Goal: Navigation & Orientation: Find specific page/section

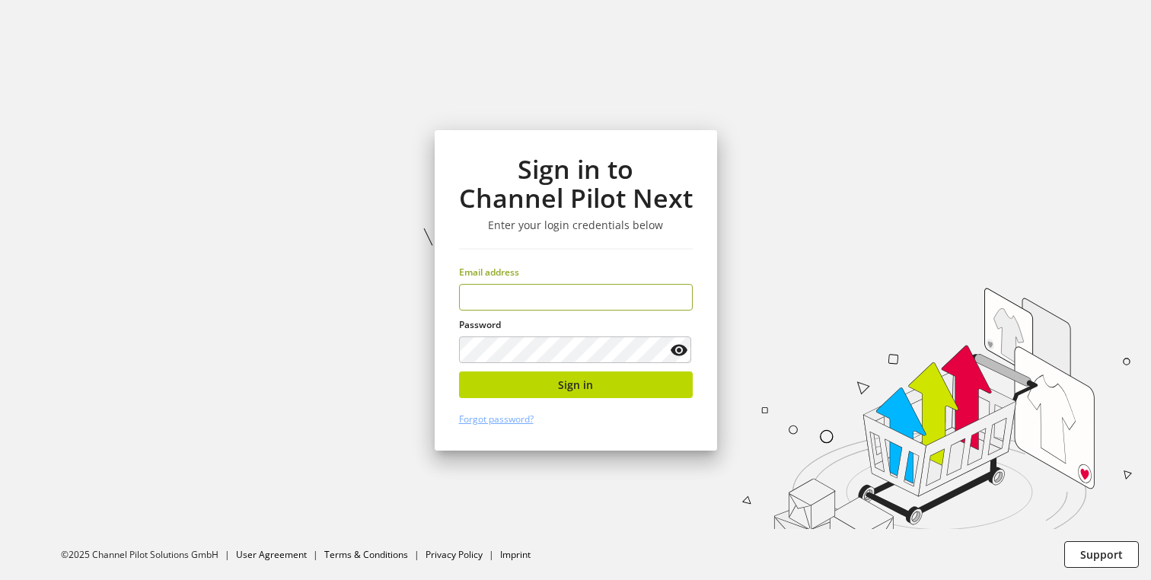
click at [563, 298] on input "email" at bounding box center [576, 297] width 234 height 27
type input "**********"
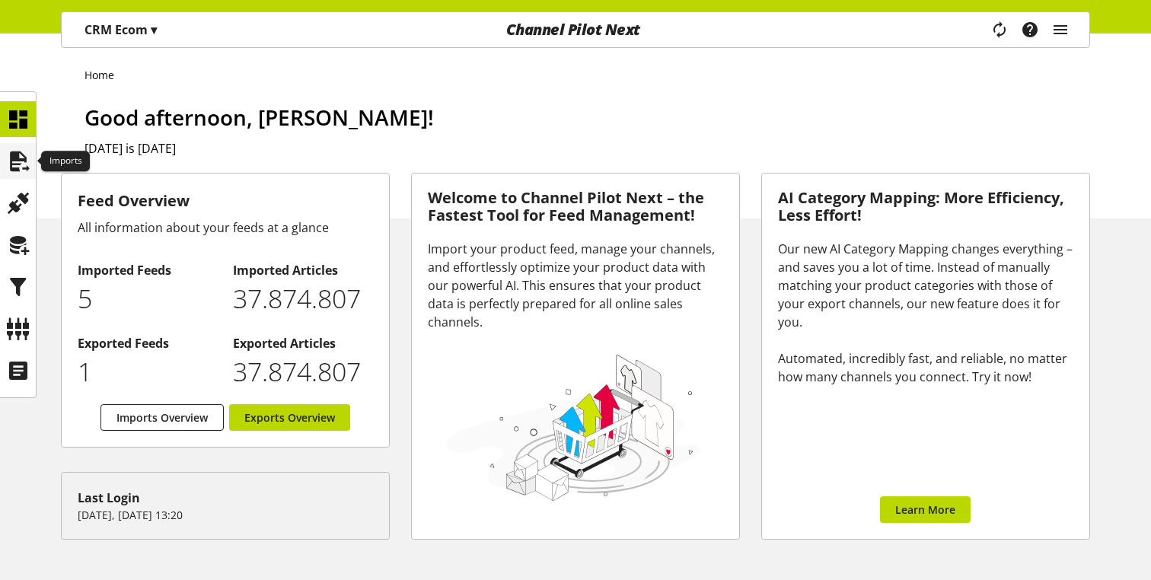
click at [4, 155] on div at bounding box center [18, 161] width 36 height 36
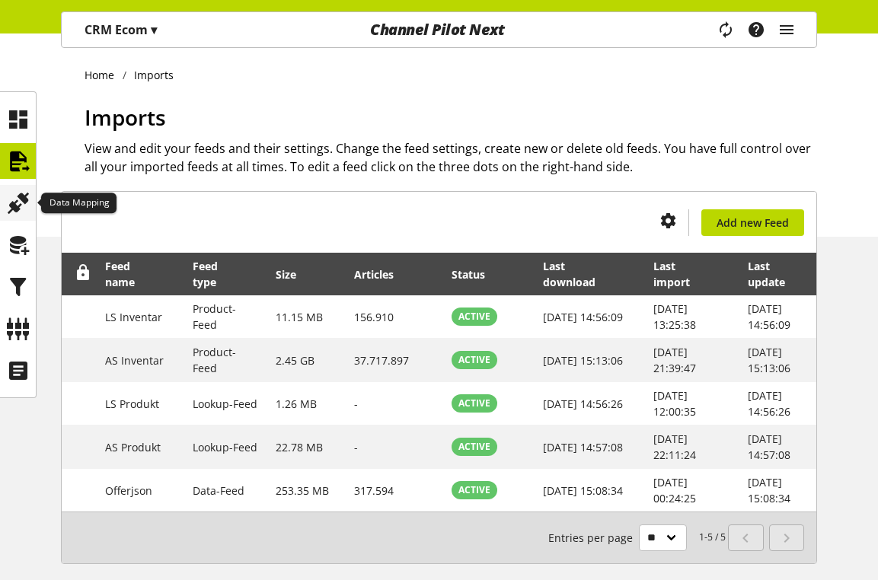
click at [4, 206] on div at bounding box center [18, 203] width 36 height 36
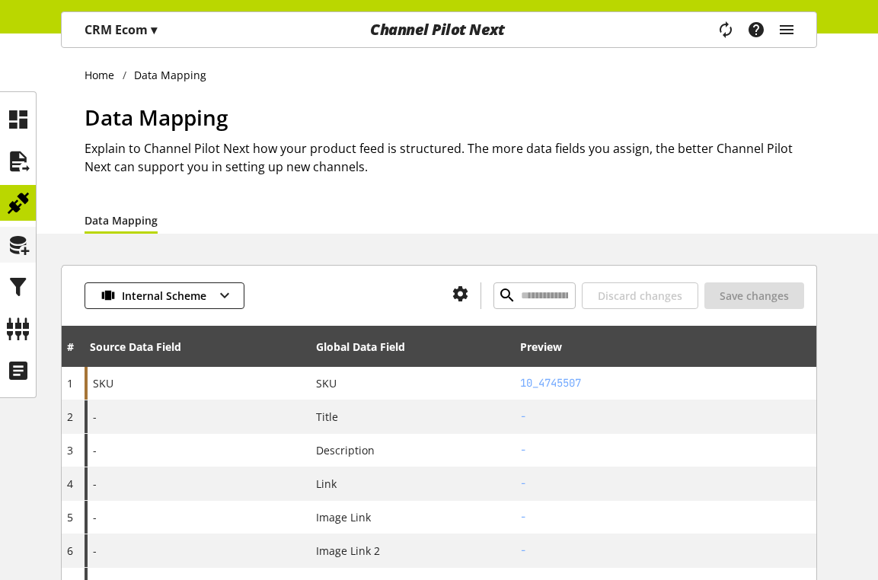
click at [20, 260] on div at bounding box center [18, 245] width 36 height 36
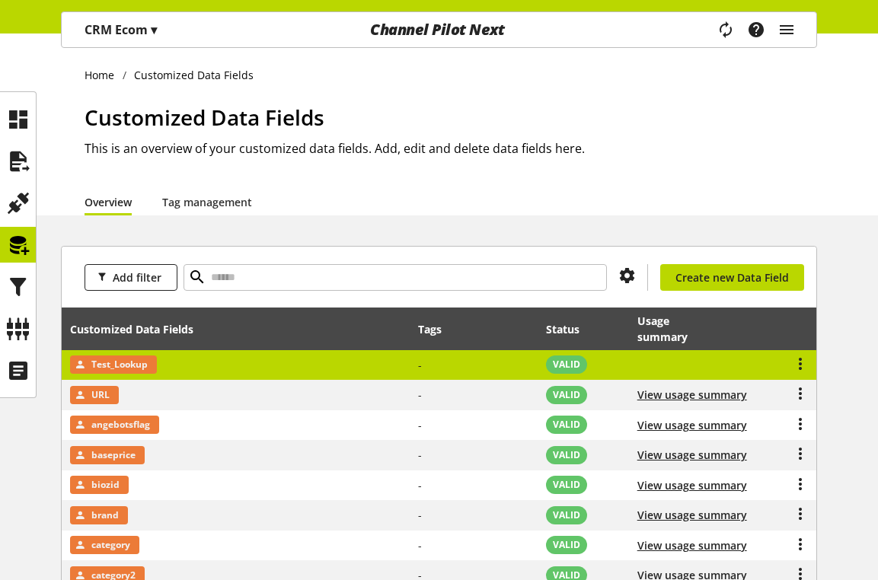
click at [700, 370] on td "View usage summary" at bounding box center [692, 365] width 126 height 30
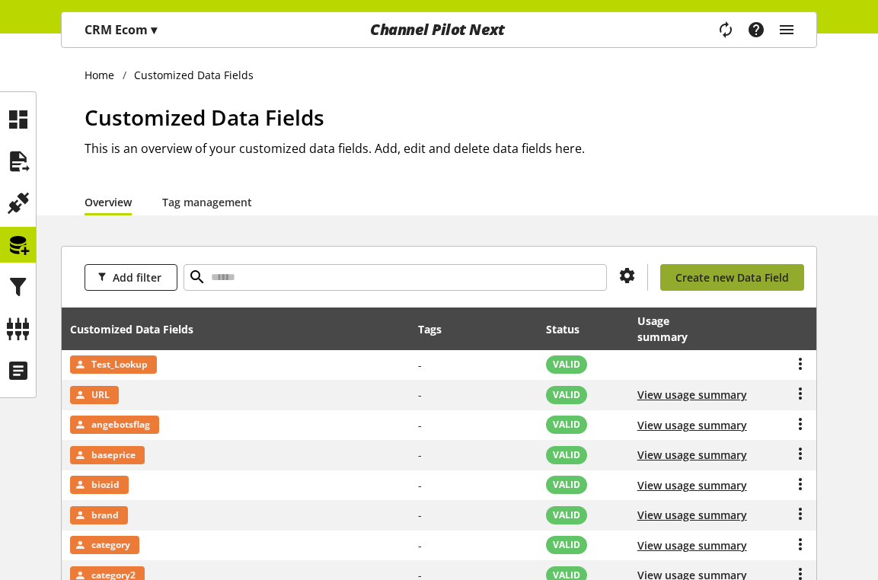
click at [747, 278] on span "Create new Data Field" at bounding box center [731, 277] width 113 height 16
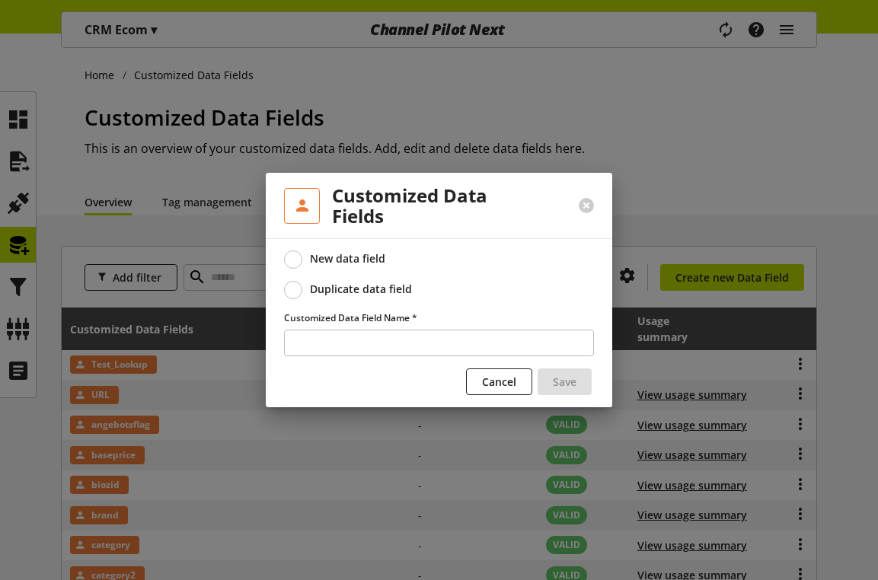
click at [314, 291] on div "Duplicate data field" at bounding box center [361, 289] width 102 height 14
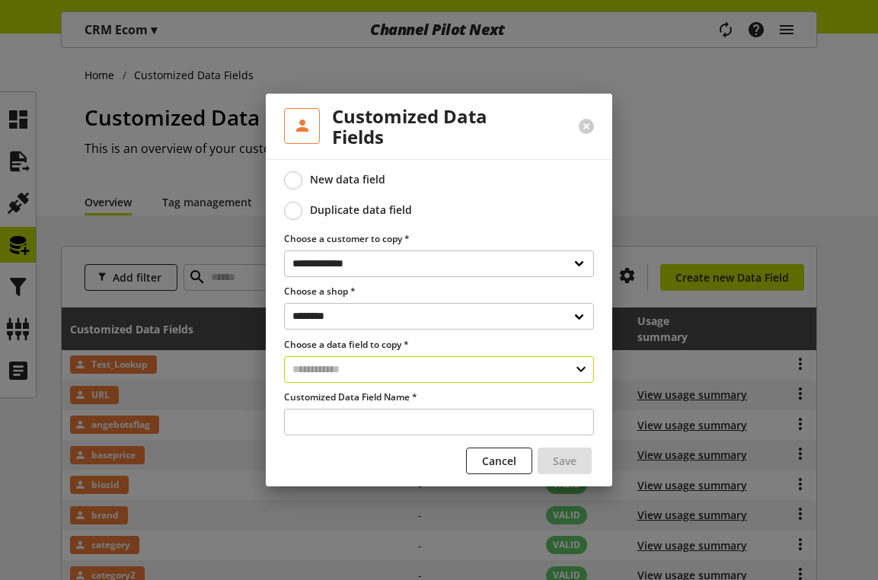
click at [337, 374] on input "text" at bounding box center [439, 369] width 310 height 27
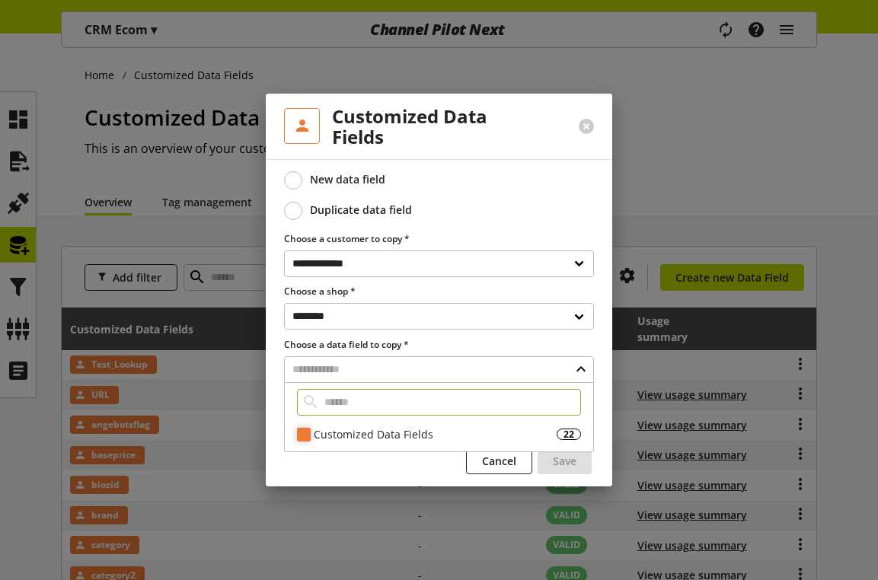
click at [344, 424] on div "Customized Data Fields 22" at bounding box center [439, 434] width 308 height 22
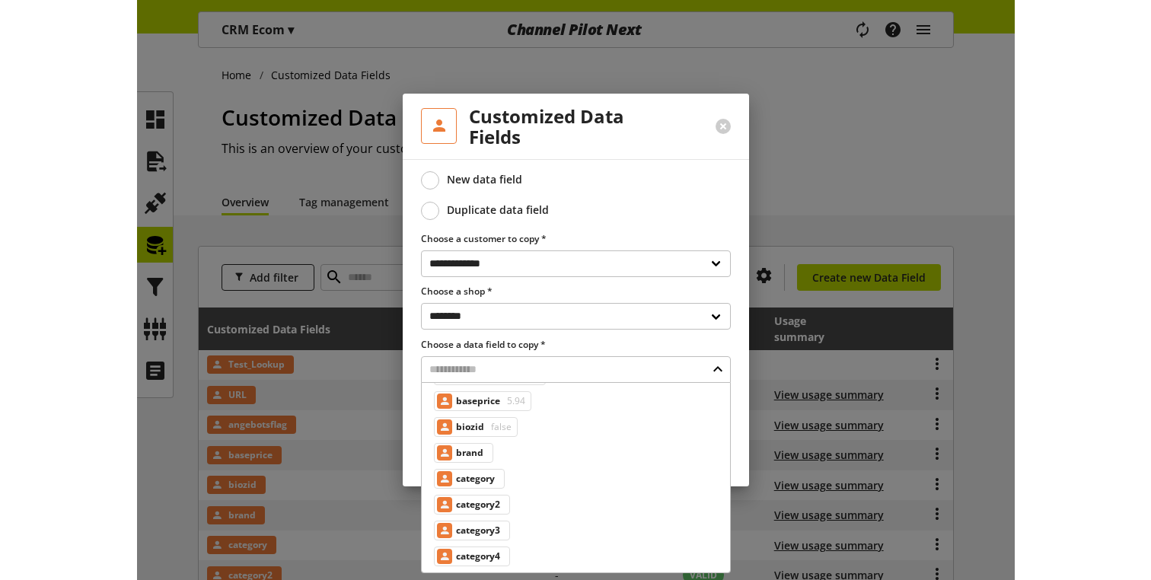
scroll to position [88, 0]
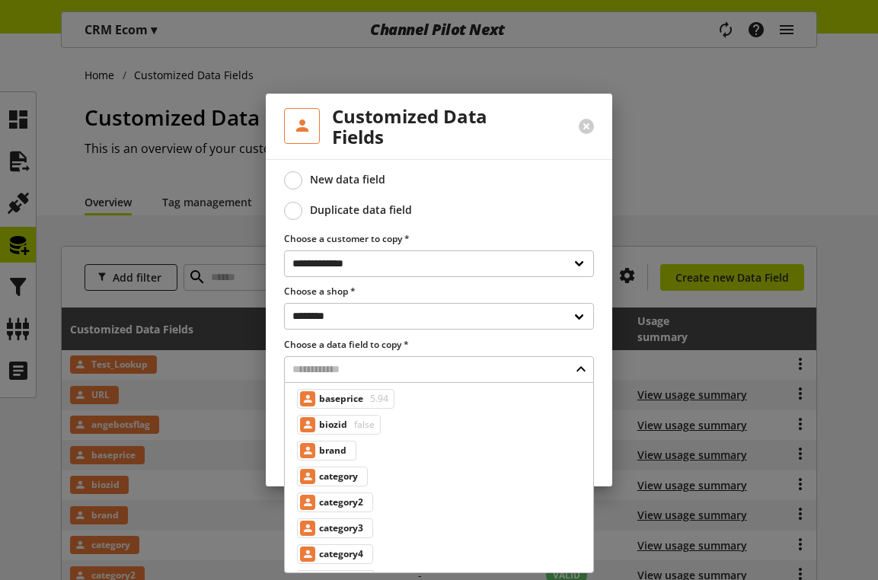
click at [655, 155] on div at bounding box center [439, 290] width 878 height 580
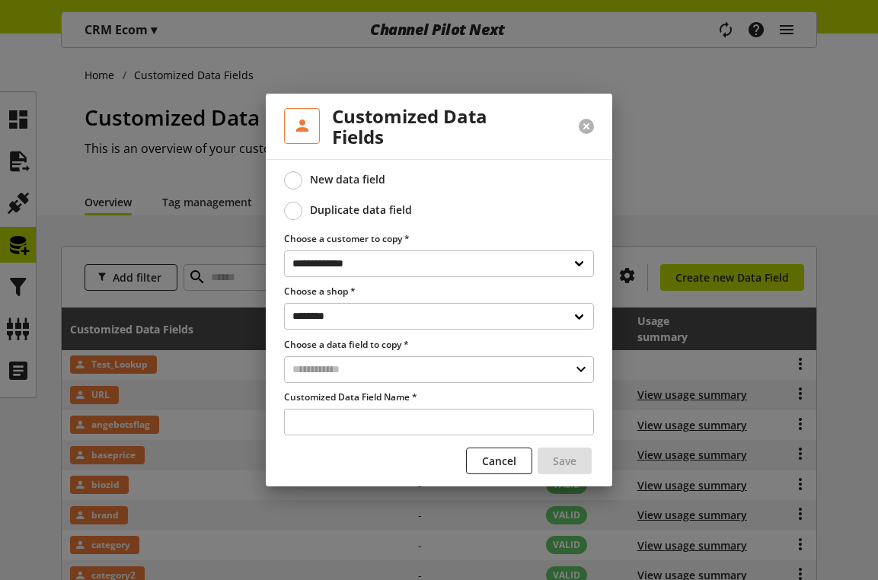
click at [581, 129] on button at bounding box center [585, 126] width 15 height 15
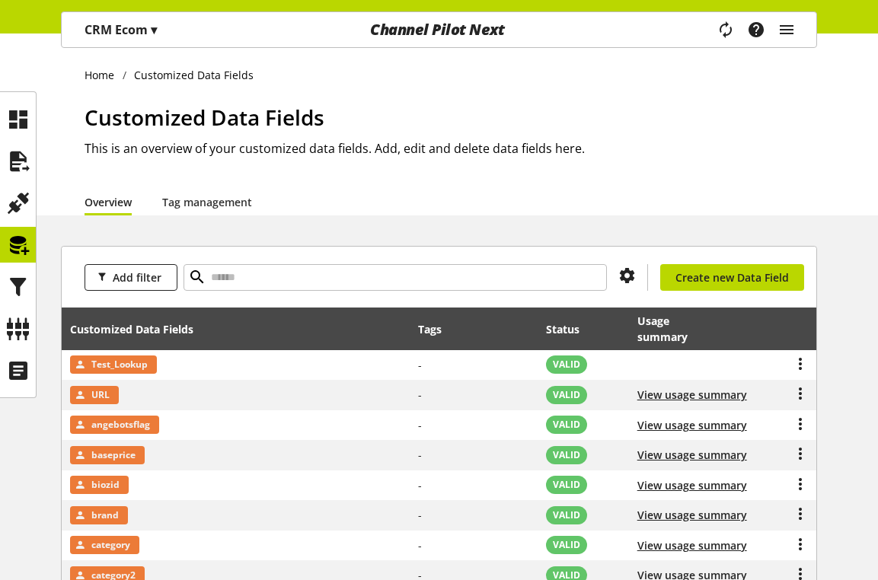
click at [774, 33] on div "Task manager Help center Kaan Gökdemir kaan.goekdemir@channelpilot.com User Man…" at bounding box center [762, 29] width 107 height 35
click at [778, 33] on icon "main navigation" at bounding box center [786, 29] width 18 height 27
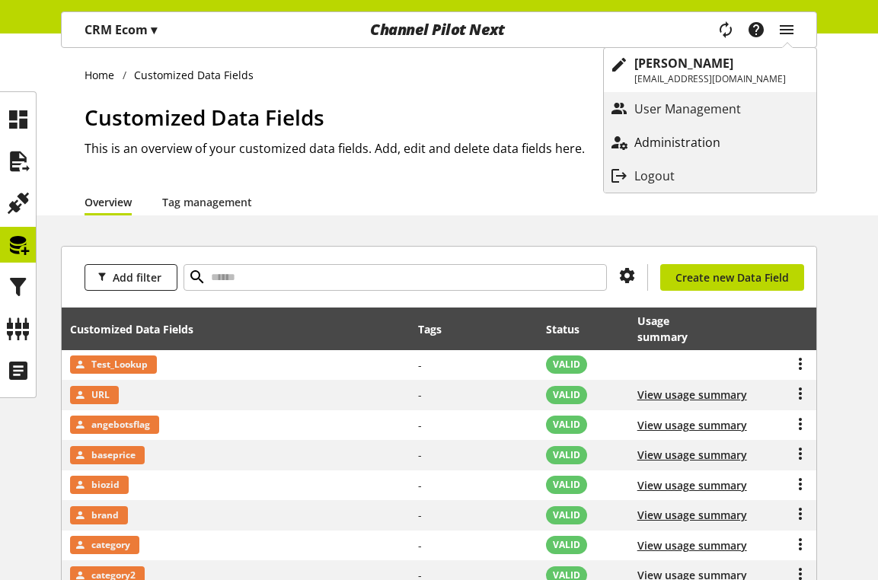
click at [679, 146] on p "Administration" at bounding box center [692, 142] width 116 height 18
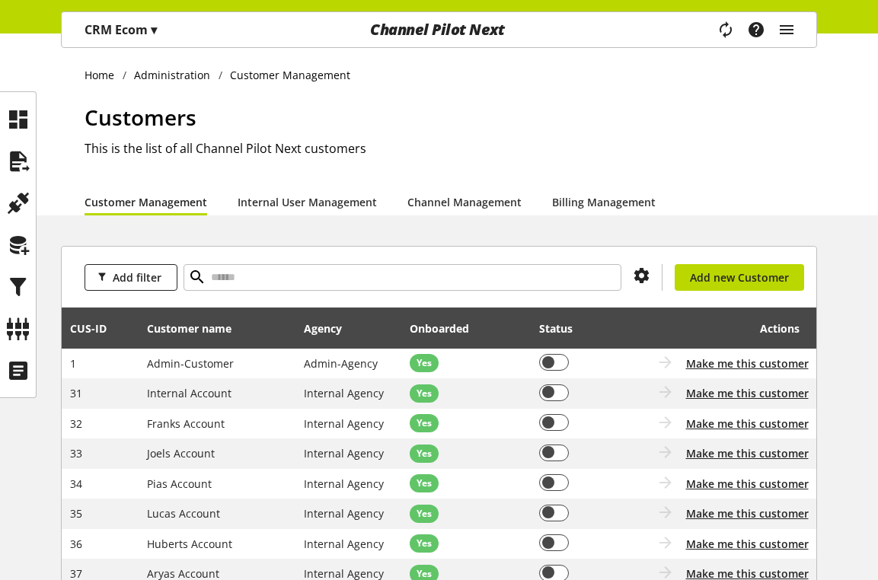
click at [134, 45] on div "CRM Ecom ▾ All customers ▾ Select customer All customers Shop Settings Shop Man…" at bounding box center [121, 29] width 118 height 35
click at [134, 36] on p "CRM Ecom ▾" at bounding box center [120, 30] width 72 height 18
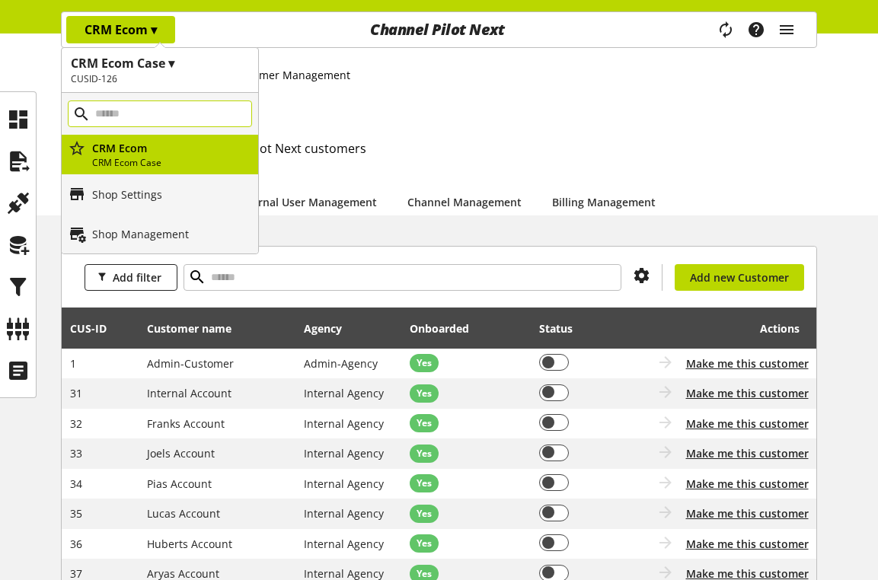
click at [143, 112] on input "main navigation" at bounding box center [160, 113] width 184 height 27
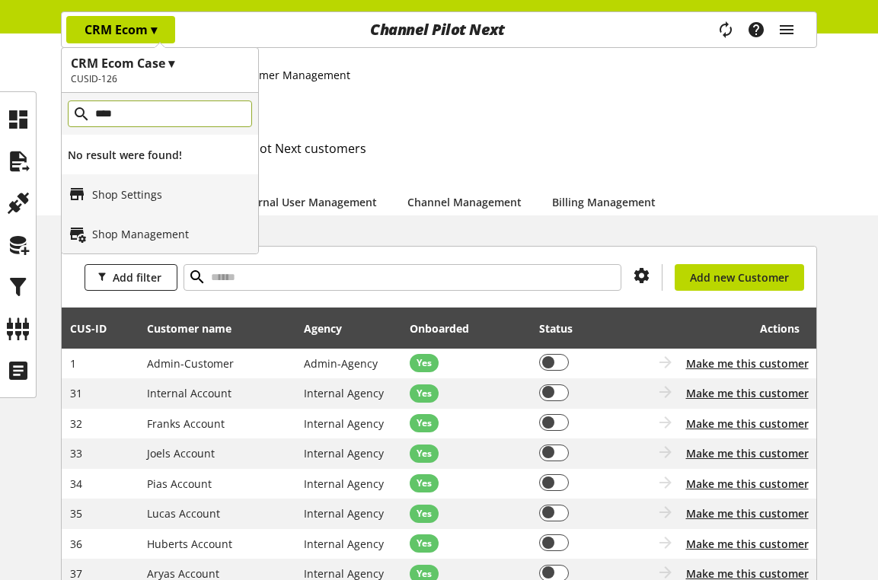
type input "***"
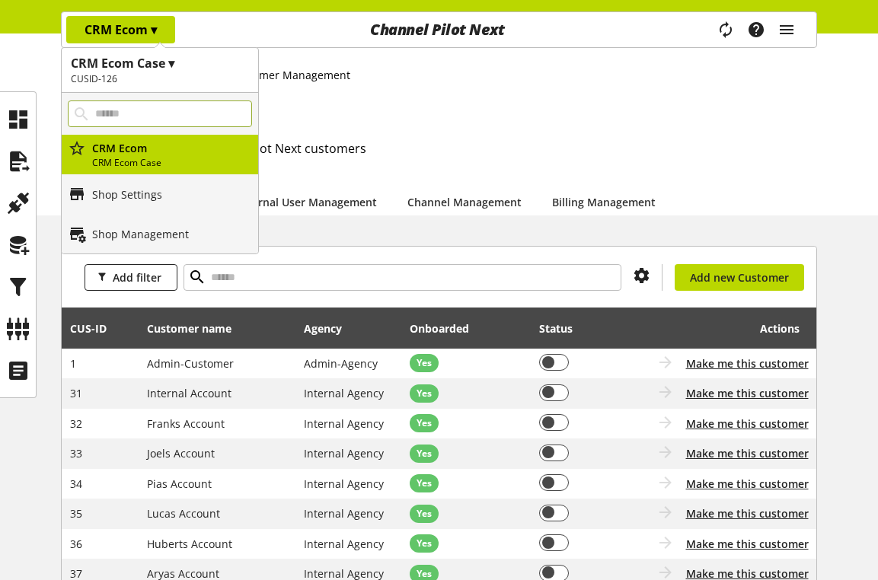
click at [133, 84] on h2 "CUSID-126" at bounding box center [160, 79] width 178 height 14
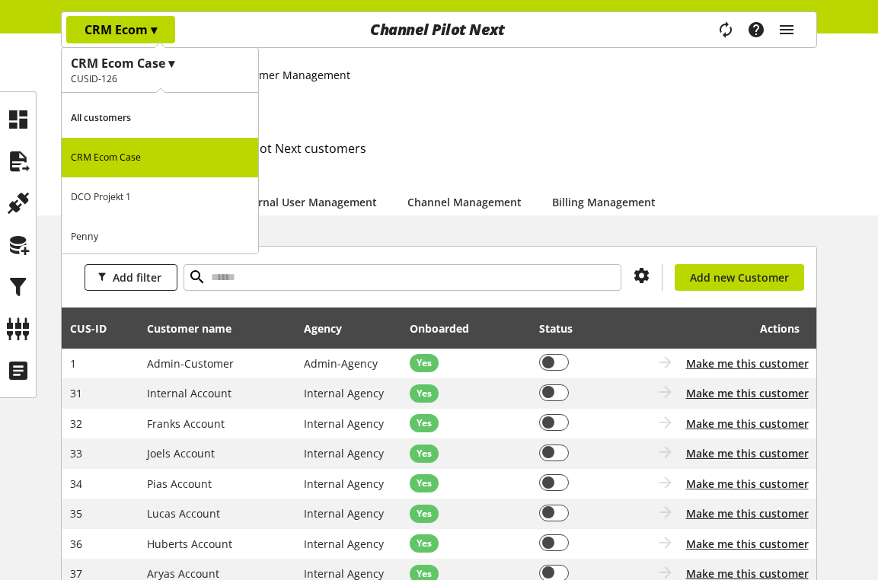
click at [605, 150] on h2 "This is the list of all Channel Pilot Next customers" at bounding box center [450, 148] width 732 height 18
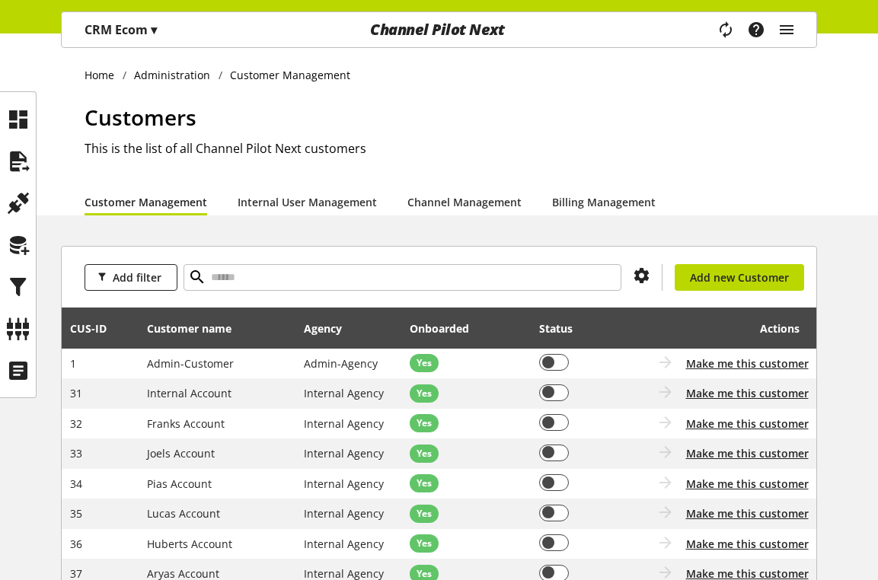
click at [798, 34] on div "Task manager Help center Kaan Gökdemir kaan.goekdemir@channelpilot.com User Man…" at bounding box center [762, 29] width 107 height 35
click at [787, 33] on icon "main navigation" at bounding box center [786, 29] width 18 height 27
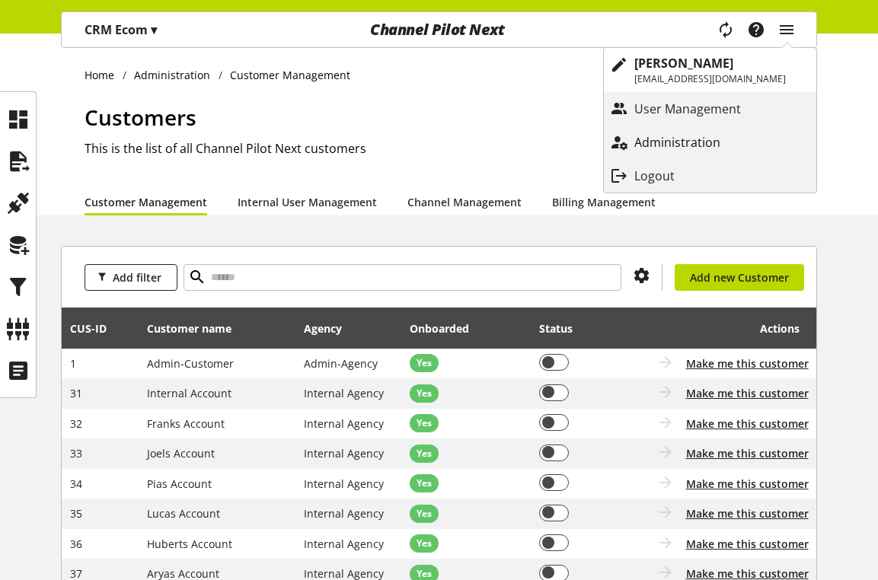
click at [739, 148] on p "Administration" at bounding box center [692, 142] width 116 height 18
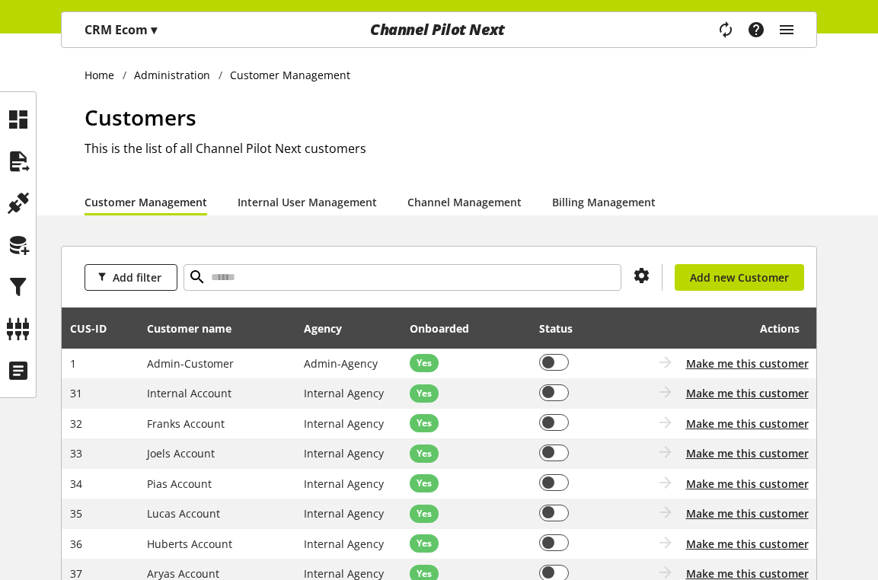
click at [127, 24] on p "CRM Ecom ▾" at bounding box center [120, 30] width 72 height 18
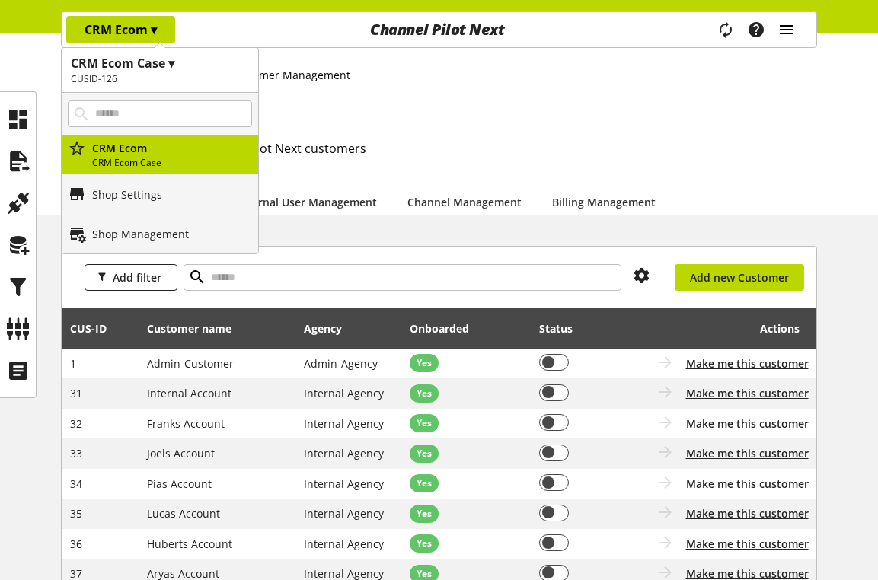
click at [795, 31] on icon "main navigation" at bounding box center [786, 29] width 18 height 27
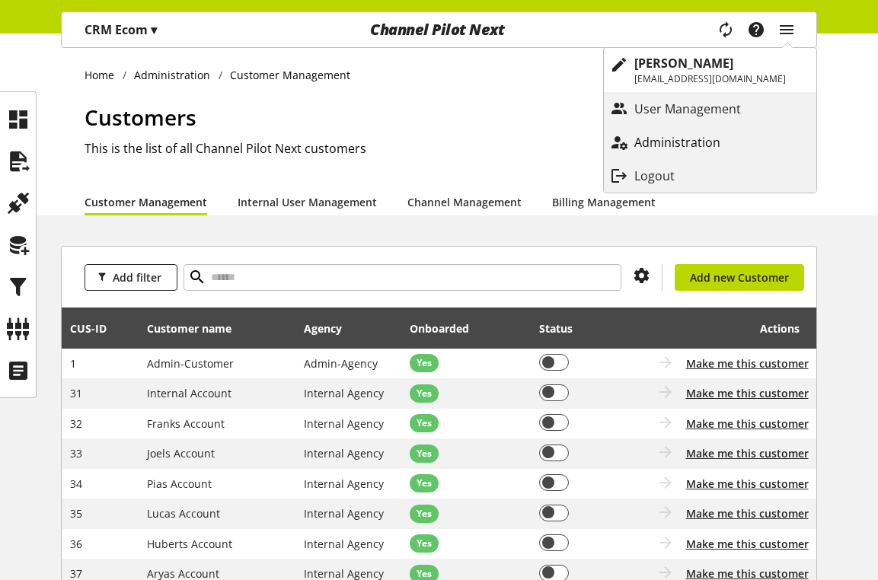
click at [696, 141] on p "Administration" at bounding box center [692, 142] width 116 height 18
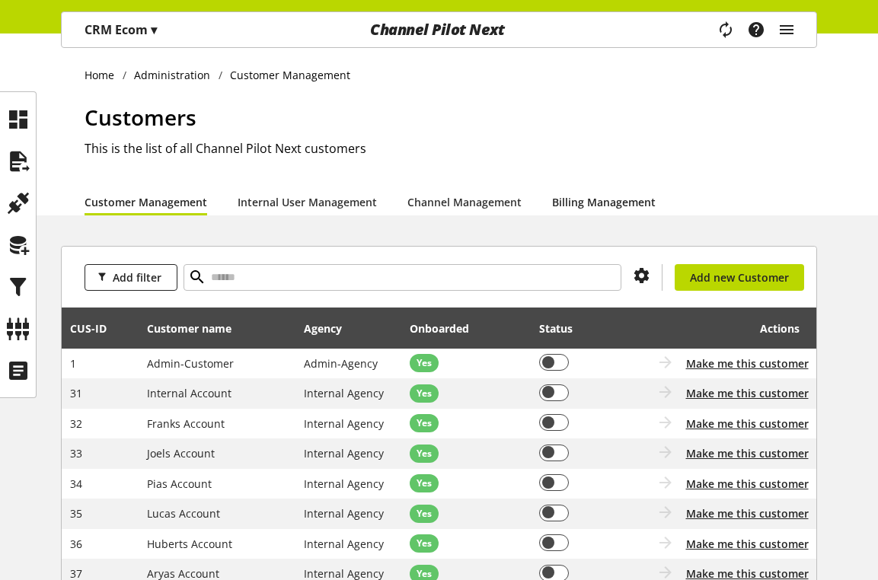
click at [605, 203] on link "Billing Management" at bounding box center [604, 202] width 104 height 16
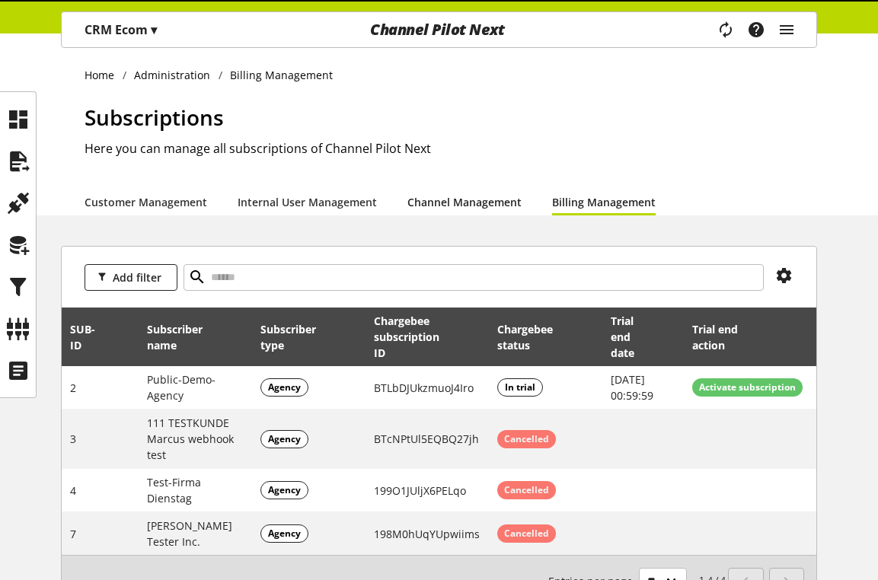
click at [485, 210] on link "Channel Management" at bounding box center [464, 202] width 114 height 16
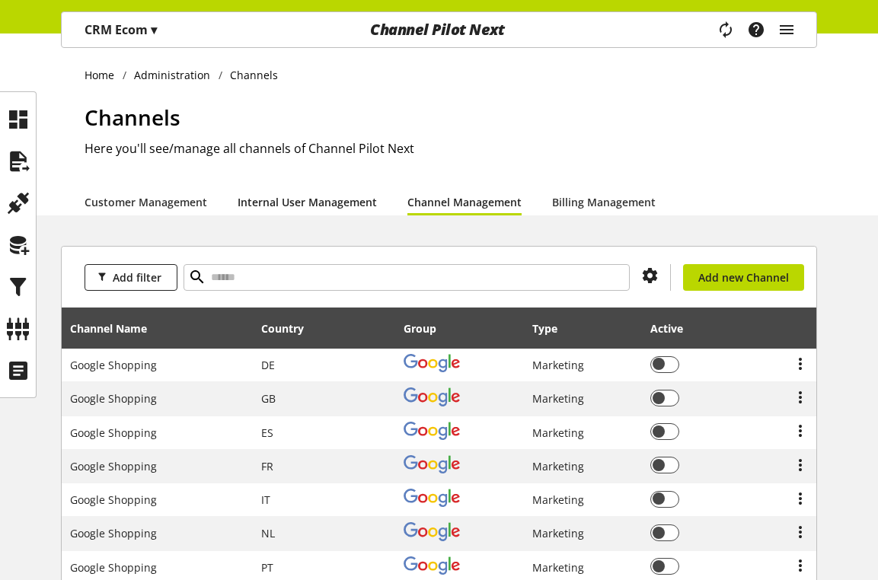
click at [343, 204] on link "Internal User Management" at bounding box center [306, 202] width 139 height 16
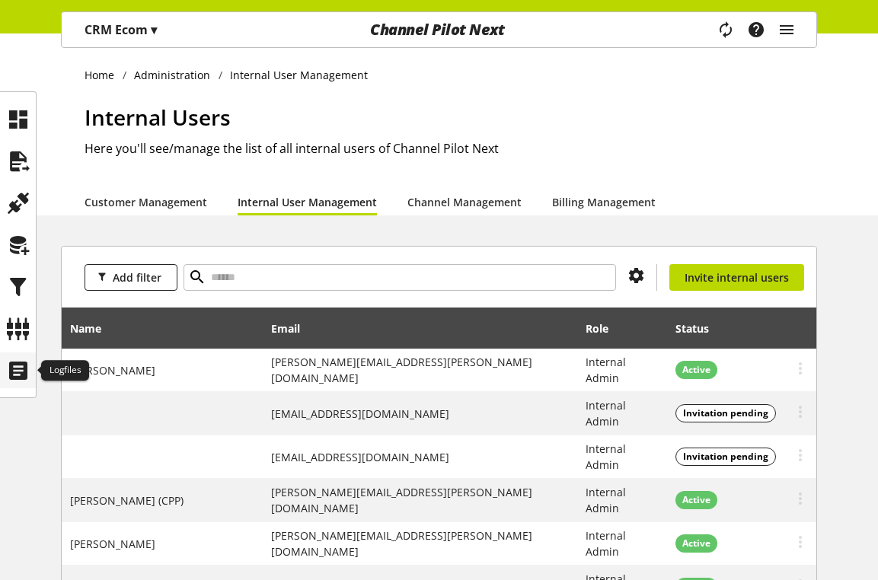
click at [24, 369] on icon at bounding box center [18, 370] width 24 height 30
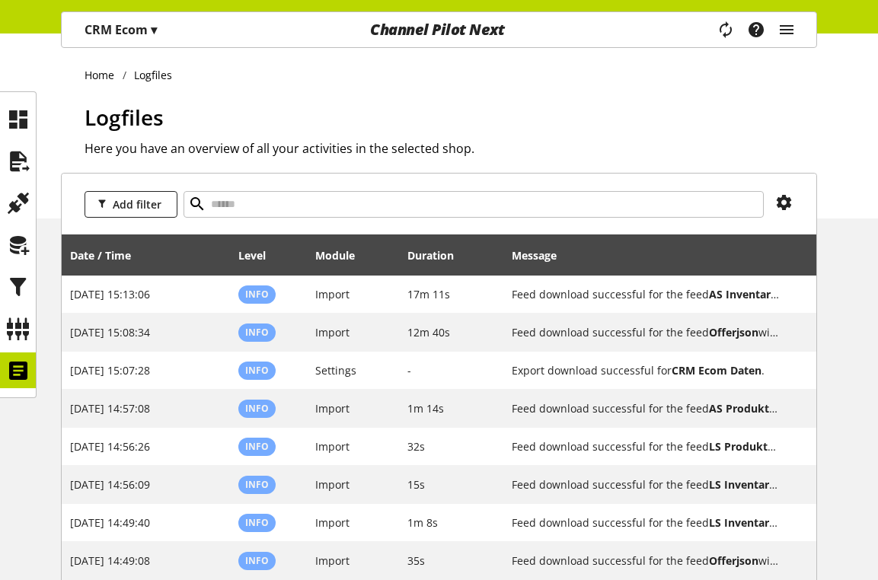
click at [123, 43] on div "CRM Ecom ▾" at bounding box center [120, 29] width 109 height 27
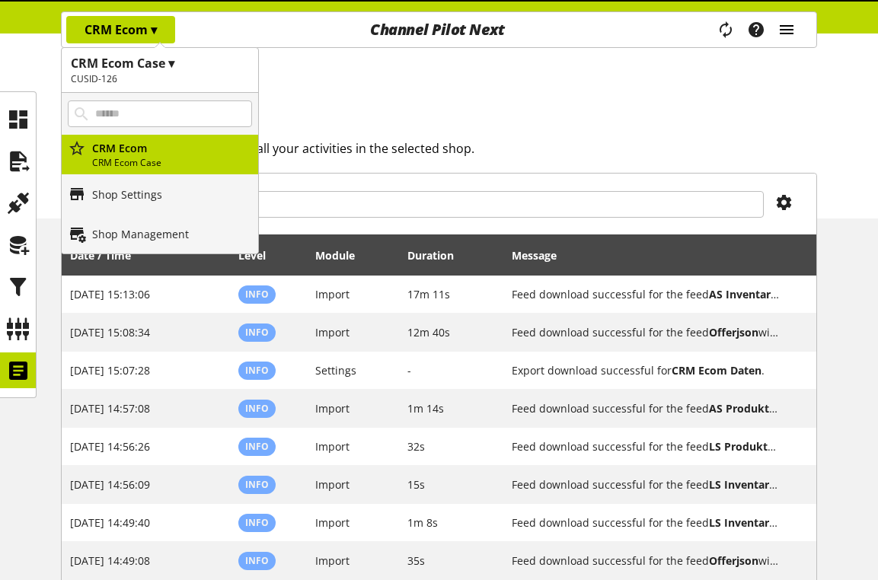
click at [787, 33] on icon "main navigation" at bounding box center [786, 29] width 18 height 27
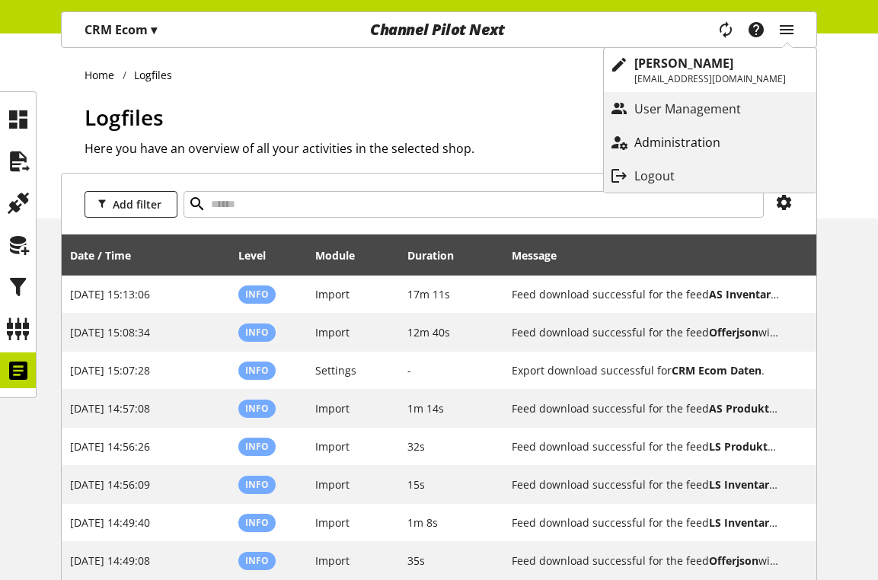
click at [684, 137] on p "Administration" at bounding box center [692, 142] width 116 height 18
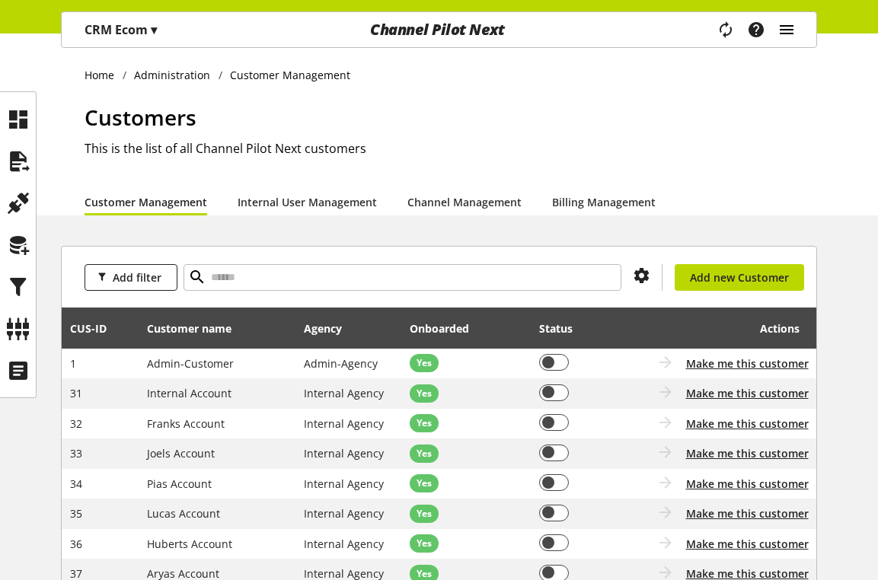
click at [783, 31] on icon "main navigation" at bounding box center [786, 29] width 18 height 27
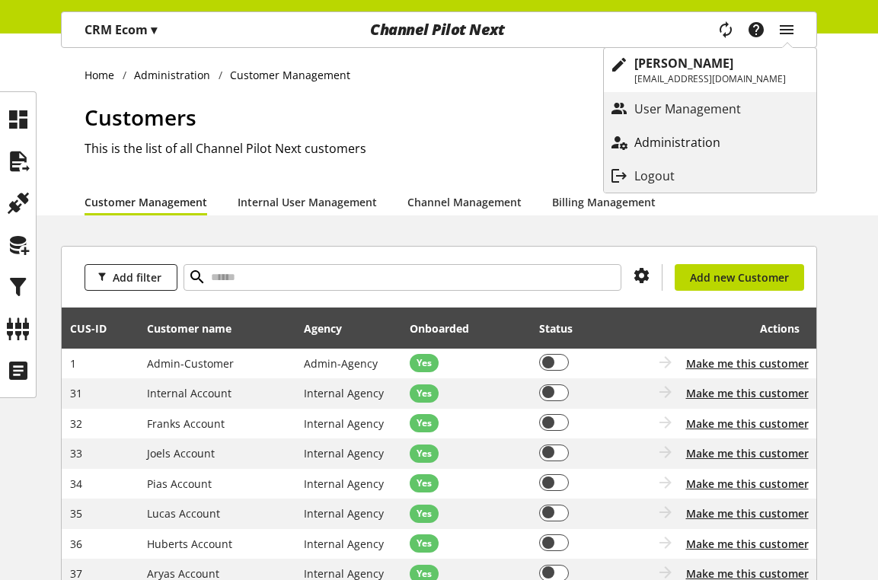
click at [684, 135] on p "Administration" at bounding box center [692, 142] width 116 height 18
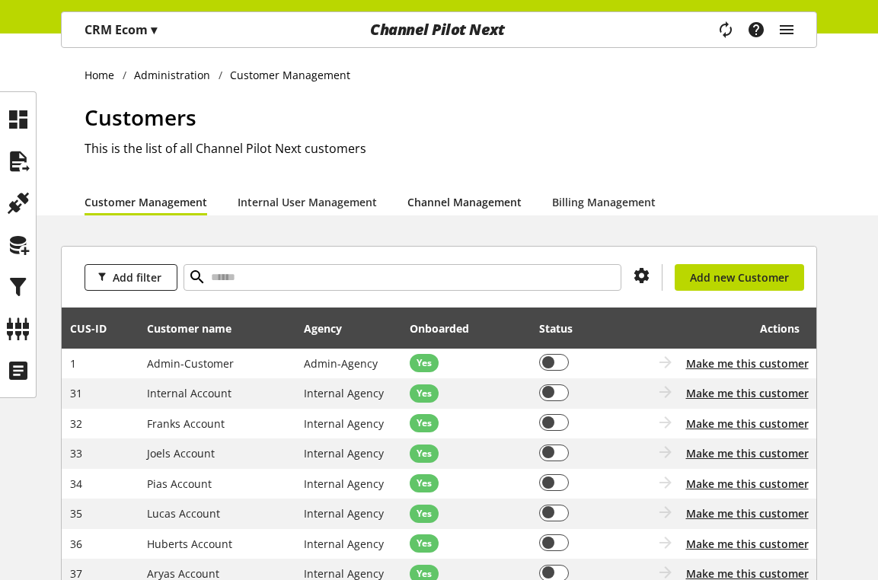
click at [473, 200] on link "Channel Management" at bounding box center [464, 202] width 114 height 16
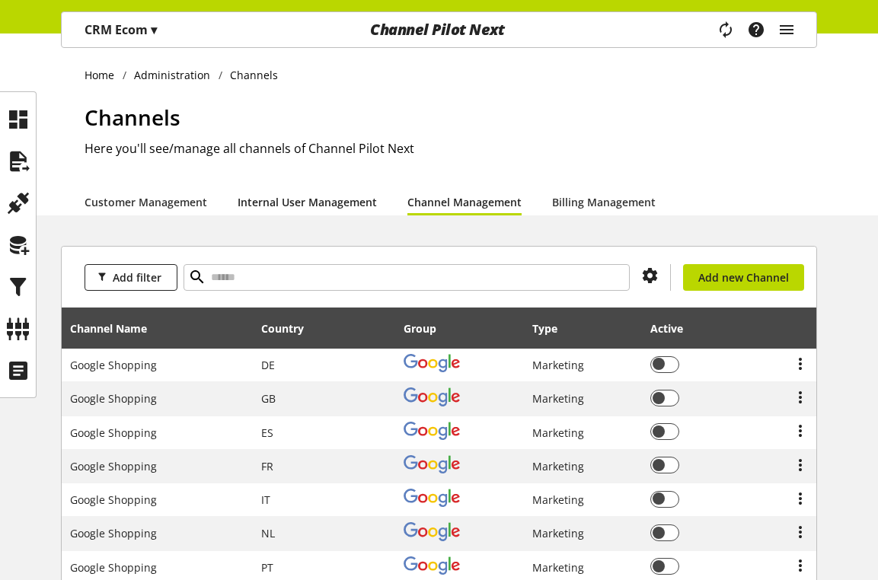
click at [341, 210] on link "Internal User Management" at bounding box center [306, 202] width 139 height 16
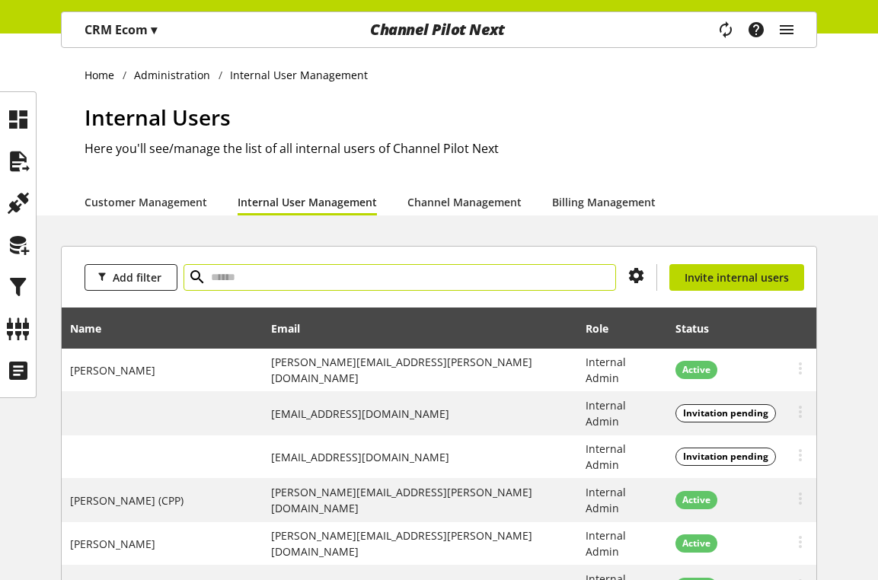
click at [356, 272] on input "text" at bounding box center [399, 277] width 432 height 27
type input "****"
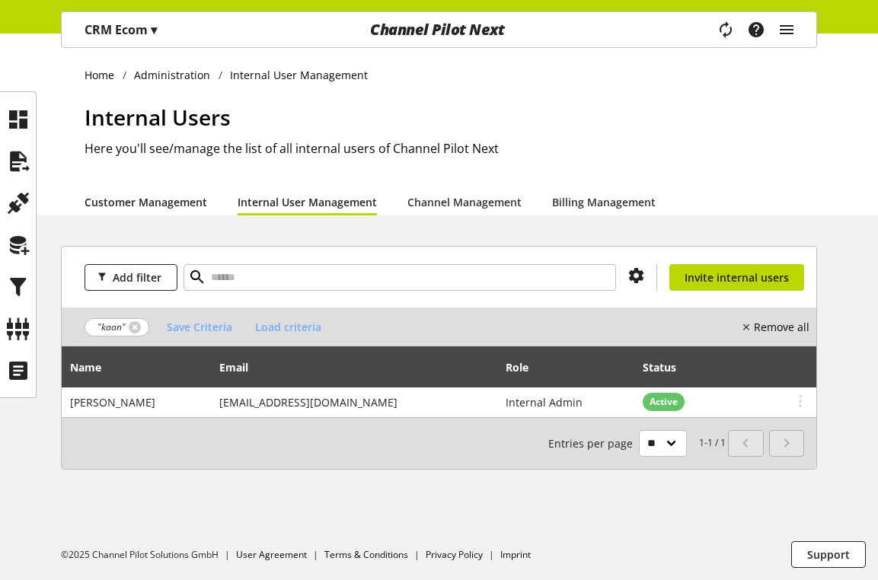
click at [157, 196] on link "Customer Management" at bounding box center [145, 202] width 123 height 16
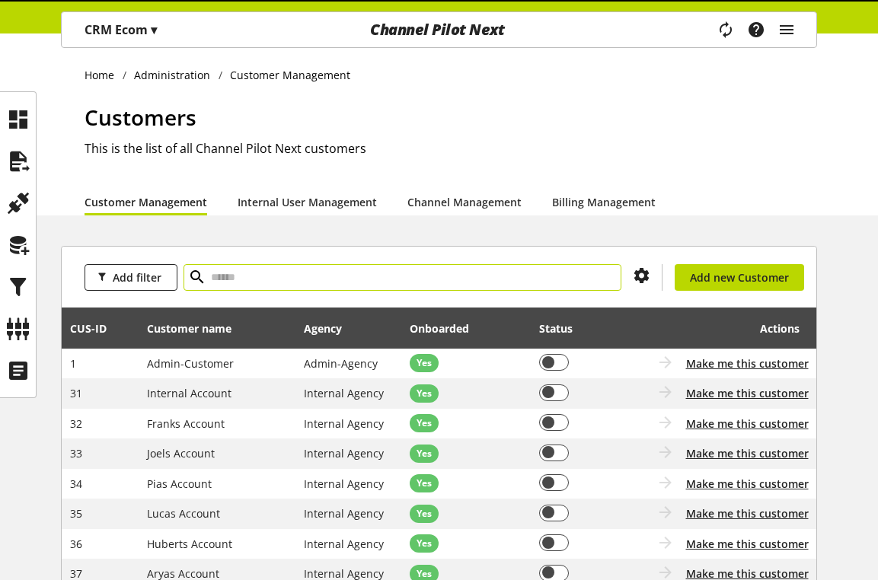
click at [263, 268] on input "text" at bounding box center [402, 277] width 438 height 27
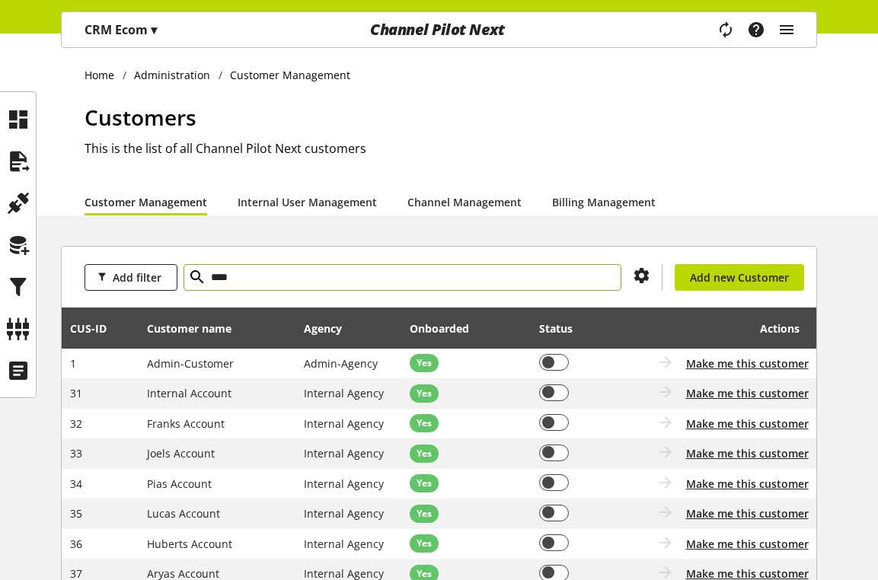
type input "****"
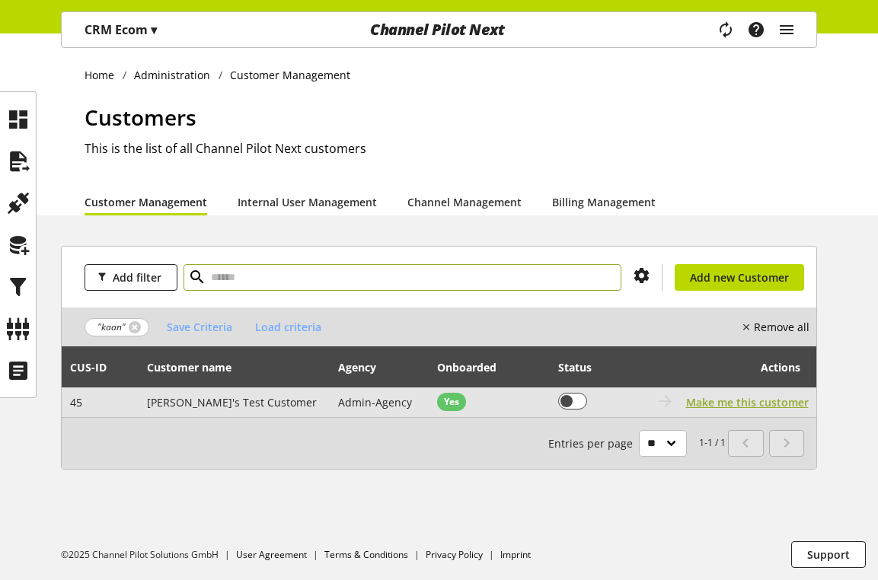
click at [718, 400] on span "Make me this customer" at bounding box center [747, 402] width 123 height 16
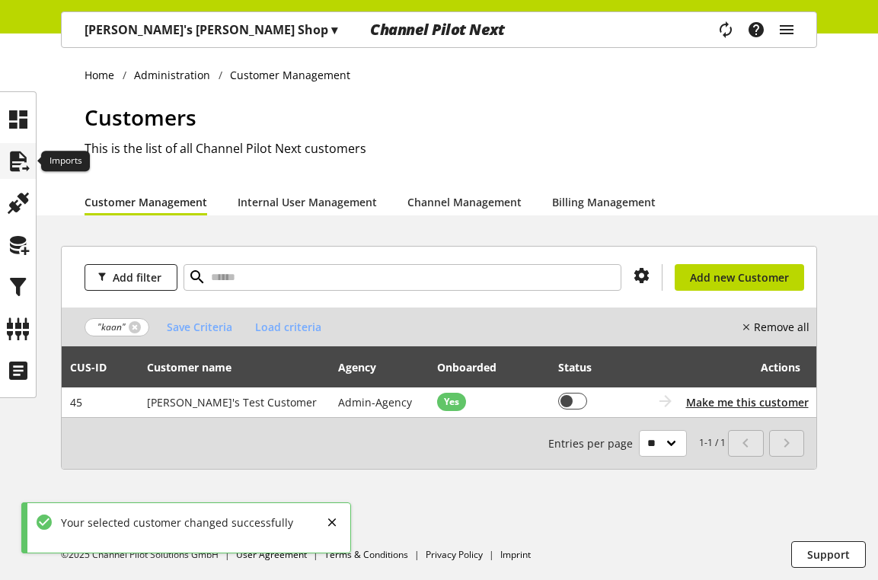
click at [9, 149] on icon at bounding box center [18, 161] width 24 height 30
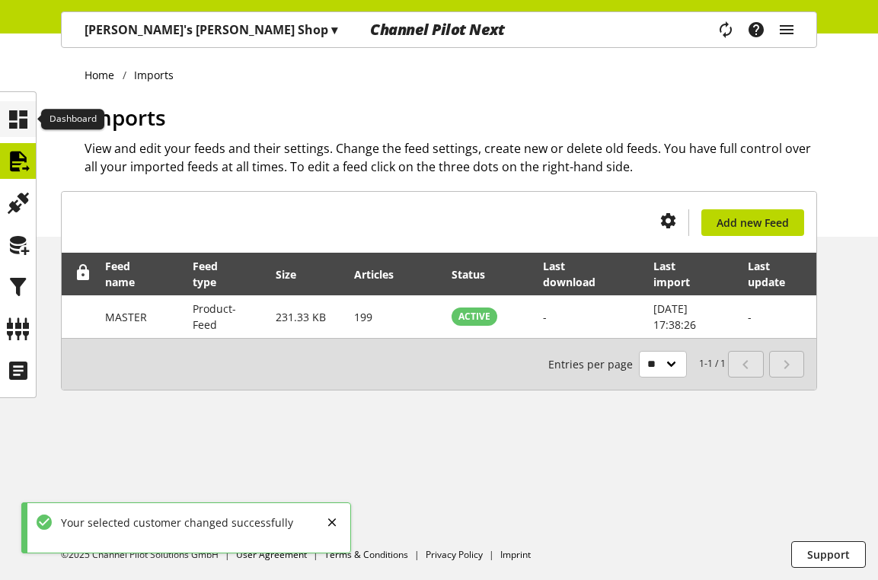
click at [14, 104] on icon at bounding box center [18, 119] width 24 height 30
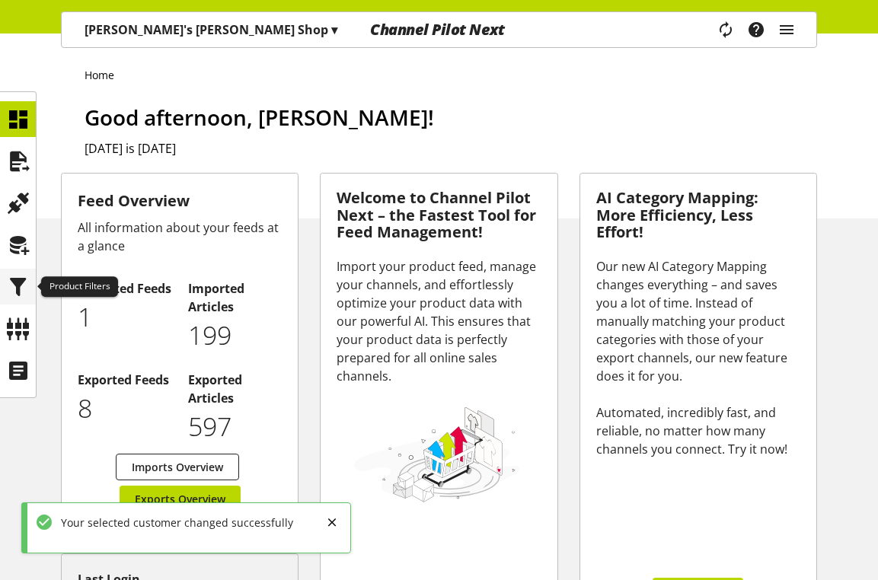
click at [20, 283] on icon at bounding box center [18, 287] width 24 height 30
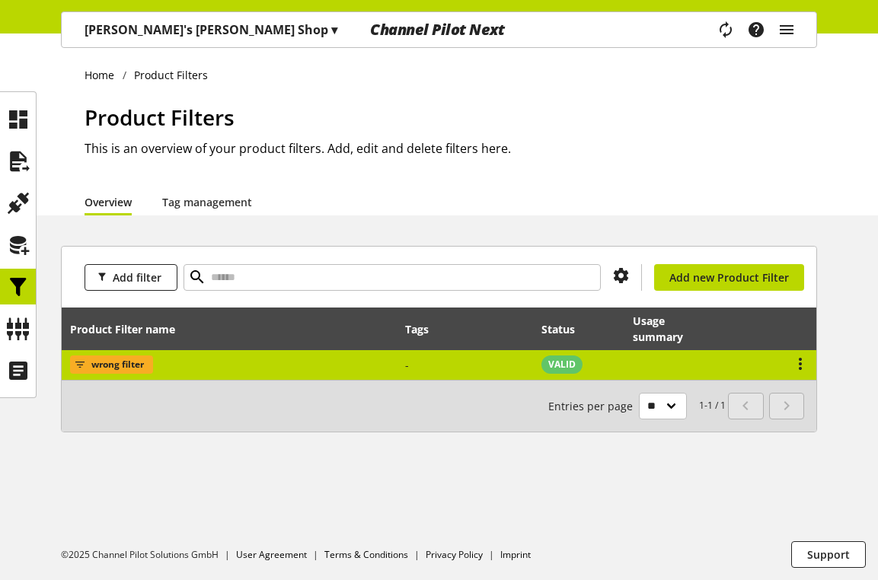
click at [357, 368] on td "wrong filter" at bounding box center [229, 365] width 335 height 30
click at [294, 362] on td "wrong filter" at bounding box center [229, 365] width 335 height 30
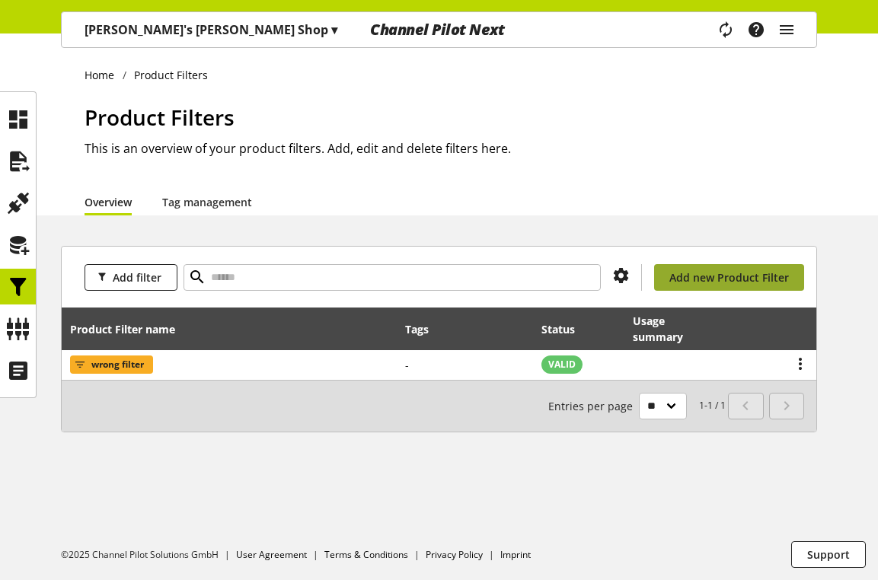
click at [703, 276] on span "Add new Product Filter" at bounding box center [729, 277] width 120 height 16
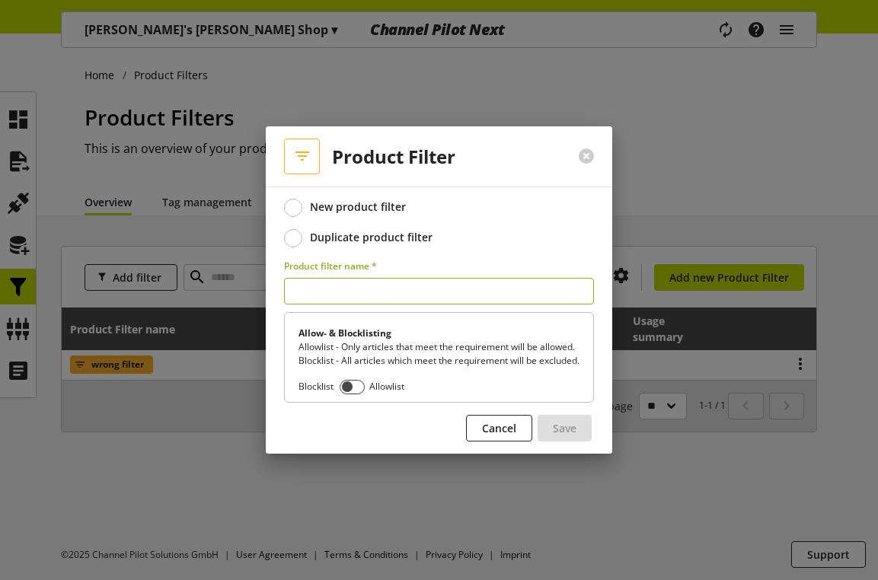
click at [345, 231] on div "Duplicate product filter" at bounding box center [371, 238] width 123 height 14
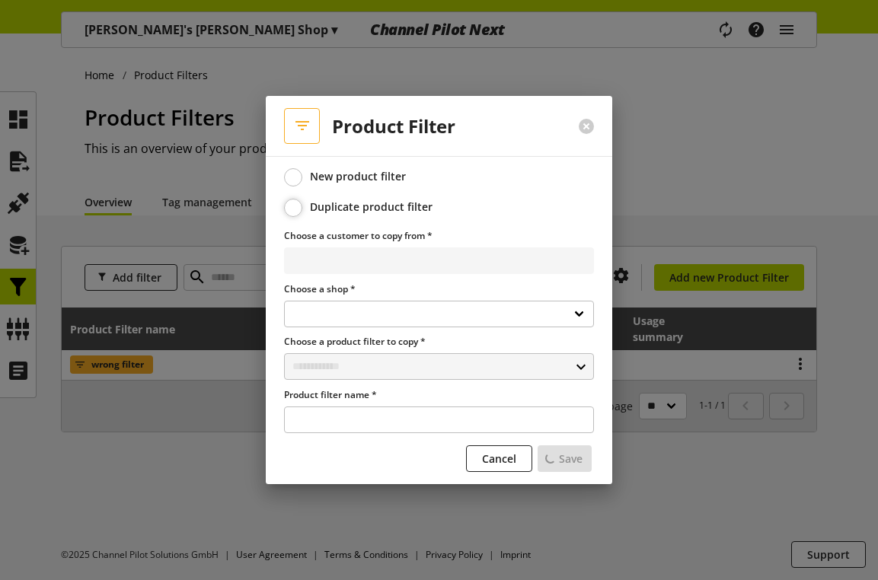
select select
select select "**********"
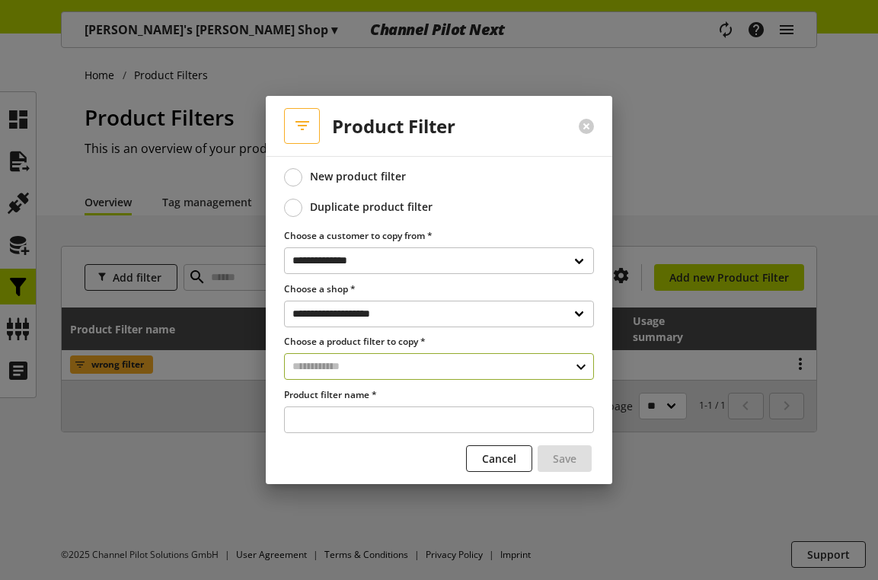
click at [334, 375] on input "text" at bounding box center [439, 366] width 310 height 27
click at [331, 427] on div "Filter" at bounding box center [438, 432] width 248 height 16
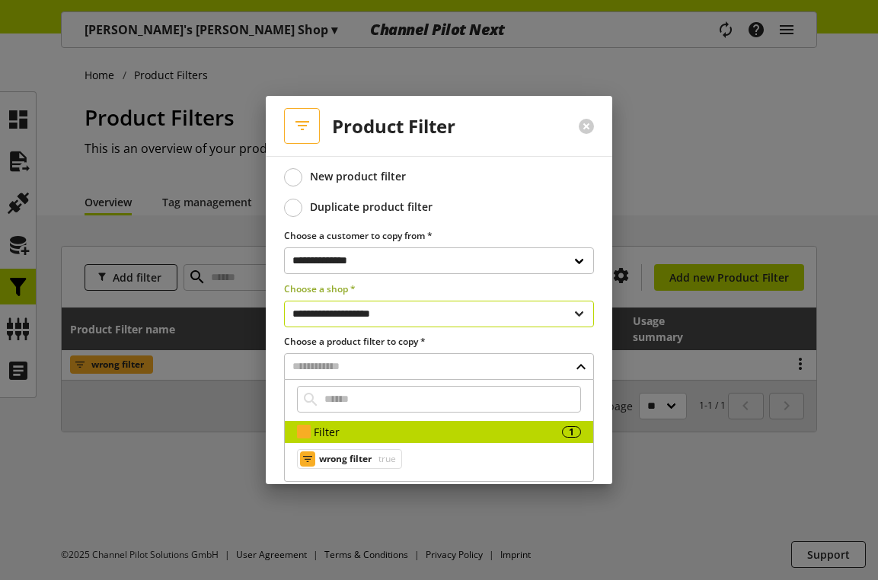
click at [351, 311] on select "**********" at bounding box center [439, 314] width 310 height 27
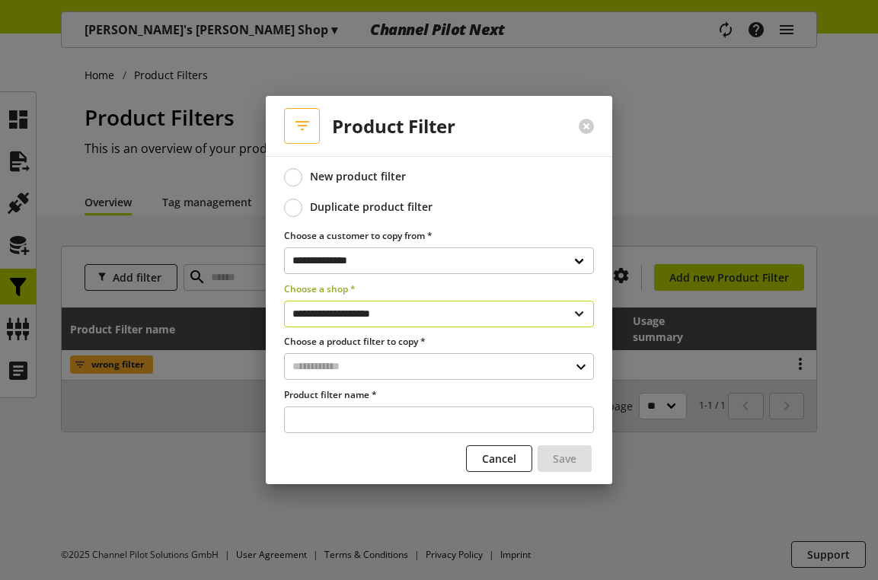
click at [284, 301] on select "**********" at bounding box center [439, 314] width 310 height 27
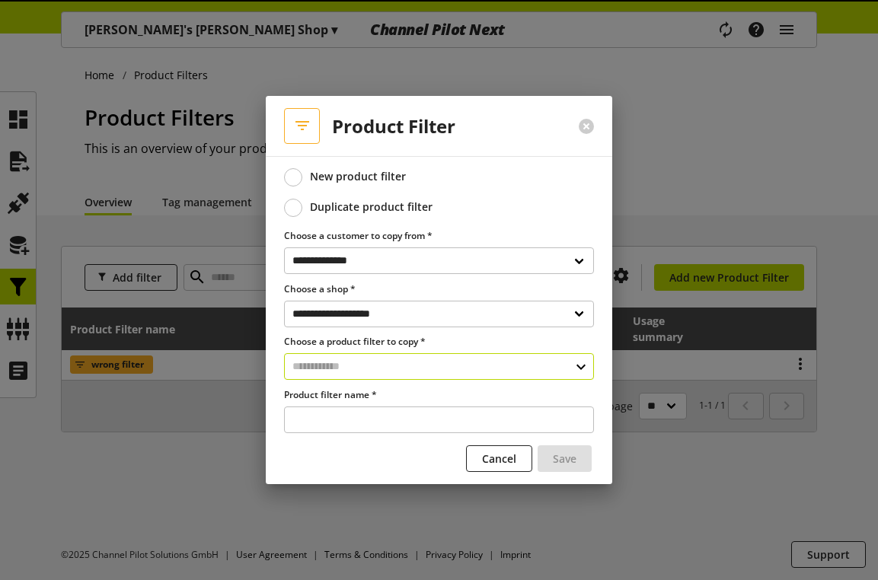
click at [352, 368] on input "text" at bounding box center [439, 366] width 310 height 27
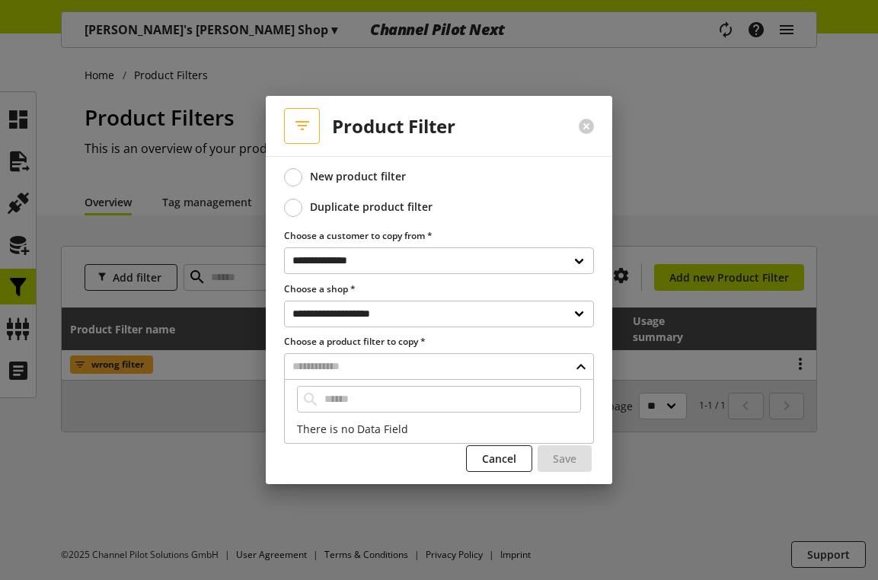
click at [593, 130] on div at bounding box center [586, 127] width 52 height 40
click at [361, 376] on input "text" at bounding box center [439, 366] width 310 height 27
click at [352, 317] on select "**********" at bounding box center [439, 314] width 310 height 27
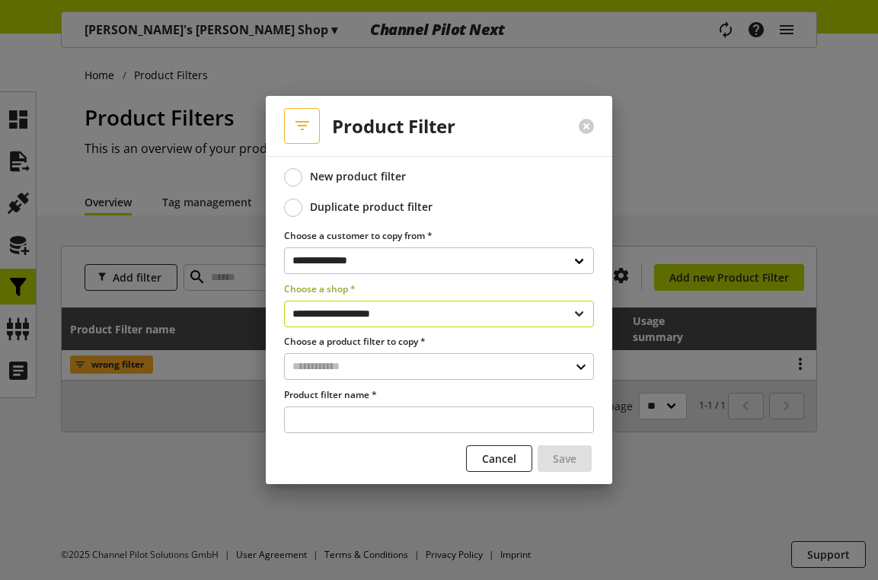
select select "**********"
click at [284, 301] on select "**********" at bounding box center [439, 314] width 310 height 27
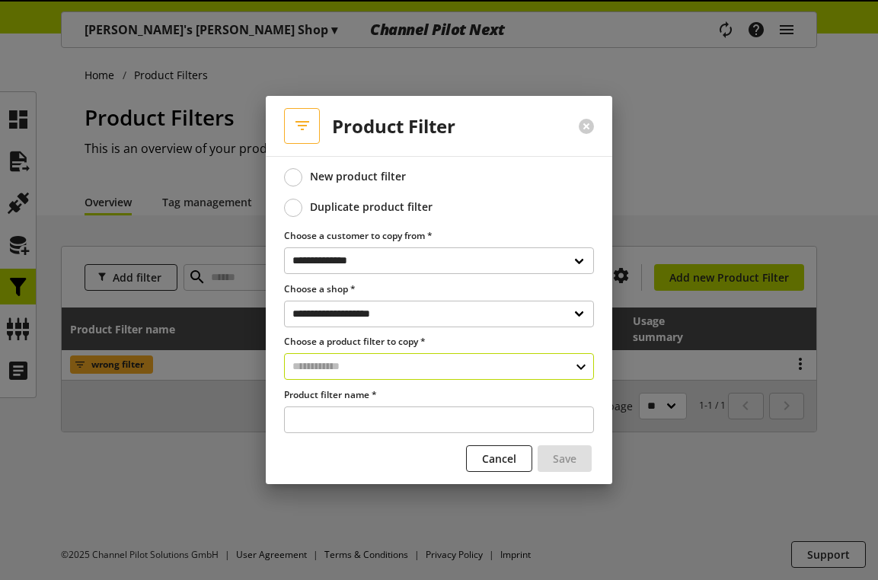
click at [338, 368] on input "text" at bounding box center [439, 366] width 310 height 27
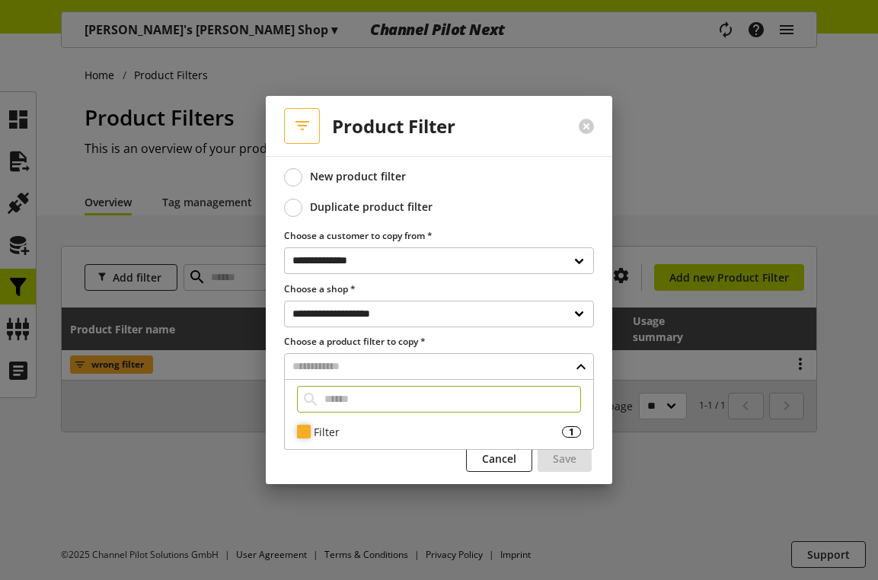
click at [324, 431] on div "Filter" at bounding box center [438, 432] width 248 height 16
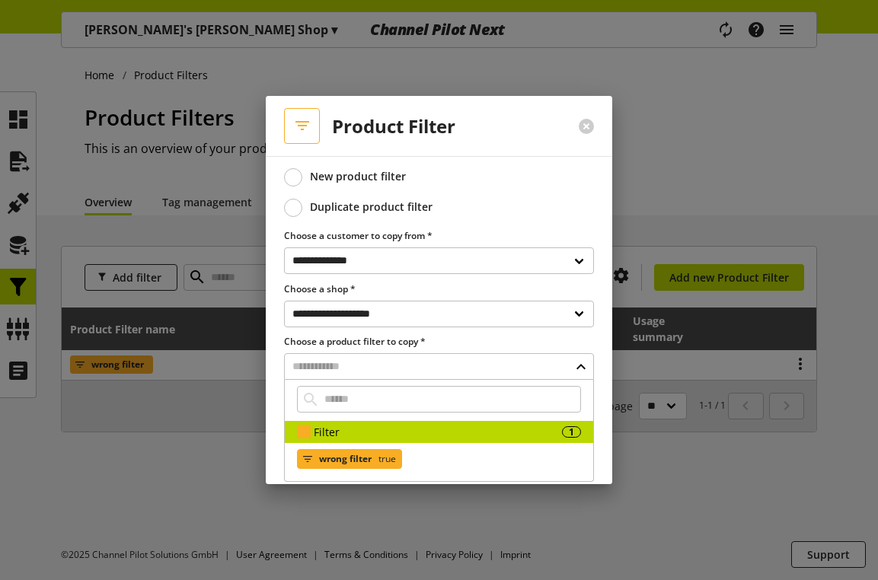
click at [338, 451] on span "wrong filter" at bounding box center [345, 459] width 53 height 18
type input "**********"
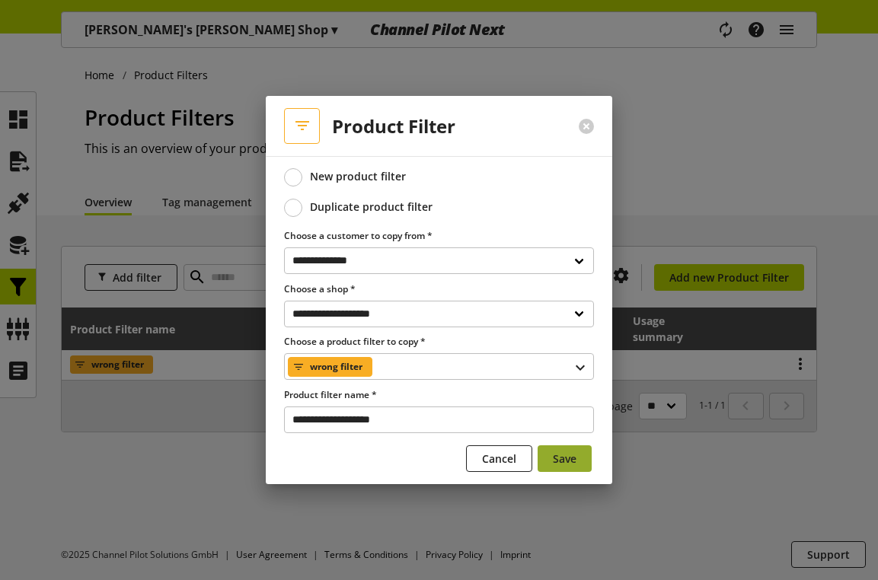
click at [577, 461] on button "Save" at bounding box center [564, 458] width 54 height 27
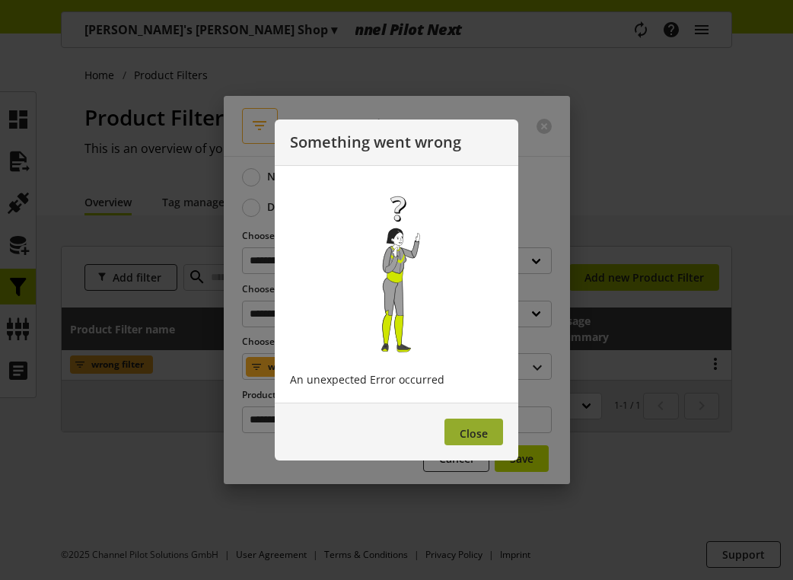
click at [476, 432] on span "Close" at bounding box center [474, 433] width 28 height 14
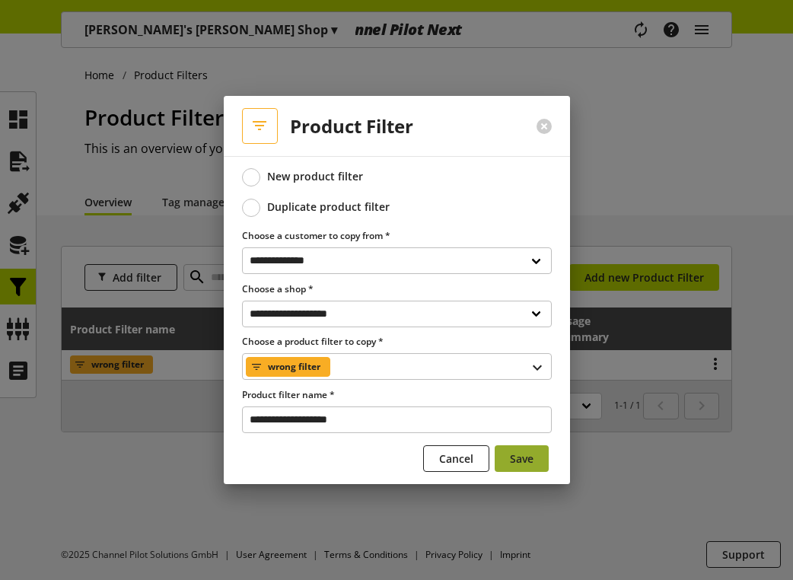
click at [515, 458] on span "Save" at bounding box center [522, 459] width 24 height 16
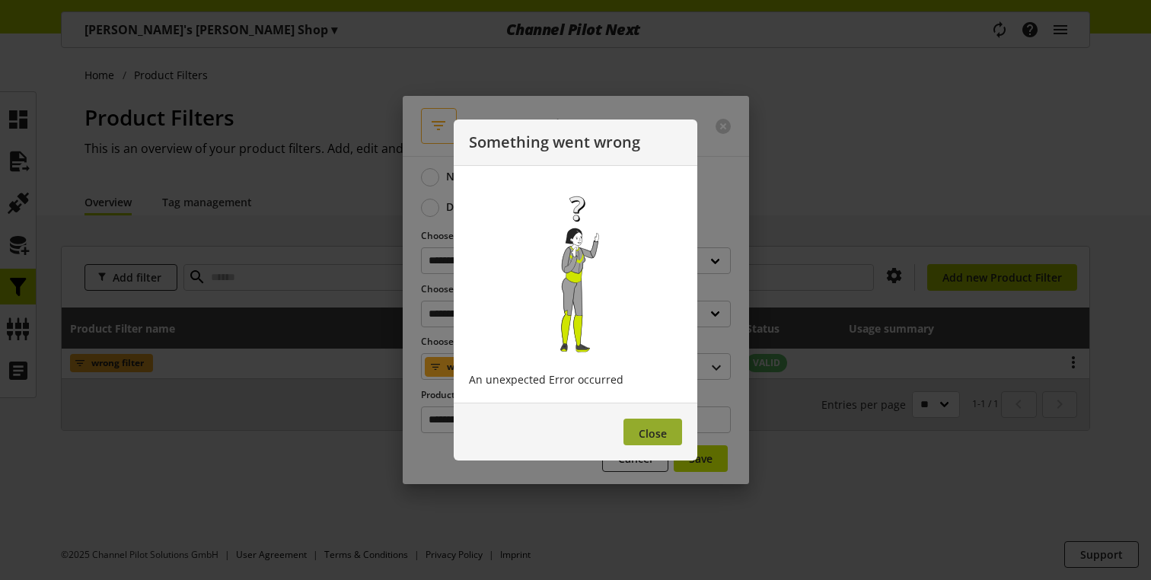
click at [668, 437] on button "Close" at bounding box center [652, 432] width 59 height 27
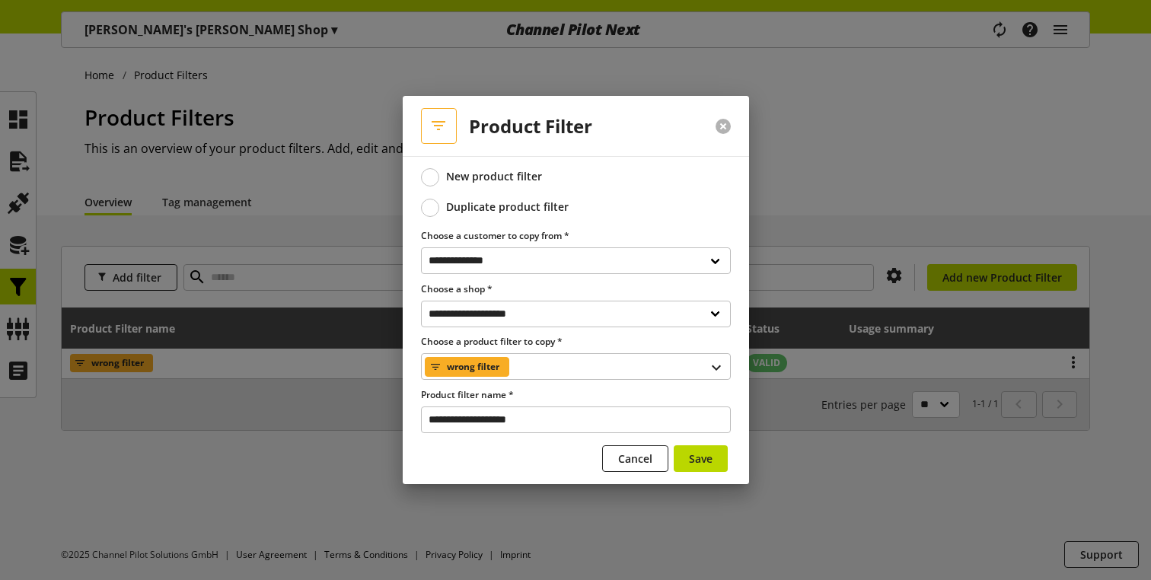
click at [727, 127] on button at bounding box center [722, 126] width 15 height 15
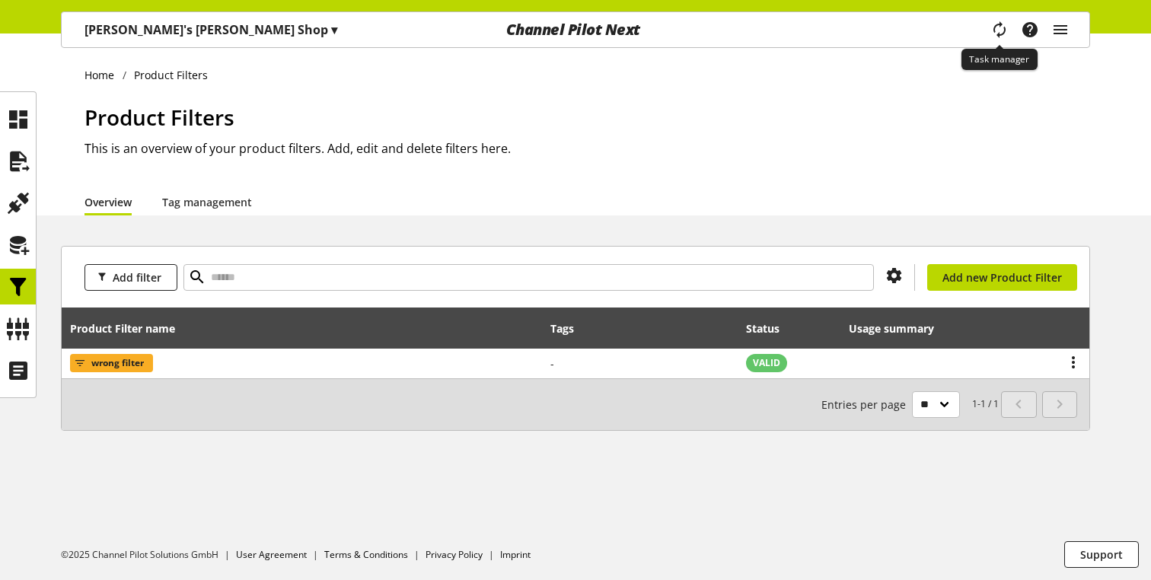
click at [993, 27] on icon "main navigation" at bounding box center [999, 30] width 33 height 32
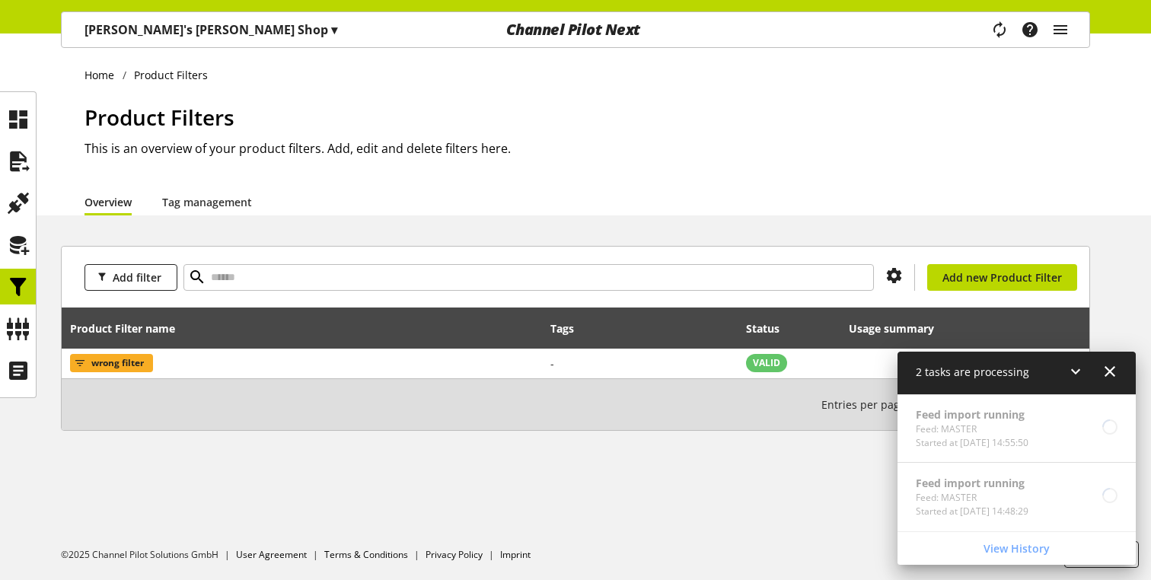
click at [1116, 365] on icon at bounding box center [1110, 371] width 18 height 27
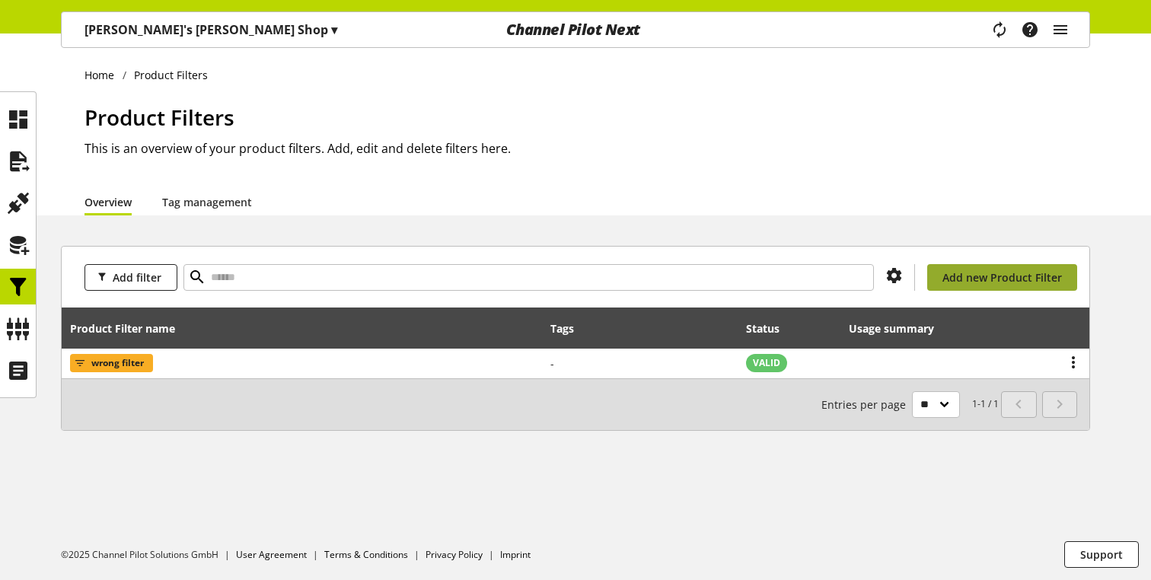
click at [1009, 285] on link "Add new Product Filter" at bounding box center [1002, 277] width 150 height 27
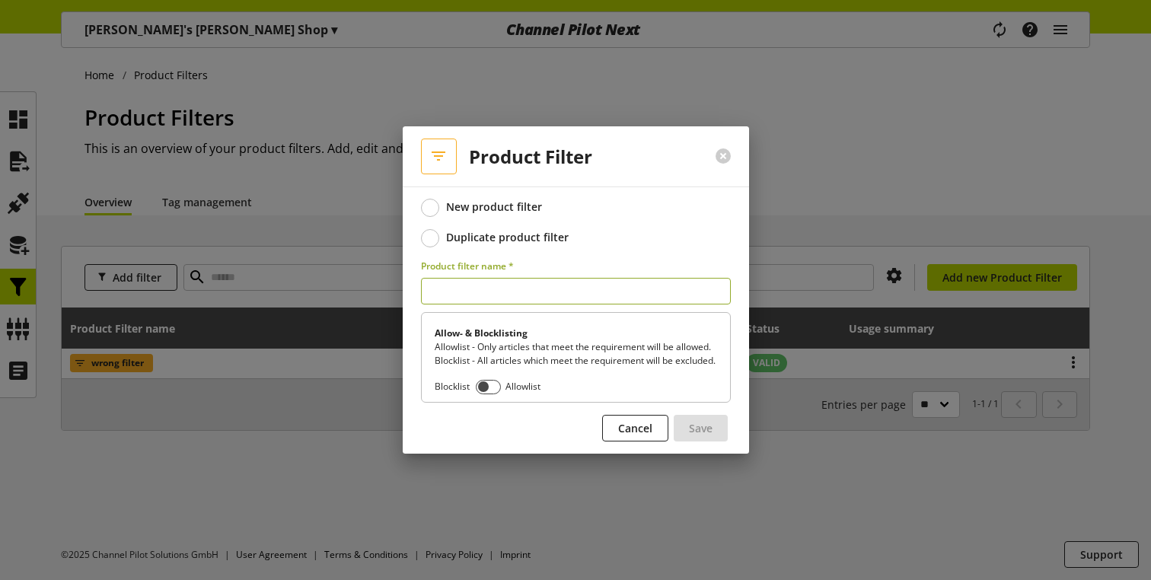
click at [499, 235] on div "Duplicate product filter" at bounding box center [507, 238] width 123 height 14
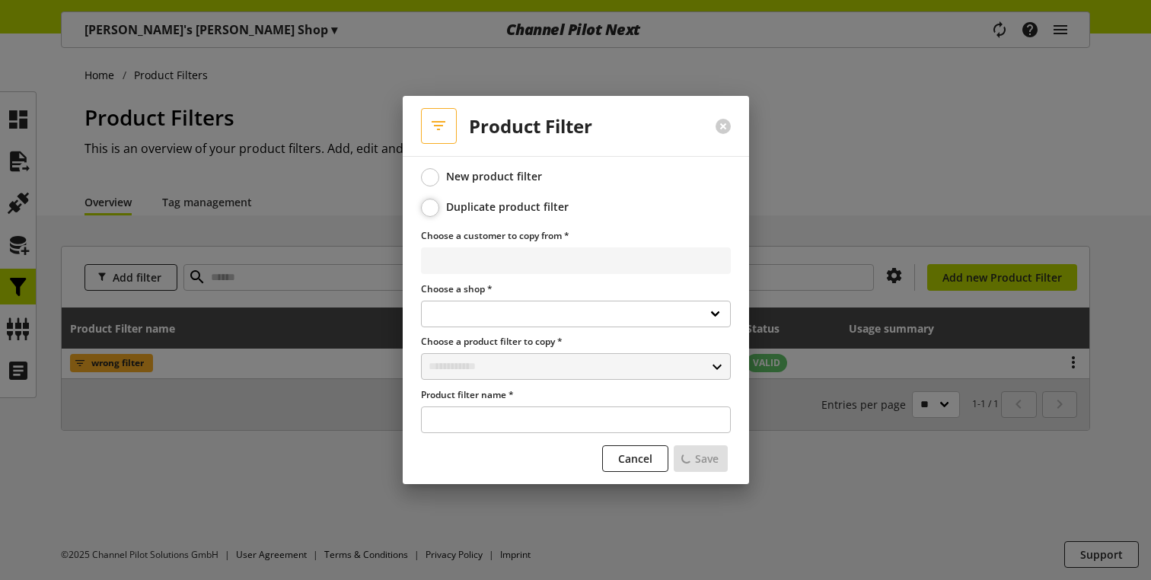
select select
select select "**********"
click at [513, 371] on input "text" at bounding box center [576, 366] width 310 height 27
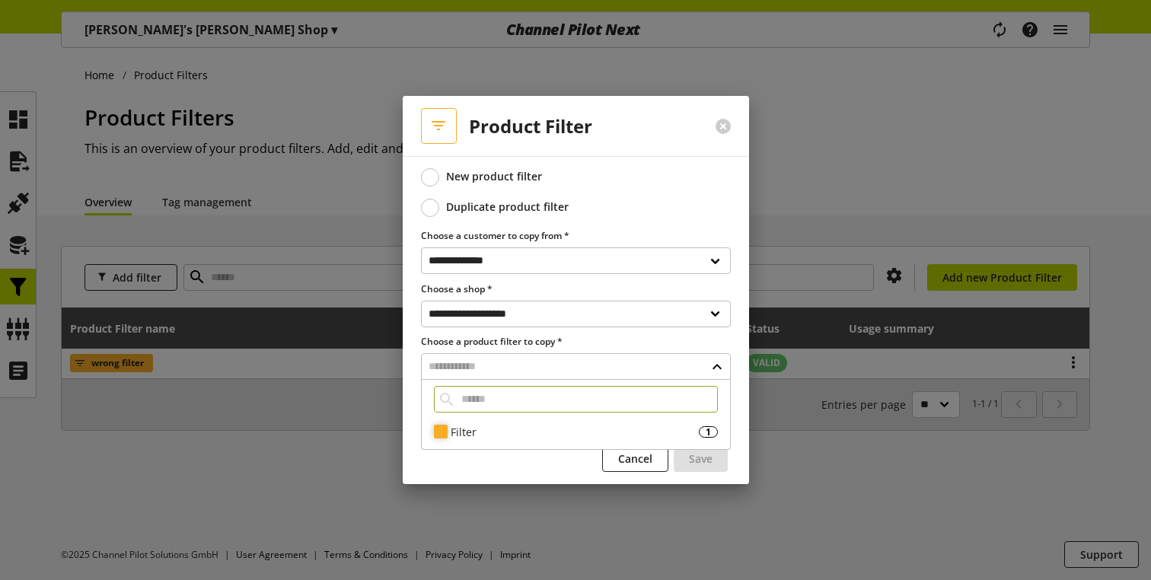
click at [479, 430] on div "Filter" at bounding box center [575, 432] width 248 height 16
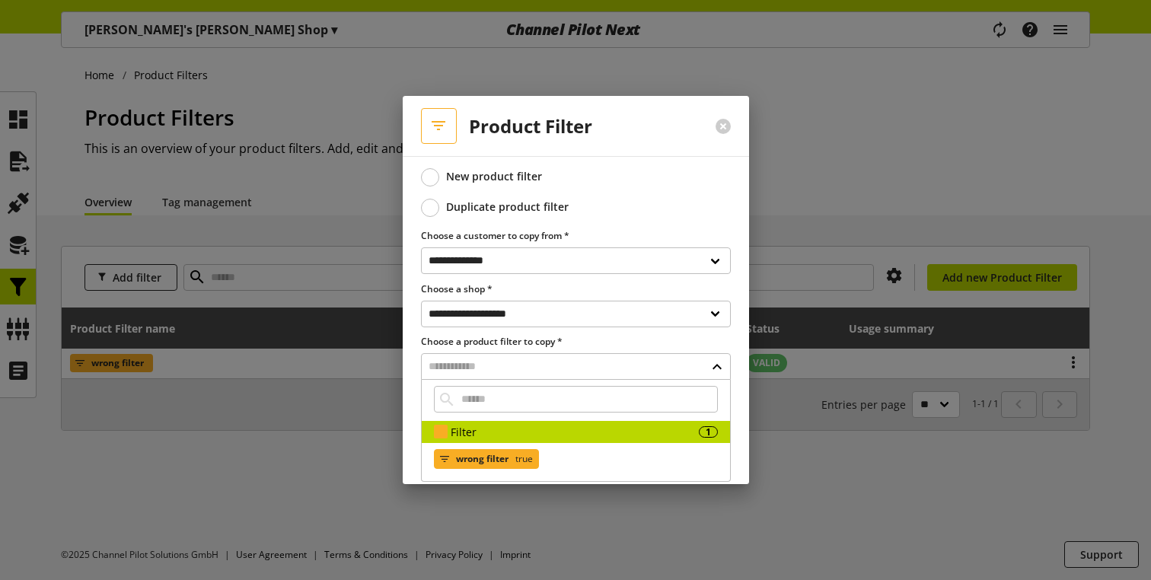
click at [470, 457] on span "wrong filter" at bounding box center [482, 459] width 53 height 18
type input "**********"
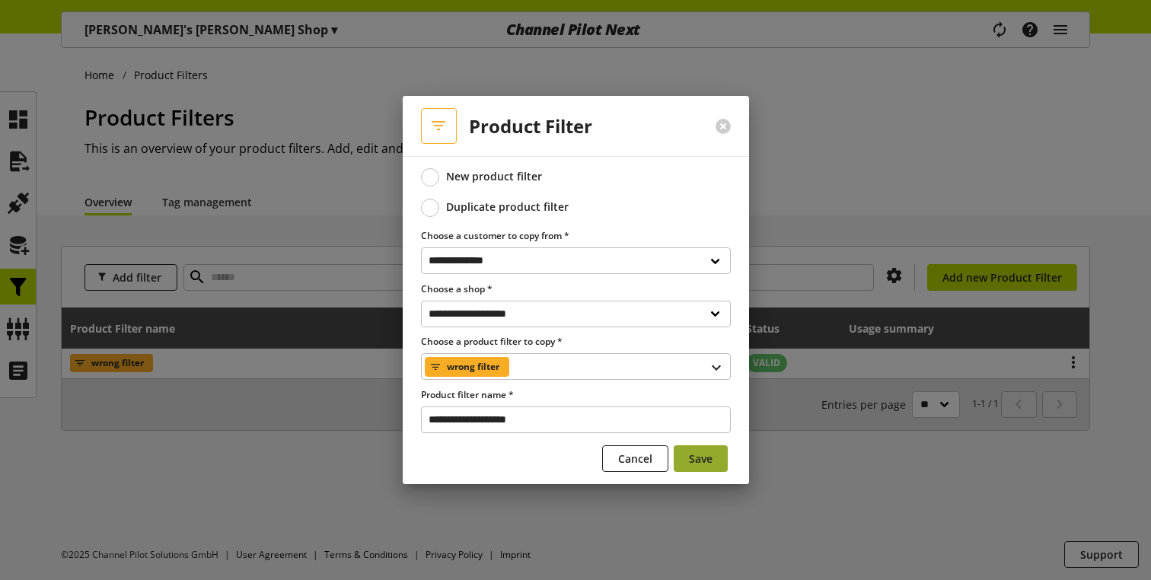
click at [692, 448] on button "Save" at bounding box center [701, 458] width 54 height 27
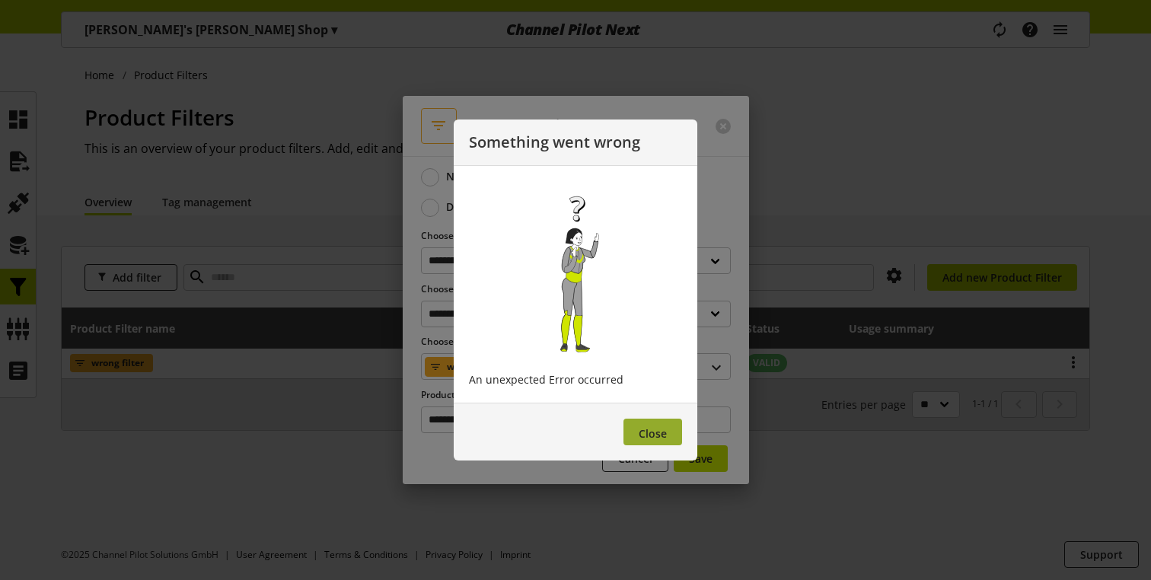
click at [661, 424] on button "Close" at bounding box center [652, 432] width 59 height 27
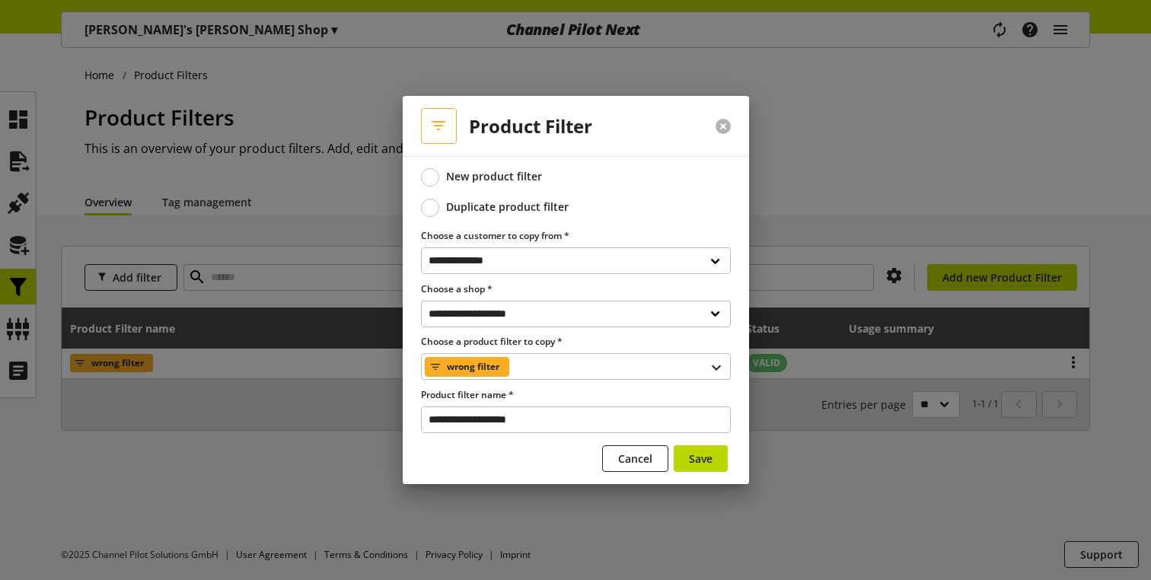
click at [719, 129] on button at bounding box center [722, 126] width 15 height 15
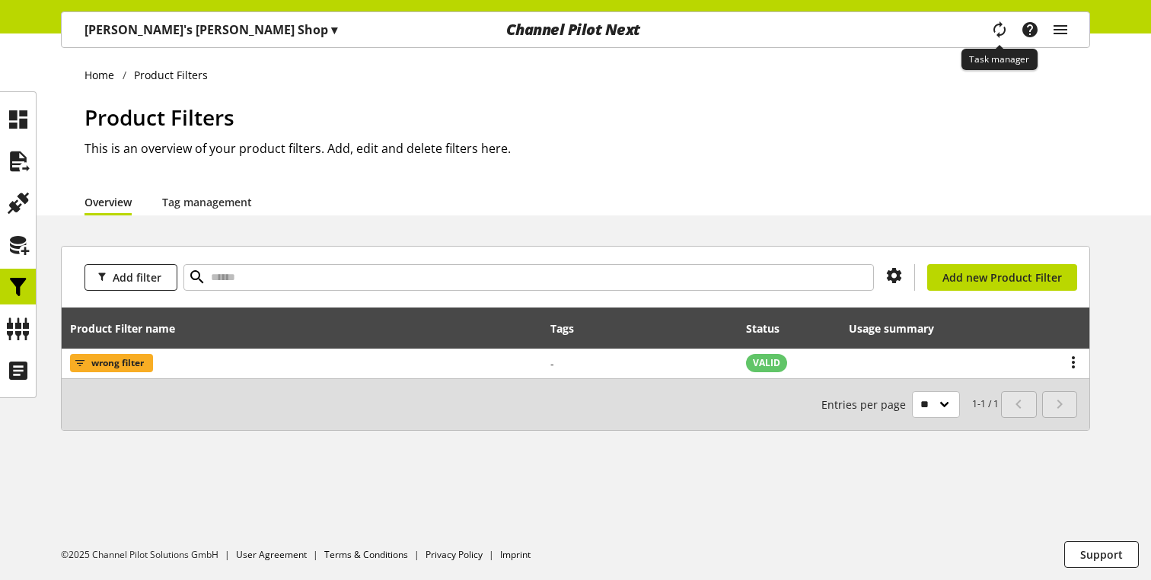
click at [999, 26] on icon "main navigation" at bounding box center [999, 29] width 33 height 31
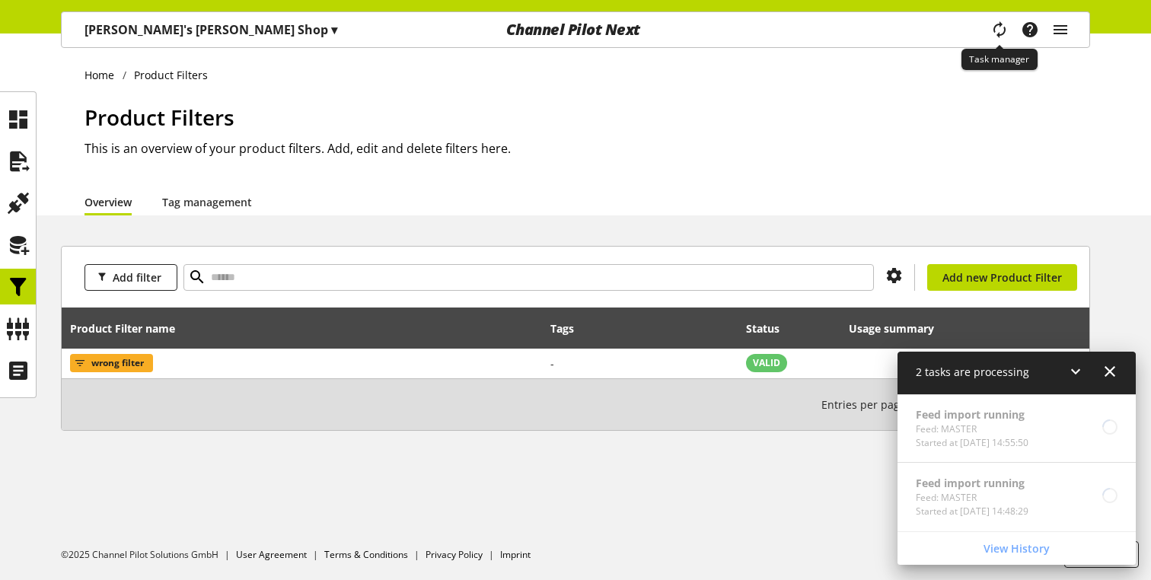
click at [997, 24] on icon "main navigation" at bounding box center [998, 29] width 31 height 33
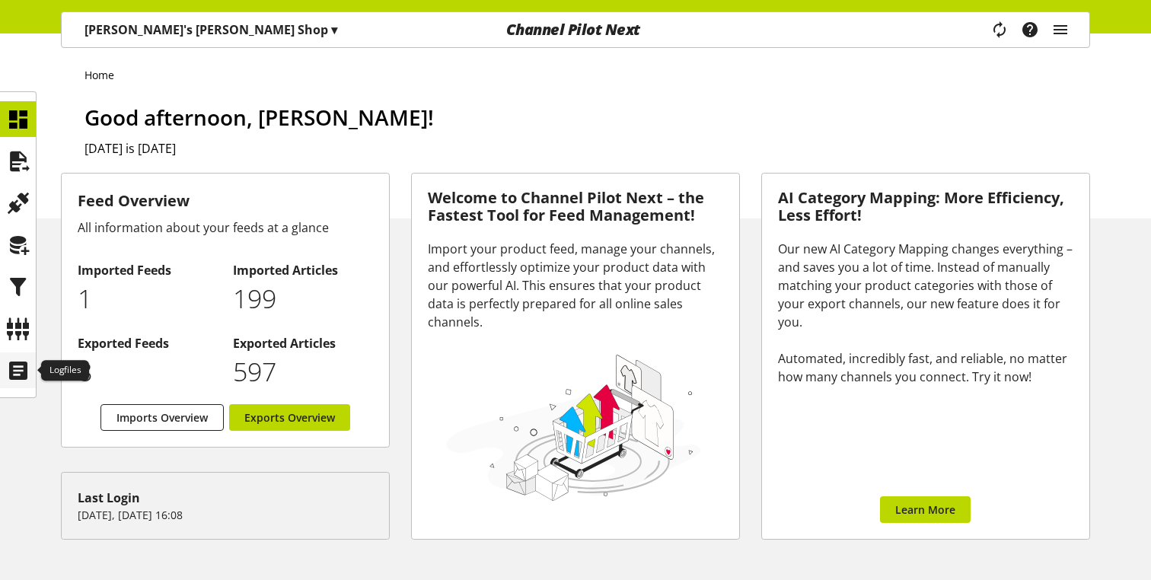
click at [7, 378] on icon at bounding box center [18, 370] width 24 height 30
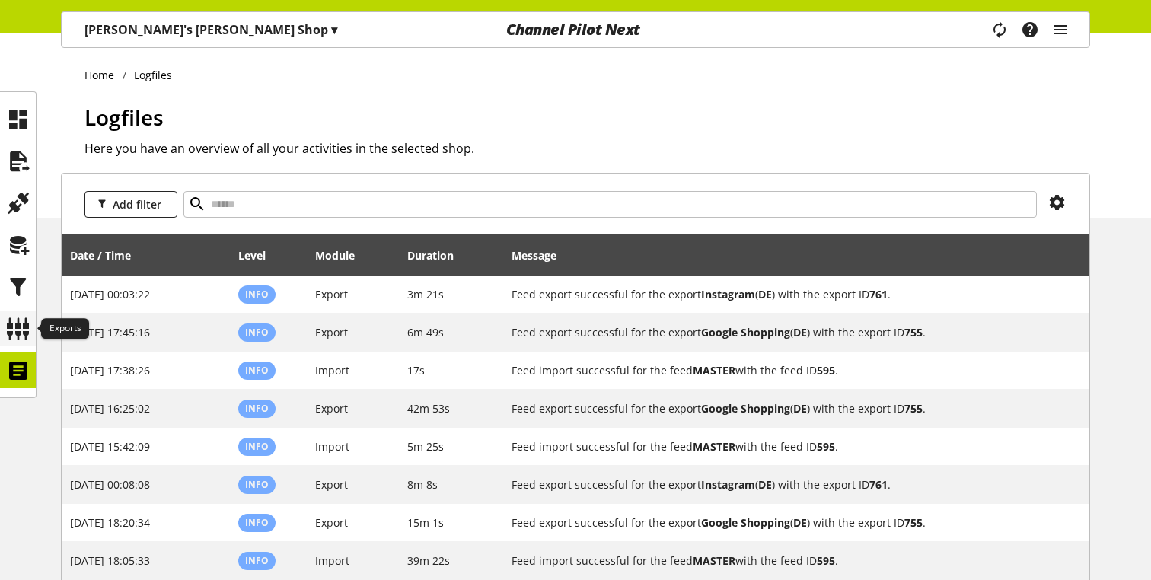
click at [19, 330] on icon at bounding box center [18, 329] width 24 height 30
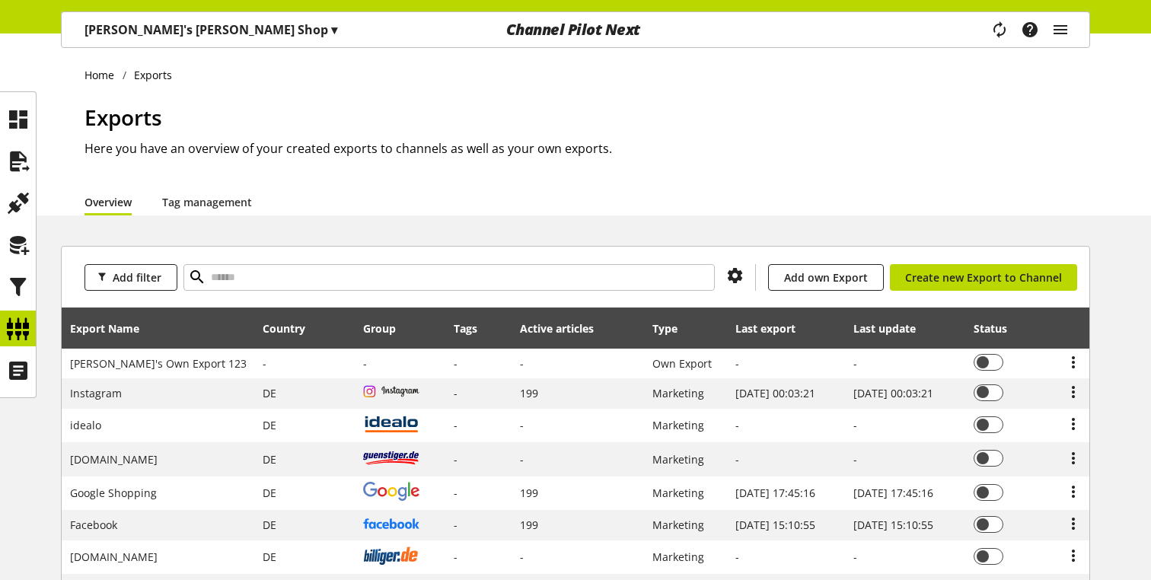
scroll to position [167, 0]
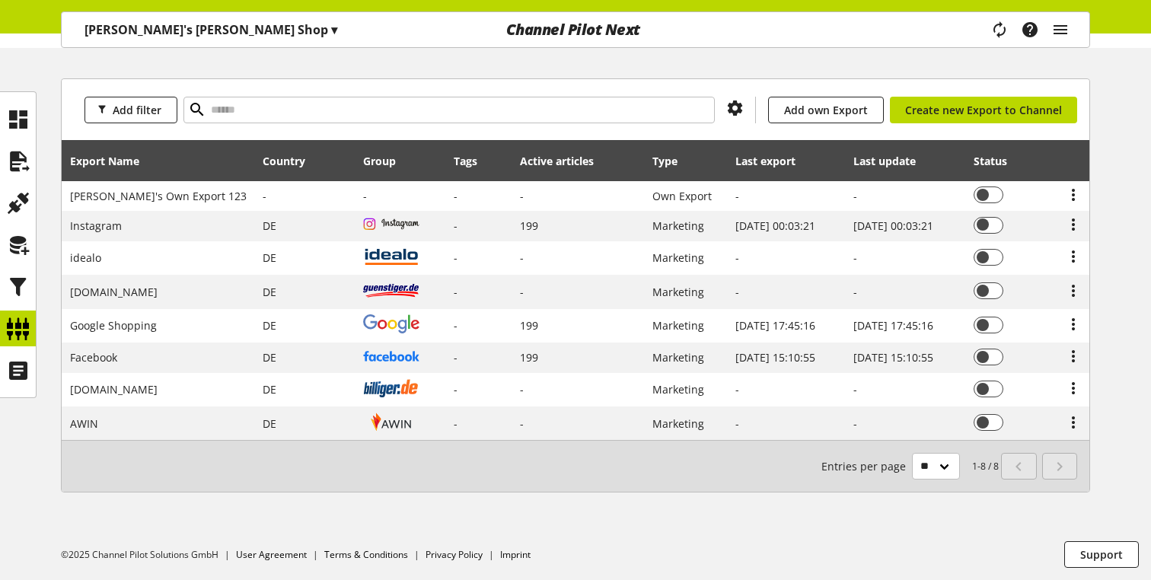
drag, startPoint x: 980, startPoint y: 224, endPoint x: 1133, endPoint y: 193, distance: 156.9
click at [1133, 193] on div "Add filter You don't have permission to add a channel. Add own Export You don't…" at bounding box center [575, 303] width 1151 height 451
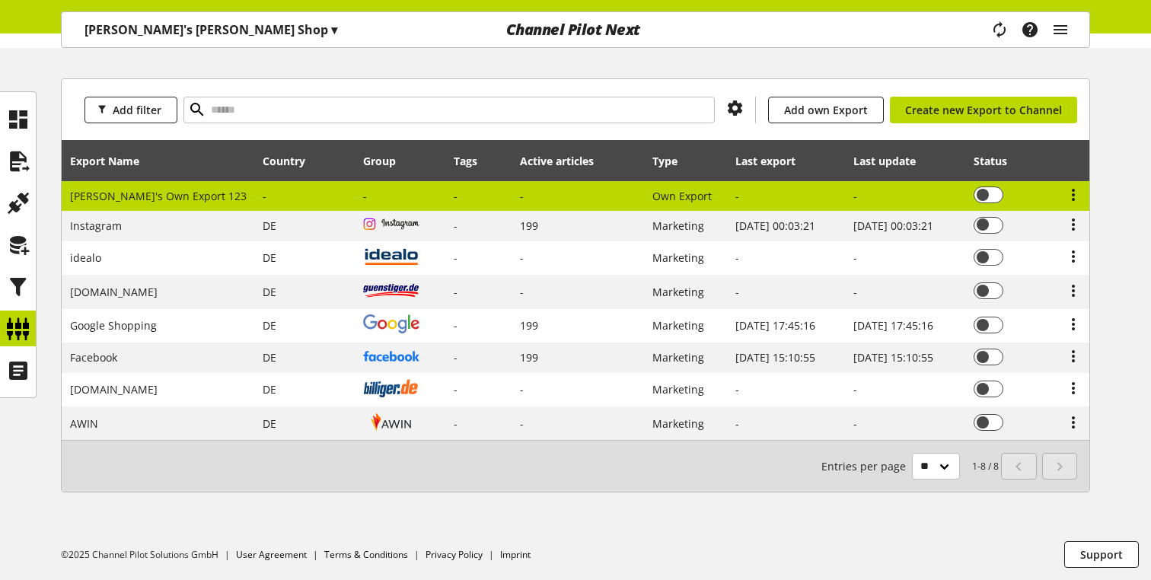
click at [1025, 198] on td "You don't have permission to edit an export" at bounding box center [1011, 196] width 91 height 30
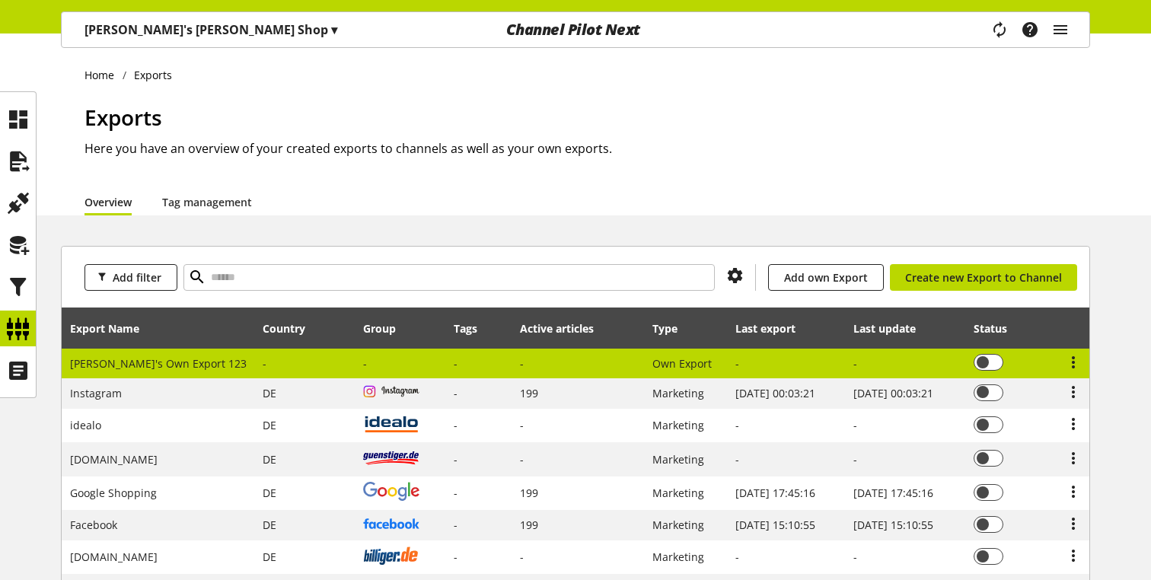
select select "********"
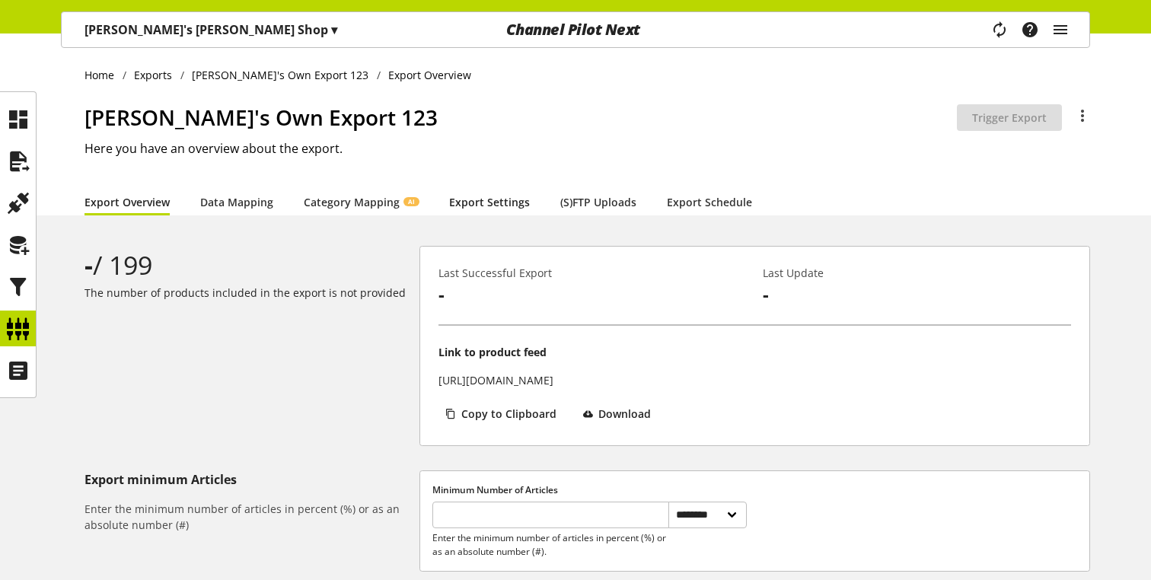
click at [499, 208] on link "Export Settings" at bounding box center [489, 202] width 81 height 16
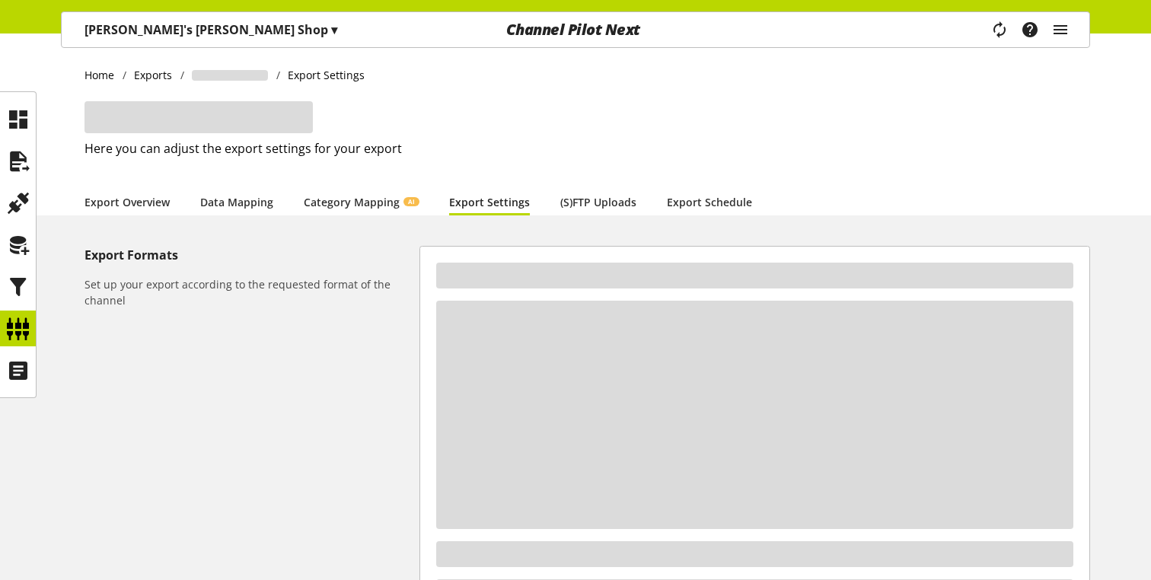
select select "*"
select select "***"
select select "*"
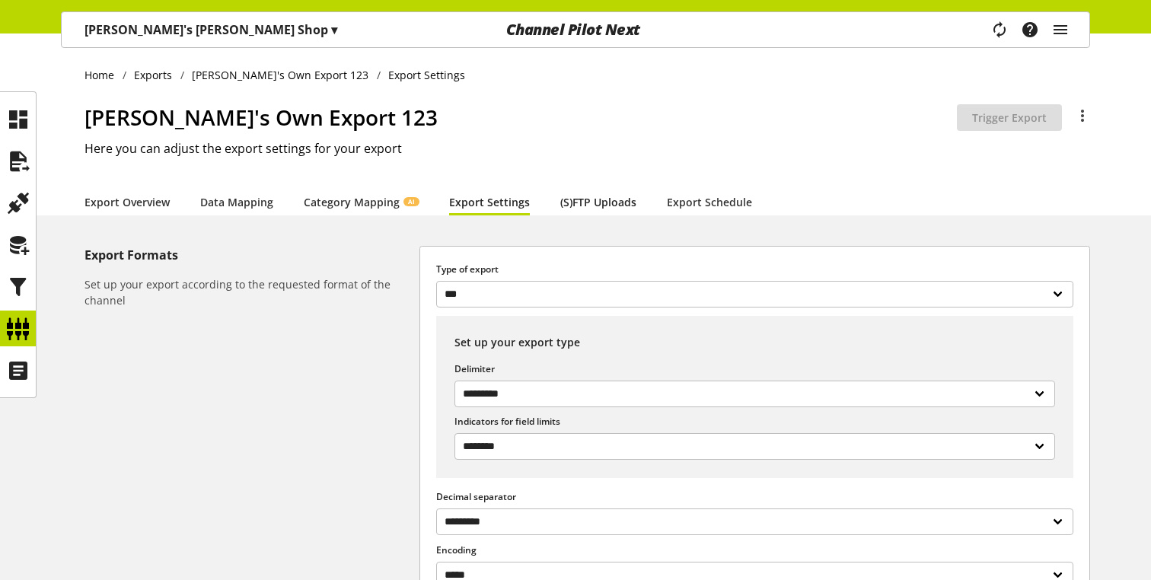
click at [602, 202] on link "(S)FTP Uploads" at bounding box center [598, 202] width 76 height 16
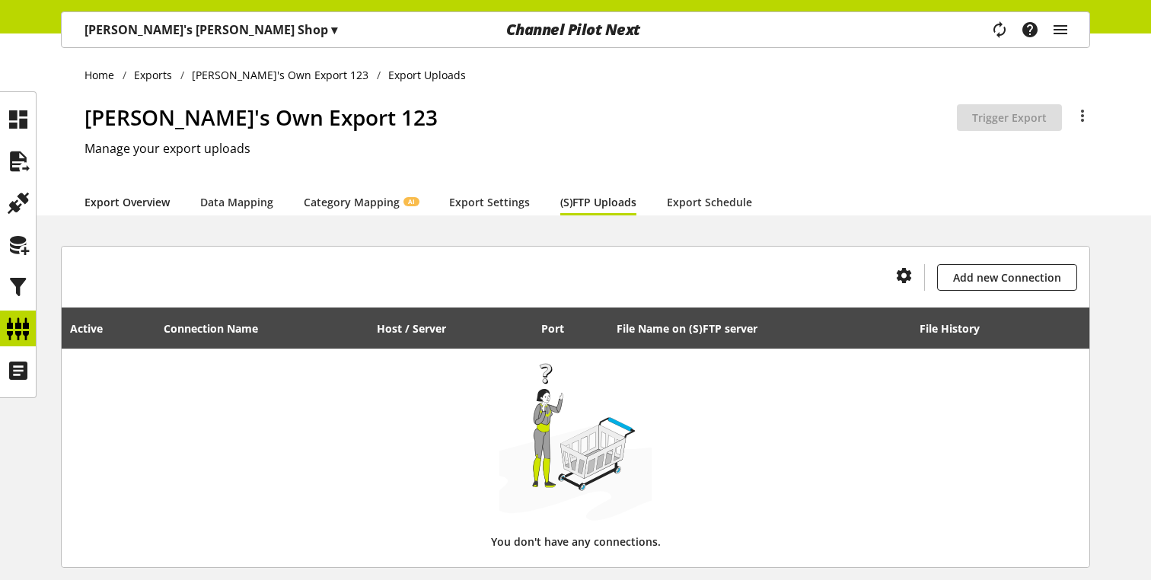
click at [155, 206] on link "Export Overview" at bounding box center [126, 202] width 85 height 16
select select "********"
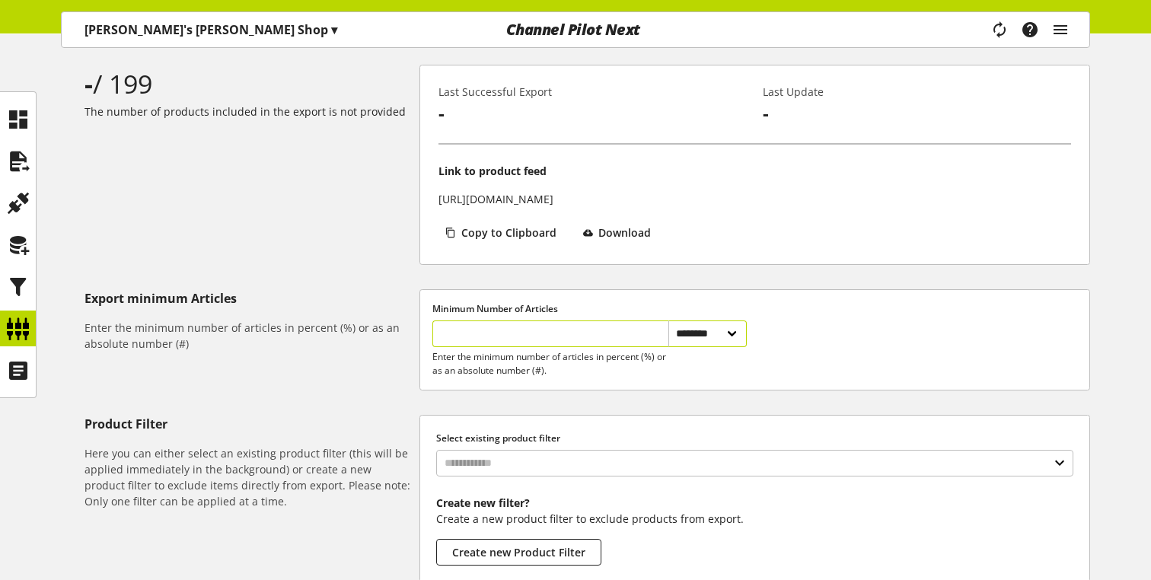
scroll to position [292, 0]
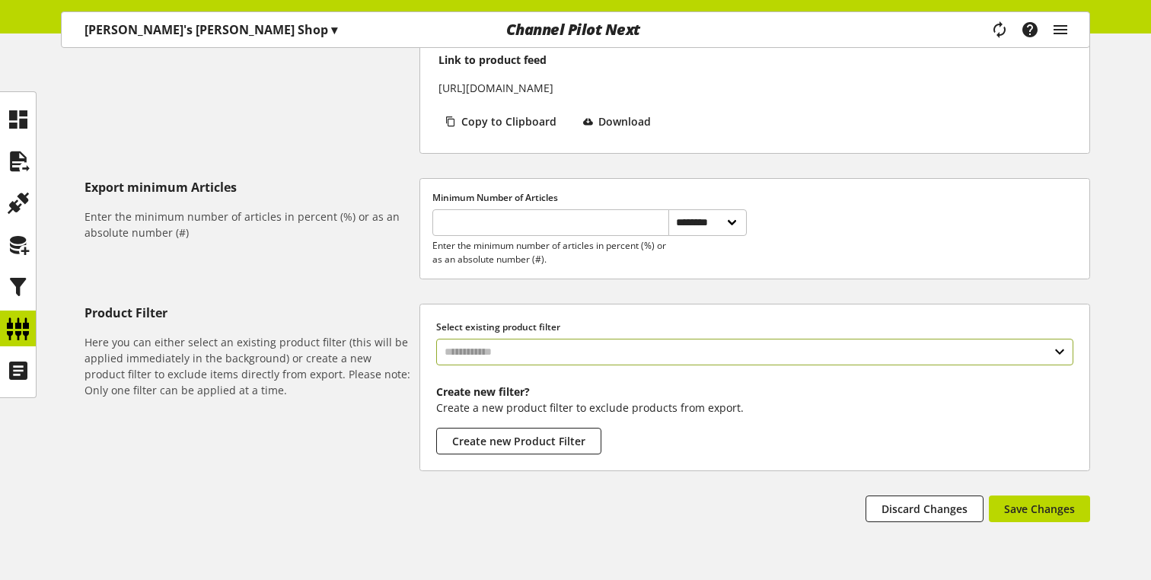
click at [486, 342] on input "text" at bounding box center [754, 352] width 637 height 27
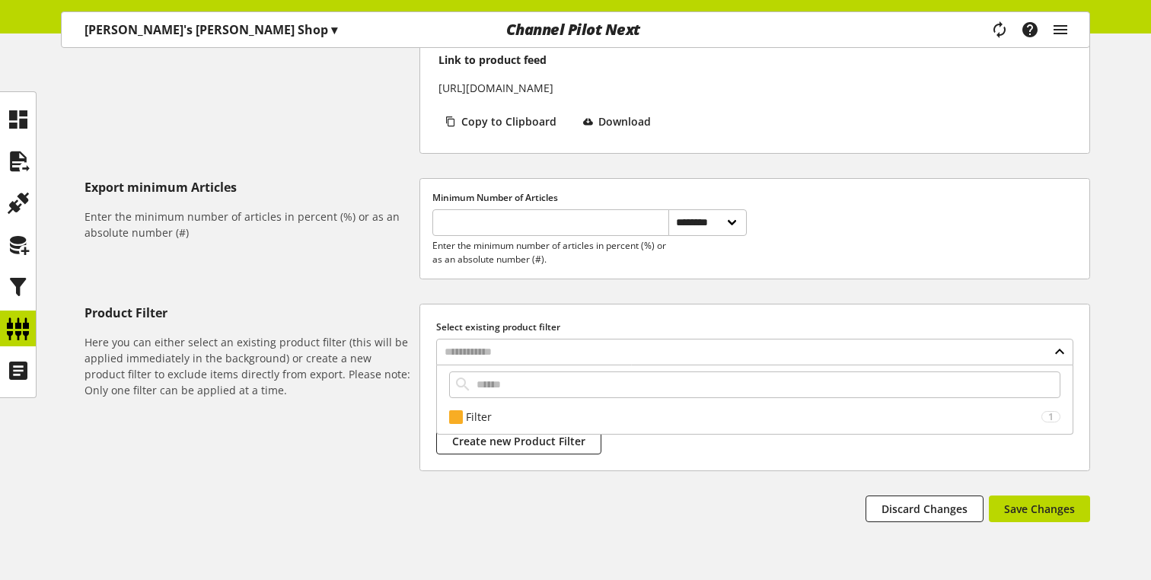
click at [471, 311] on div "Select existing product filter Filter 1 wrong filter true Create new filter? Cr…" at bounding box center [754, 387] width 669 height 166
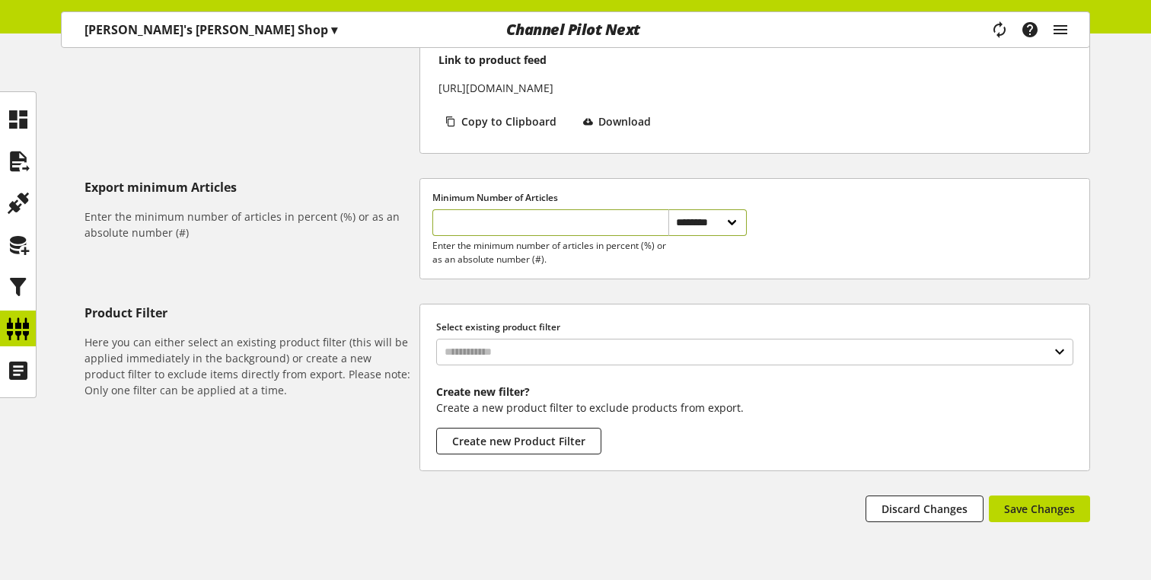
click at [470, 216] on input "*" at bounding box center [550, 222] width 236 height 27
click at [480, 191] on label "Minimum Number of Articles" at bounding box center [589, 198] width 314 height 14
click at [480, 223] on input "*" at bounding box center [550, 222] width 236 height 27
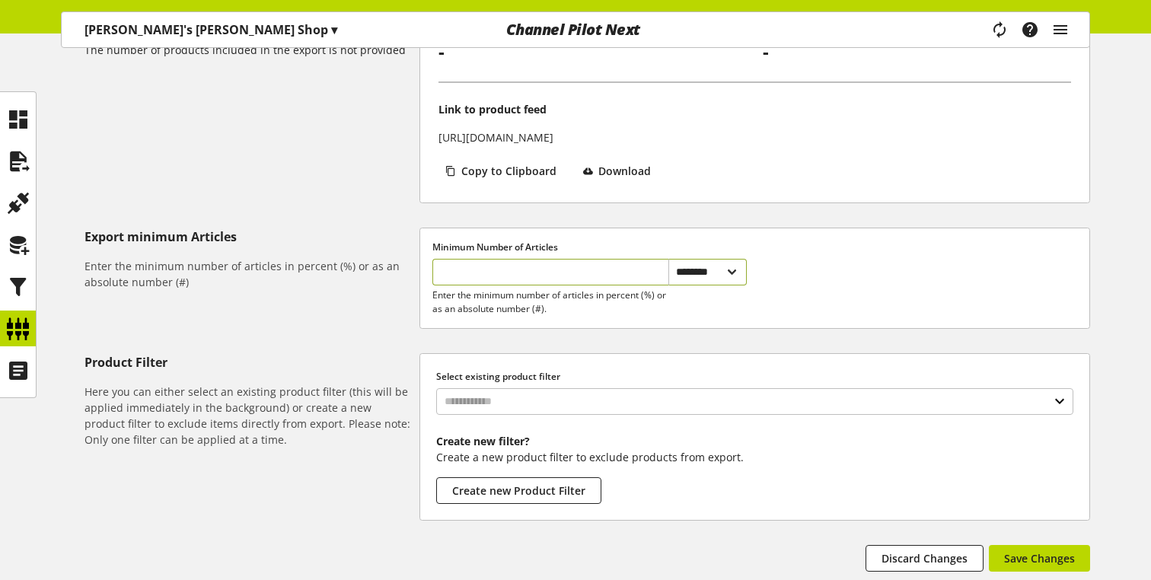
scroll to position [241, 0]
click at [568, 206] on div "**********" at bounding box center [575, 319] width 1151 height 629
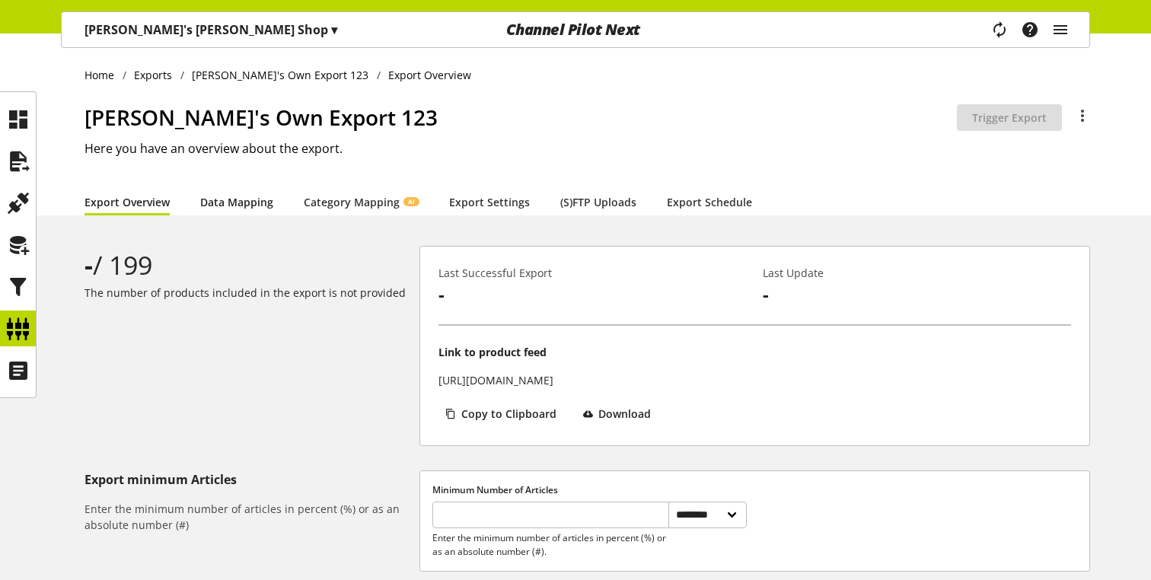
click at [244, 206] on link "Data Mapping" at bounding box center [236, 202] width 73 height 16
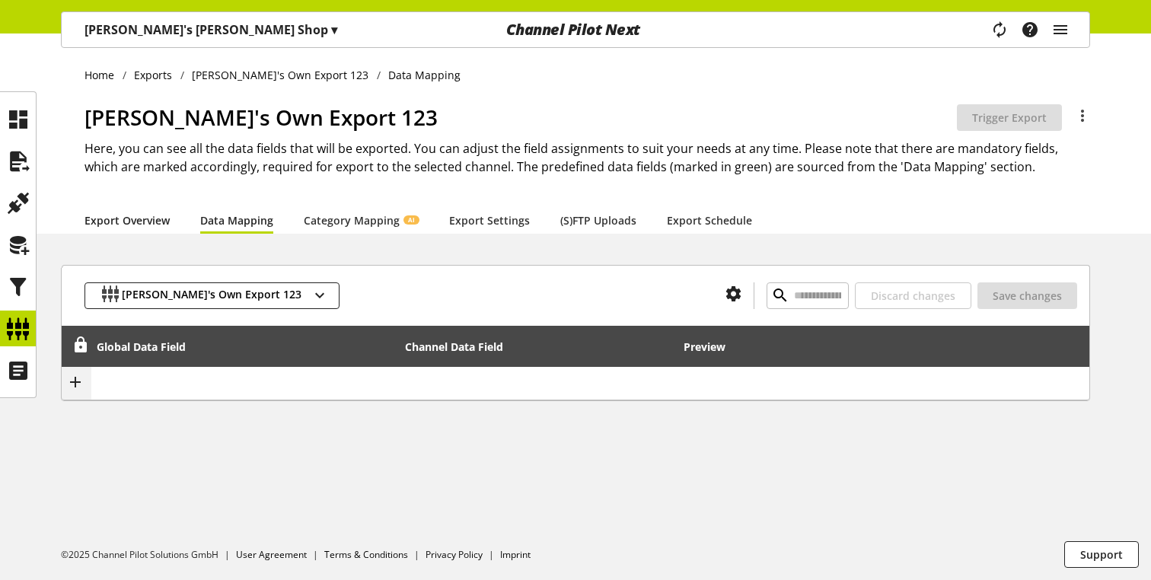
click at [146, 215] on link "Export Overview" at bounding box center [126, 220] width 85 height 16
select select "********"
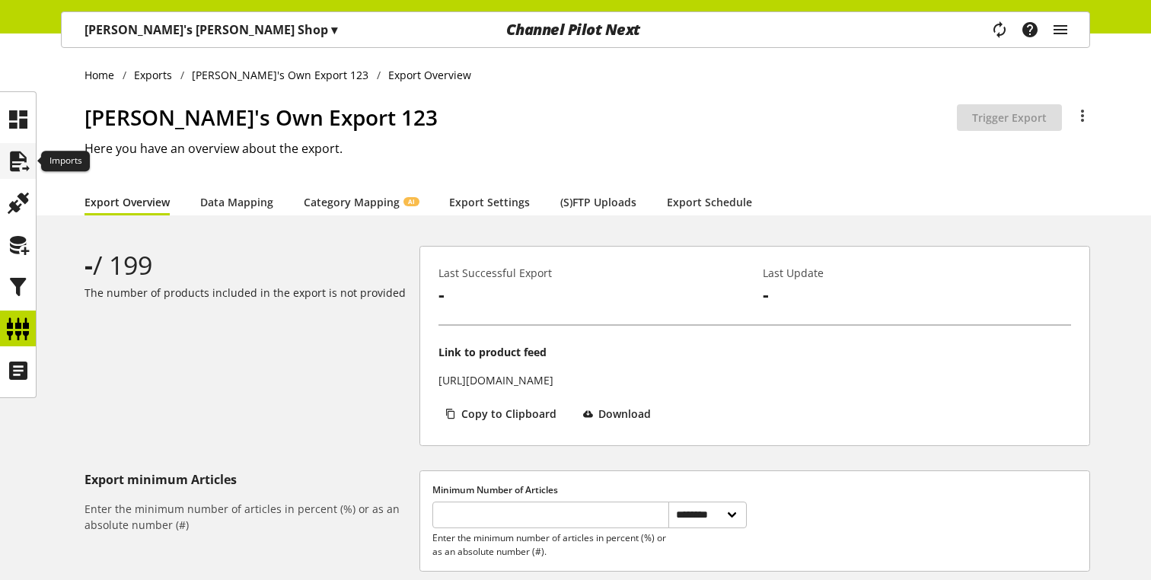
click at [11, 171] on icon at bounding box center [18, 161] width 24 height 30
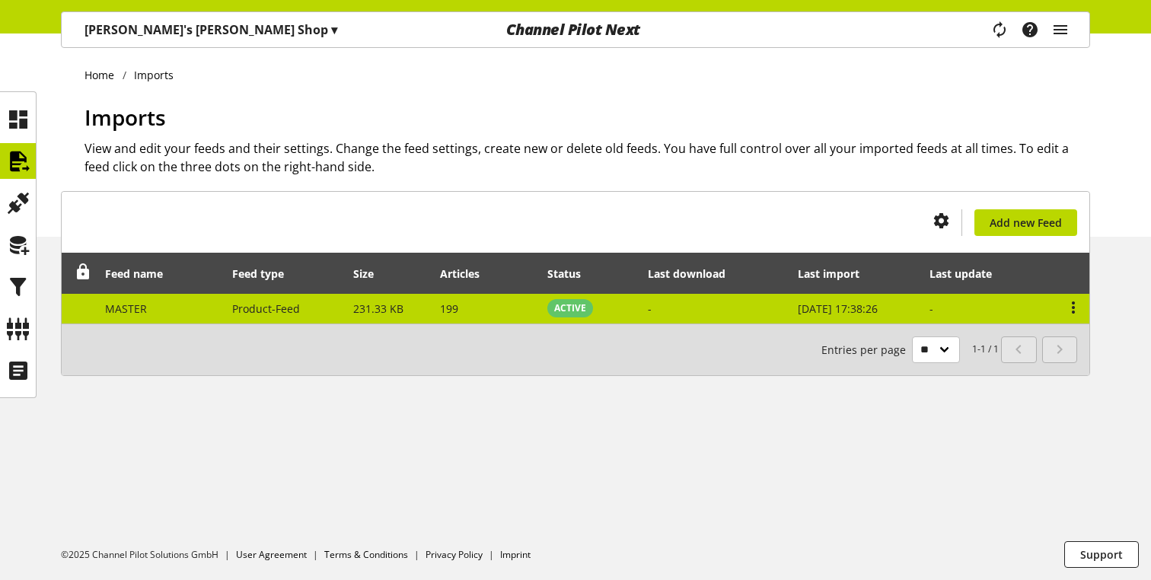
click at [507, 316] on td "199" at bounding box center [485, 309] width 107 height 30
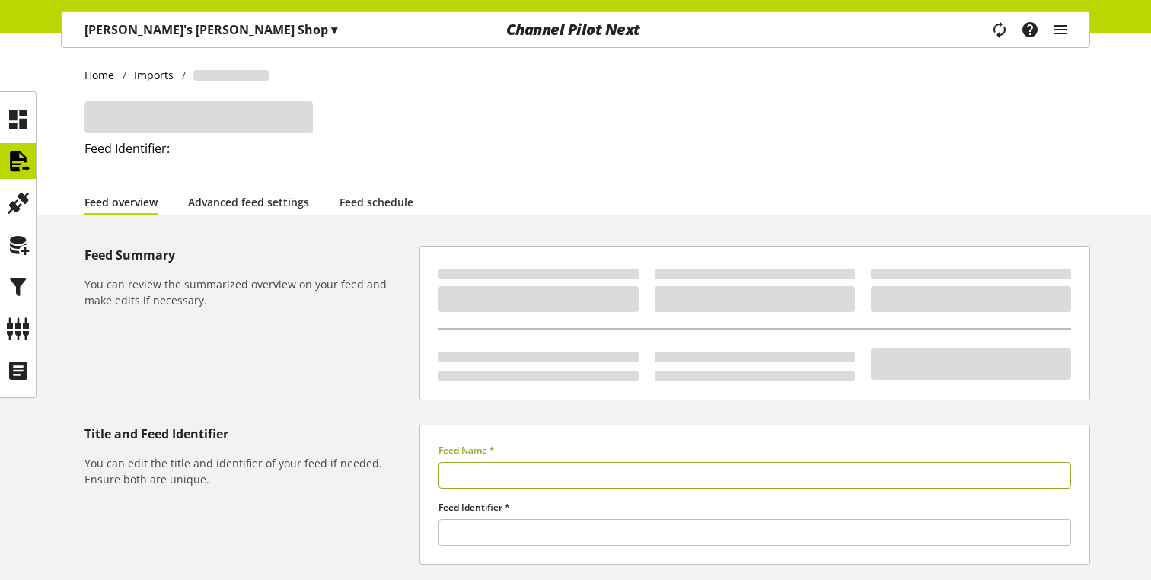
type input "******"
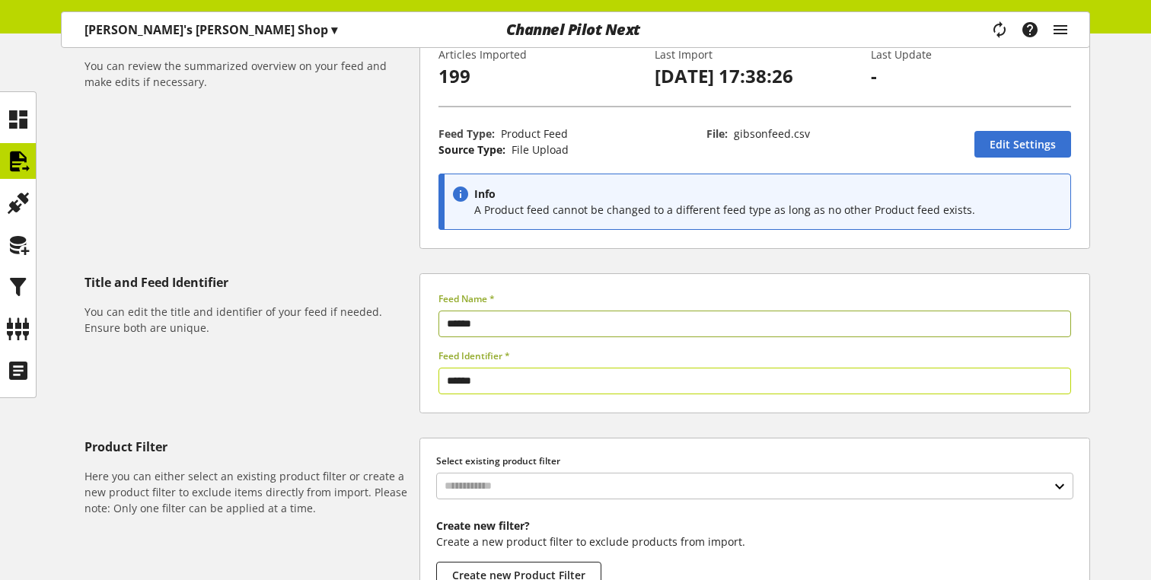
click at [504, 390] on input "******" at bounding box center [754, 381] width 633 height 27
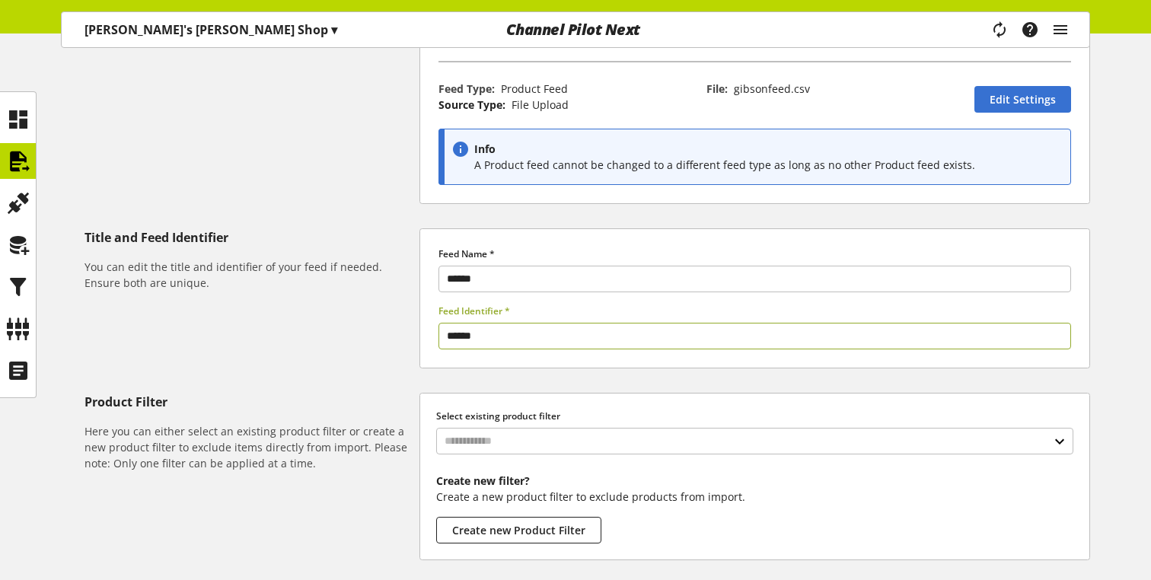
scroll to position [287, 0]
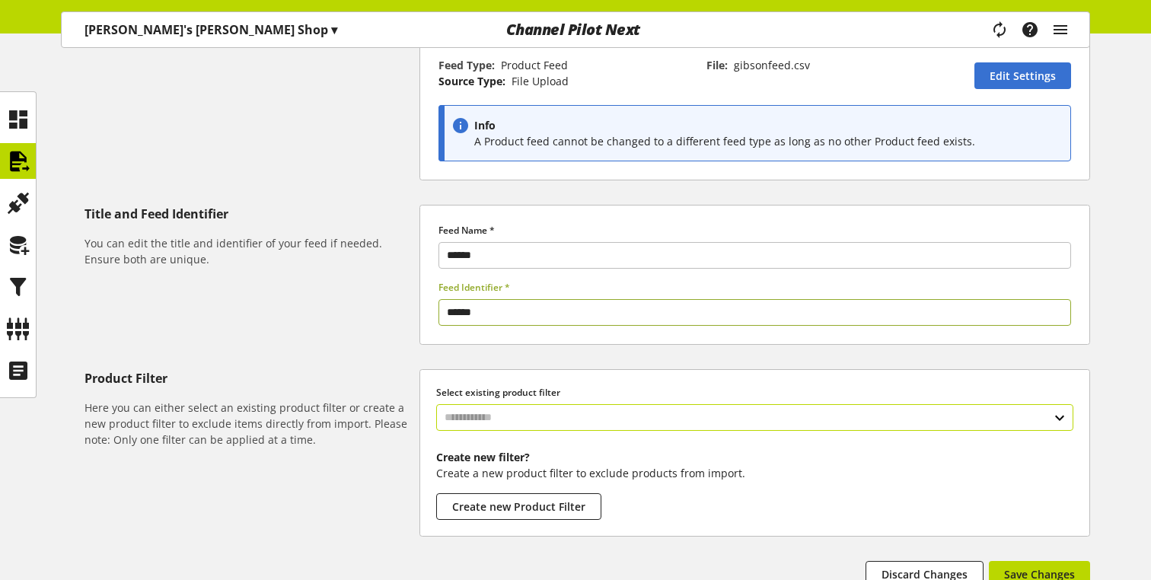
click at [490, 419] on input "text" at bounding box center [754, 417] width 637 height 27
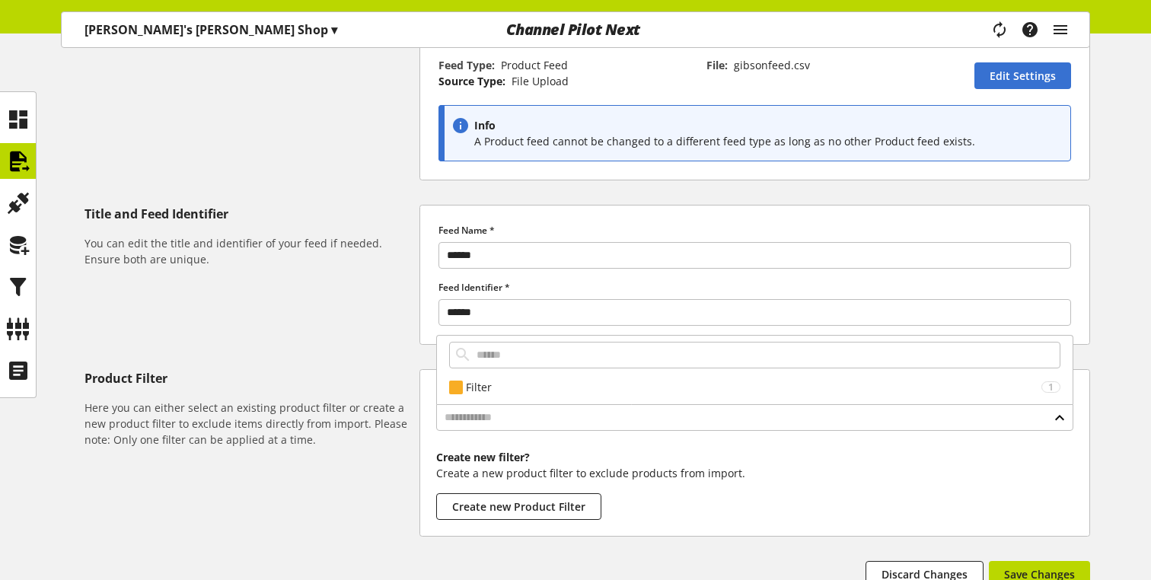
click at [397, 400] on h6 "Here you can either select an existing product filter or create a new product f…" at bounding box center [248, 424] width 329 height 48
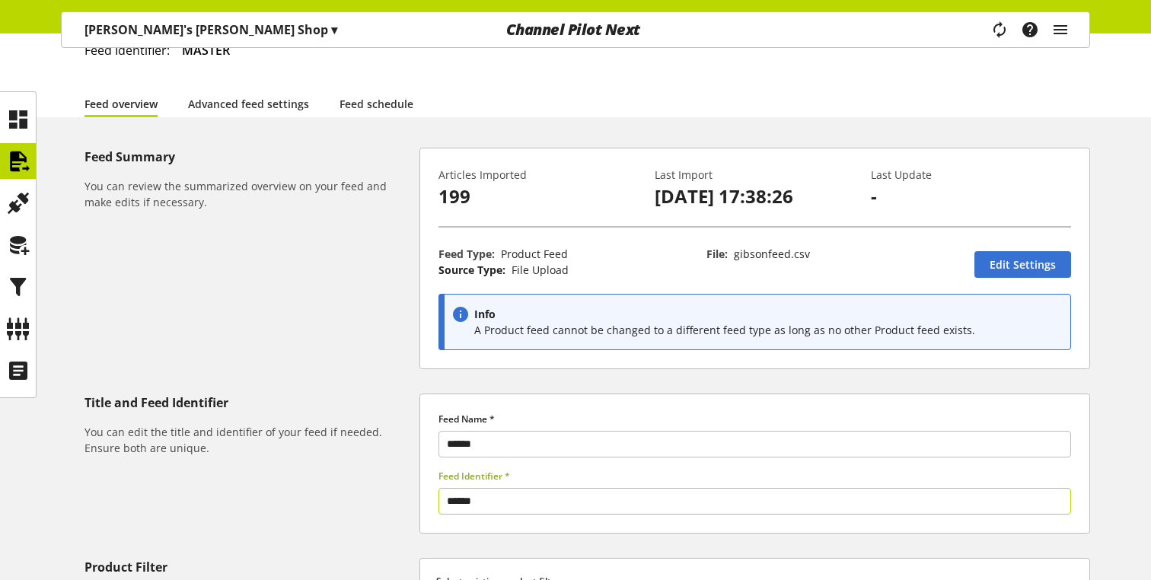
scroll to position [45, 0]
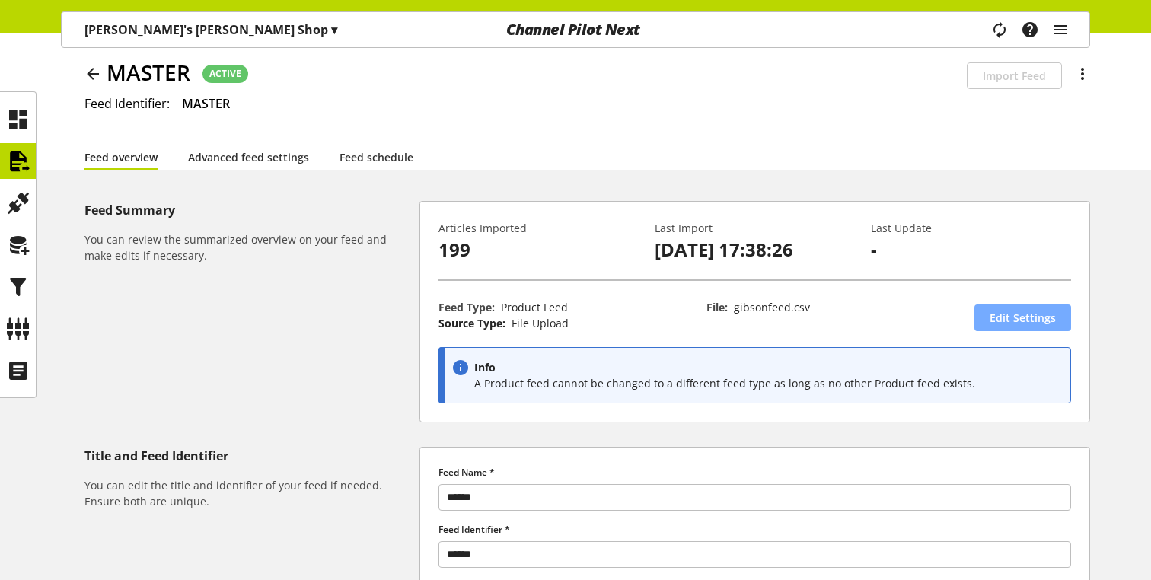
click at [1002, 320] on span "Edit Settings" at bounding box center [1023, 318] width 66 height 16
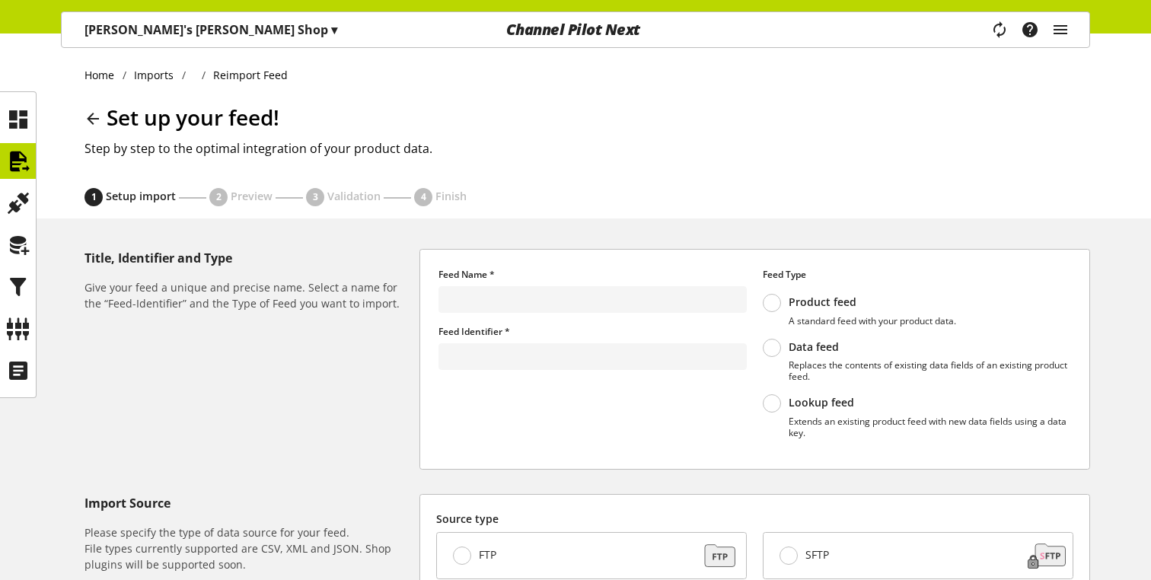
type input "******"
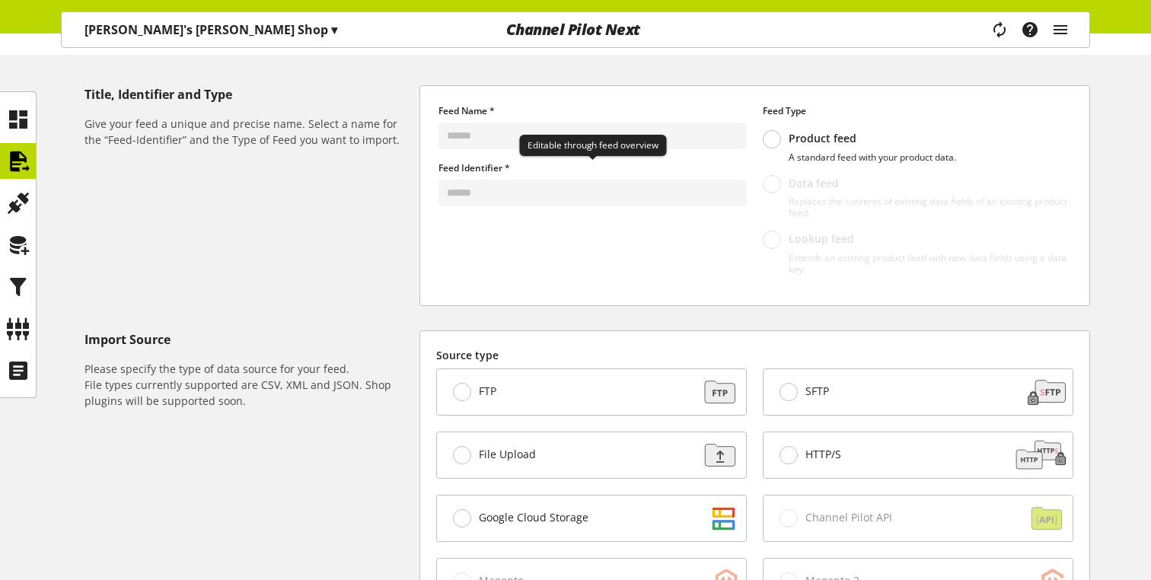
scroll to position [164, 0]
click at [614, 386] on div "FTP" at bounding box center [591, 391] width 309 height 46
click at [580, 432] on div "File Upload" at bounding box center [591, 455] width 309 height 46
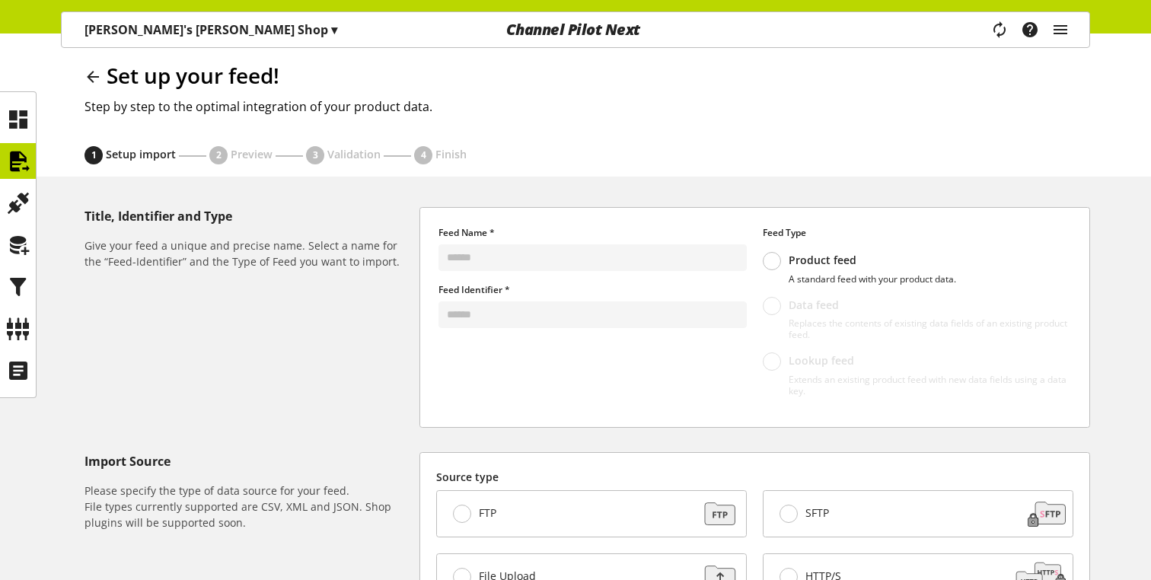
scroll to position [0, 0]
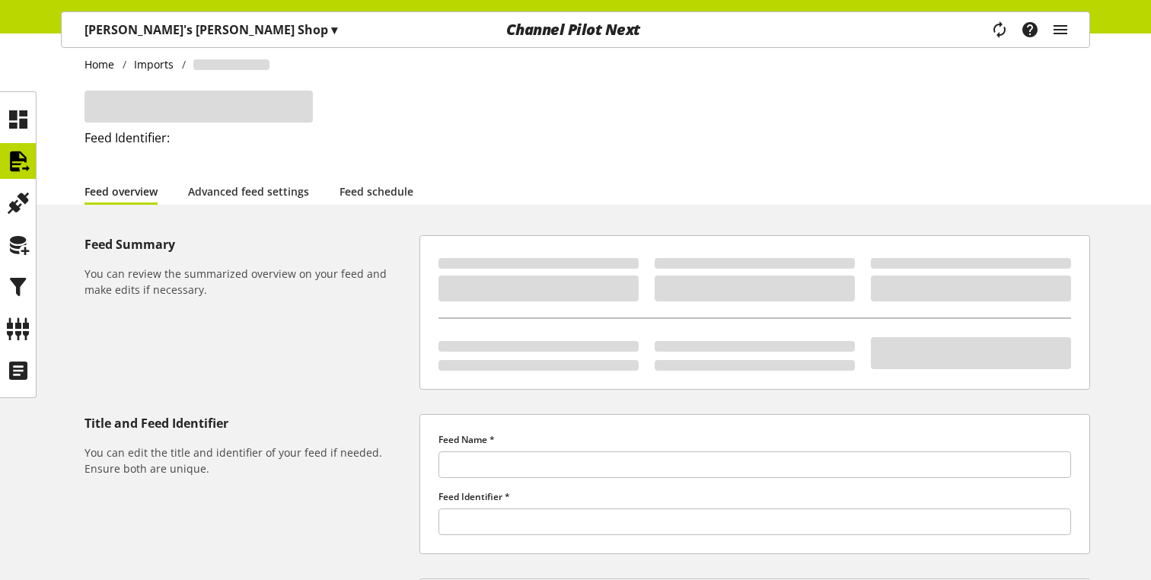
type input "******"
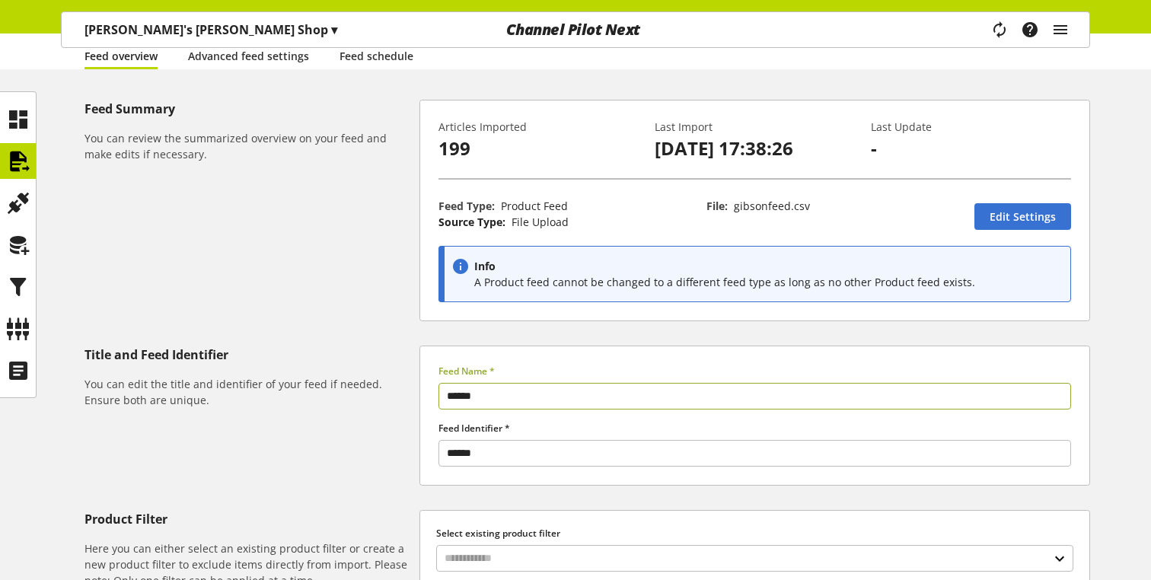
scroll to position [148, 0]
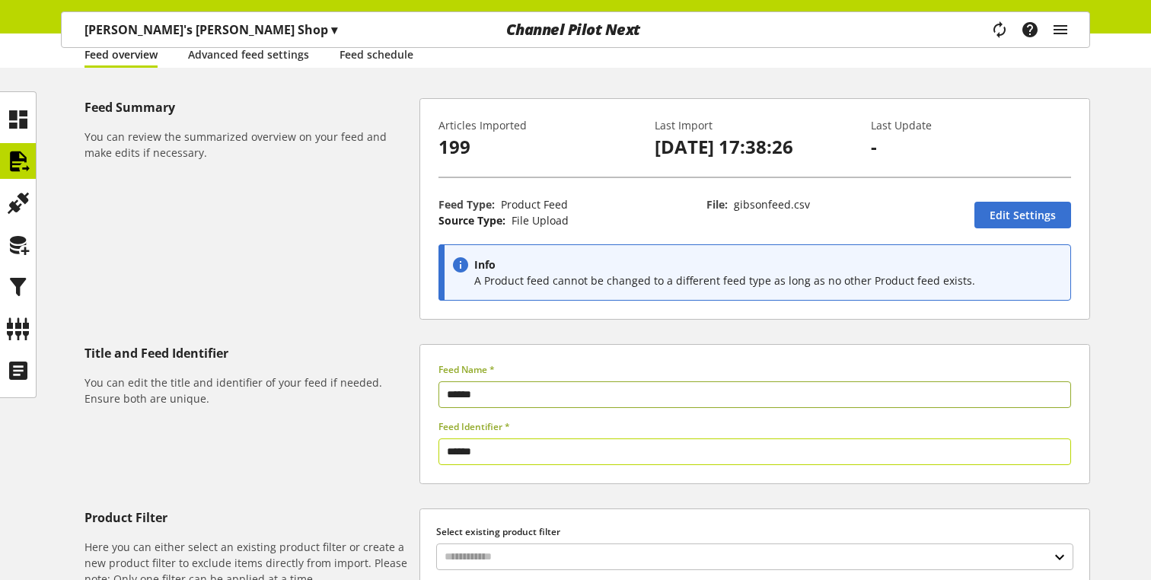
click at [529, 451] on input "******" at bounding box center [754, 451] width 633 height 27
click at [505, 394] on input "******" at bounding box center [754, 394] width 633 height 27
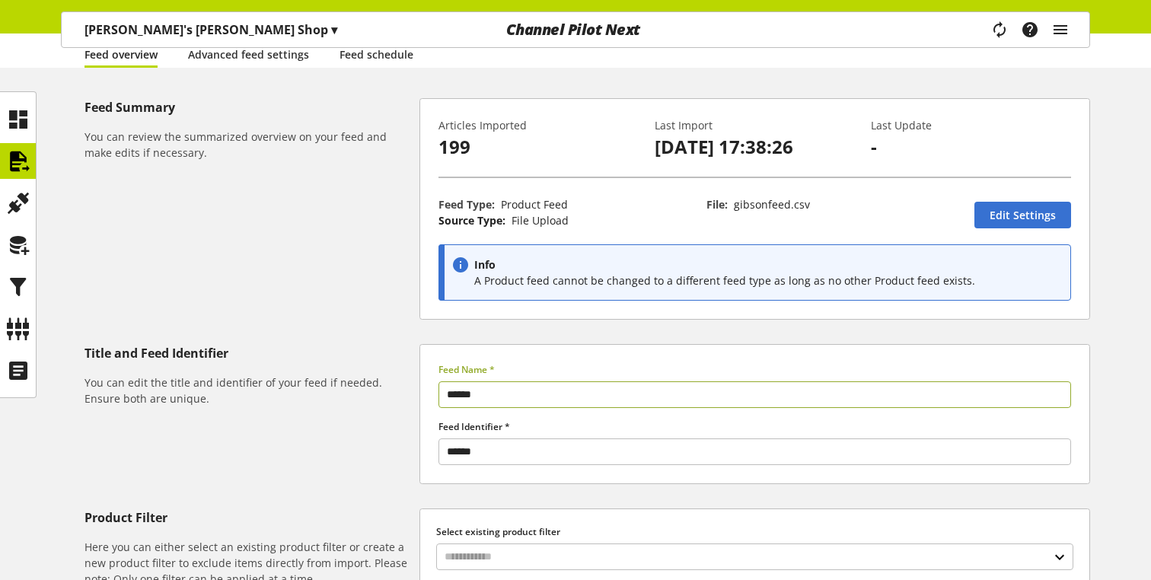
scroll to position [406, 0]
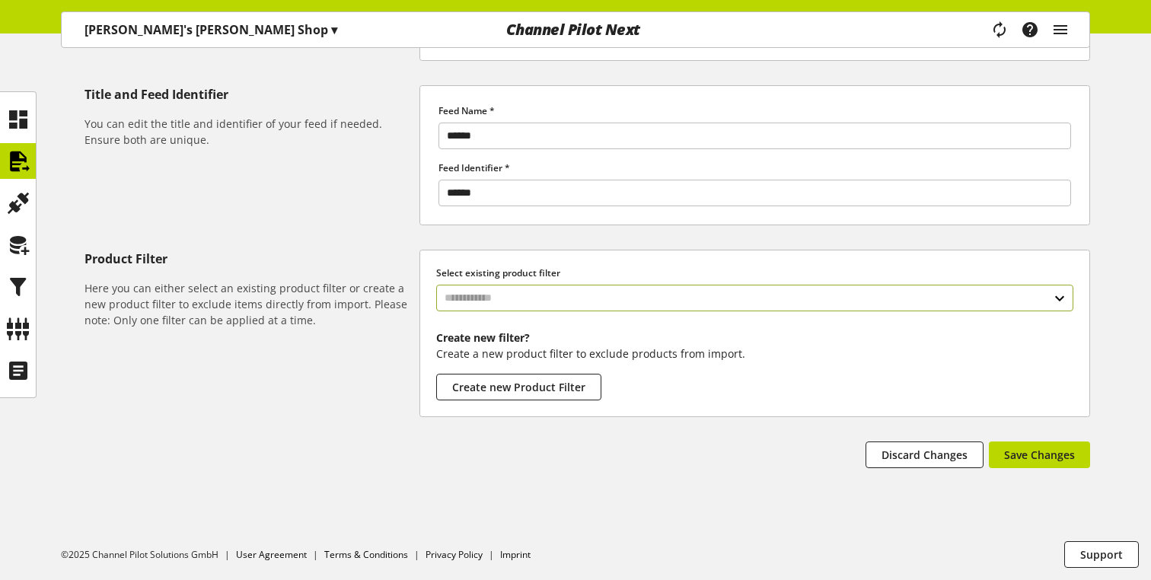
click at [534, 295] on input "text" at bounding box center [754, 298] width 637 height 27
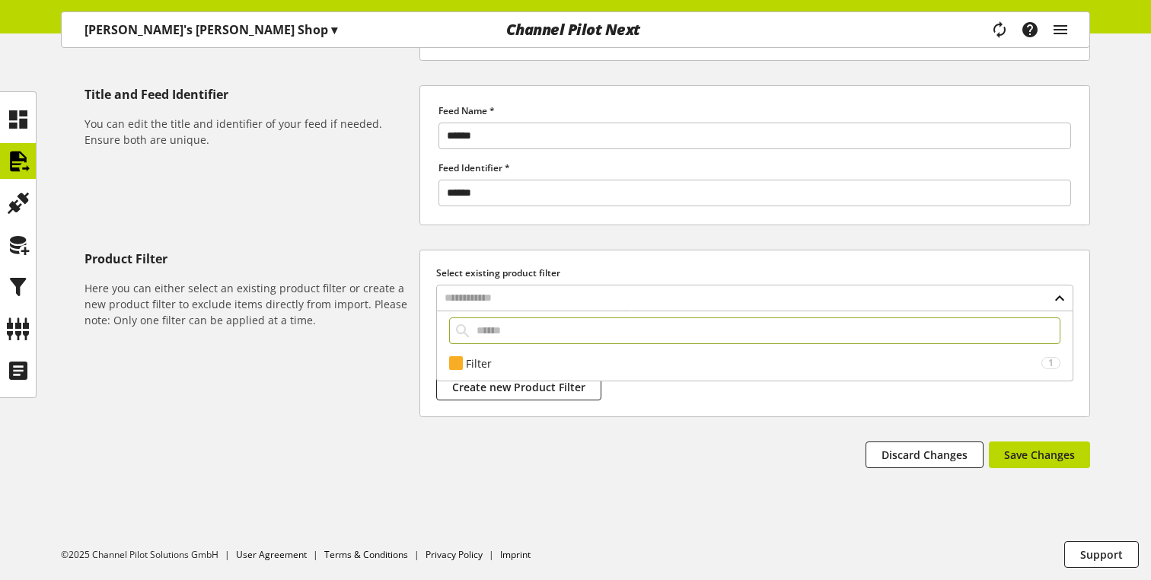
click at [374, 323] on h6 "Here you can either select an existing product filter or create a new product f…" at bounding box center [248, 304] width 329 height 48
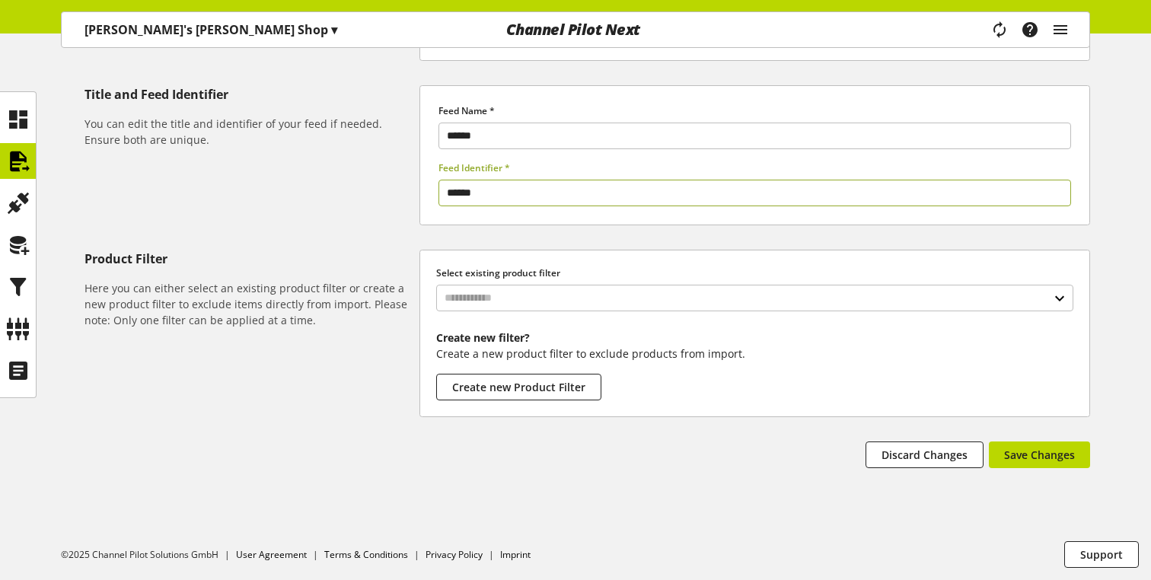
click at [515, 190] on input "******" at bounding box center [754, 193] width 633 height 27
click at [540, 228] on div "Feed Summary You can review the summarized overview on your feed and make edits…" at bounding box center [575, 184] width 1151 height 690
click at [513, 186] on input "******" at bounding box center [754, 193] width 633 height 27
click at [534, 296] on input "text" at bounding box center [754, 298] width 637 height 27
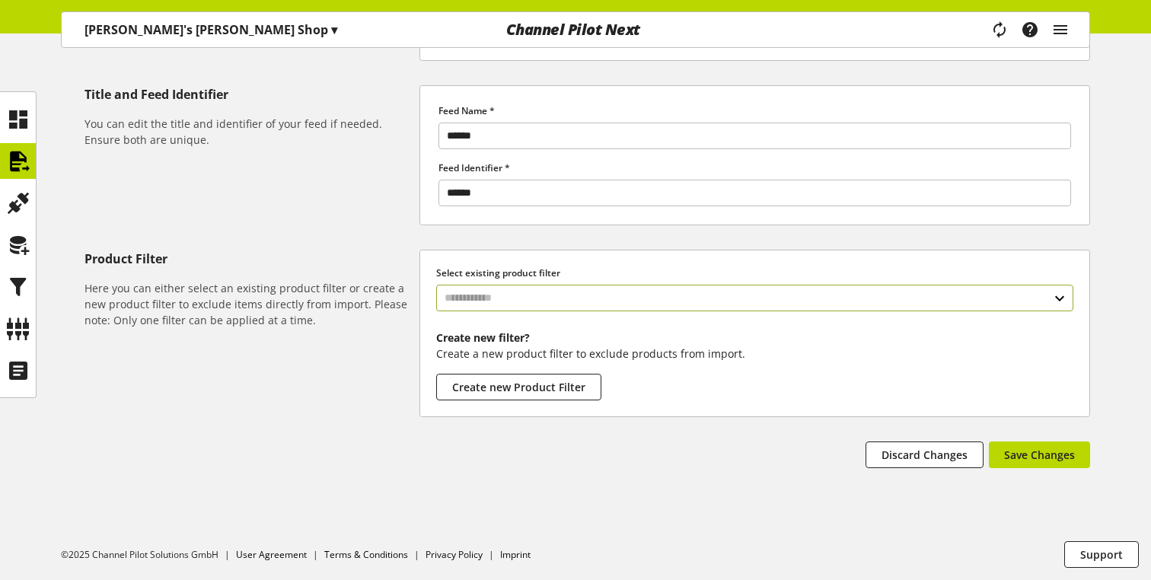
click at [534, 296] on input "text" at bounding box center [754, 298] width 637 height 27
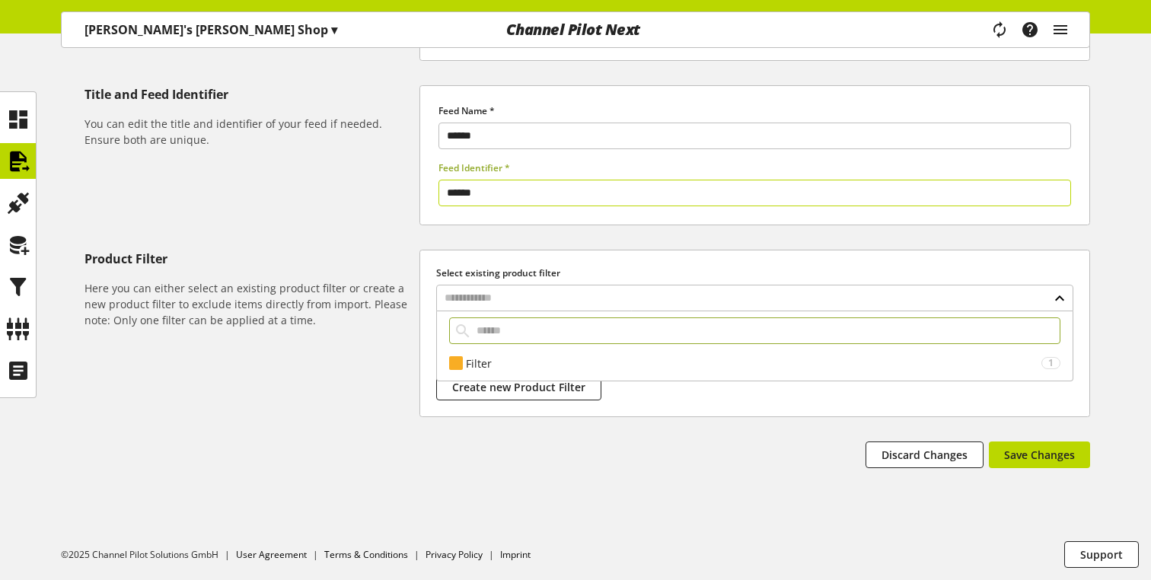
click at [523, 206] on input "******" at bounding box center [754, 193] width 633 height 27
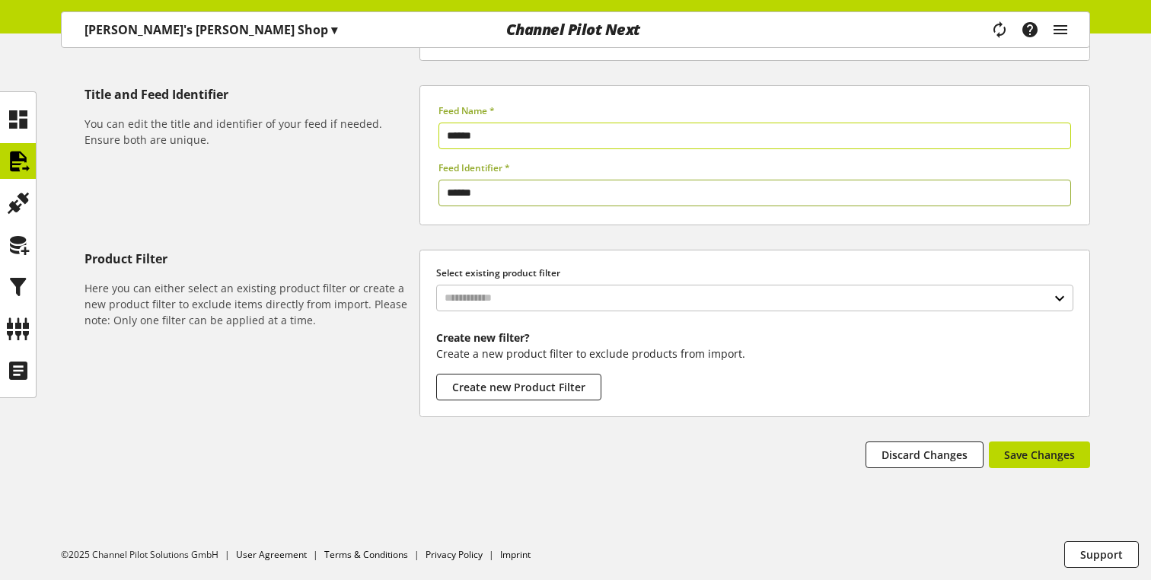
click at [537, 116] on label "Feed Name *" at bounding box center [754, 111] width 633 height 14
click at [527, 142] on input "******" at bounding box center [754, 136] width 633 height 27
click at [999, 30] on icon "main navigation" at bounding box center [999, 30] width 28 height 20
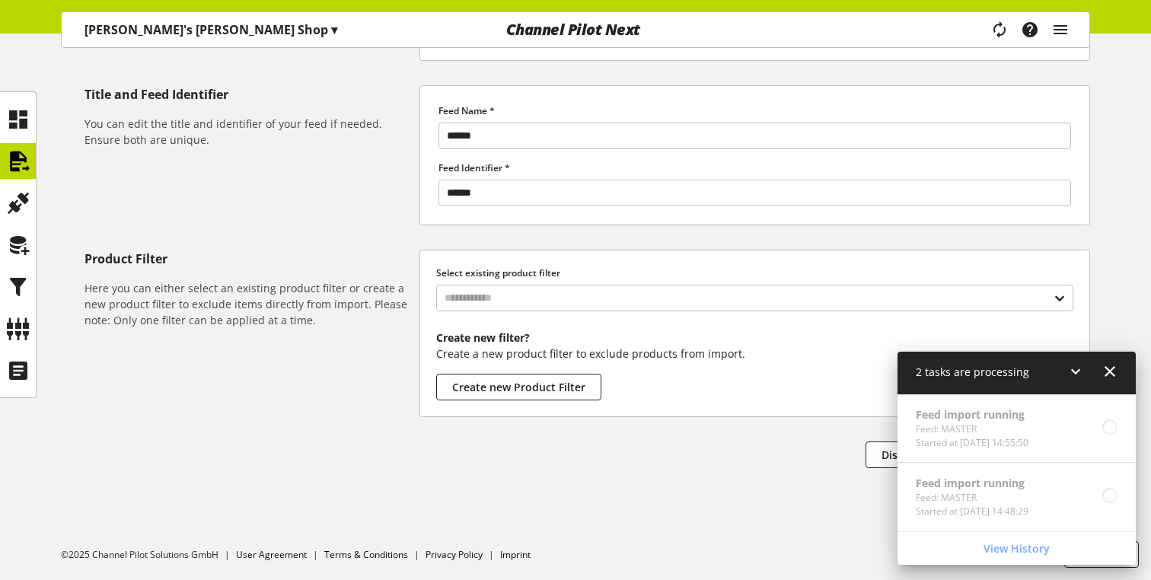
click at [1105, 372] on icon at bounding box center [1110, 371] width 18 height 27
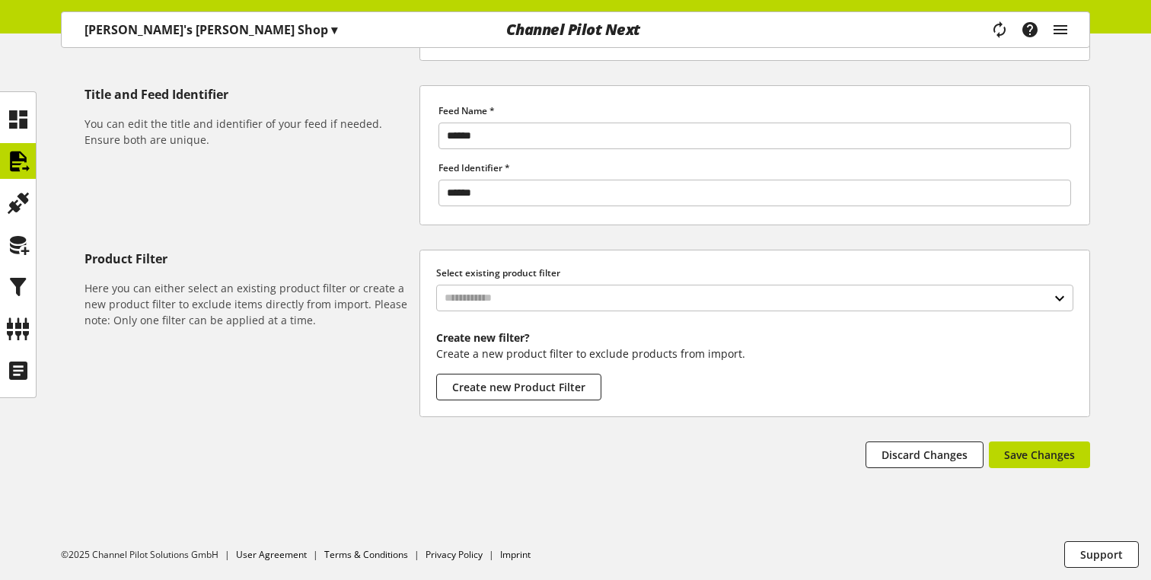
scroll to position [0, 0]
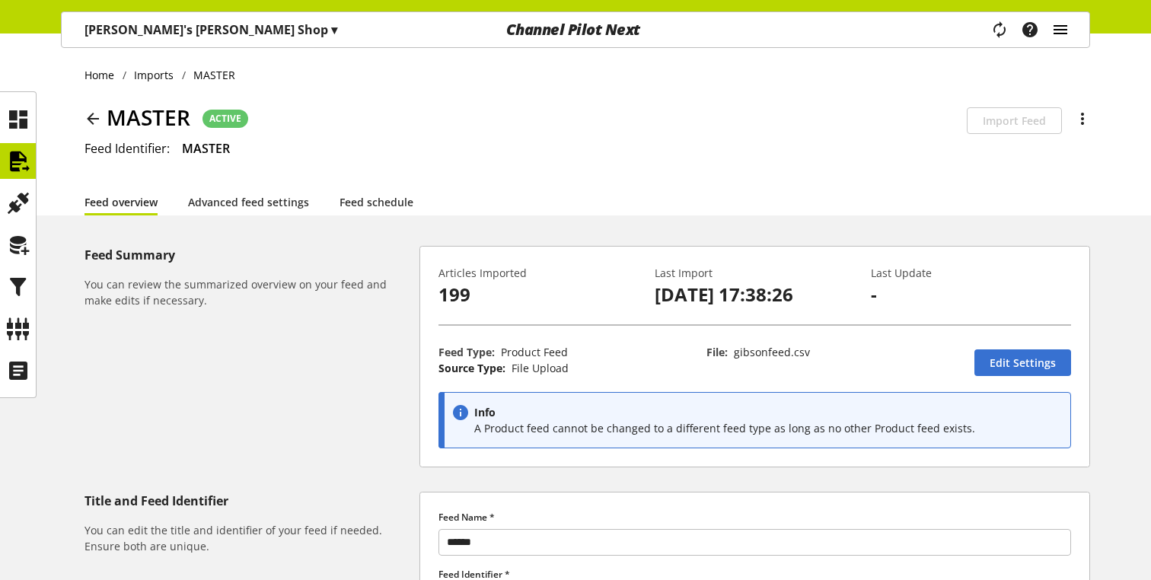
click at [1060, 24] on icon "main navigation" at bounding box center [1060, 29] width 18 height 27
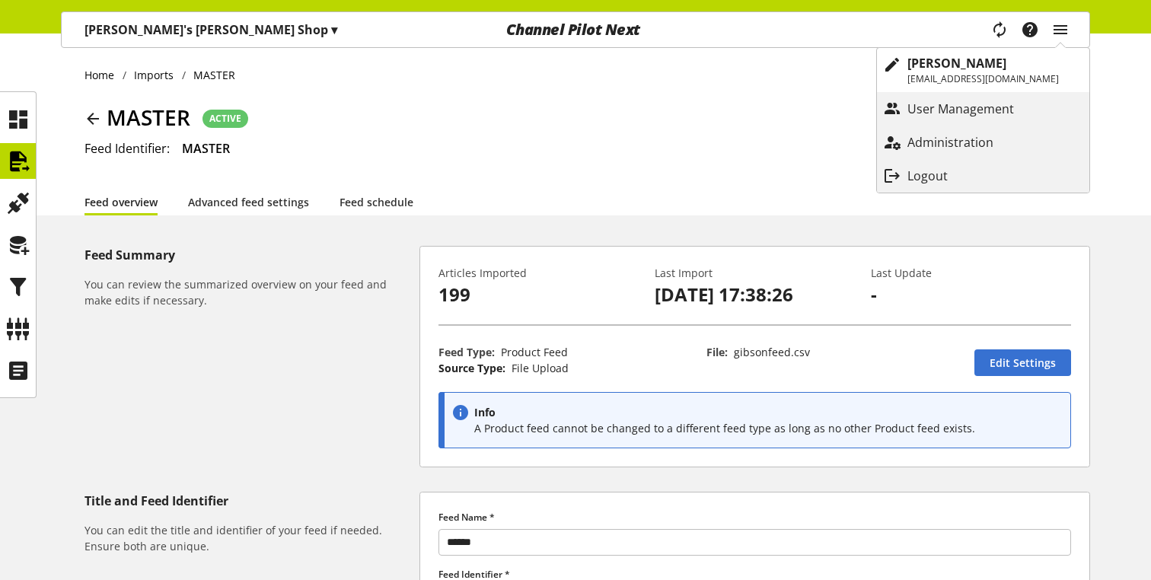
click at [766, 135] on div "MASTER ACTIVE Schedulability is disabled for this feed Import Feed There are ac…" at bounding box center [586, 120] width 1005 height 38
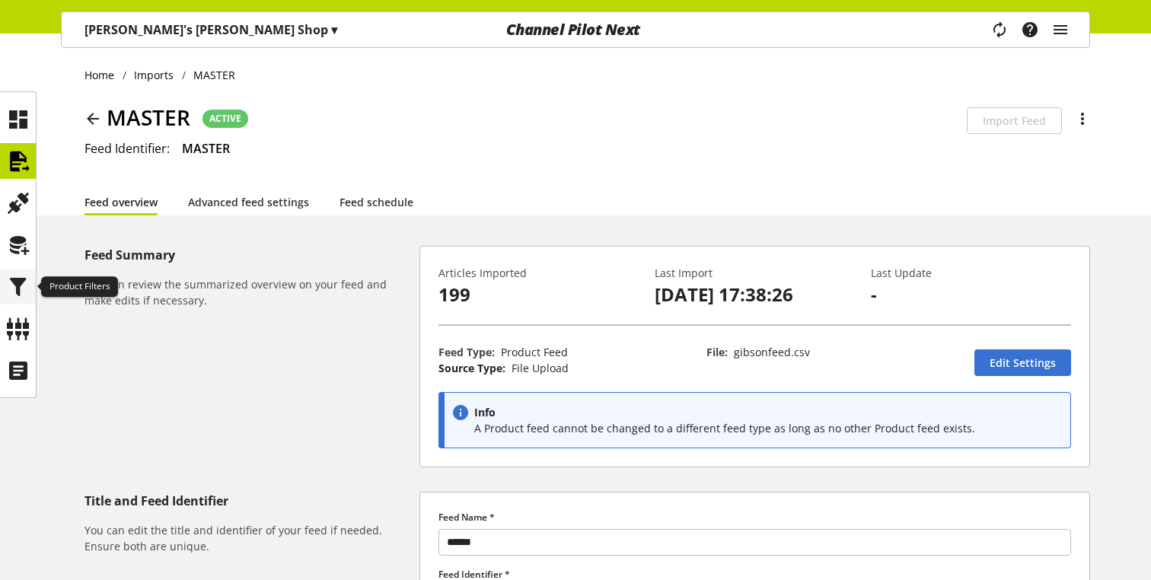
click at [18, 292] on icon at bounding box center [18, 287] width 24 height 30
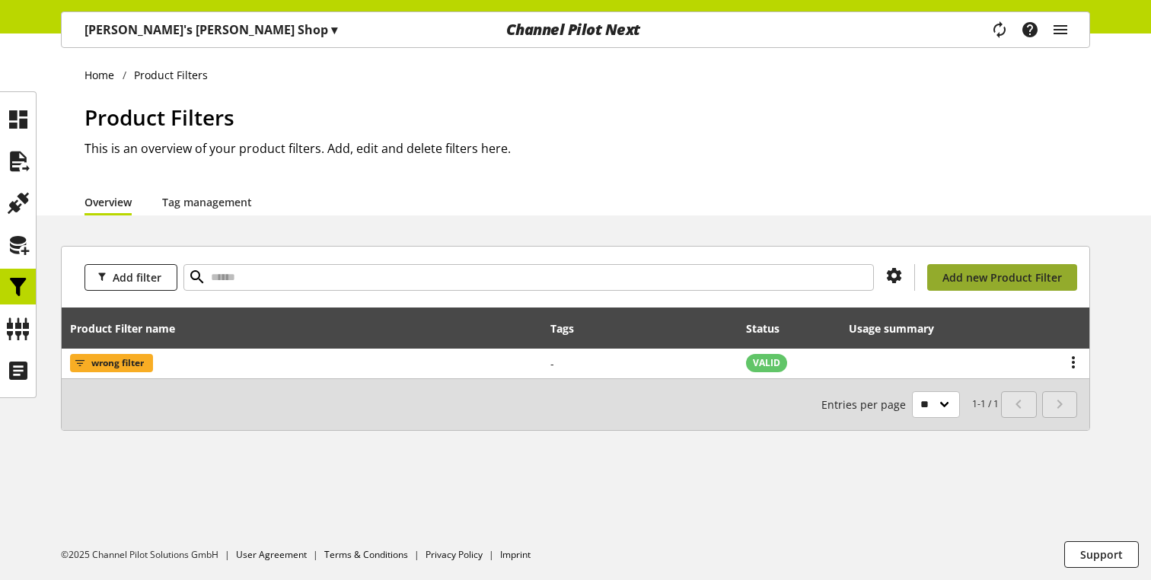
click at [991, 275] on span "Add new Product Filter" at bounding box center [1002, 277] width 120 height 16
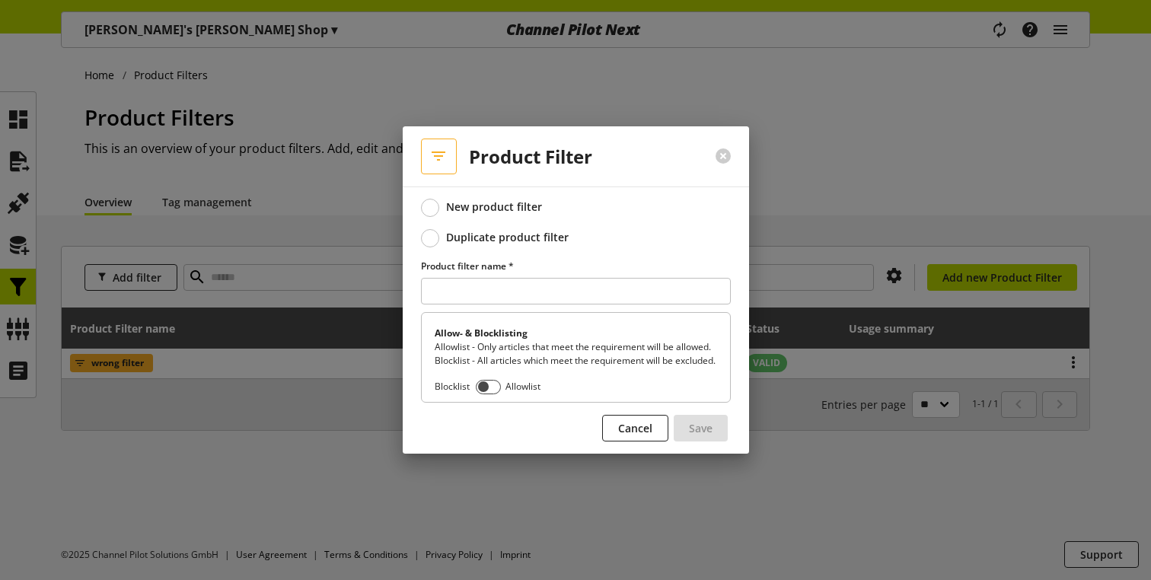
click at [550, 232] on div "Duplicate product filter" at bounding box center [507, 238] width 123 height 14
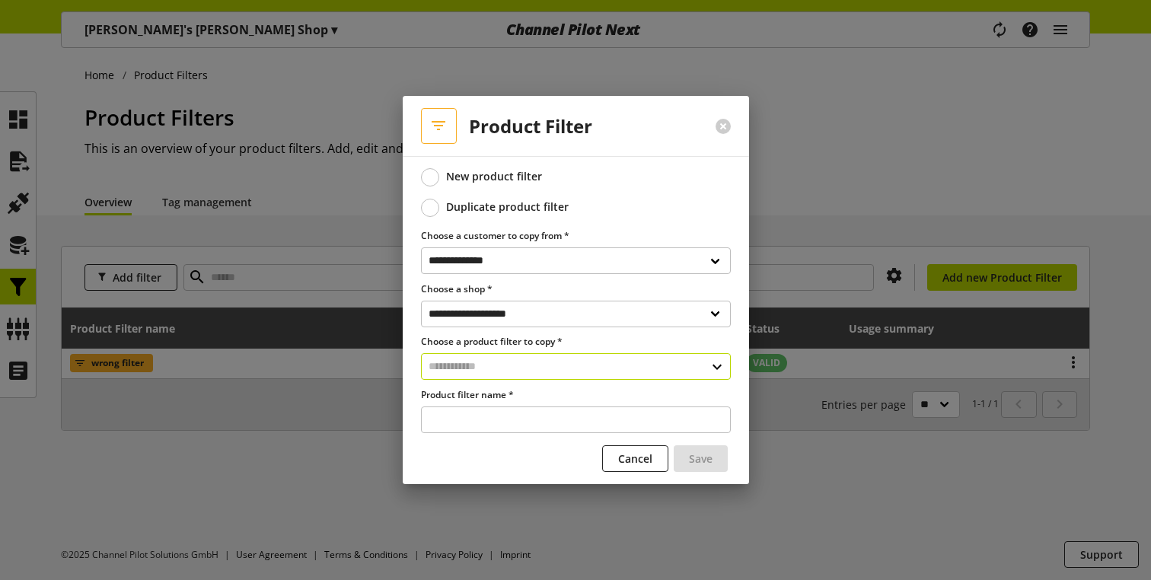
click at [626, 374] on input "text" at bounding box center [576, 366] width 310 height 27
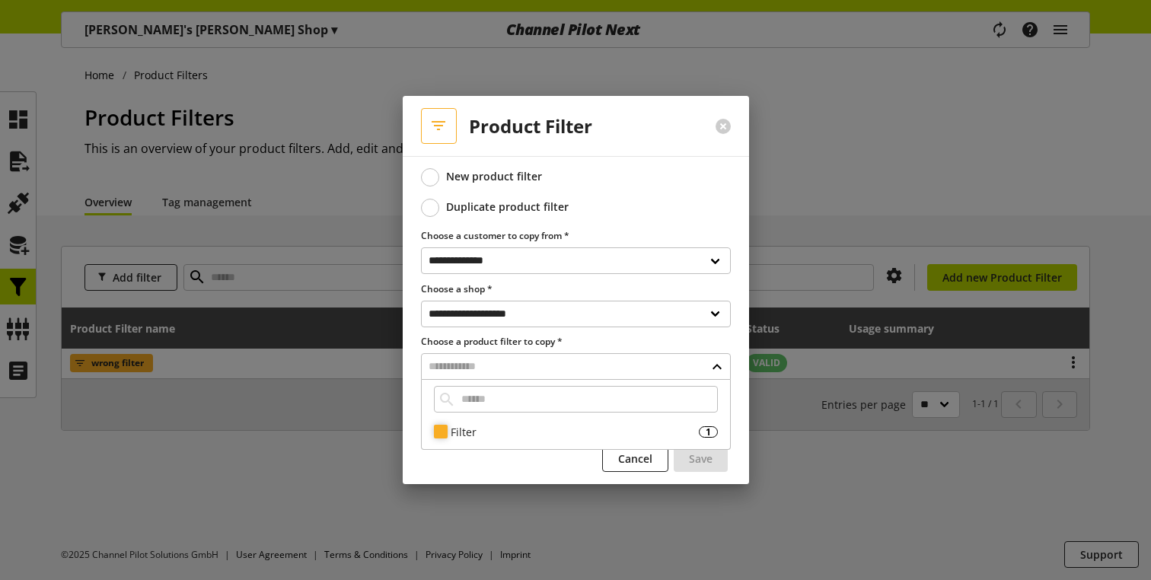
click at [561, 422] on div "Filter 1" at bounding box center [576, 432] width 308 height 22
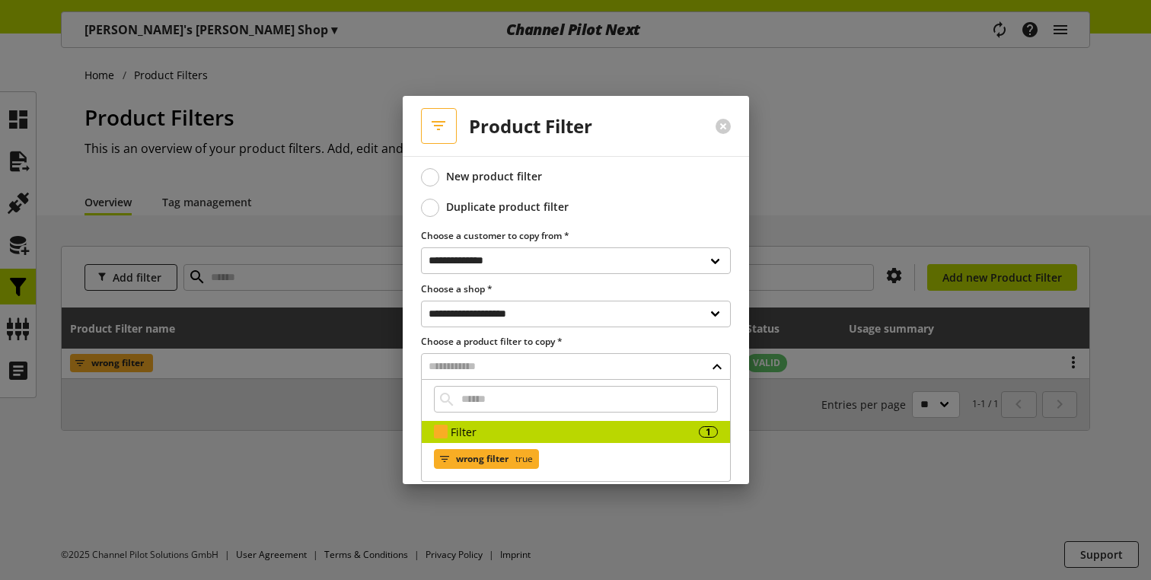
click at [519, 455] on span "true" at bounding box center [522, 459] width 21 height 18
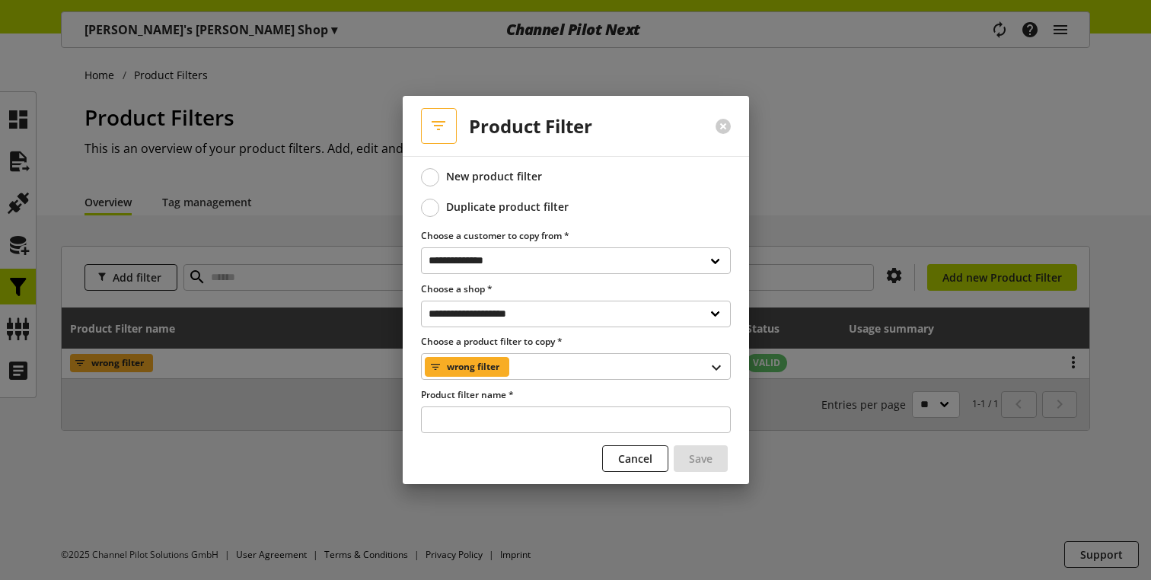
type input "**********"
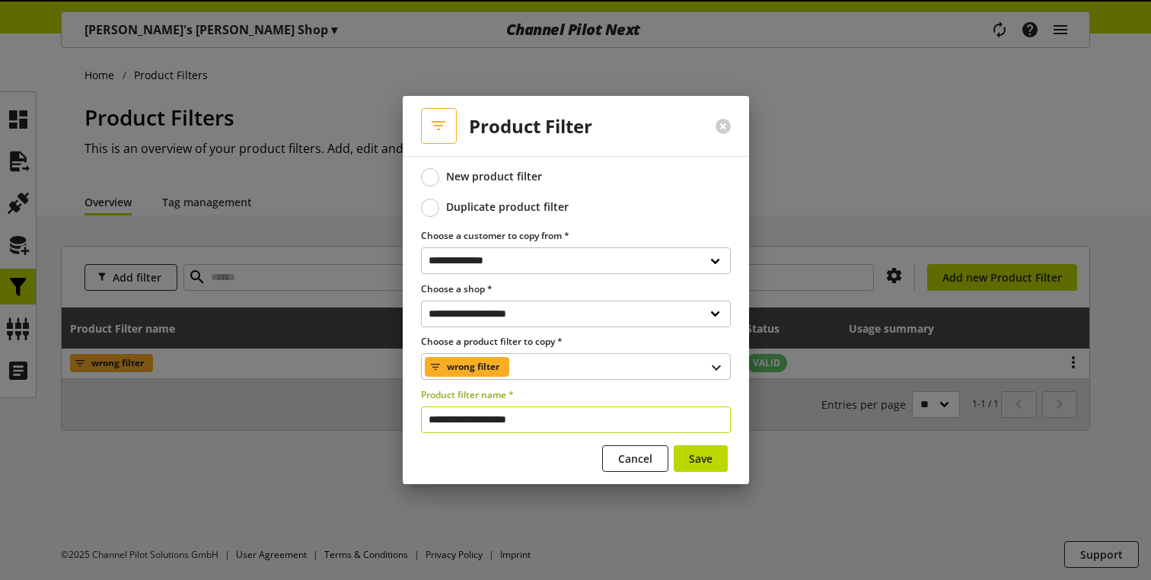
click at [540, 429] on input "**********" at bounding box center [576, 419] width 310 height 27
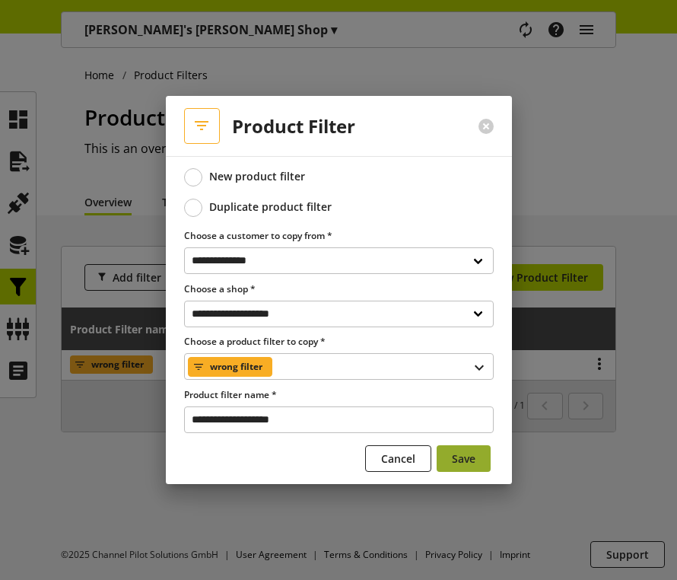
click at [450, 465] on button "Save" at bounding box center [464, 458] width 54 height 27
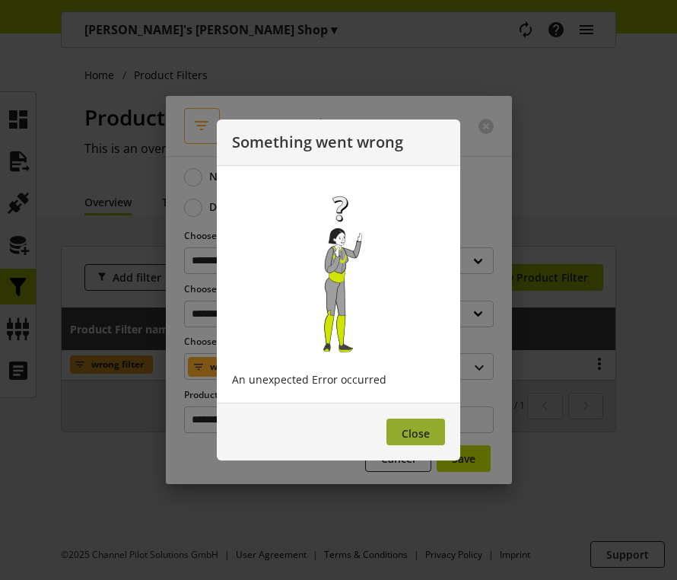
click at [418, 432] on span "Close" at bounding box center [416, 433] width 28 height 14
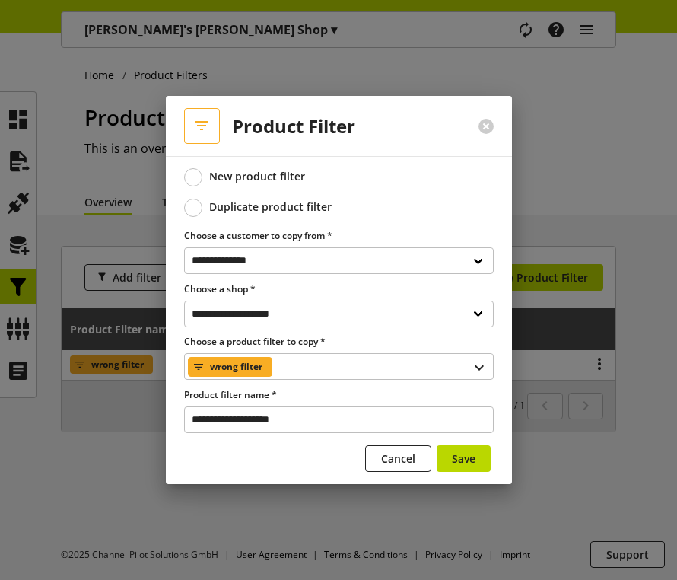
click at [378, 341] on label "Choose a product filter to copy *" at bounding box center [339, 342] width 310 height 14
click at [353, 366] on div "wrong filter" at bounding box center [339, 366] width 310 height 27
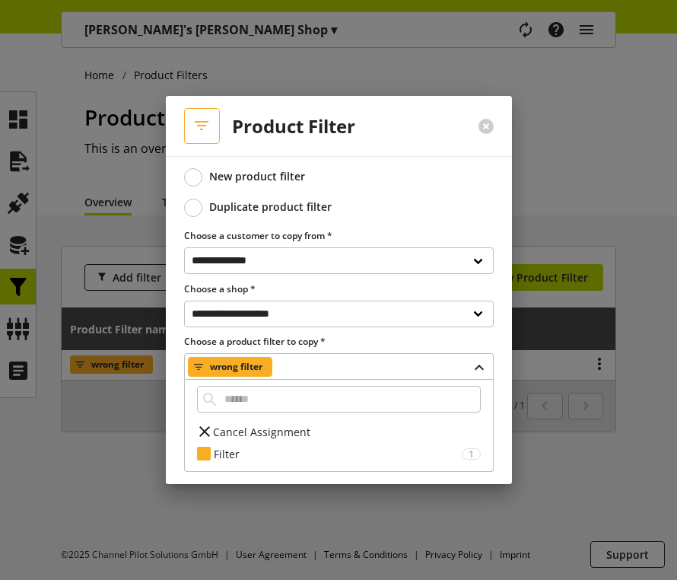
click at [392, 346] on label "Choose a product filter to copy *" at bounding box center [339, 342] width 310 height 14
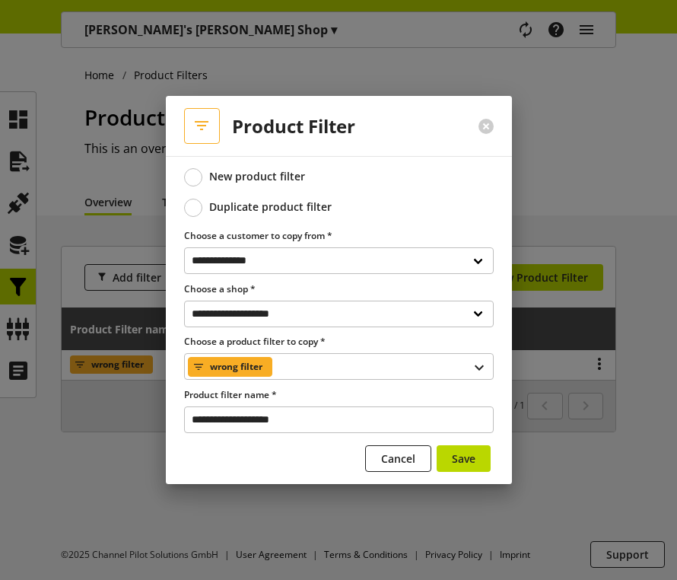
click at [503, 345] on div "**********" at bounding box center [339, 320] width 346 height 328
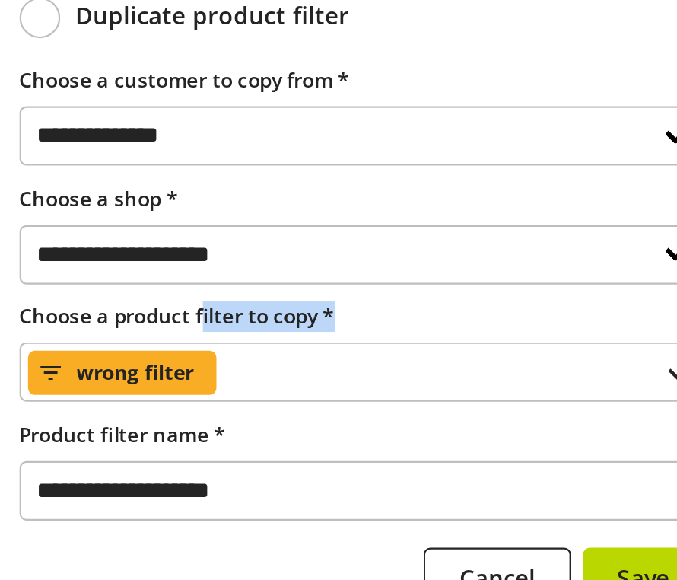
drag, startPoint x: 331, startPoint y: 342, endPoint x: 265, endPoint y: 342, distance: 66.2
click at [265, 342] on label "Choose a product filter to copy *" at bounding box center [339, 342] width 310 height 14
click at [283, 381] on form "**********" at bounding box center [339, 322] width 310 height 309
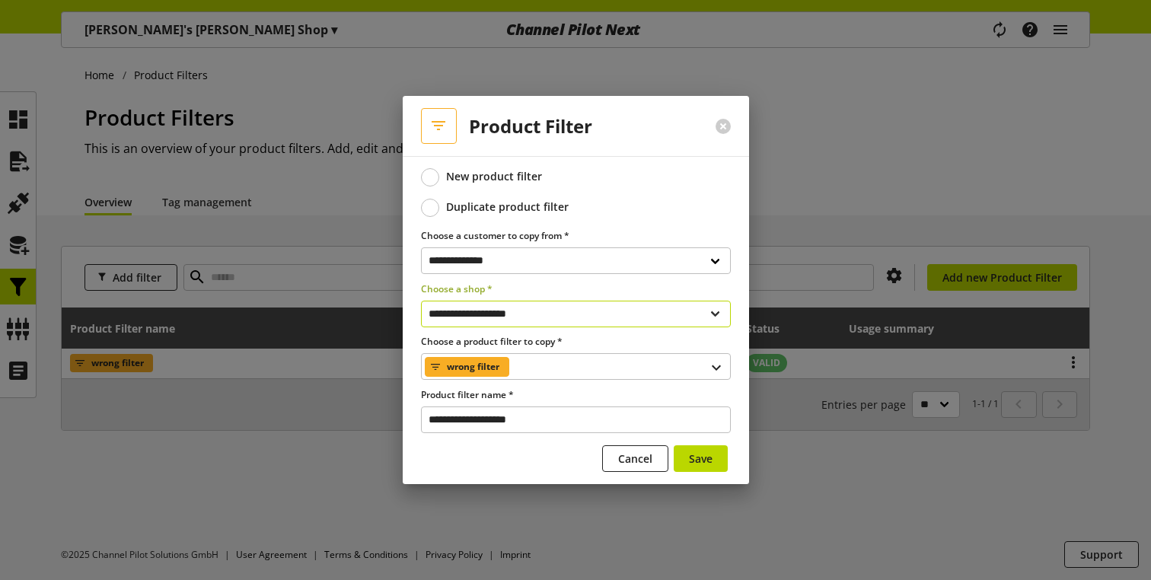
click at [644, 311] on select "**********" at bounding box center [576, 314] width 310 height 27
click at [1009, 36] on div at bounding box center [575, 290] width 1151 height 580
click at [684, 462] on button "Save" at bounding box center [701, 458] width 54 height 27
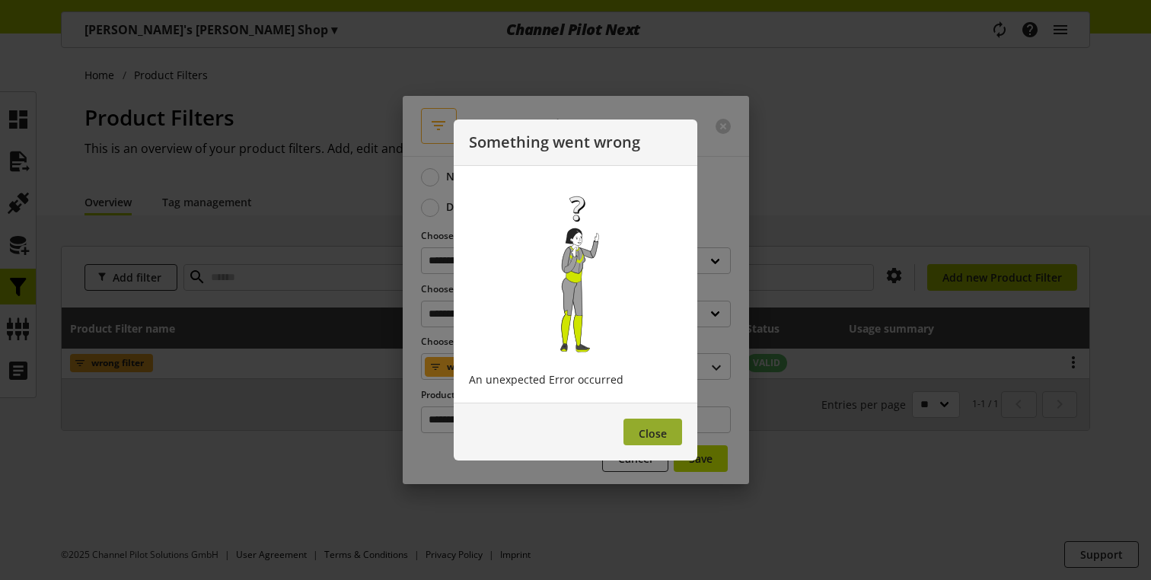
click at [665, 435] on span "Close" at bounding box center [653, 433] width 28 height 14
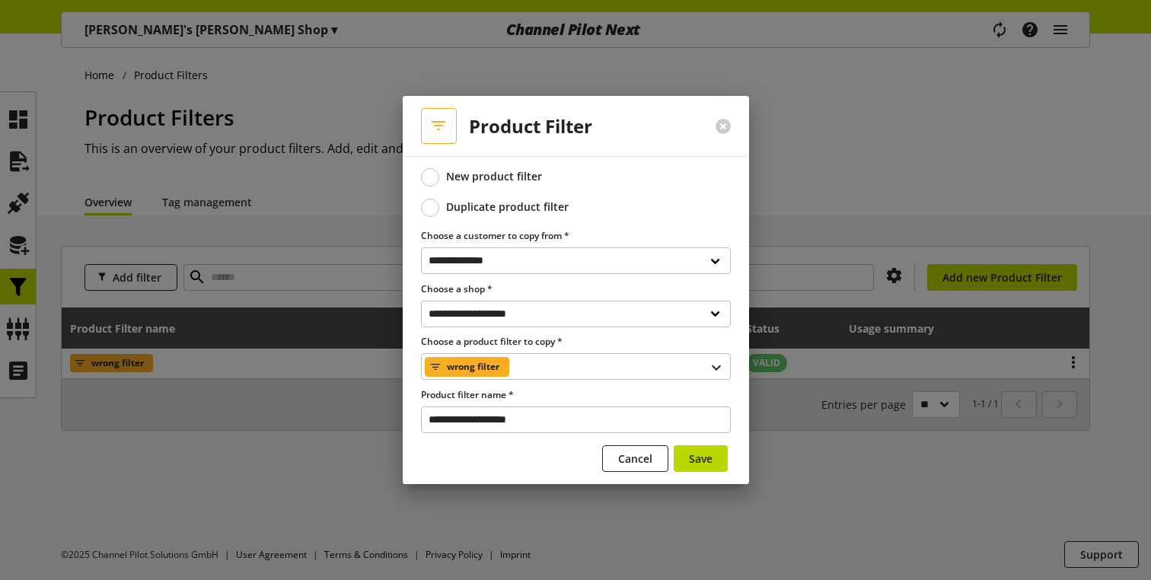
click at [492, 170] on div "New product filter" at bounding box center [494, 177] width 96 height 14
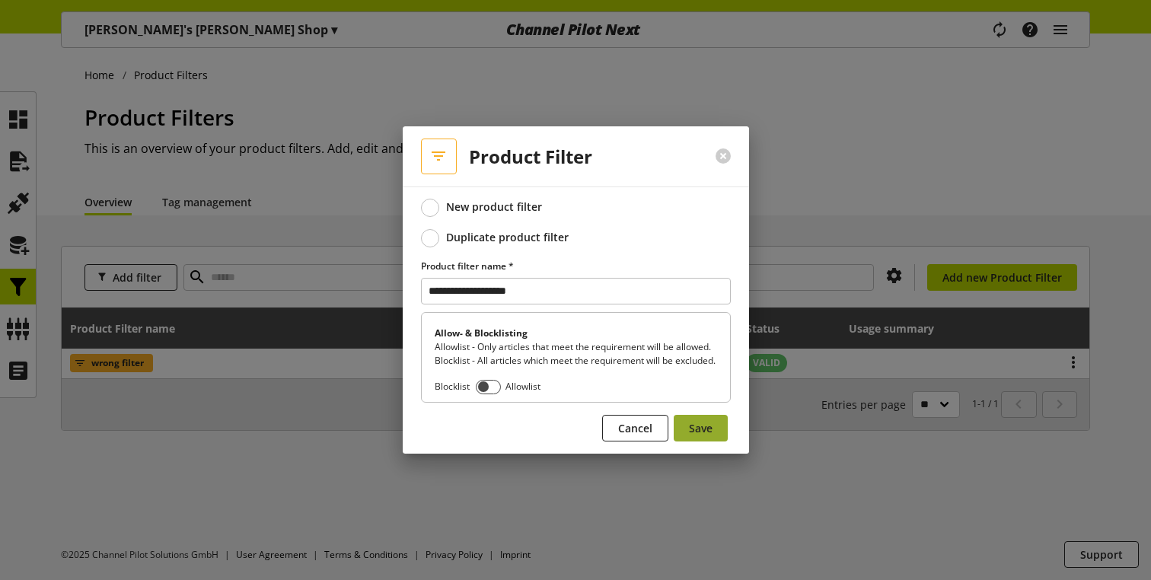
click at [714, 441] on button "Save" at bounding box center [701, 428] width 54 height 27
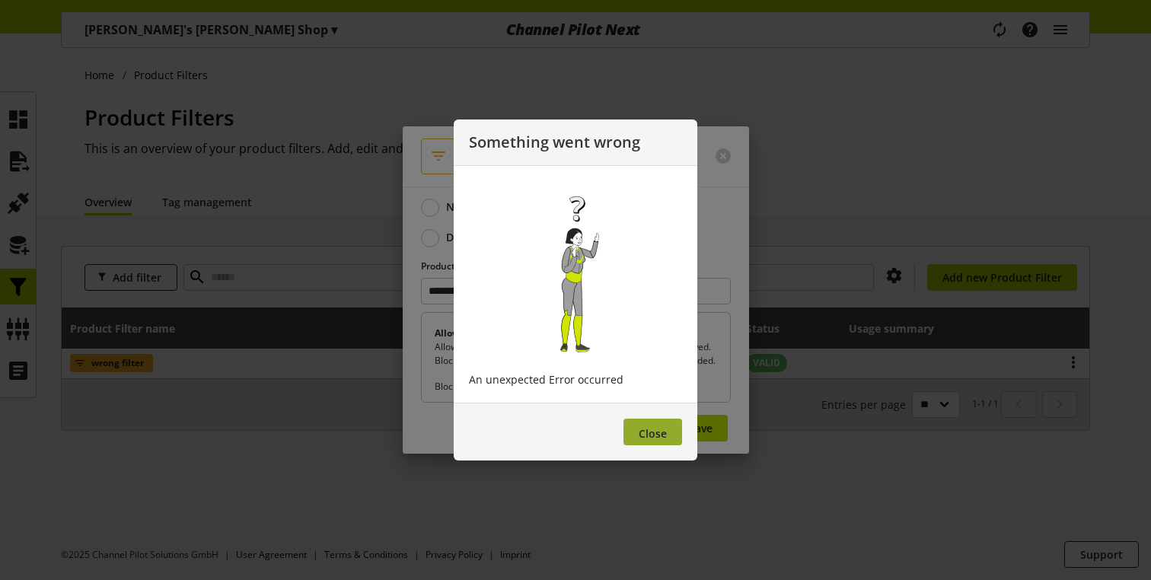
click at [658, 431] on span "Close" at bounding box center [653, 433] width 28 height 14
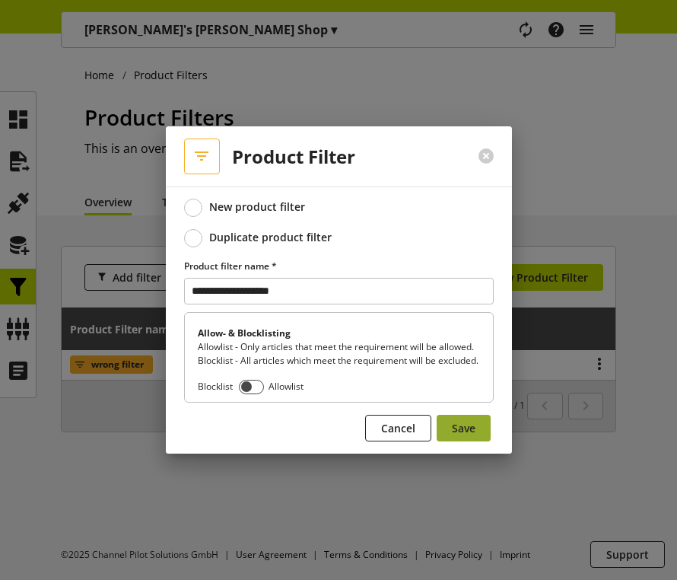
click at [462, 435] on span "Save" at bounding box center [464, 428] width 24 height 16
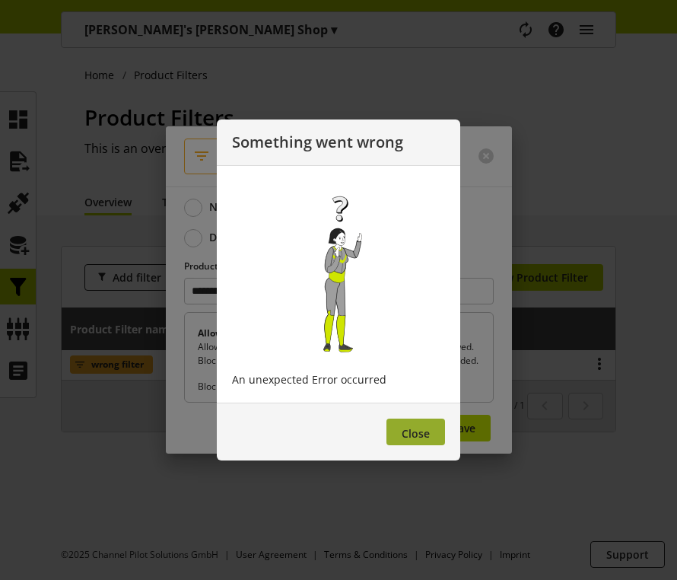
click at [417, 431] on span "Close" at bounding box center [416, 433] width 28 height 14
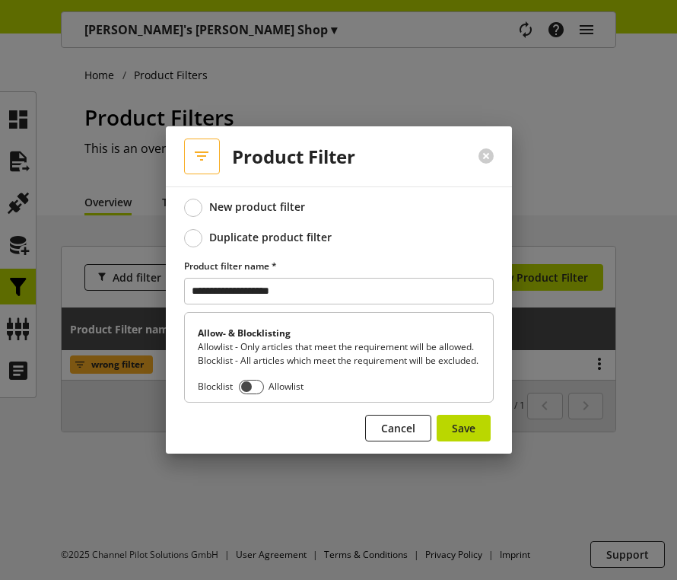
click at [300, 239] on label "Duplicate product filter" at bounding box center [339, 238] width 310 height 18
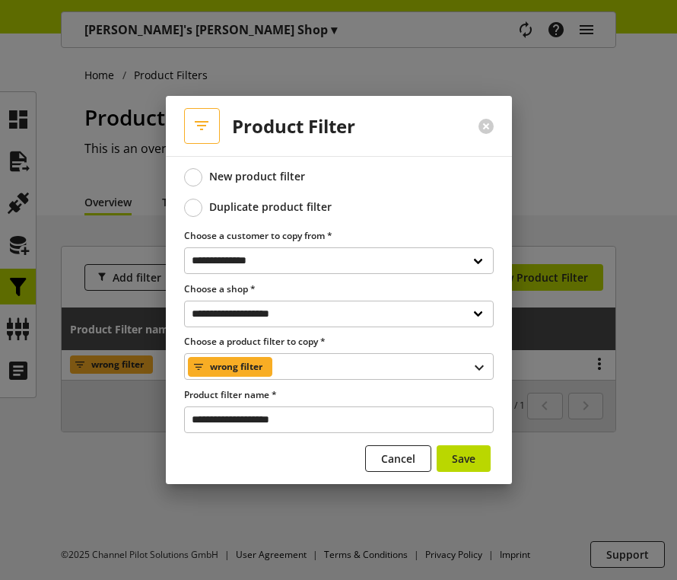
click at [476, 129] on div at bounding box center [487, 127] width 52 height 40
click at [487, 126] on button at bounding box center [486, 126] width 15 height 15
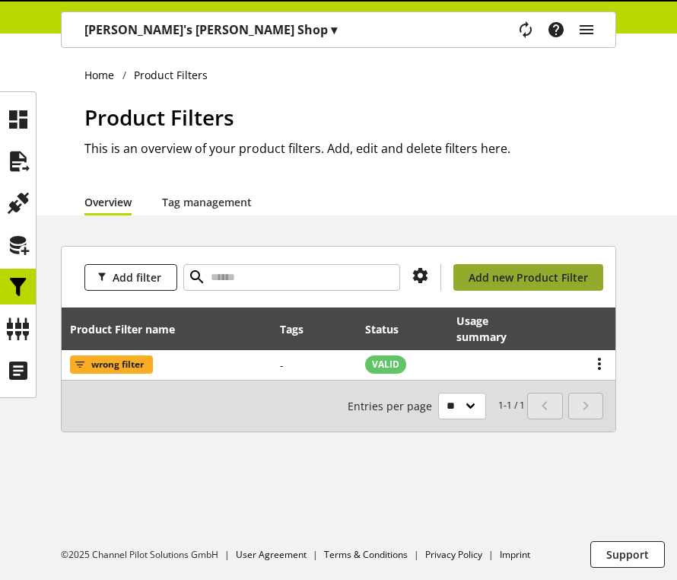
click at [532, 273] on span "Add new Product Filter" at bounding box center [529, 277] width 120 height 16
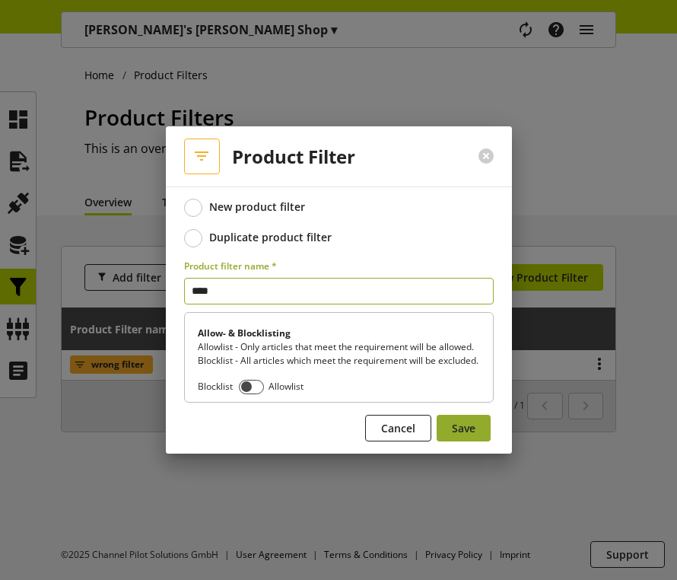
type input "****"
click at [470, 436] on span "Save" at bounding box center [464, 428] width 24 height 16
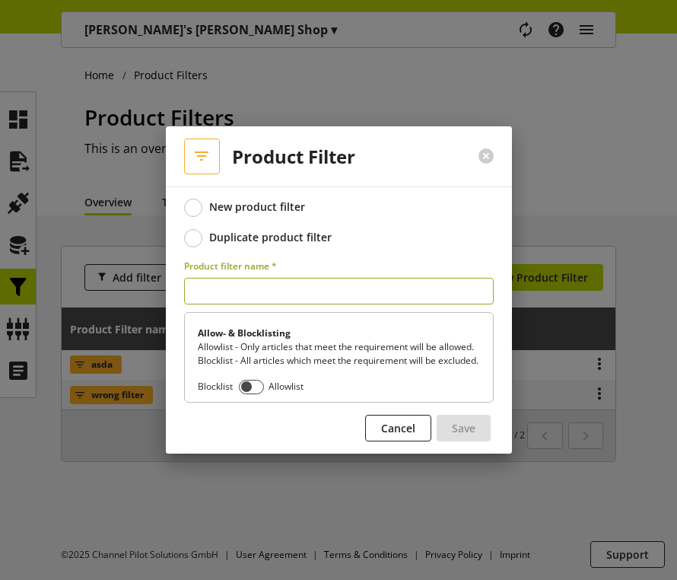
click at [300, 233] on div "Duplicate product filter" at bounding box center [270, 238] width 123 height 14
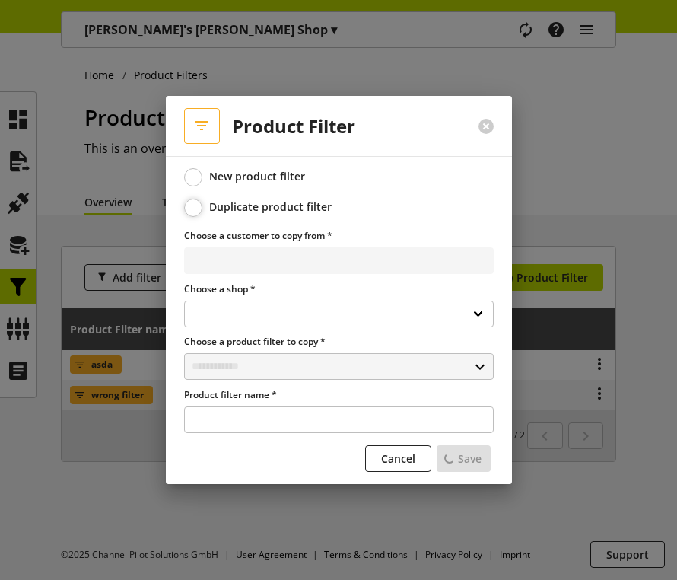
select select
select select "**********"
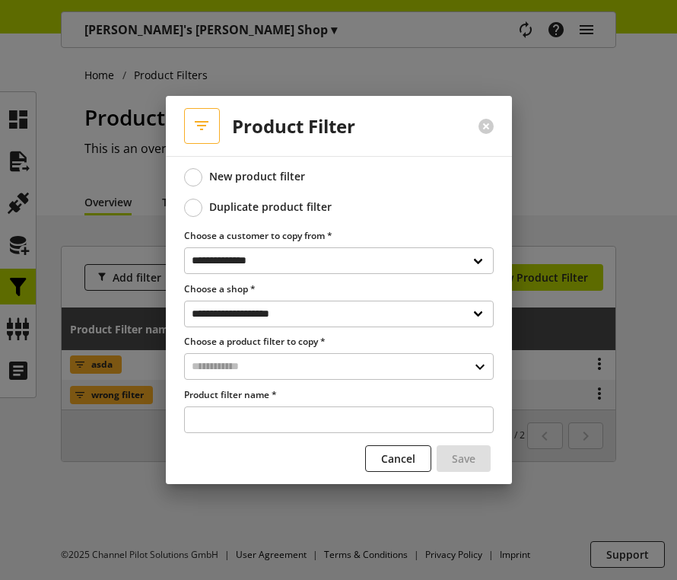
click at [262, 182] on div "New product filter" at bounding box center [257, 177] width 96 height 14
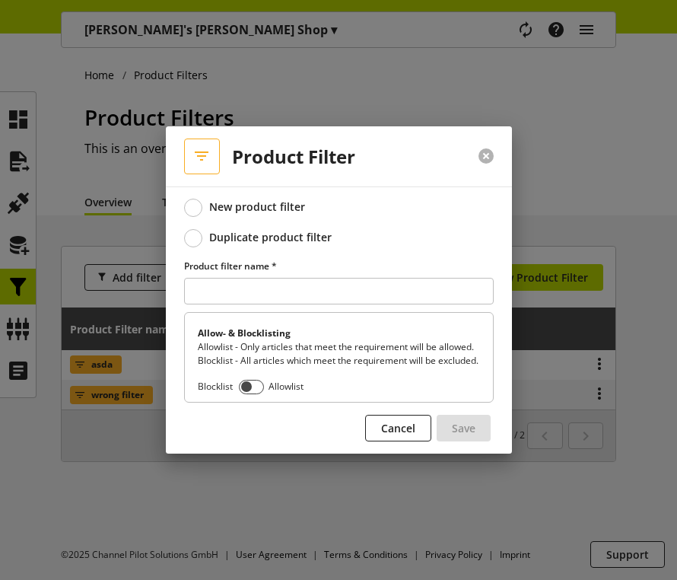
click at [482, 148] on button at bounding box center [486, 155] width 15 height 15
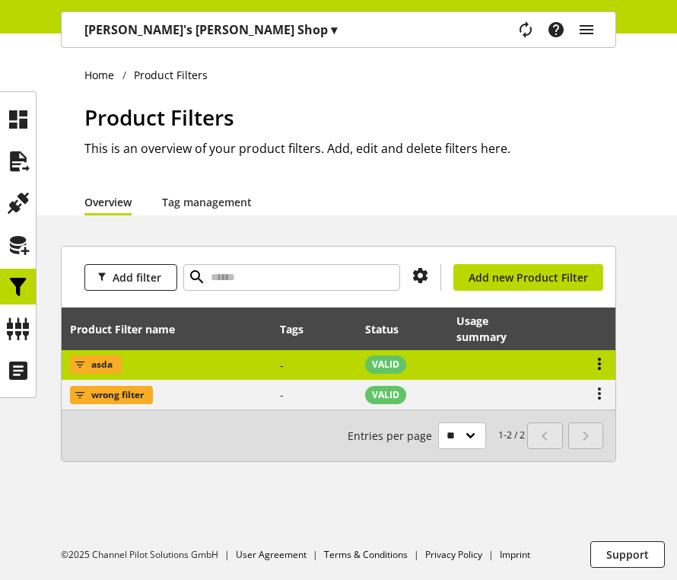
click at [601, 365] on icon at bounding box center [600, 363] width 18 height 27
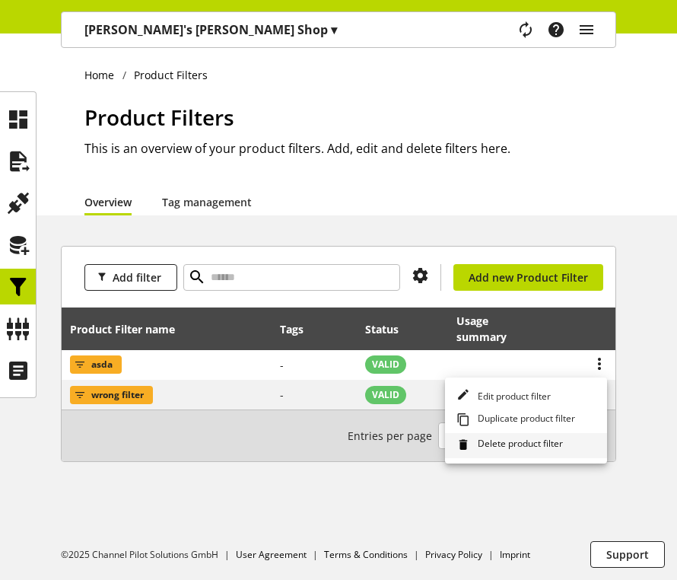
click at [553, 447] on span "Delete product filter" at bounding box center [517, 445] width 91 height 17
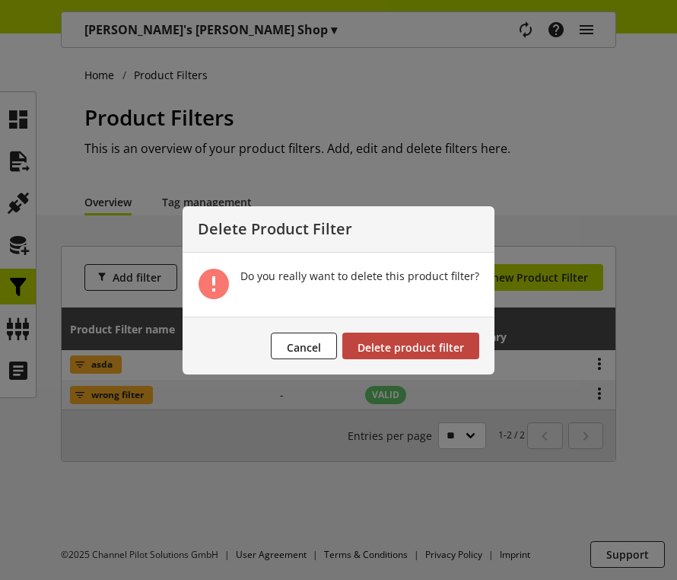
click at [457, 346] on span "Delete product filter" at bounding box center [411, 347] width 107 height 14
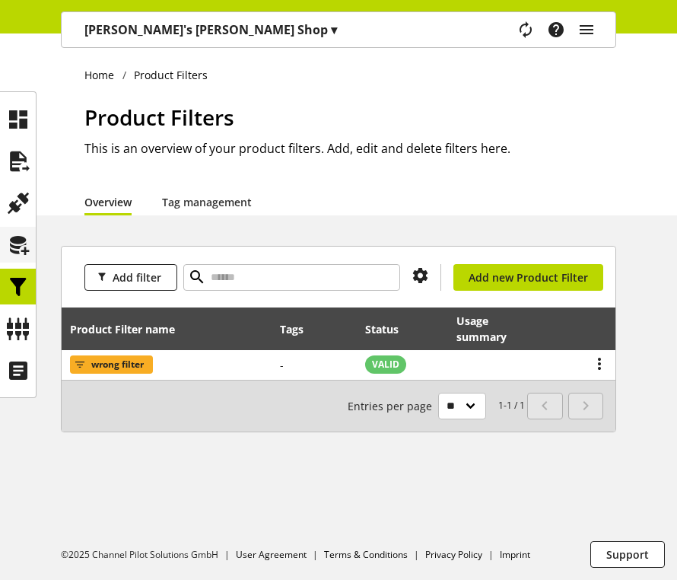
click at [6, 248] on icon at bounding box center [18, 245] width 24 height 30
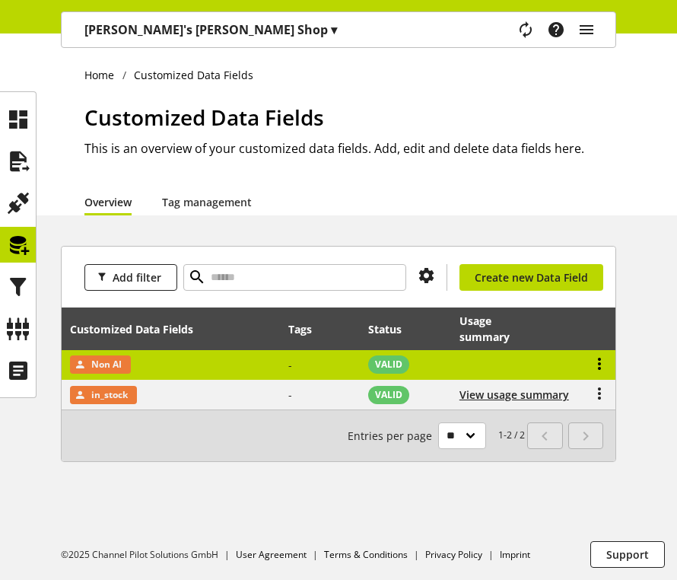
click at [594, 366] on icon at bounding box center [600, 363] width 18 height 27
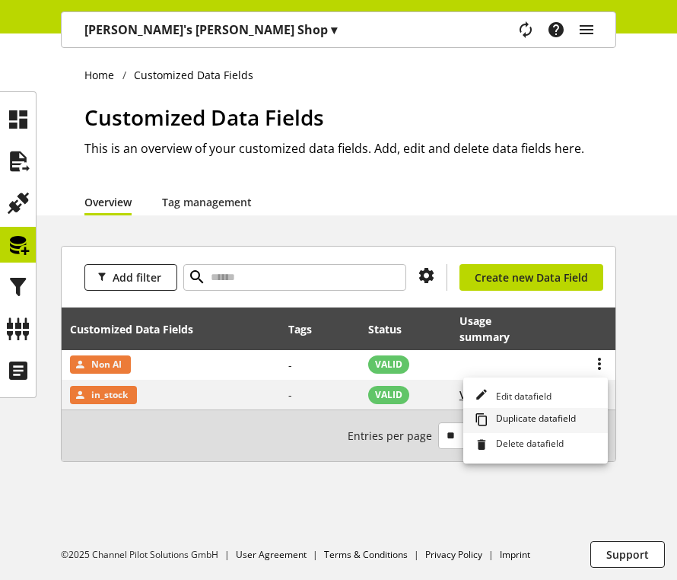
click at [543, 416] on span "Duplicate datafield" at bounding box center [533, 420] width 86 height 17
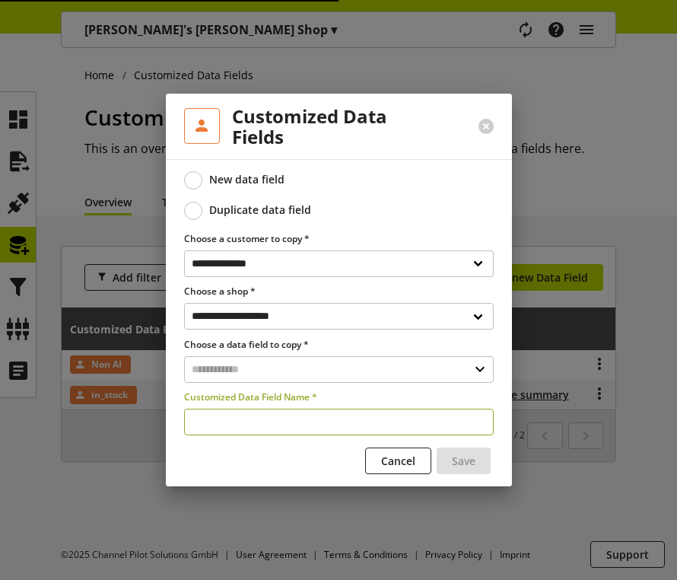
type input "**********"
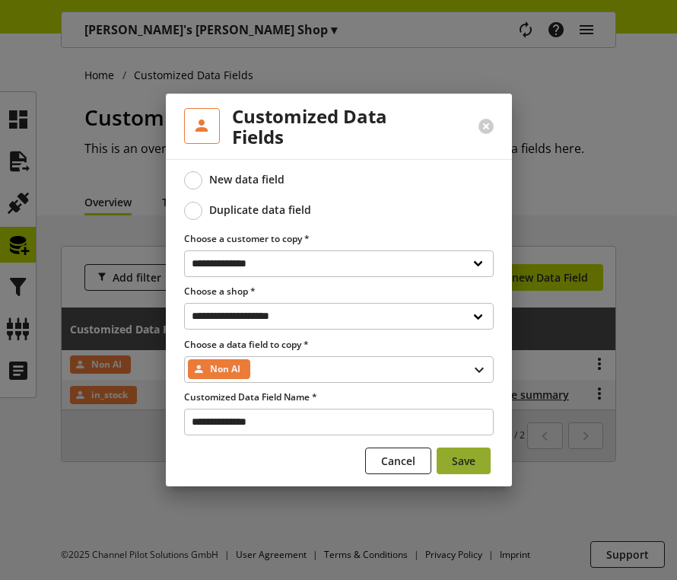
click at [464, 451] on button "Save" at bounding box center [464, 461] width 54 height 27
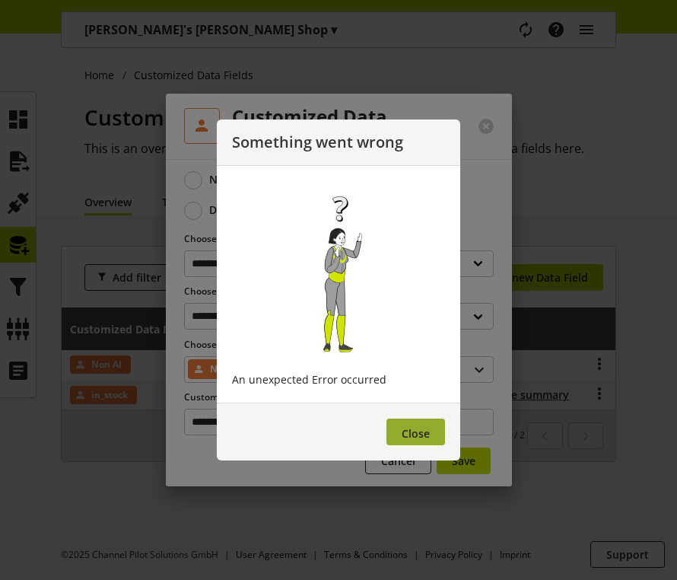
click at [406, 434] on span "Close" at bounding box center [416, 433] width 28 height 14
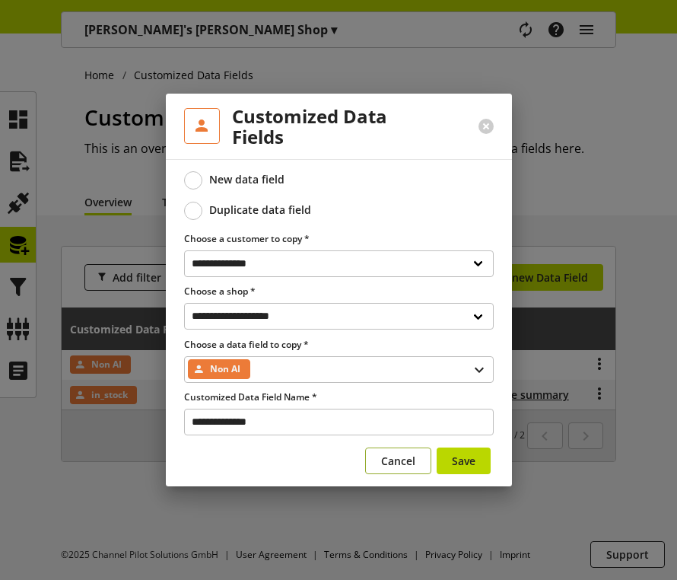
click at [405, 461] on span "Cancel" at bounding box center [398, 461] width 34 height 16
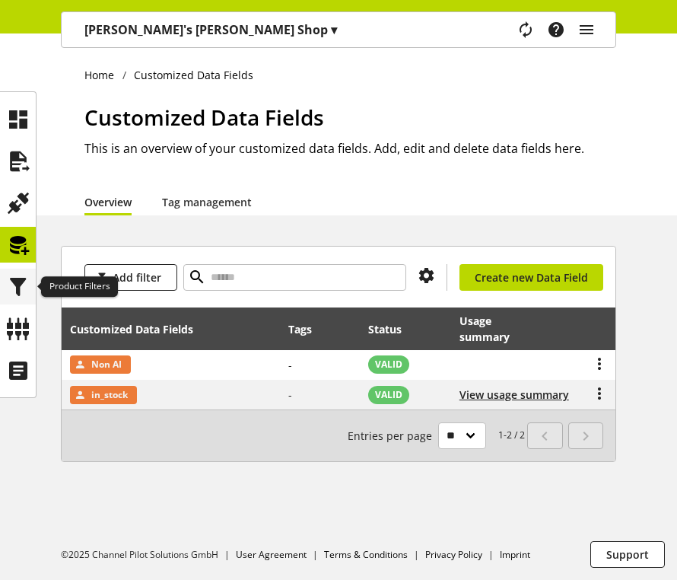
click at [20, 296] on icon at bounding box center [18, 287] width 24 height 30
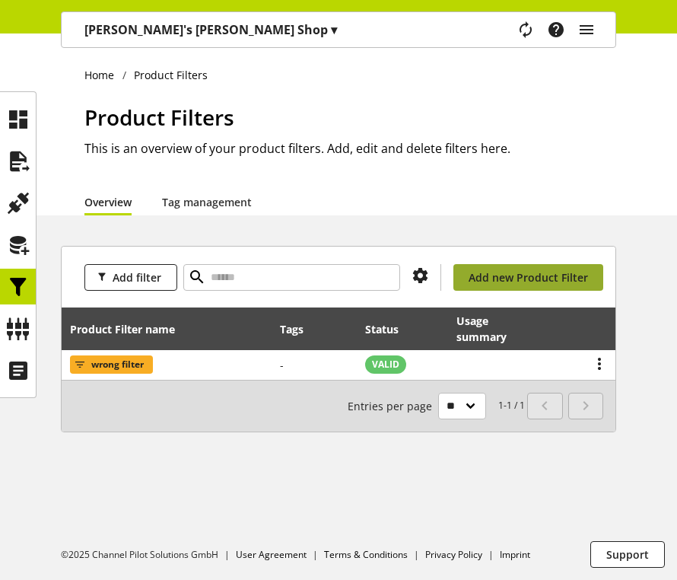
click at [532, 282] on span "Add new Product Filter" at bounding box center [529, 277] width 120 height 16
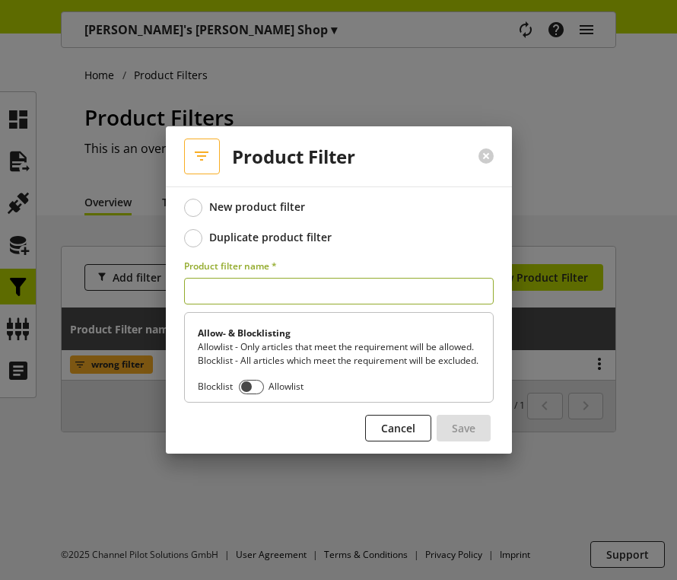
click at [234, 236] on div "Duplicate product filter" at bounding box center [270, 238] width 123 height 14
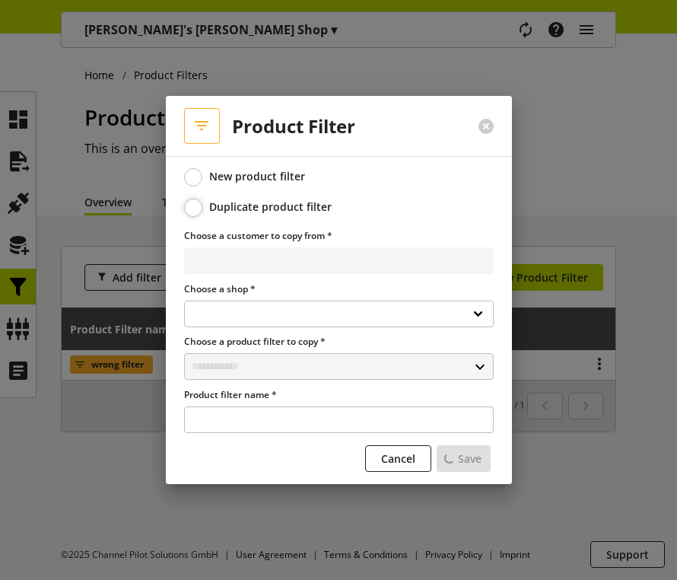
select select
select select "**********"
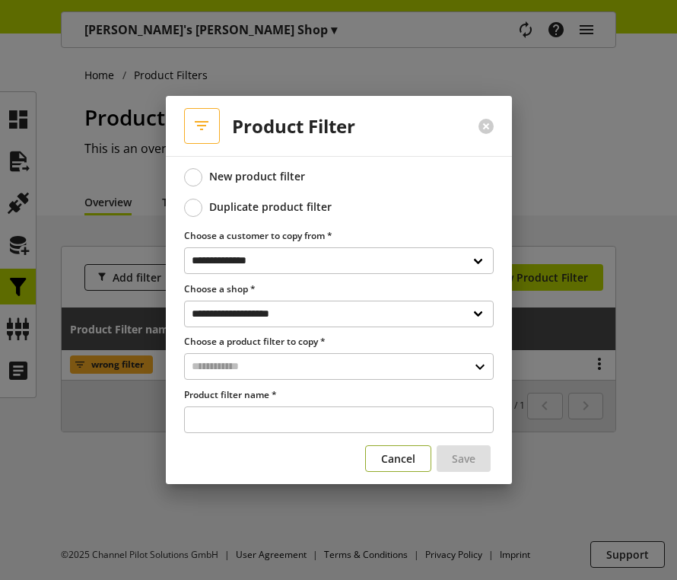
click at [380, 455] on button "Cancel" at bounding box center [398, 458] width 66 height 27
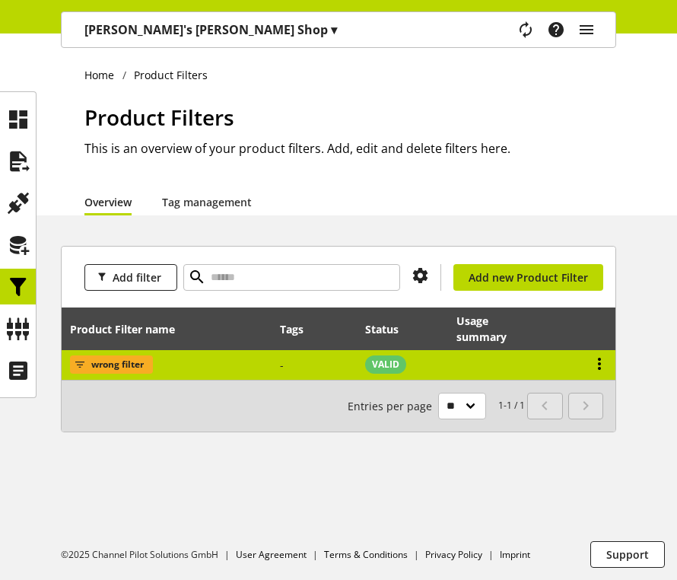
click at [604, 361] on icon at bounding box center [600, 363] width 18 height 27
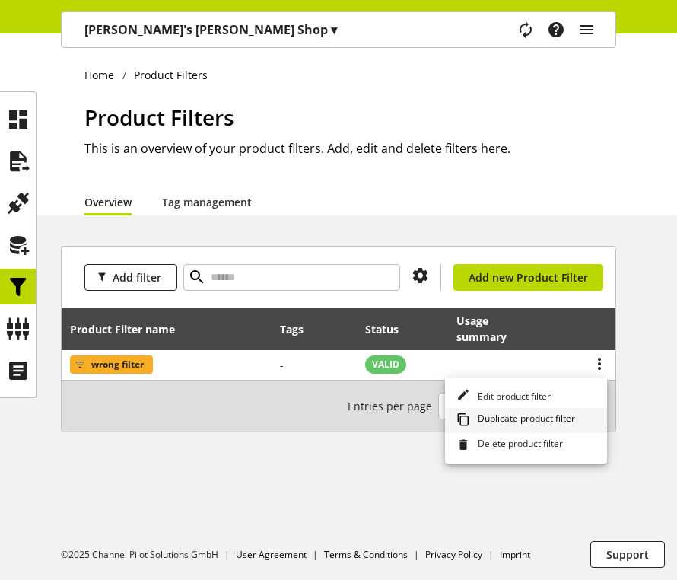
click at [504, 417] on span "Duplicate product filter" at bounding box center [524, 420] width 104 height 17
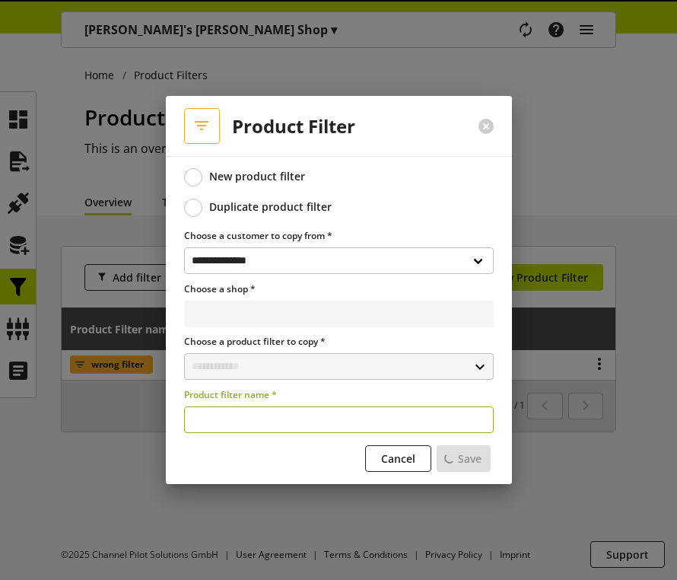
select select "**********"
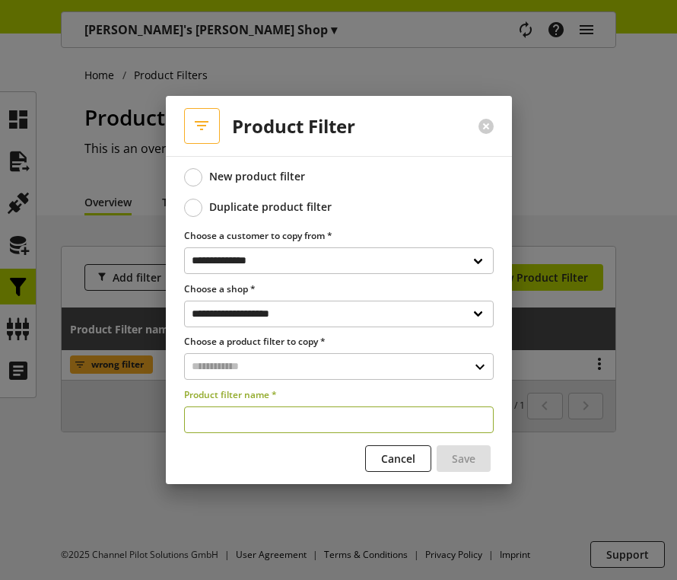
type input "**********"
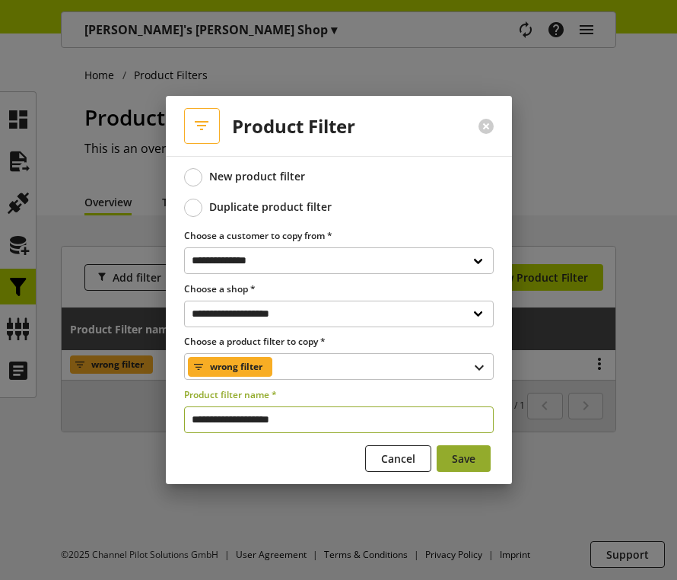
click at [480, 460] on button "Save" at bounding box center [464, 458] width 54 height 27
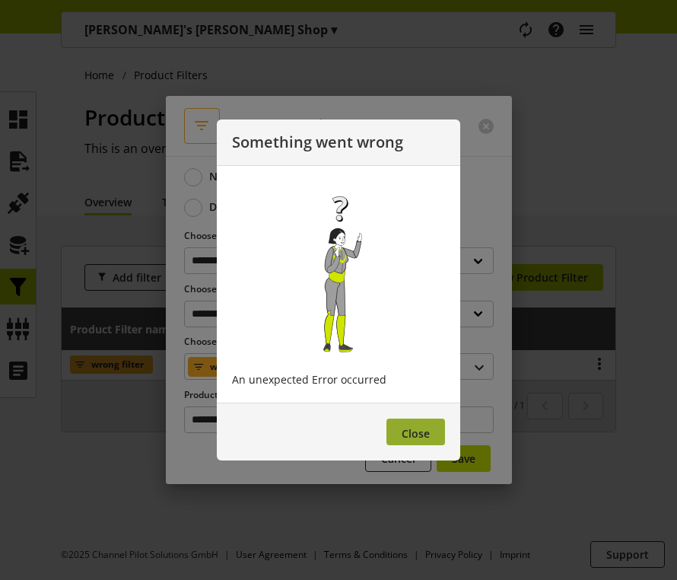
click at [434, 438] on button "Close" at bounding box center [416, 432] width 59 height 27
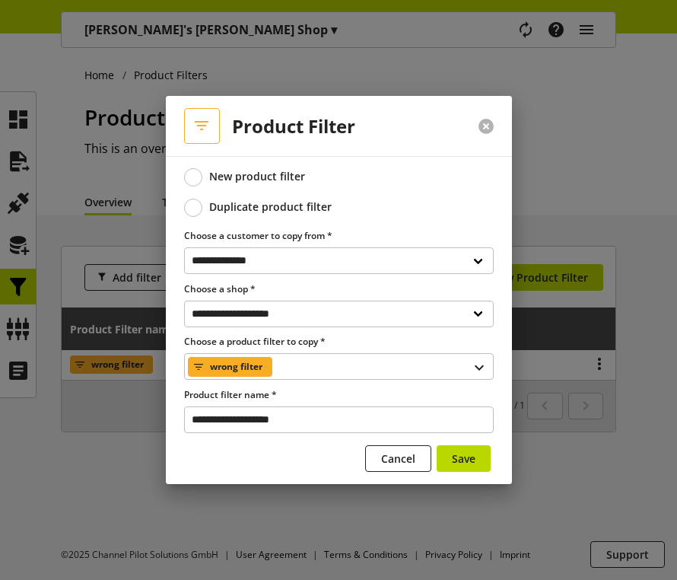
click at [481, 130] on button at bounding box center [486, 126] width 15 height 15
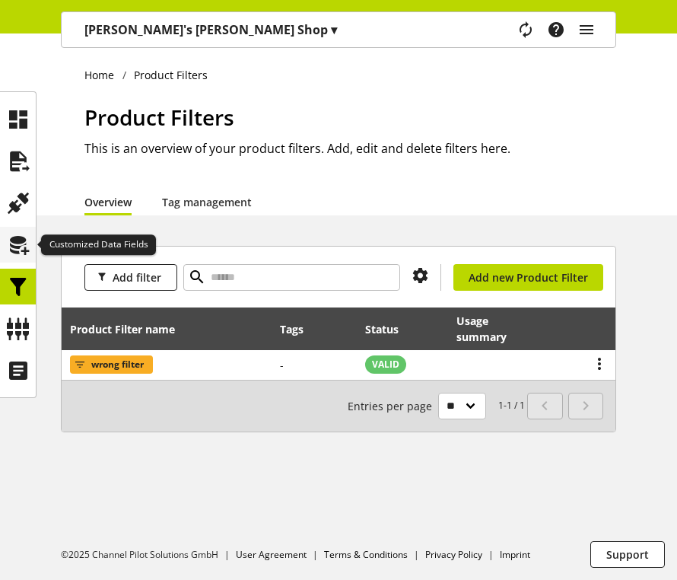
click at [18, 239] on icon at bounding box center [18, 245] width 24 height 30
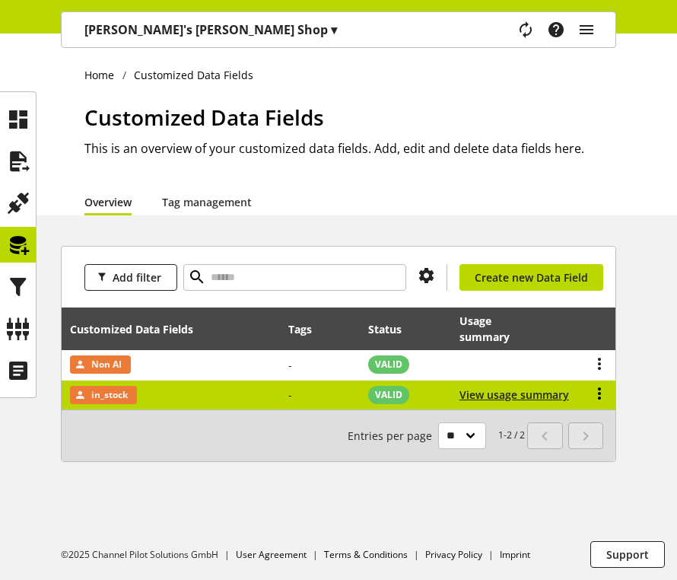
click at [594, 395] on icon at bounding box center [600, 393] width 18 height 27
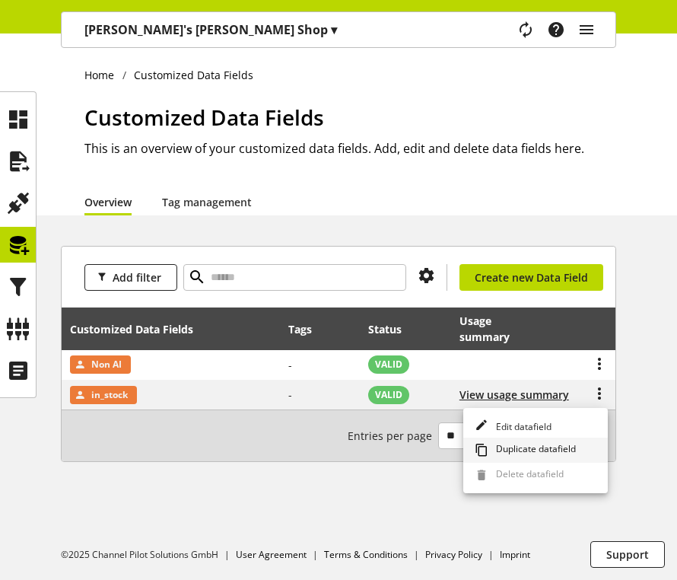
click at [551, 444] on span "Duplicate datafield" at bounding box center [533, 450] width 86 height 17
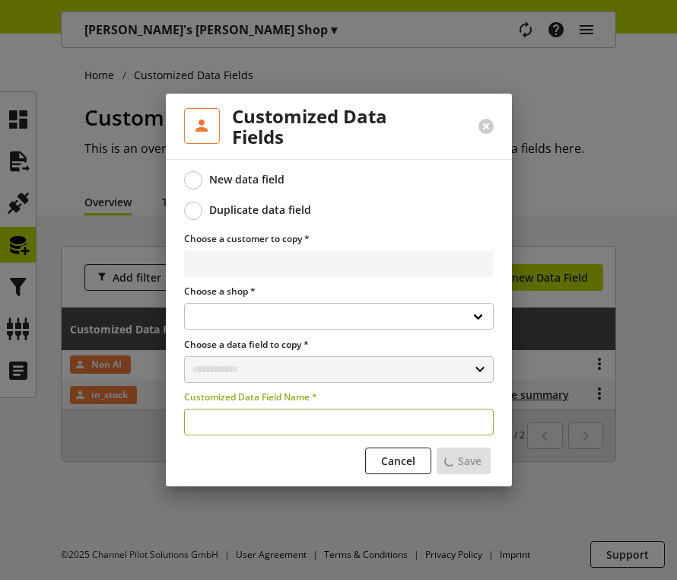
select select
select select "**********"
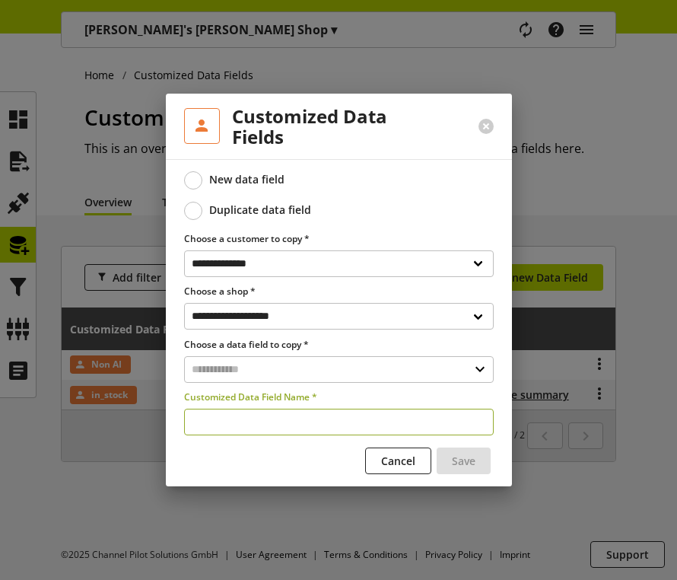
type input "**********"
click at [479, 469] on button "Save" at bounding box center [464, 461] width 54 height 27
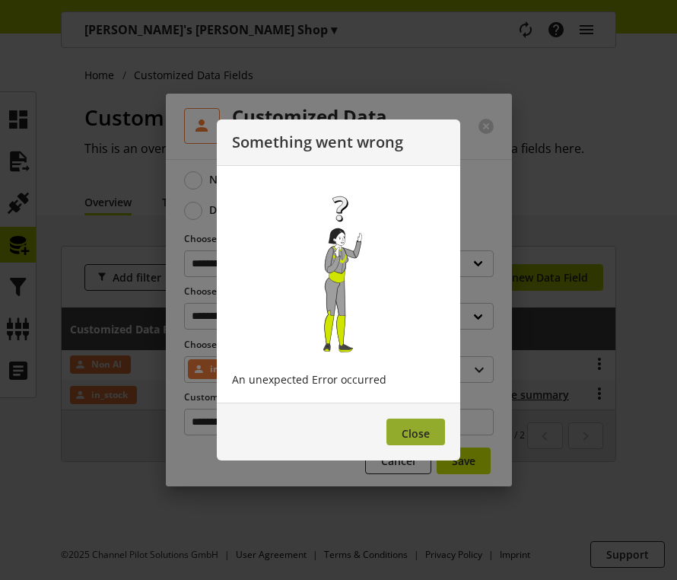
click at [406, 433] on span "Close" at bounding box center [416, 433] width 28 height 14
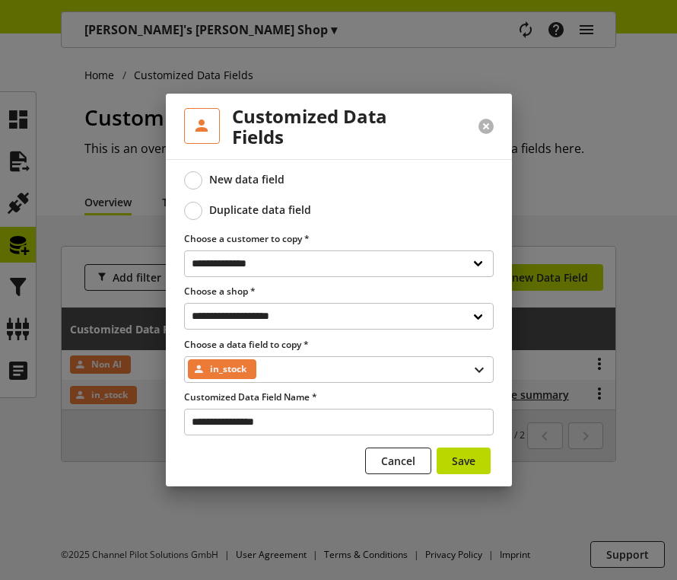
click at [489, 127] on button at bounding box center [486, 126] width 15 height 15
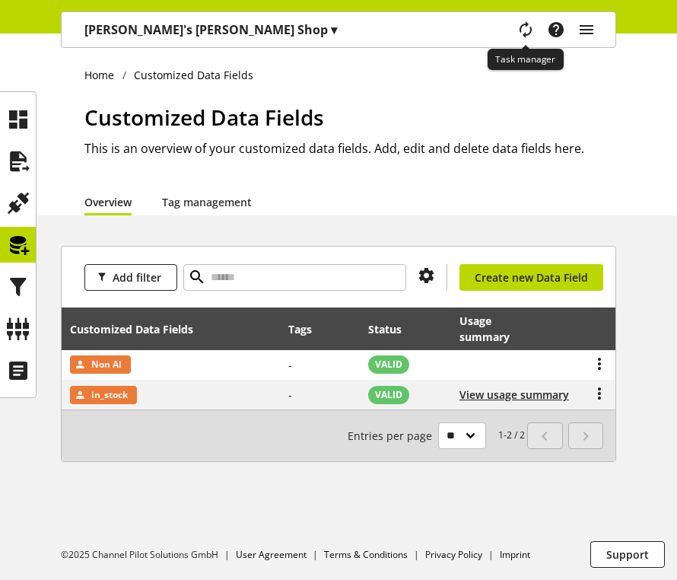
click at [520, 38] on span "main navigation" at bounding box center [526, 29] width 18 height 27
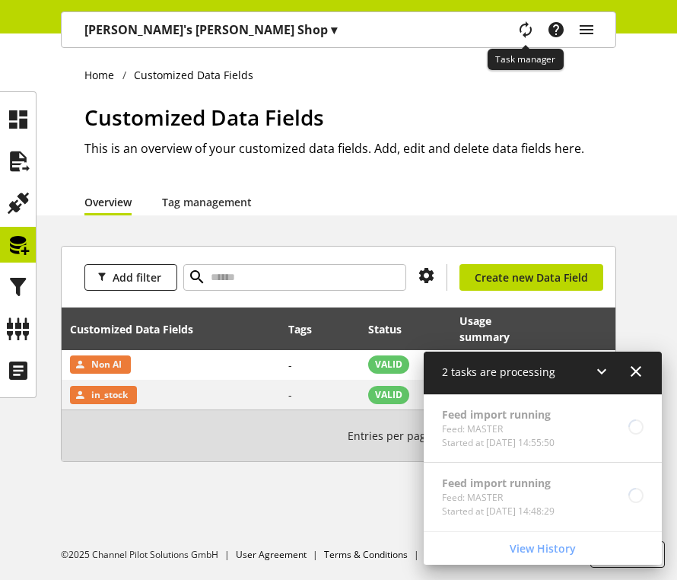
click at [520, 38] on icon "main navigation" at bounding box center [525, 30] width 27 height 32
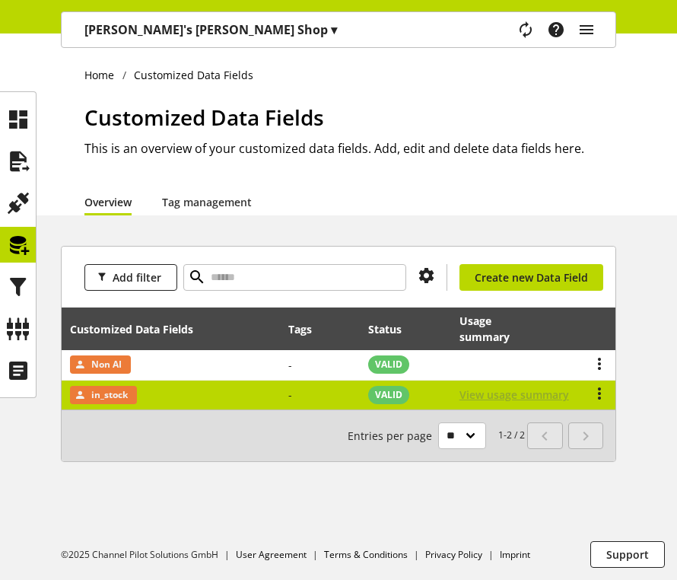
click at [537, 394] on span "View usage summary" at bounding box center [515, 395] width 110 height 16
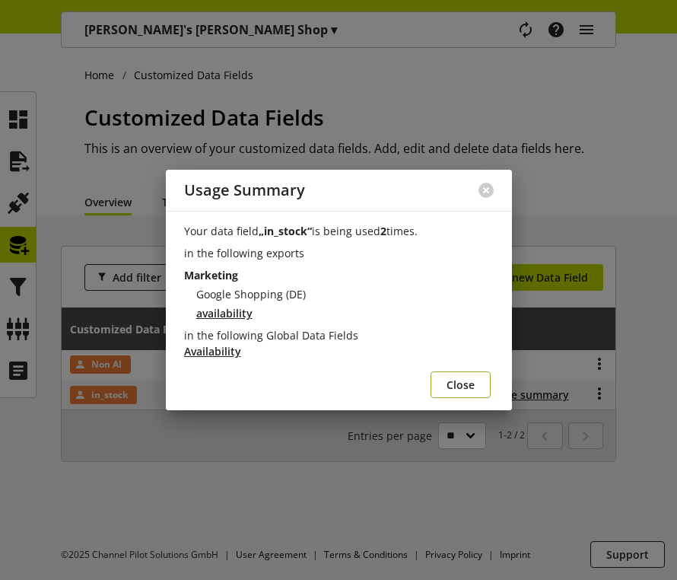
click at [452, 390] on span "Close" at bounding box center [461, 385] width 28 height 16
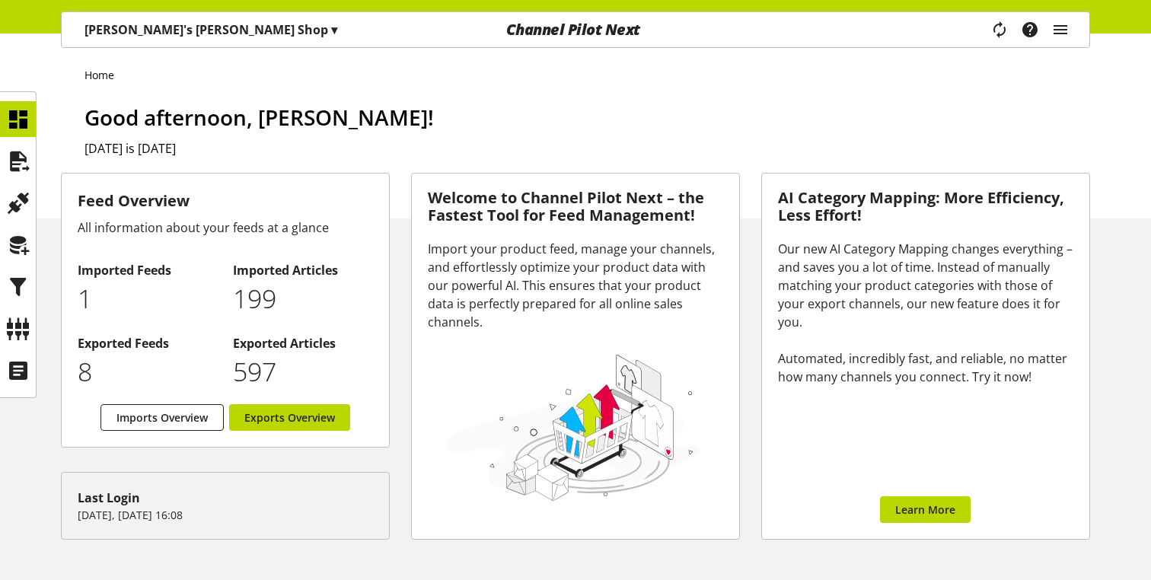
click at [190, 36] on p "Kaan's Gibson Shop ▾" at bounding box center [210, 30] width 253 height 18
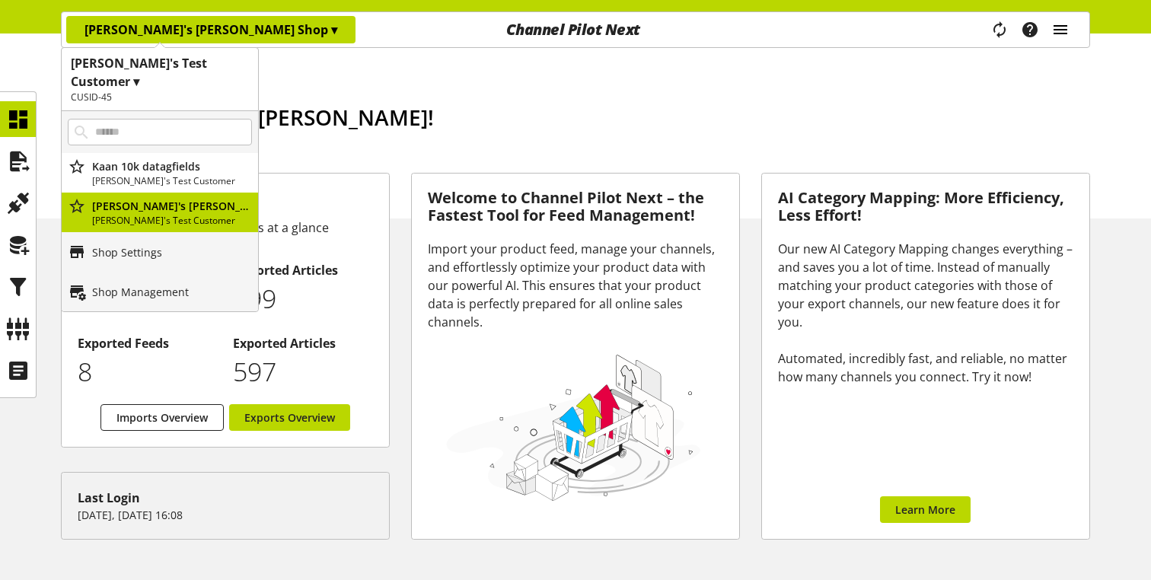
click at [1059, 32] on icon "main navigation" at bounding box center [1060, 29] width 18 height 27
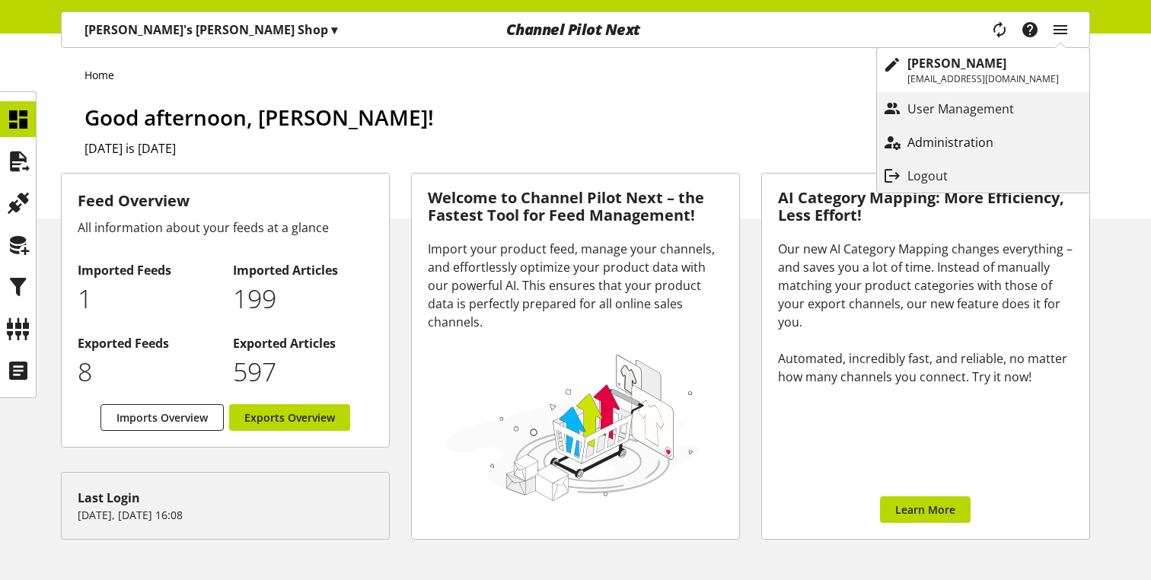
click at [910, 143] on p "Administration" at bounding box center [965, 142] width 116 height 18
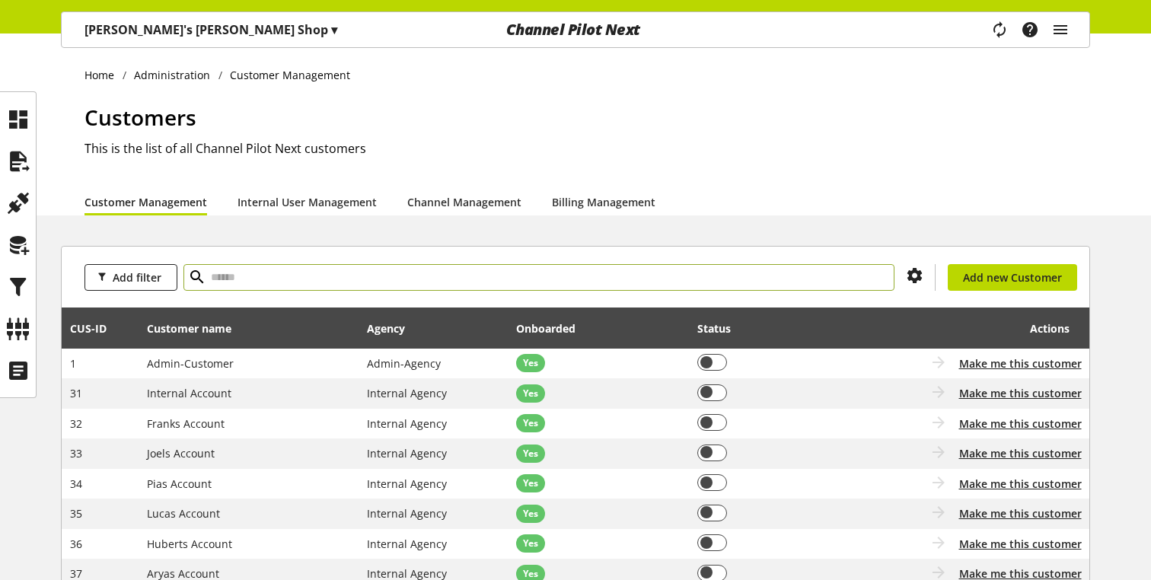
click at [359, 282] on input "text" at bounding box center [538, 277] width 711 height 27
type input "******"
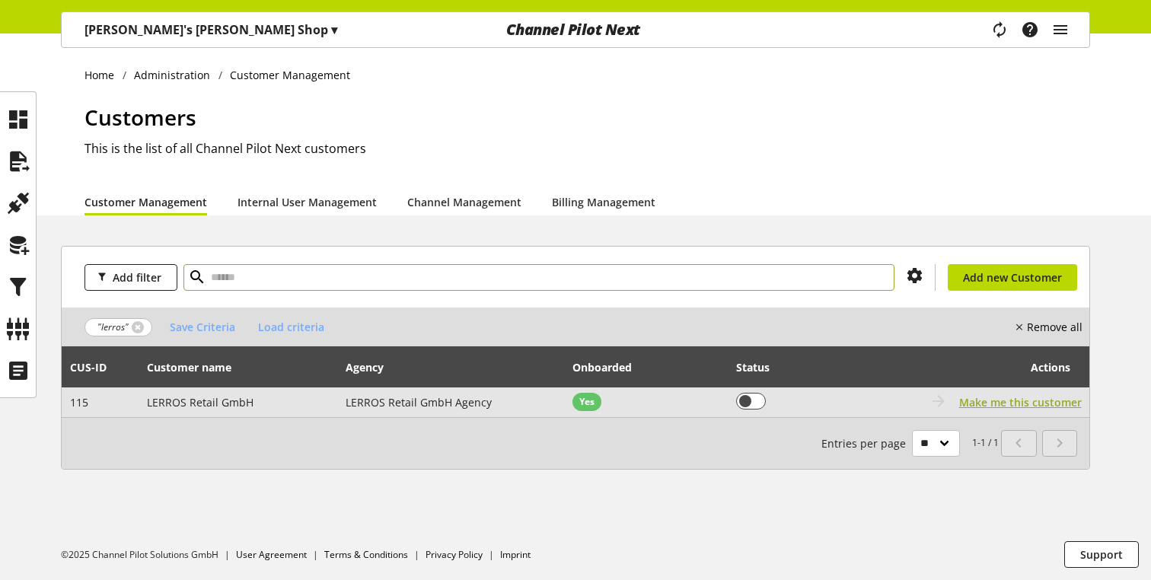
click at [1013, 397] on span "Make me this customer" at bounding box center [1020, 402] width 123 height 16
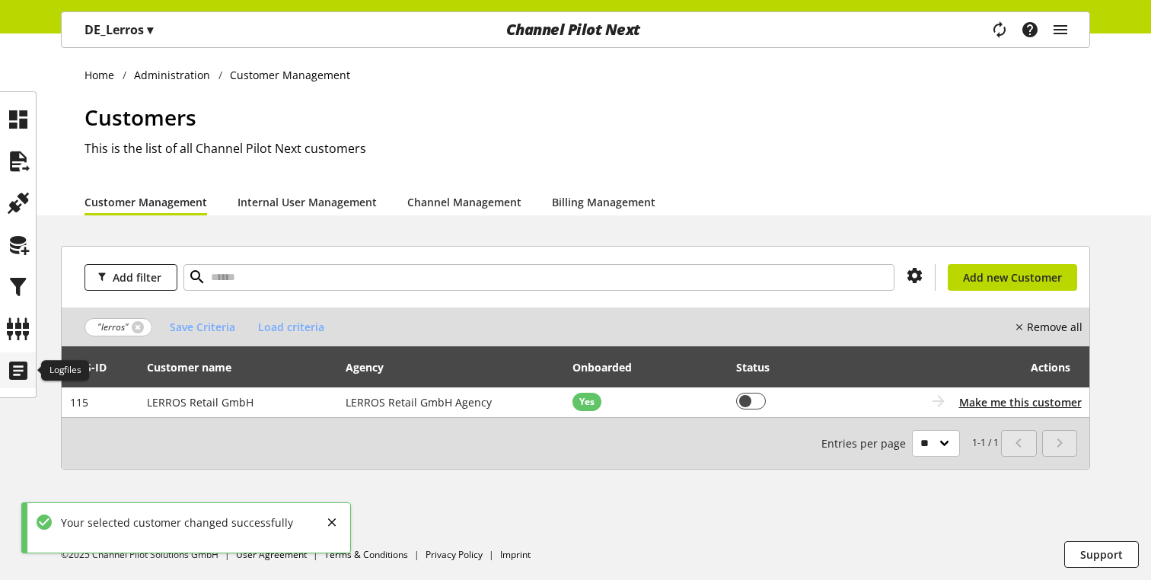
click at [30, 379] on div at bounding box center [18, 370] width 36 height 36
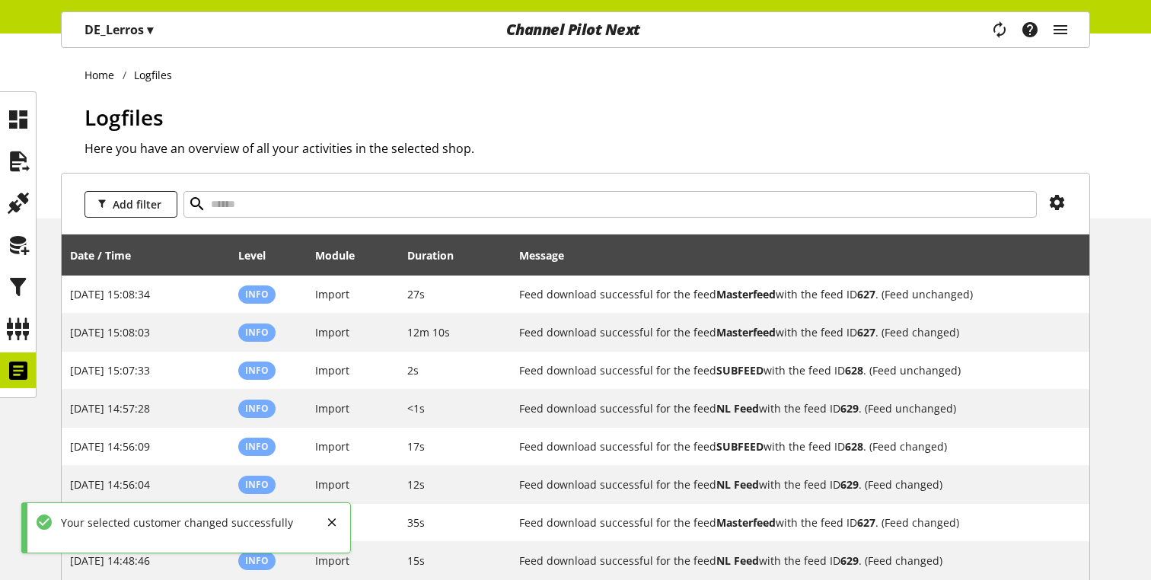
click at [126, 32] on p "DE_Lerros ▾" at bounding box center [118, 30] width 69 height 18
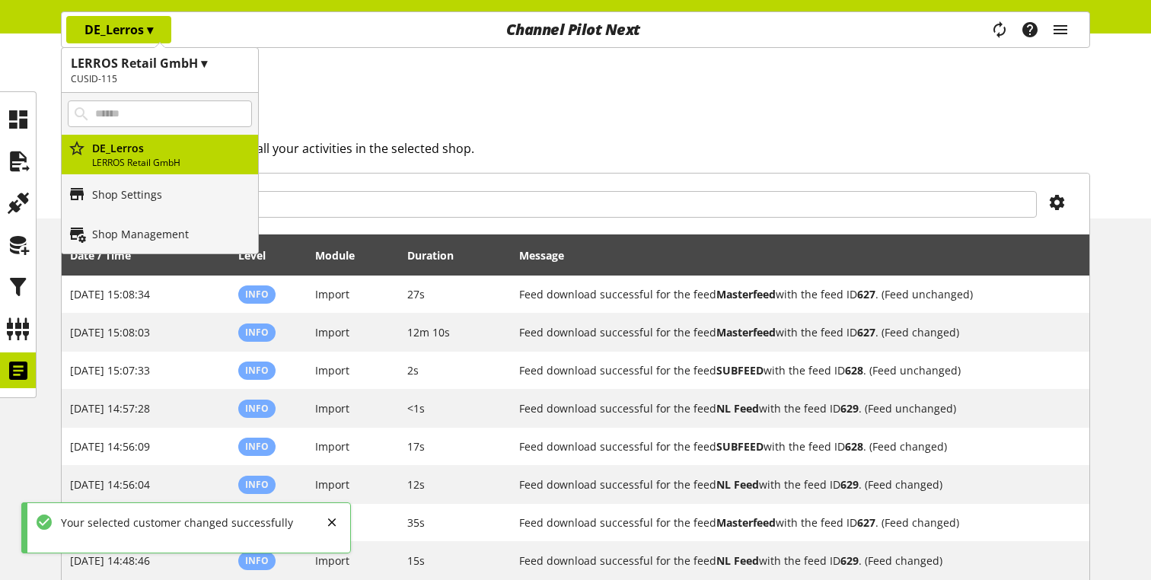
click at [422, 69] on ul "Home Logfiles" at bounding box center [586, 75] width 1005 height 16
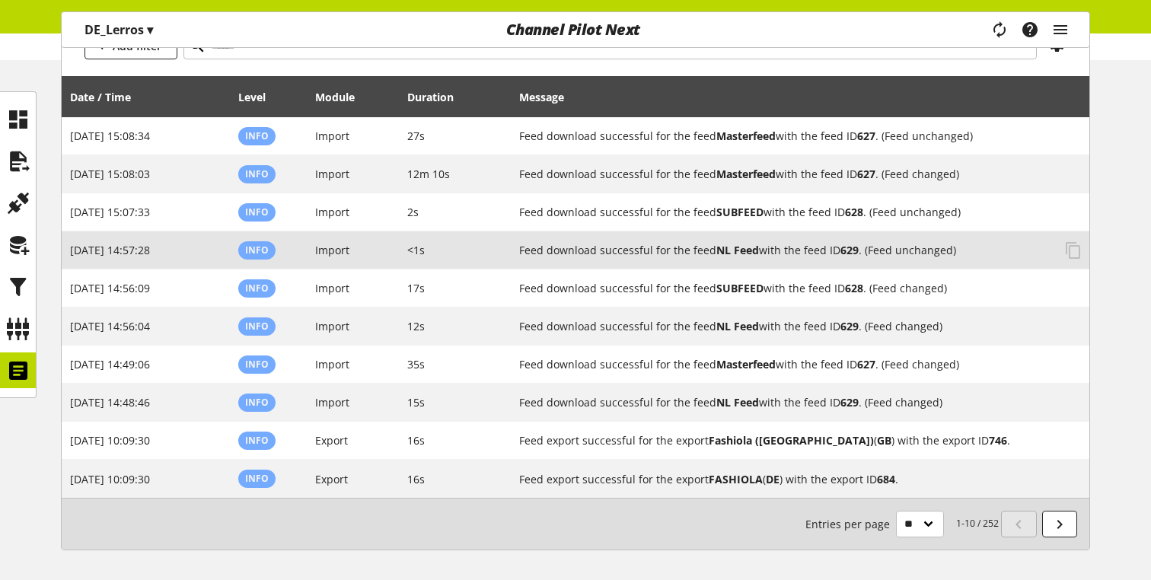
scroll to position [160, 0]
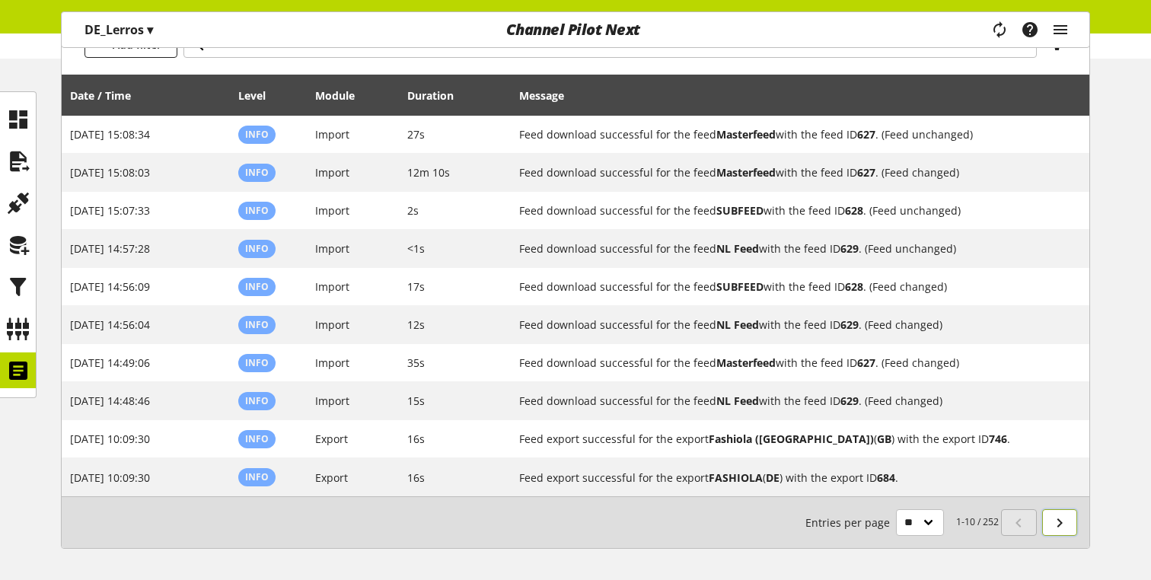
click at [1067, 522] on icon at bounding box center [1059, 522] width 18 height 27
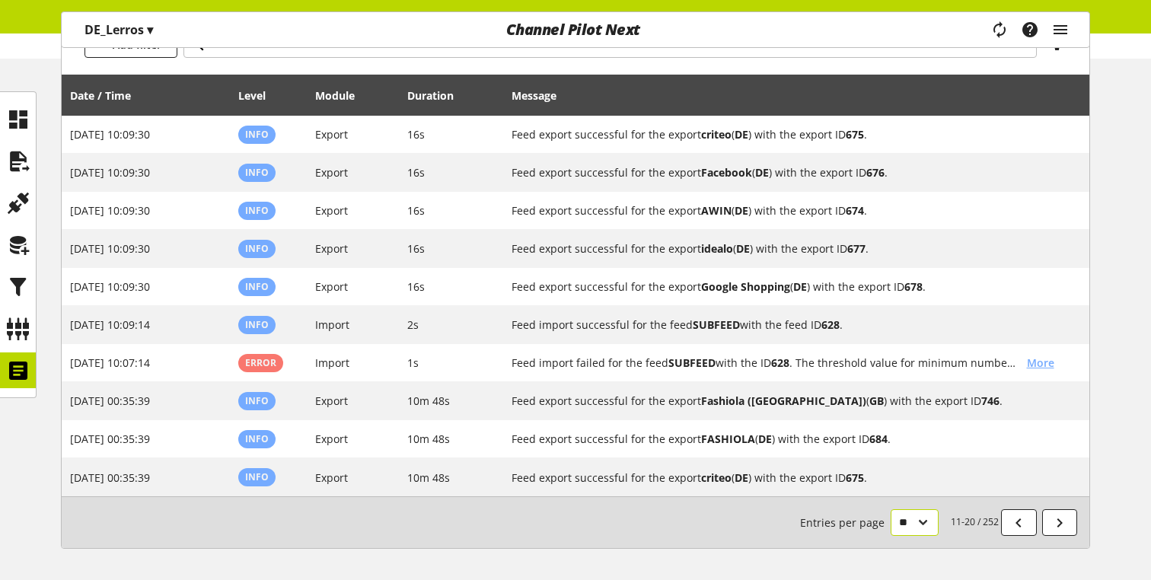
click at [901, 517] on select "** ** ** ***" at bounding box center [915, 522] width 48 height 27
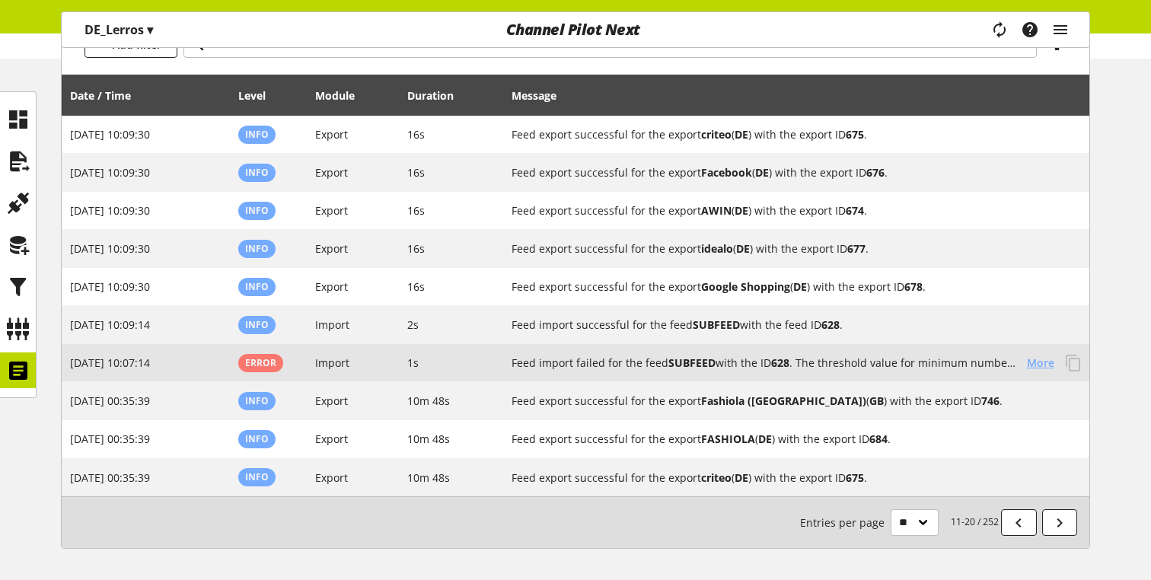
click at [1034, 369] on span "More" at bounding box center [1040, 363] width 27 height 16
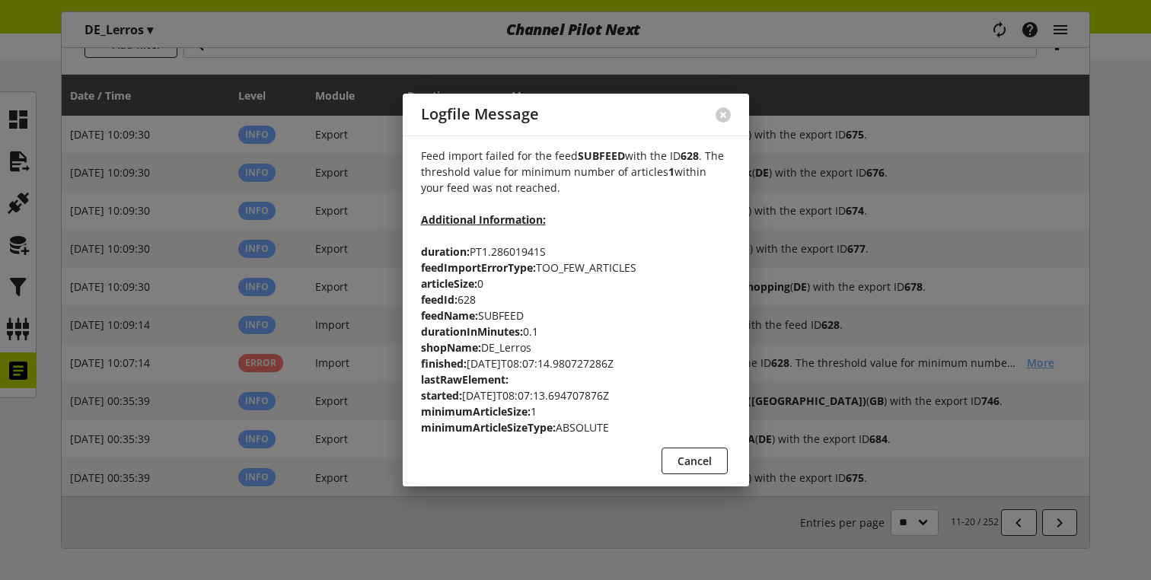
click at [837, 353] on div at bounding box center [575, 290] width 1151 height 580
click at [697, 455] on span "Cancel" at bounding box center [694, 461] width 34 height 16
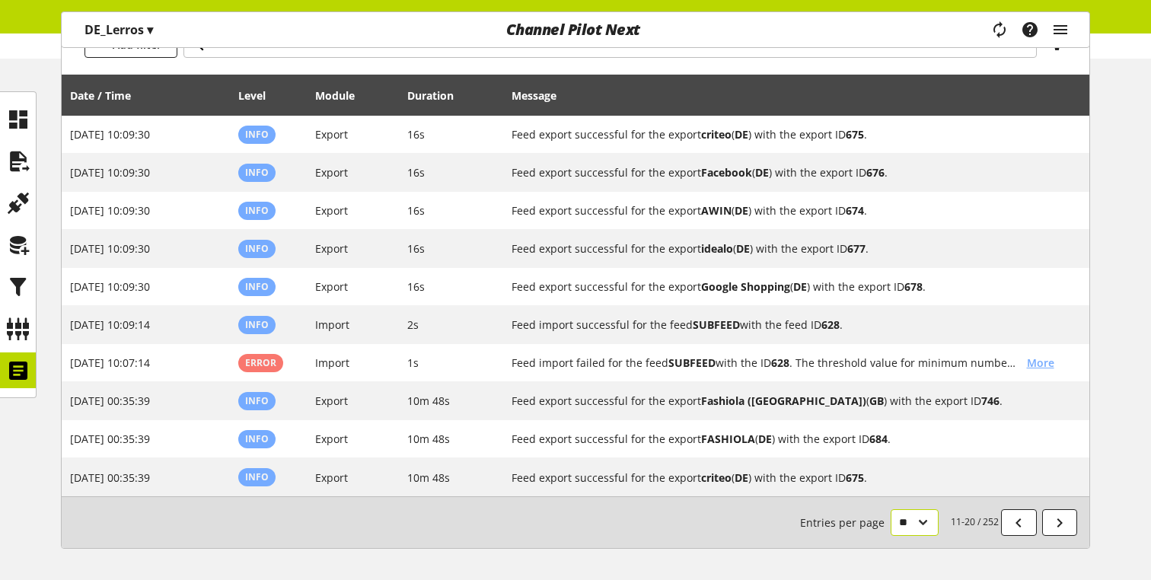
click at [899, 534] on select "** ** ** ***" at bounding box center [915, 522] width 48 height 27
select select "***"
click at [891, 536] on select "** ** ** ***" at bounding box center [915, 522] width 48 height 27
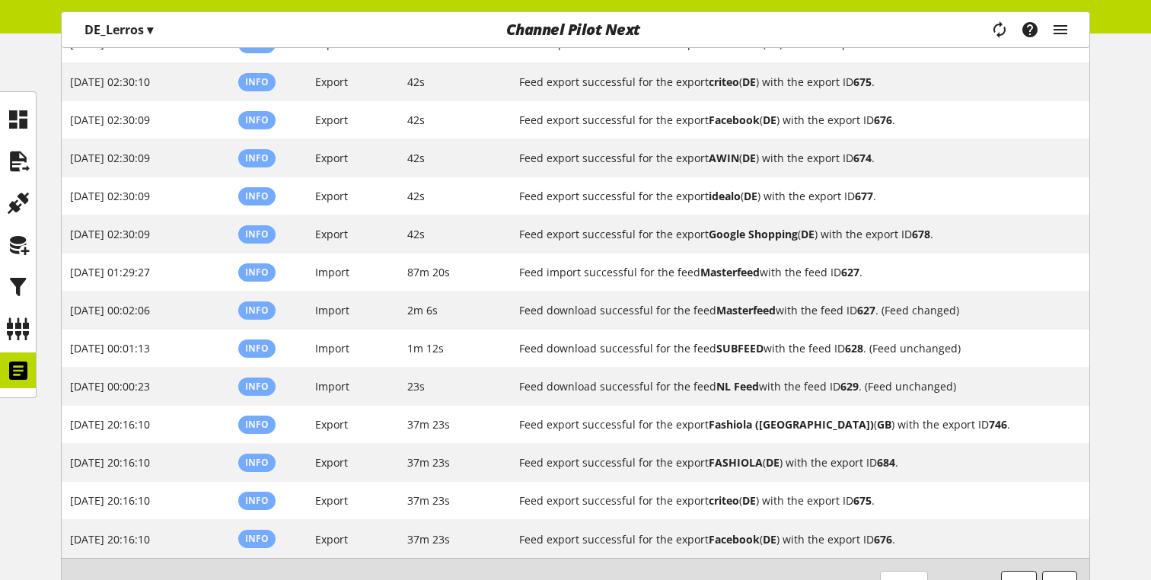
scroll to position [3641, 0]
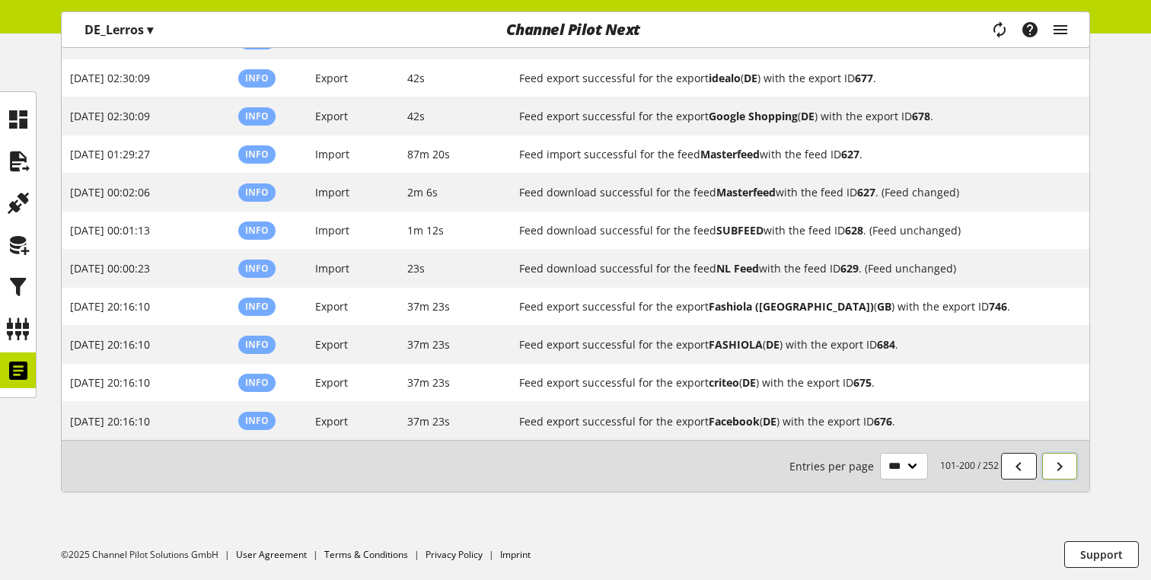
click at [1053, 470] on icon at bounding box center [1059, 466] width 18 height 27
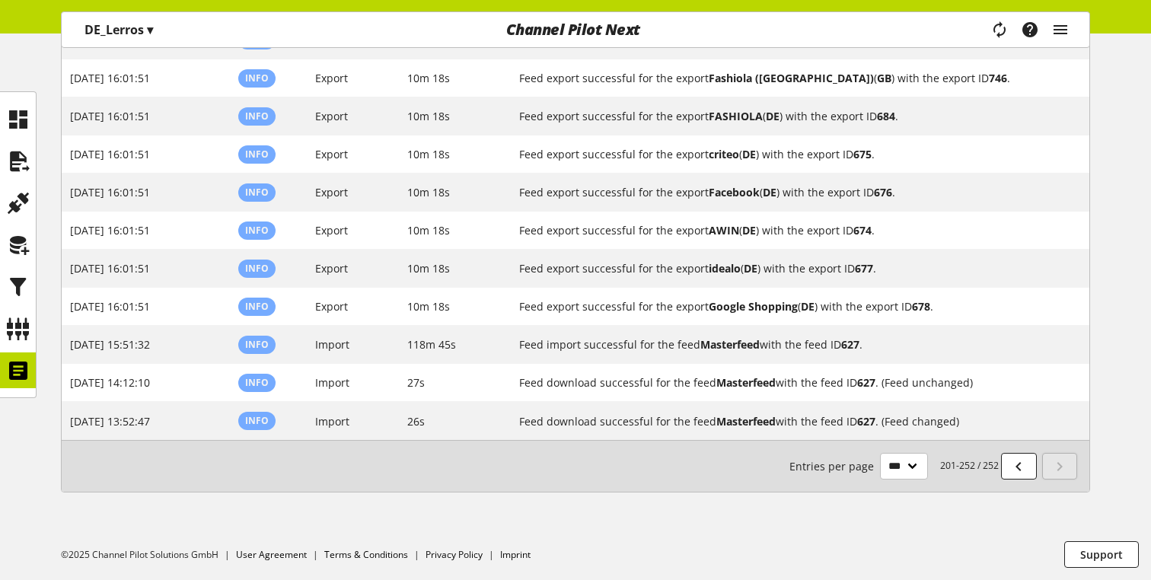
scroll to position [1815, 0]
click at [1053, 470] on icon at bounding box center [1059, 466] width 18 height 27
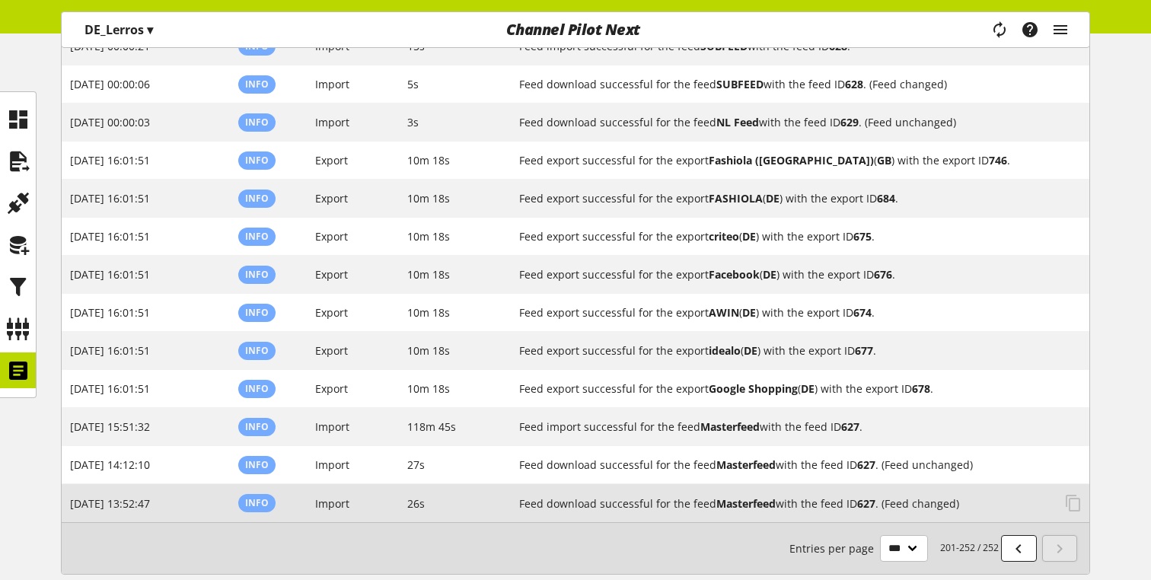
scroll to position [1386, 0]
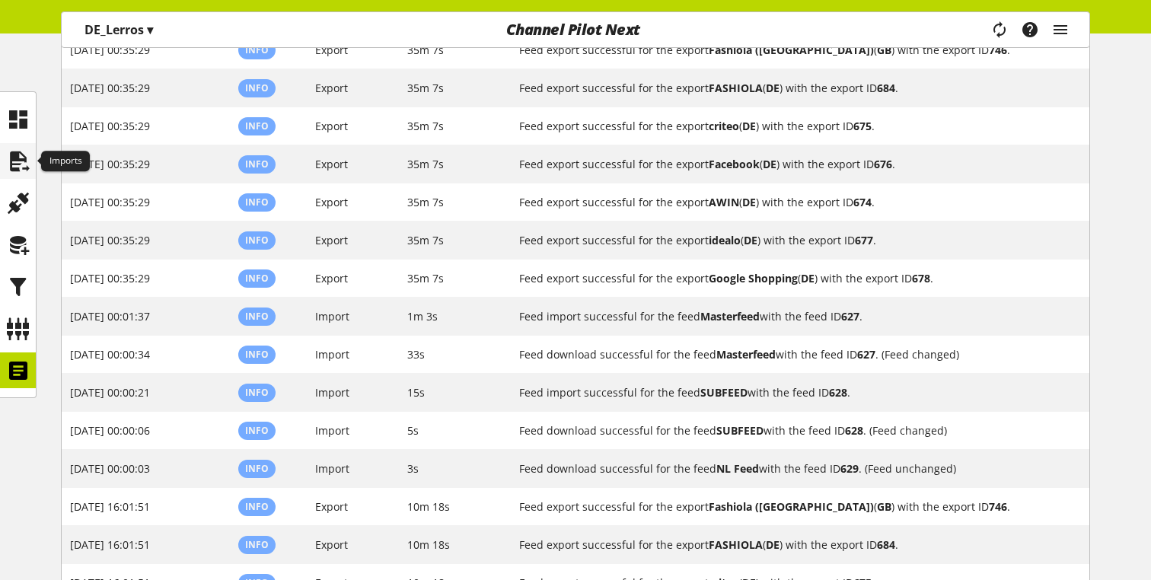
click at [21, 163] on icon at bounding box center [18, 161] width 24 height 30
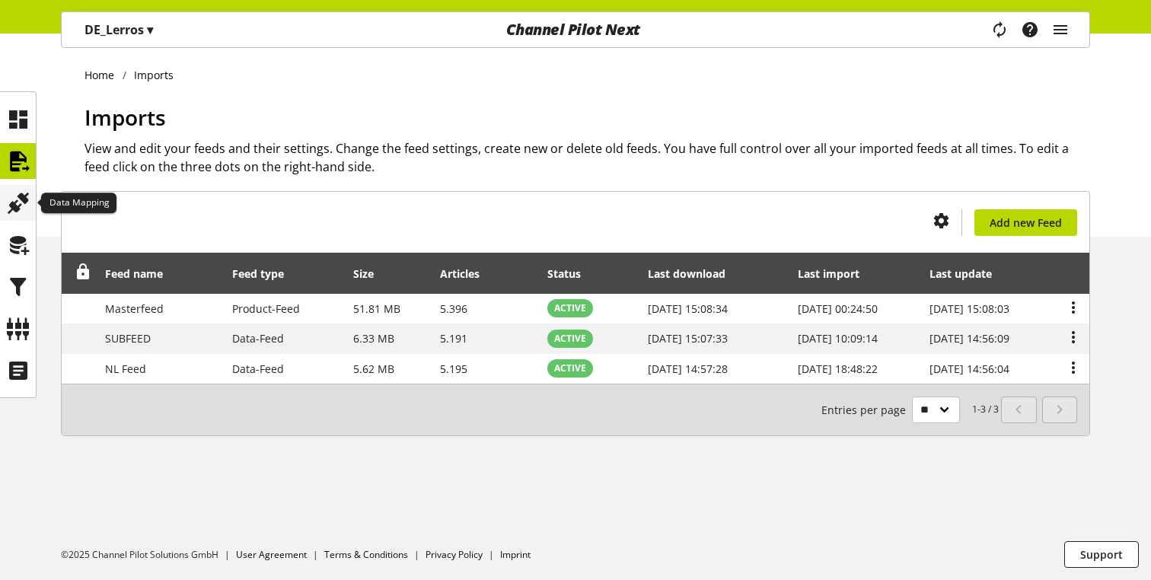
click at [23, 194] on icon at bounding box center [18, 203] width 24 height 30
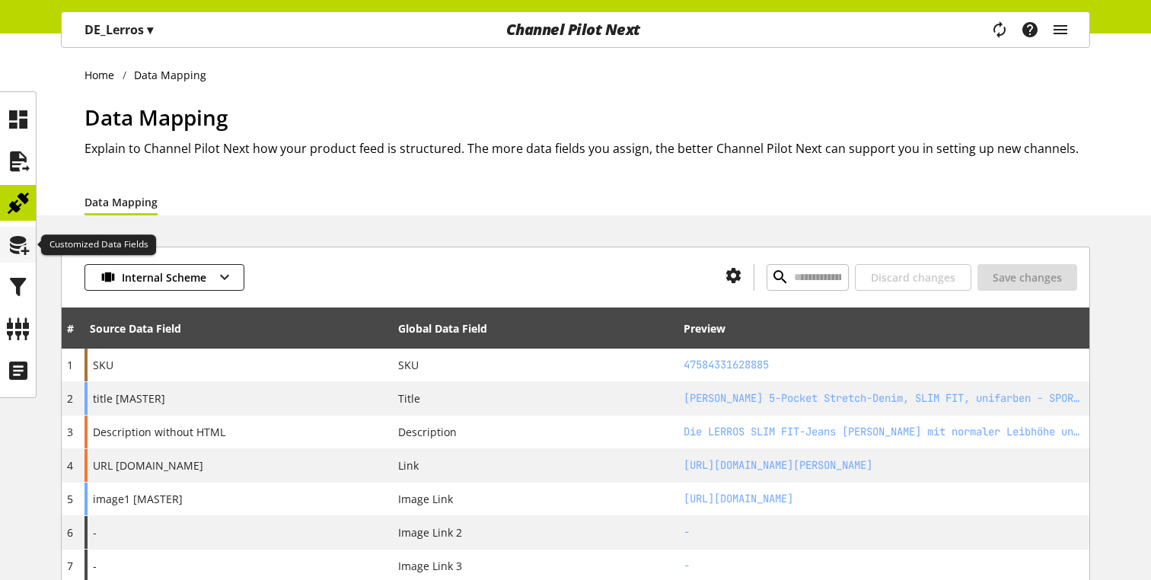
click at [21, 230] on icon at bounding box center [18, 245] width 24 height 30
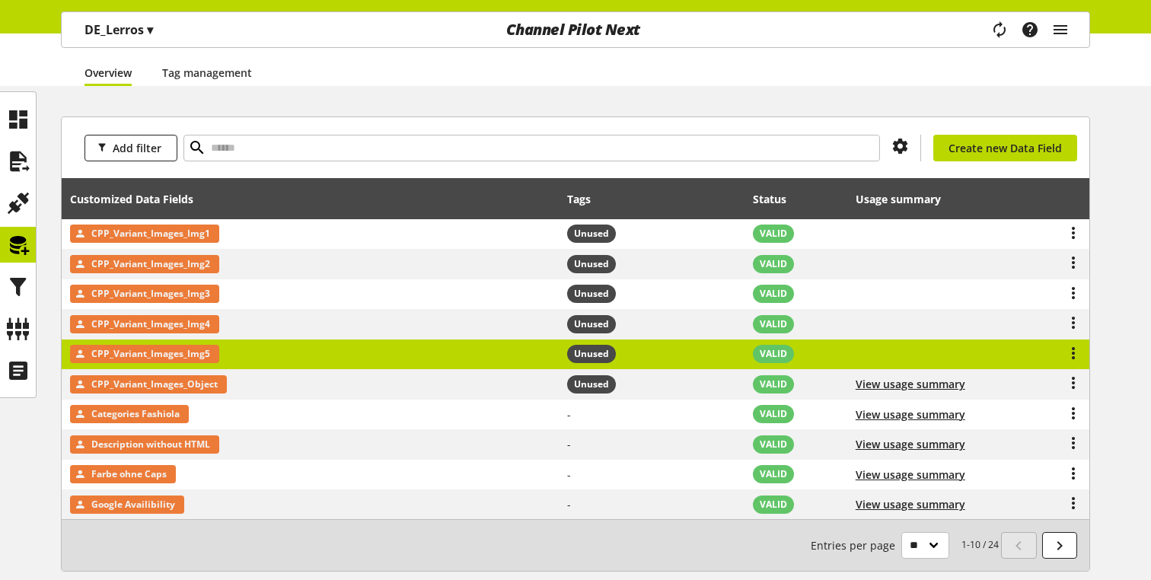
scroll to position [131, 0]
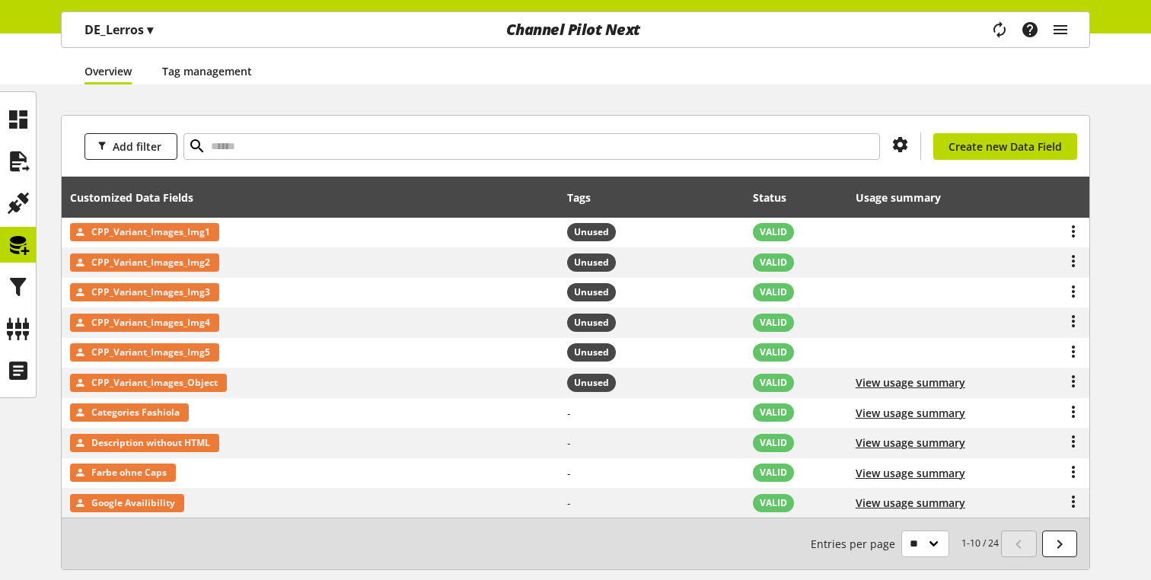
click at [212, 76] on link "Tag management" at bounding box center [207, 71] width 90 height 16
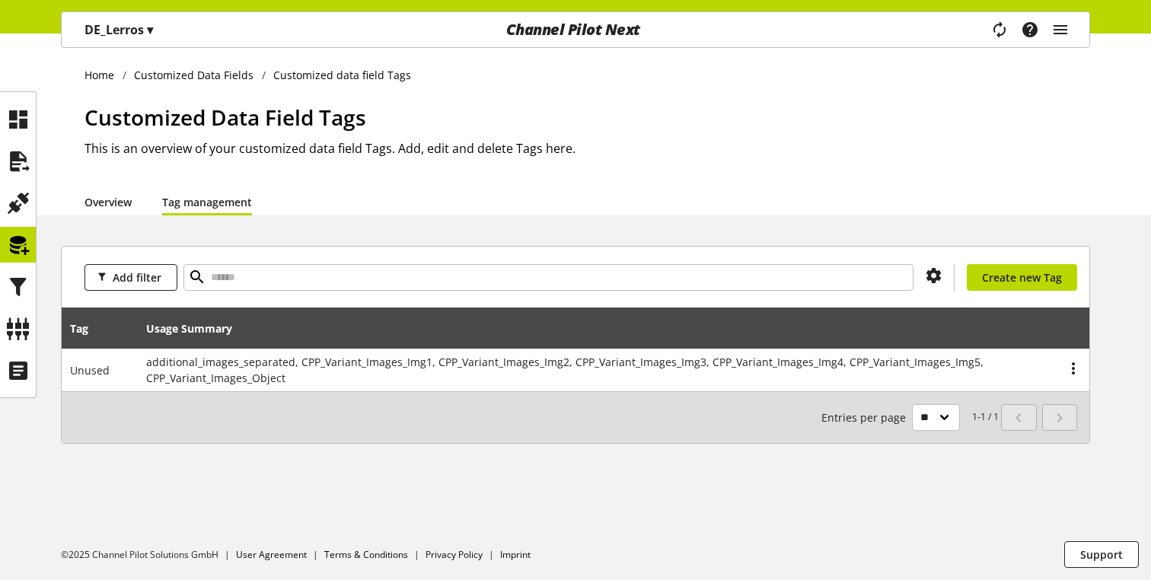
click at [114, 199] on link "Overview" at bounding box center [107, 202] width 47 height 16
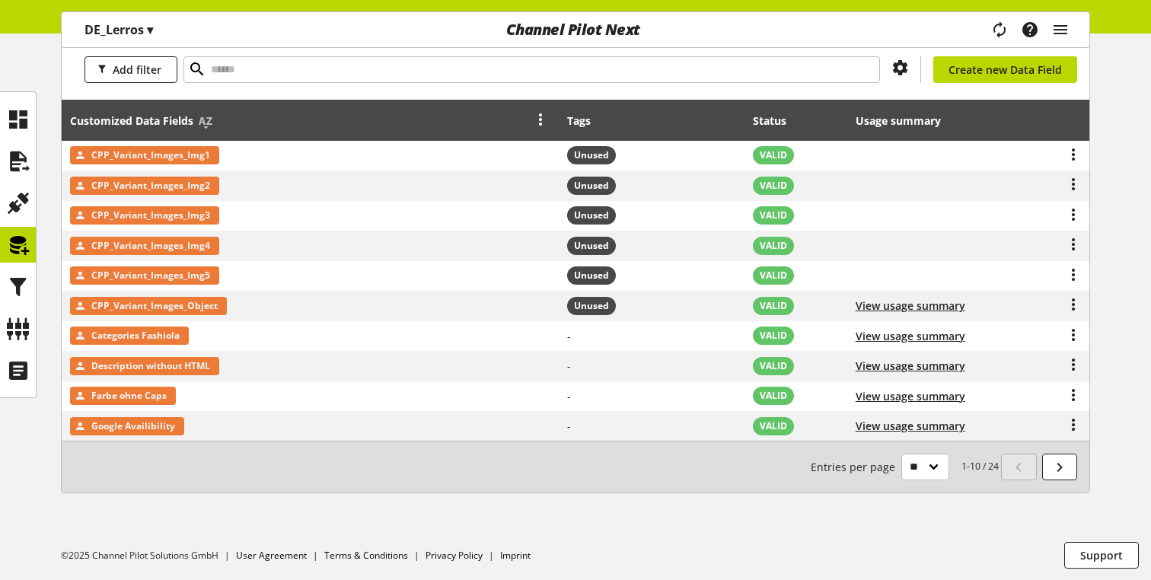
scroll to position [209, 0]
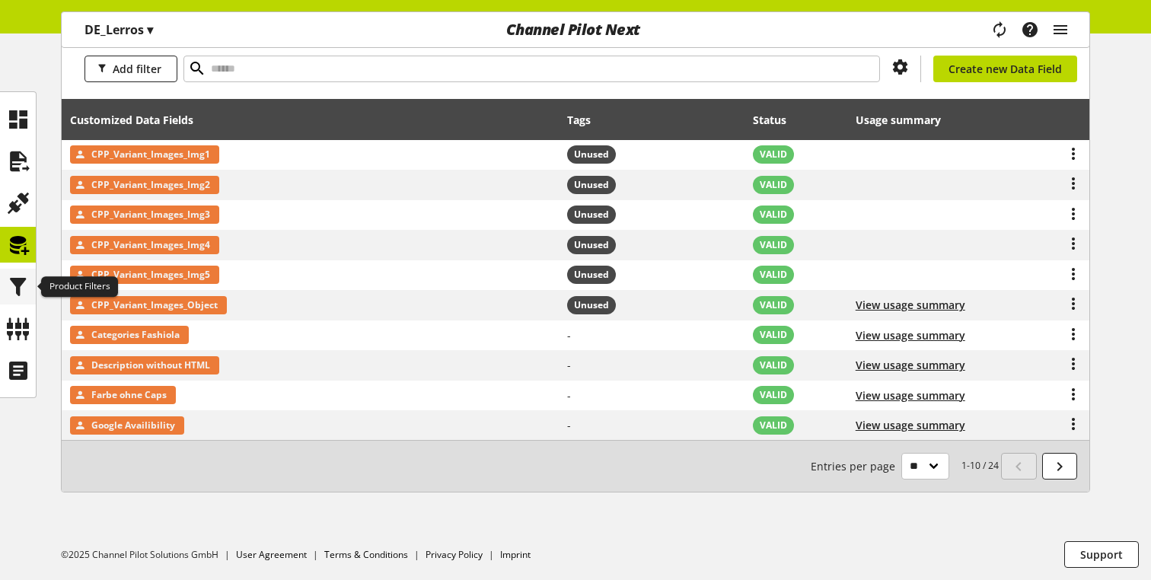
click at [18, 284] on icon at bounding box center [18, 287] width 24 height 30
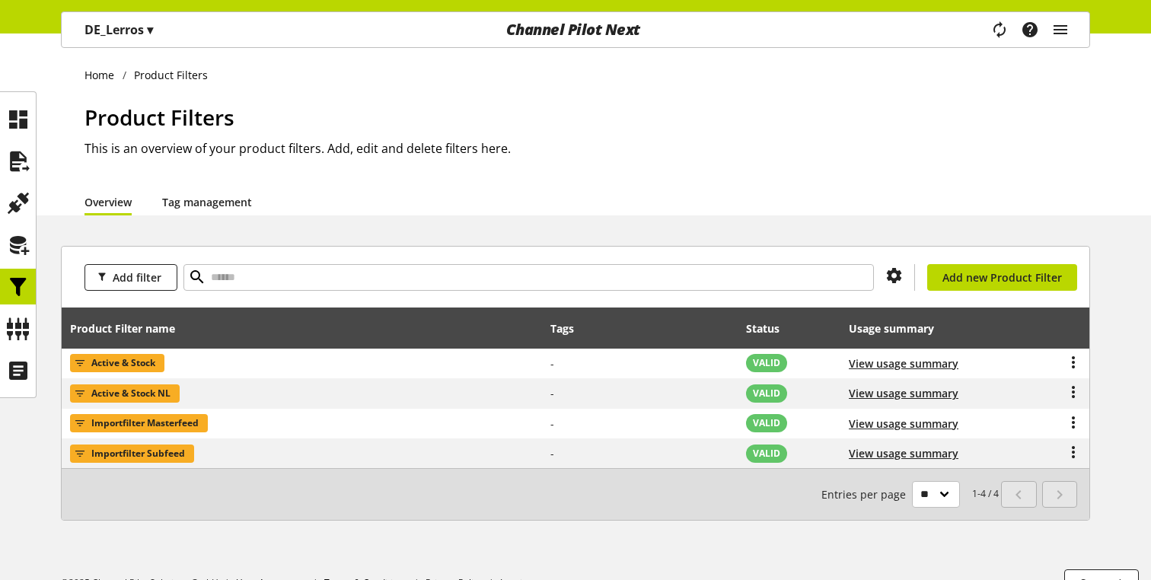
click at [217, 210] on link "Tag management" at bounding box center [207, 202] width 90 height 16
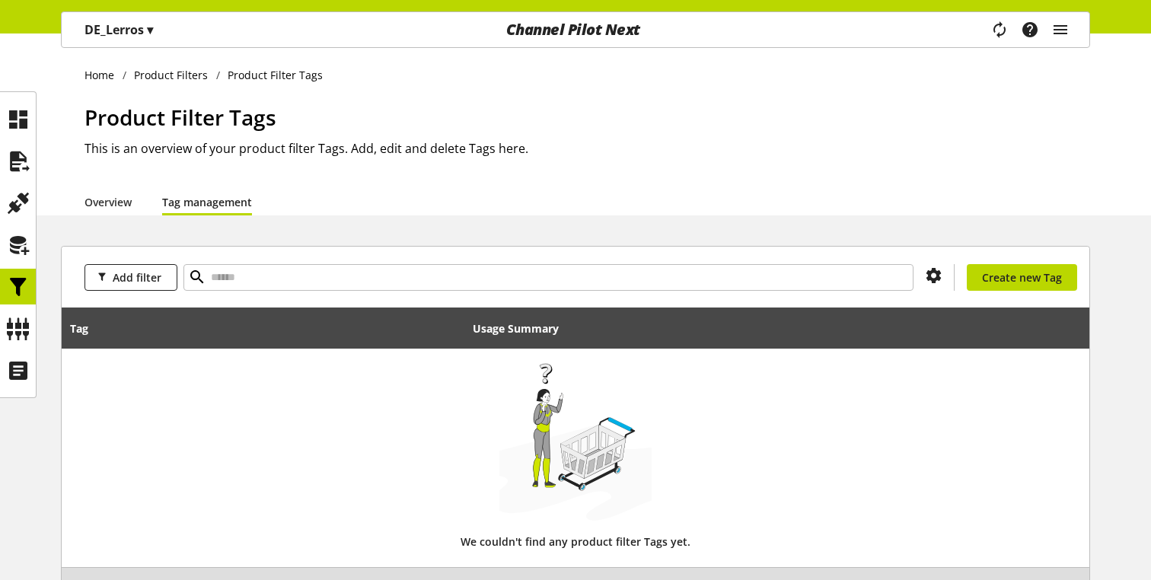
click at [125, 218] on div "Home Product Filters Product Filter Tags Product Filter Tags This is an overvie…" at bounding box center [575, 370] width 1151 height 674
click at [125, 210] on link "Overview" at bounding box center [107, 202] width 47 height 16
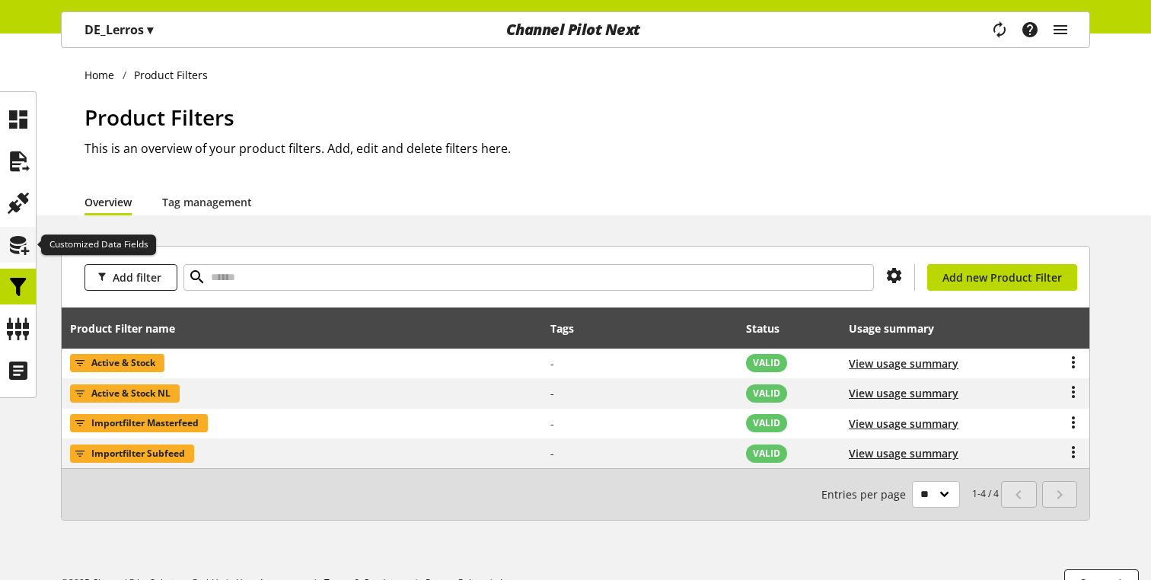
click at [29, 249] on icon at bounding box center [18, 245] width 24 height 30
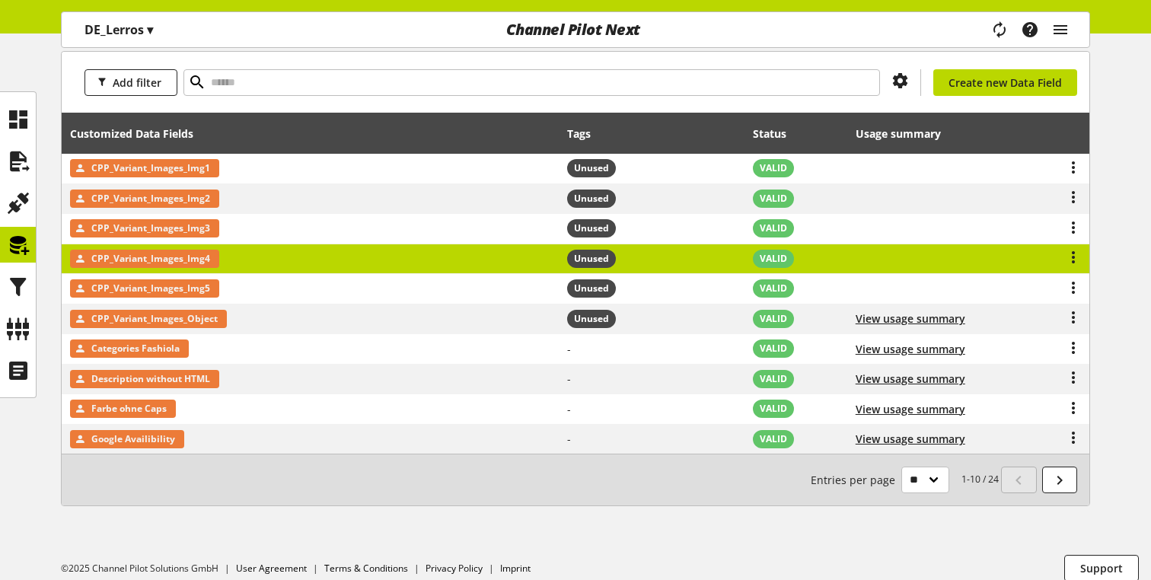
scroll to position [203, 0]
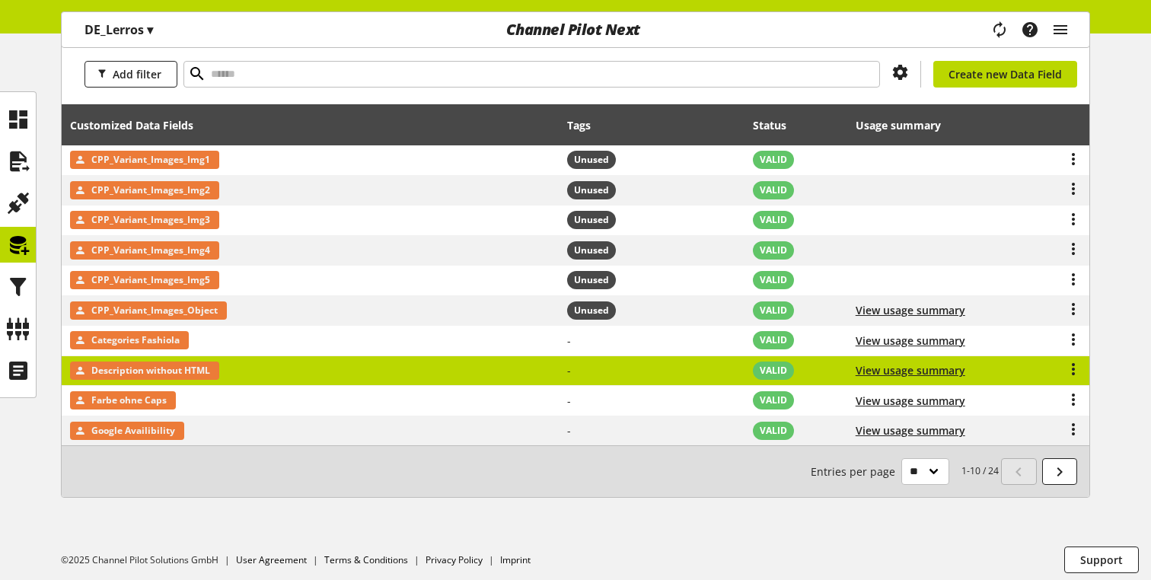
click at [234, 369] on td "Description without HTML" at bounding box center [310, 371] width 497 height 30
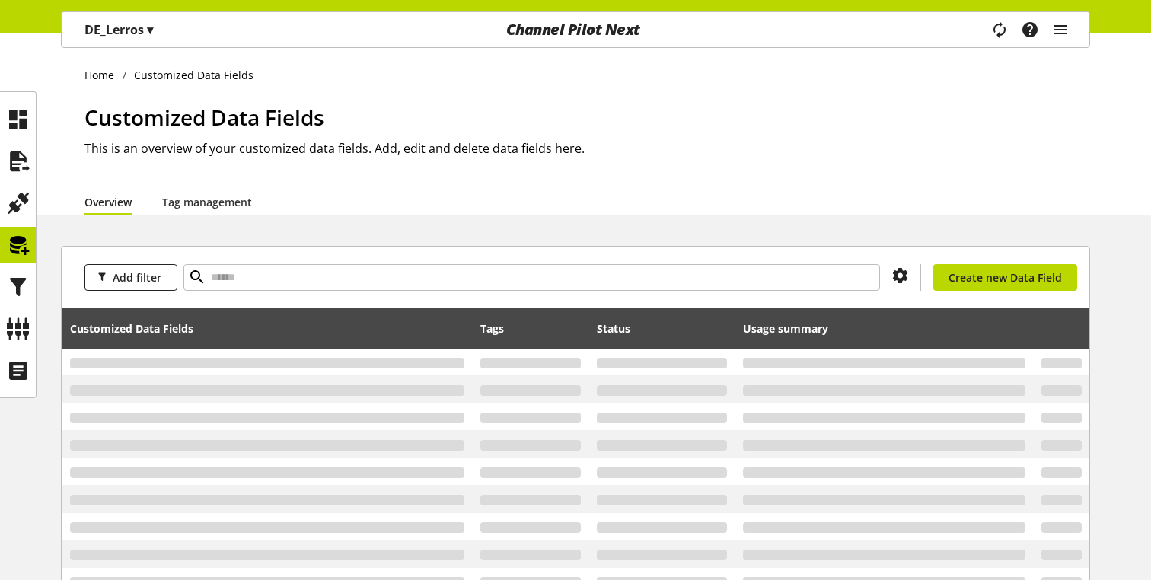
scroll to position [182, 0]
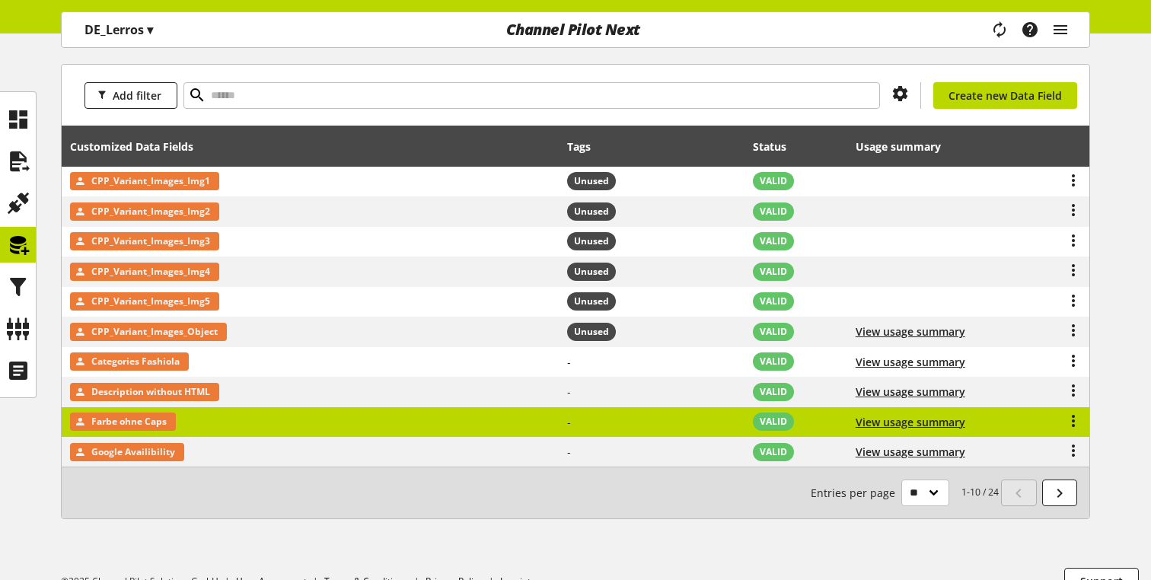
click at [261, 426] on td "Farbe ohne Caps" at bounding box center [310, 422] width 497 height 30
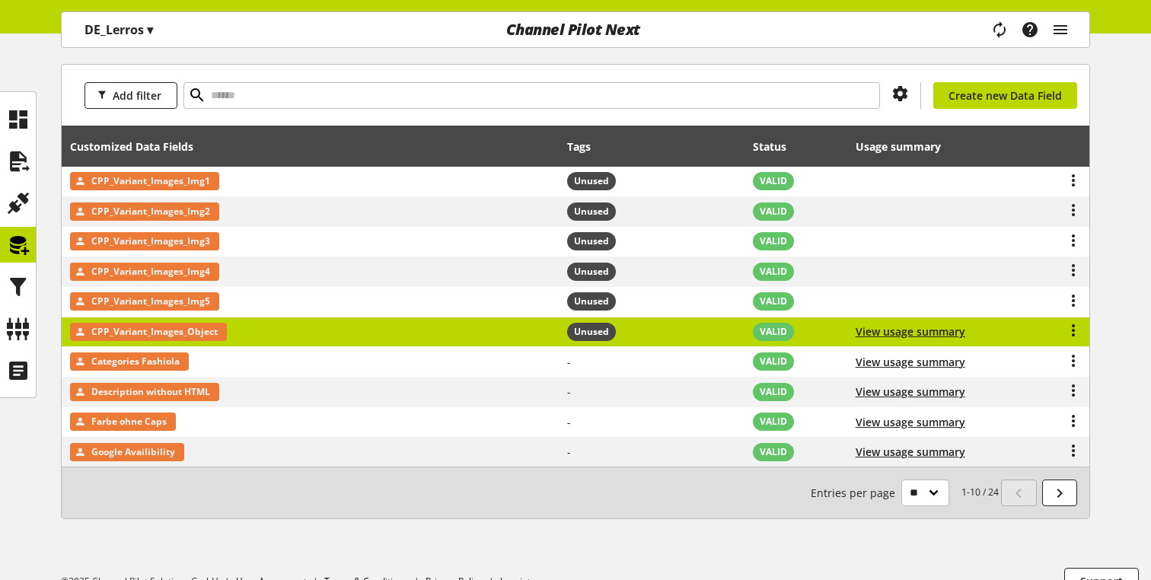
scroll to position [209, 0]
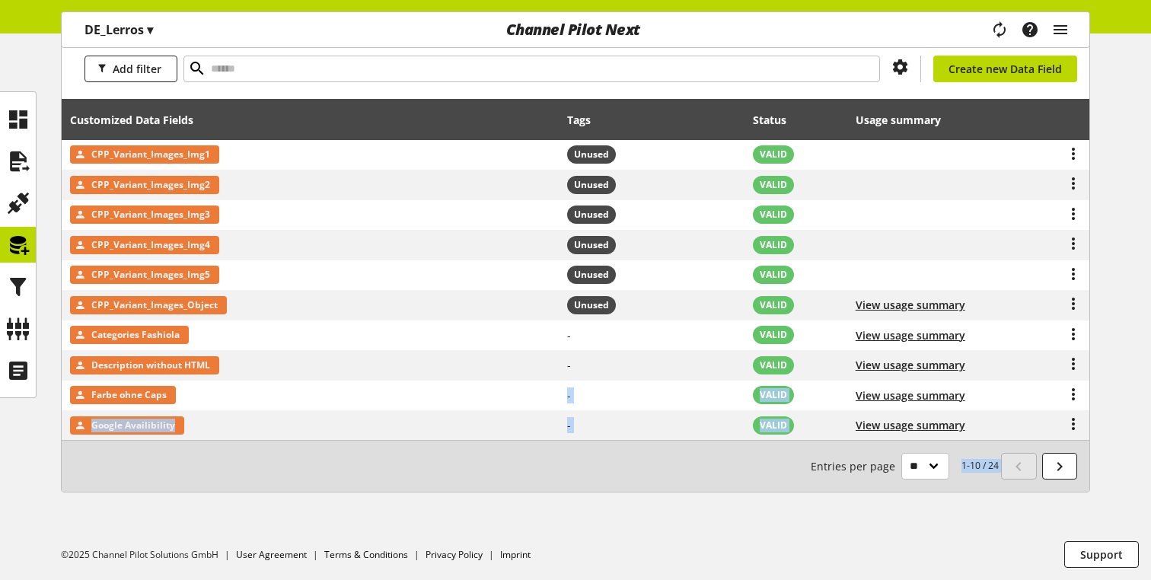
drag, startPoint x: 317, startPoint y: 407, endPoint x: 296, endPoint y: 444, distance: 42.3
click at [297, 444] on div "Add filter You don't have permission to create a data field. Create new Data Fi…" at bounding box center [575, 264] width 1029 height 455
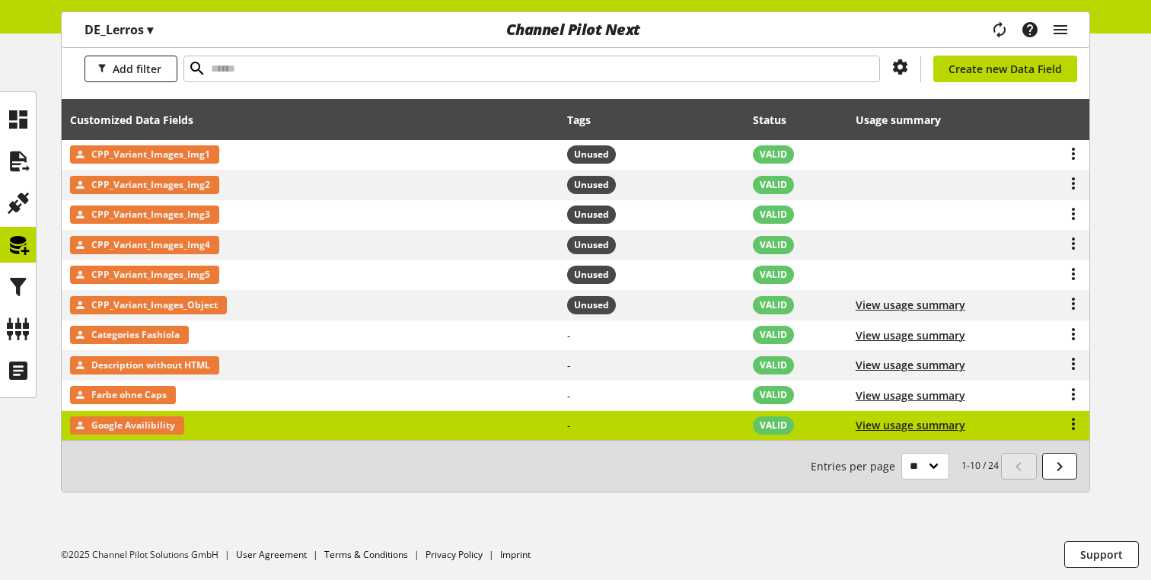
click at [286, 432] on td "Google Availibility" at bounding box center [310, 426] width 497 height 30
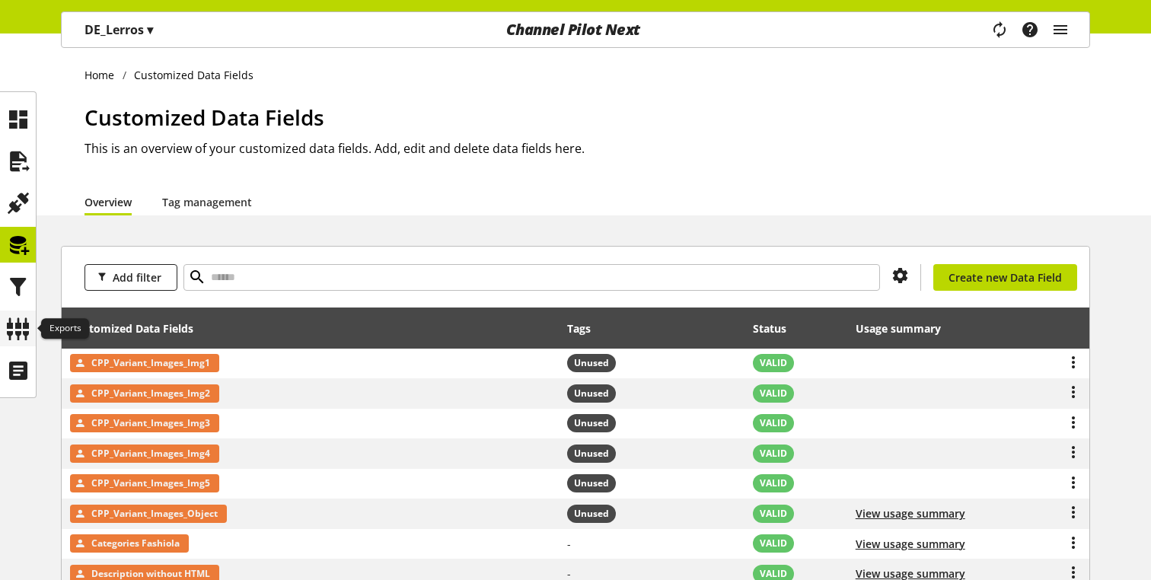
click at [12, 327] on icon at bounding box center [18, 329] width 24 height 30
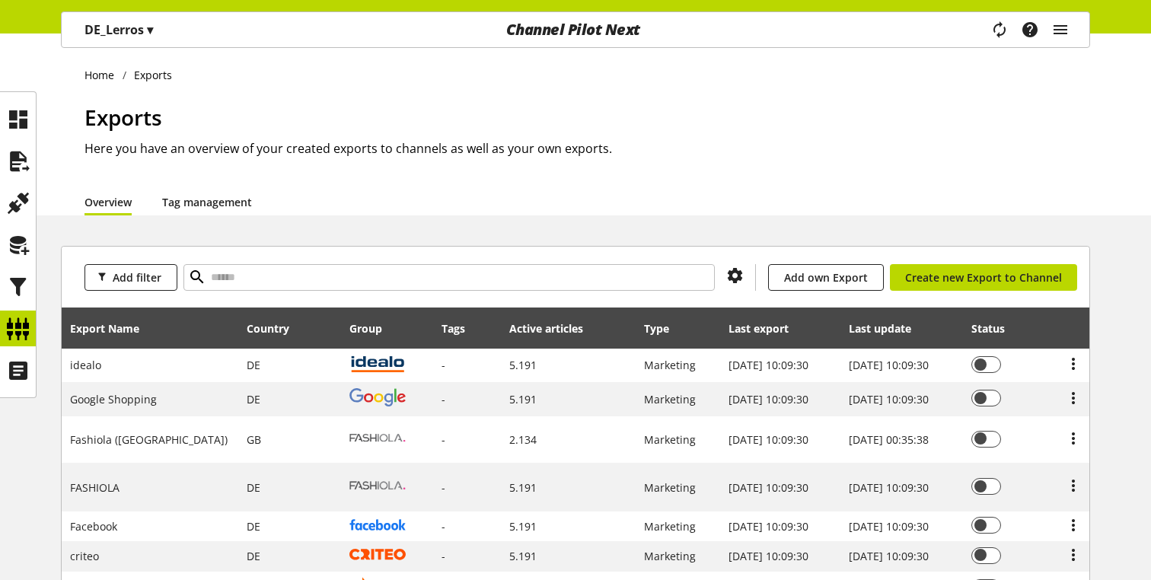
click at [227, 200] on link "Tag management" at bounding box center [207, 202] width 90 height 16
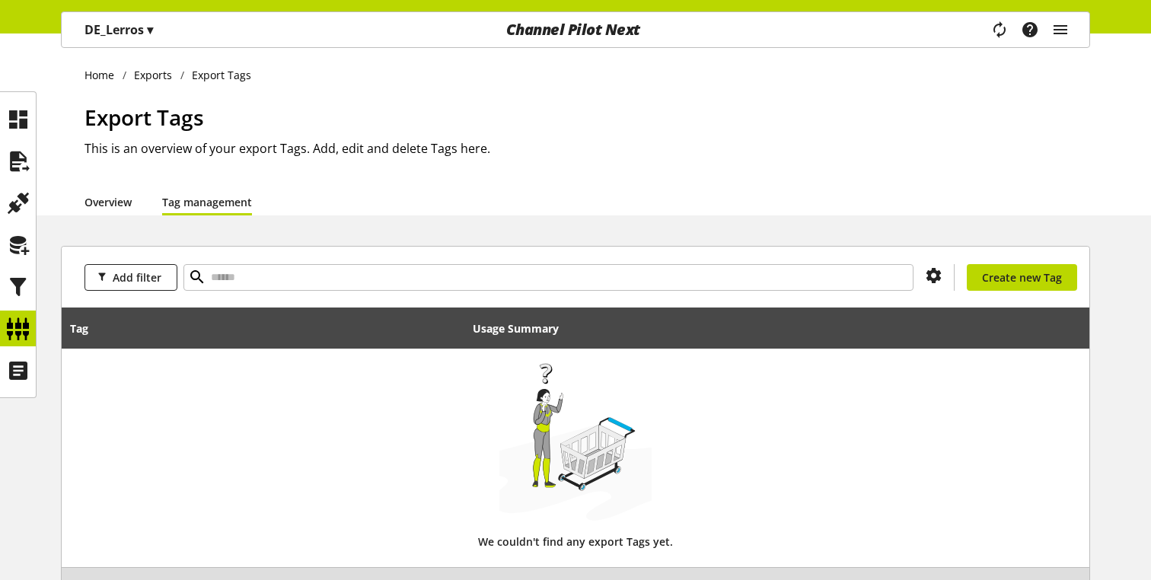
click at [102, 205] on link "Overview" at bounding box center [107, 202] width 47 height 16
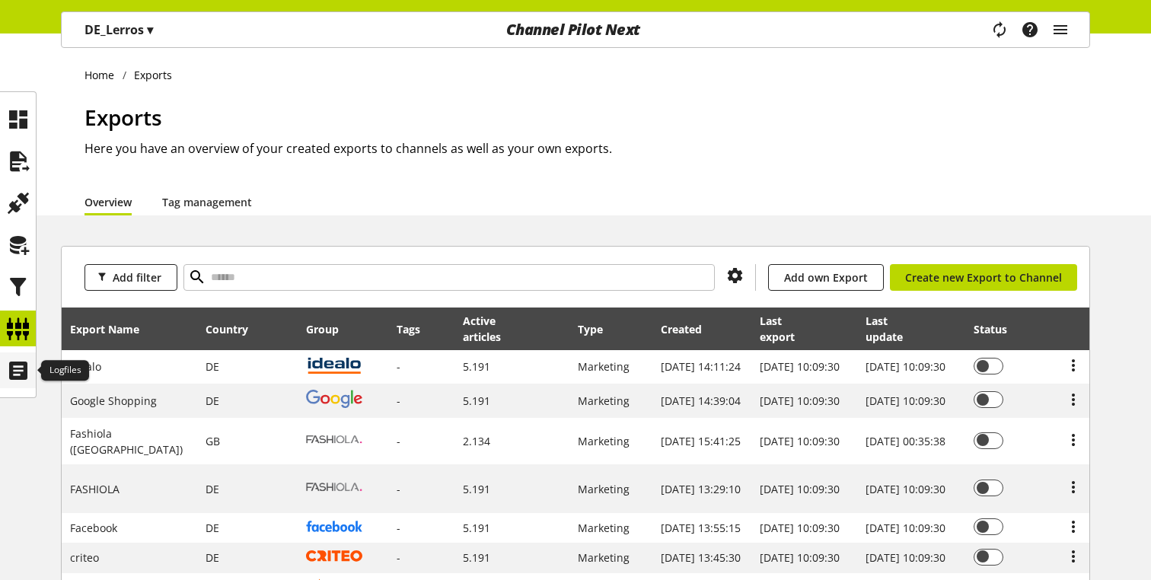
click at [9, 373] on icon at bounding box center [18, 370] width 24 height 30
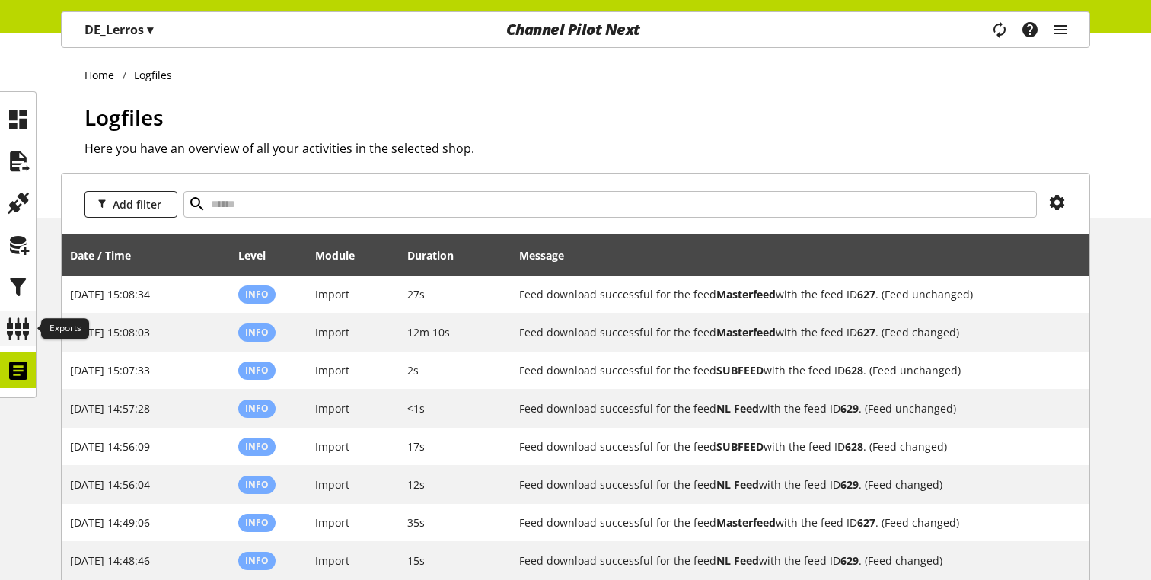
click at [24, 331] on icon at bounding box center [18, 329] width 24 height 30
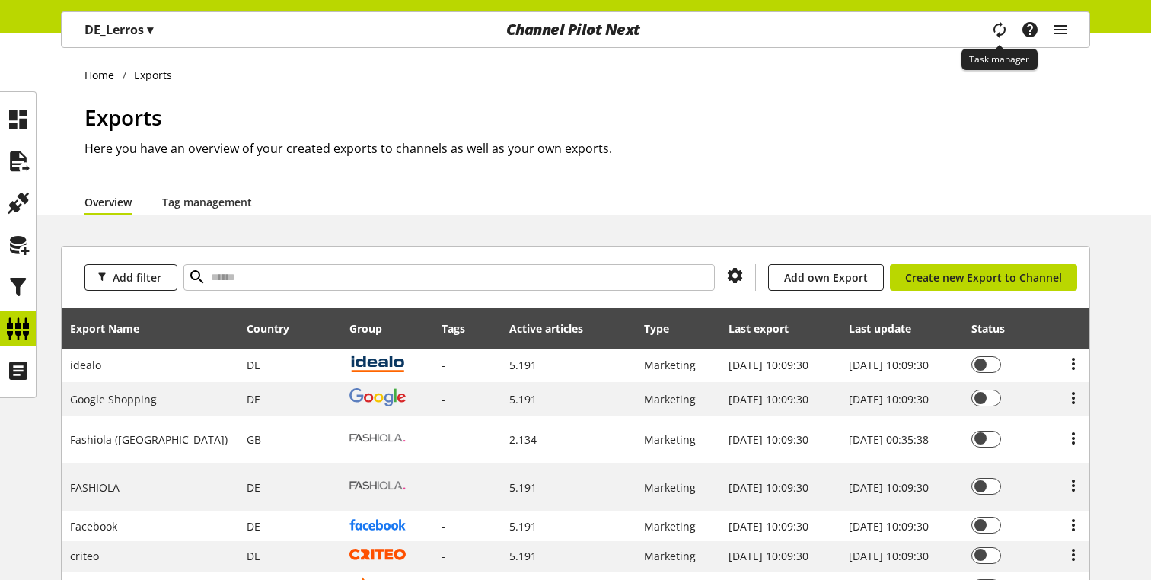
click at [993, 28] on icon "main navigation" at bounding box center [999, 29] width 18 height 27
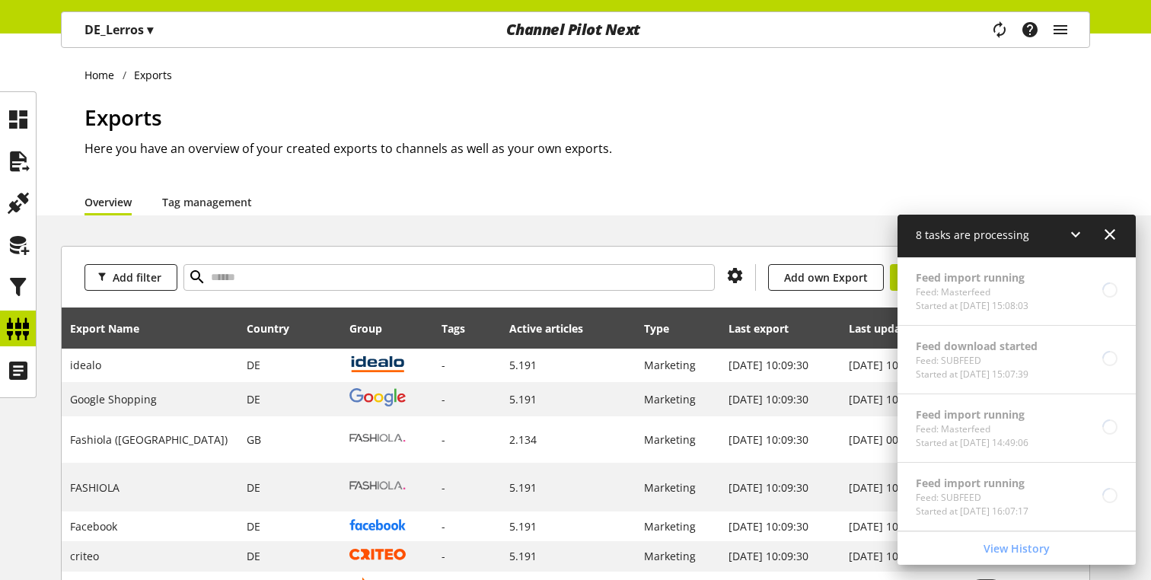
click at [1112, 235] on icon at bounding box center [1110, 234] width 18 height 27
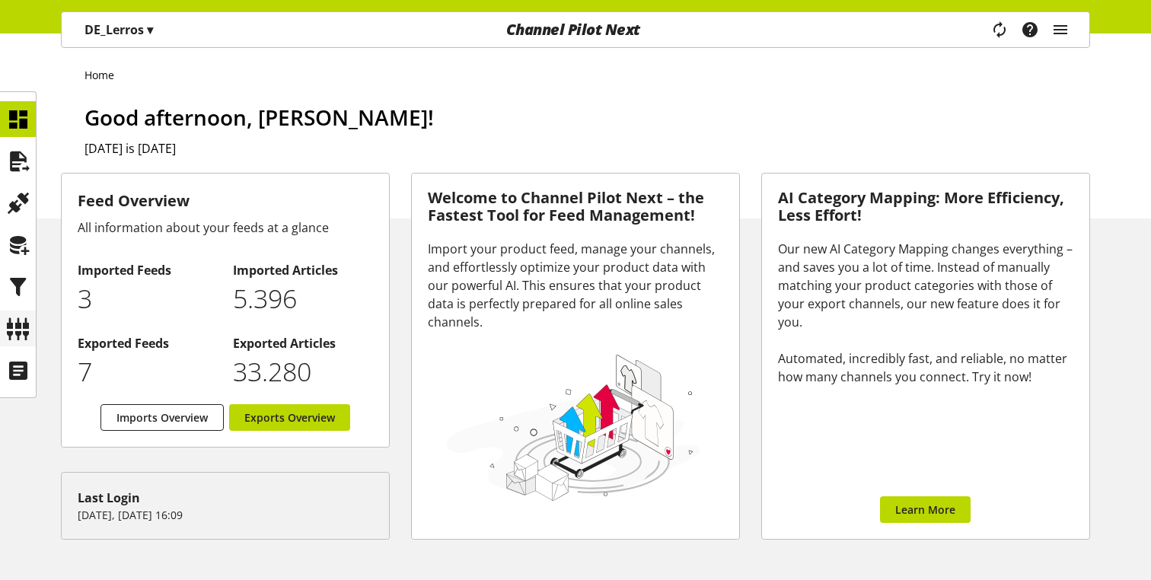
click at [19, 336] on icon at bounding box center [18, 329] width 24 height 30
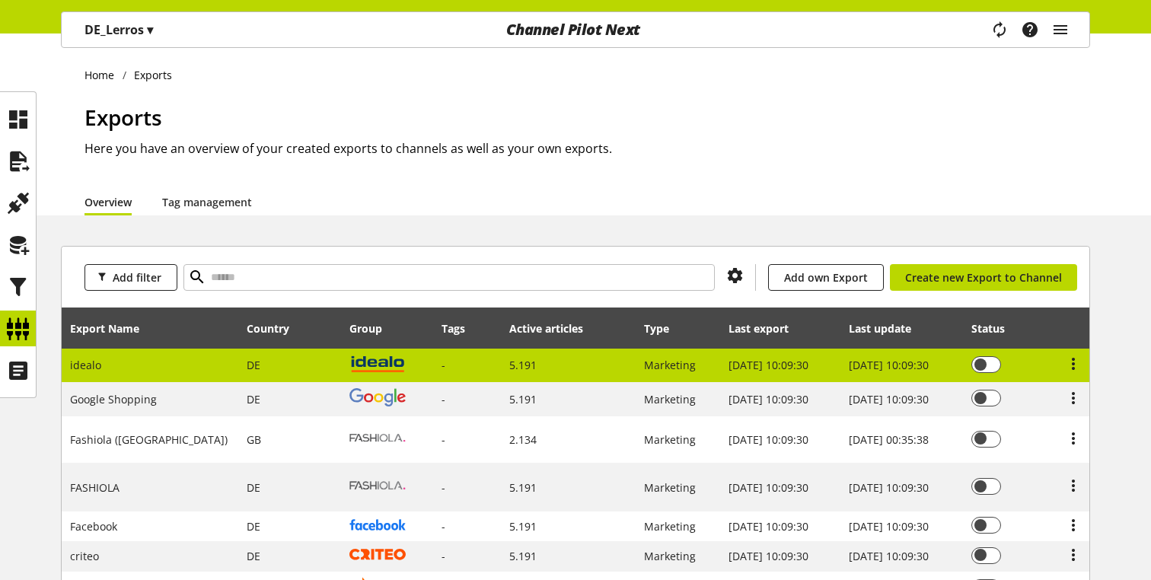
click at [295, 358] on td "DE" at bounding box center [290, 366] width 103 height 34
select select "********"
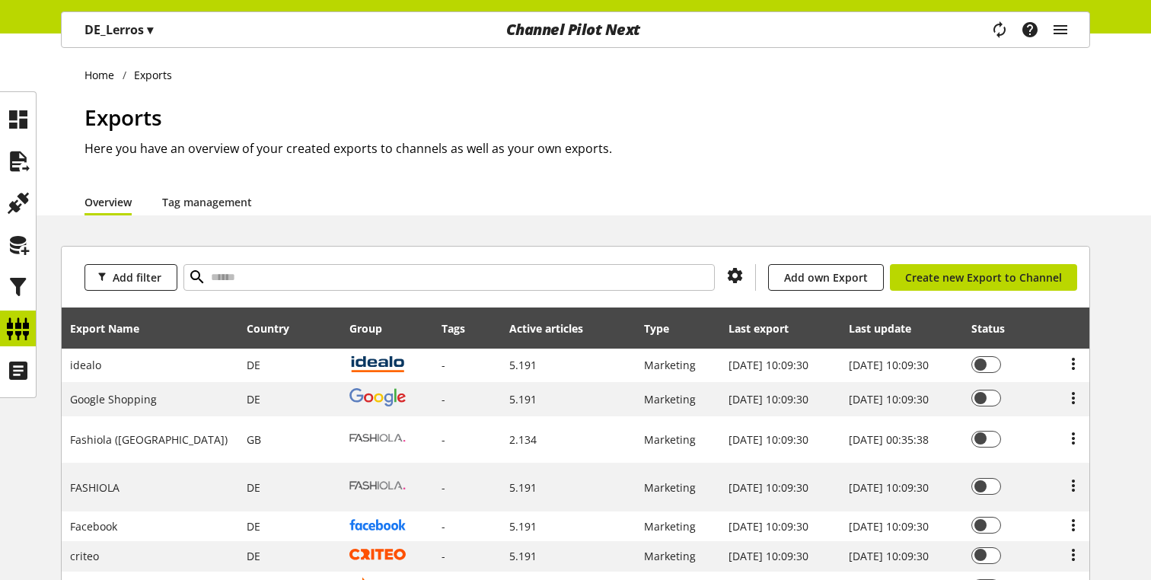
click at [134, 34] on p "DE_Lerros ▾" at bounding box center [118, 30] width 69 height 18
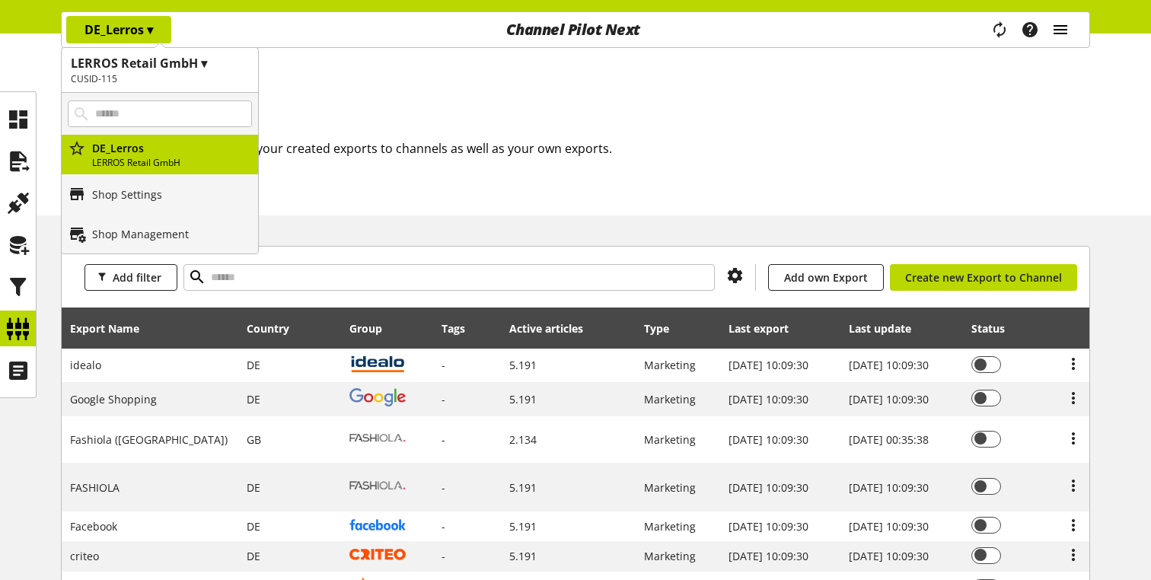
click at [1061, 32] on icon "main navigation" at bounding box center [1060, 29] width 18 height 27
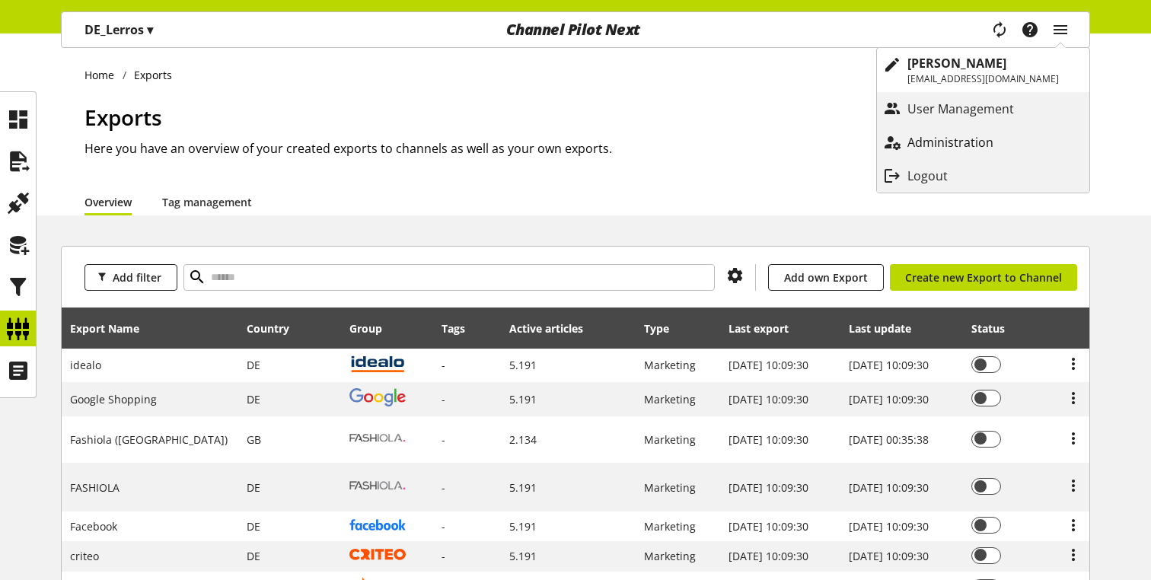
click at [939, 135] on p "Administration" at bounding box center [965, 142] width 116 height 18
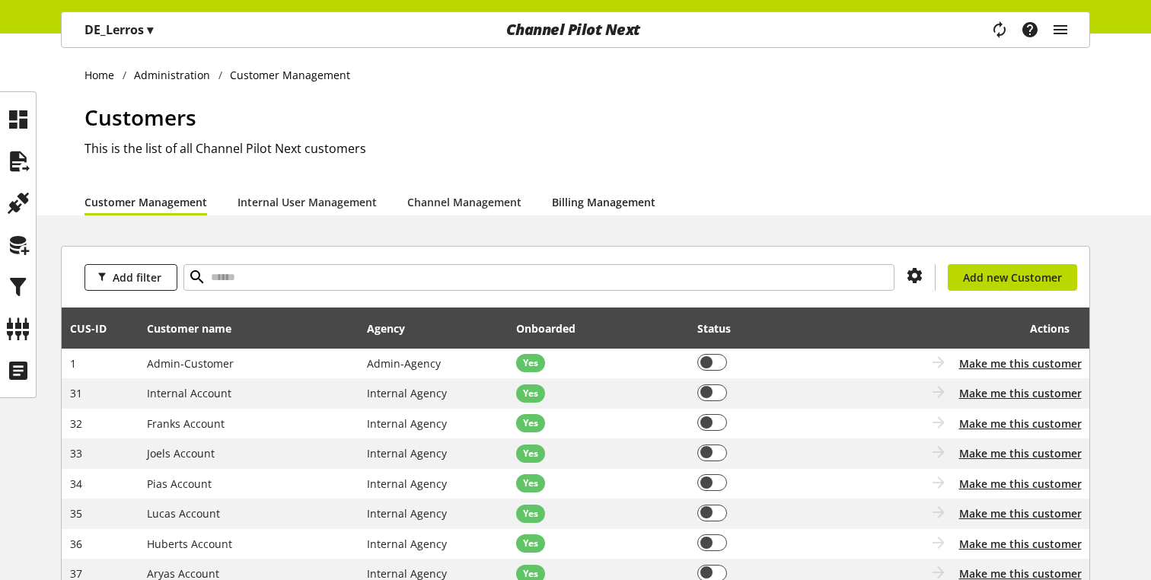
click at [630, 194] on link "Billing Management" at bounding box center [604, 202] width 104 height 16
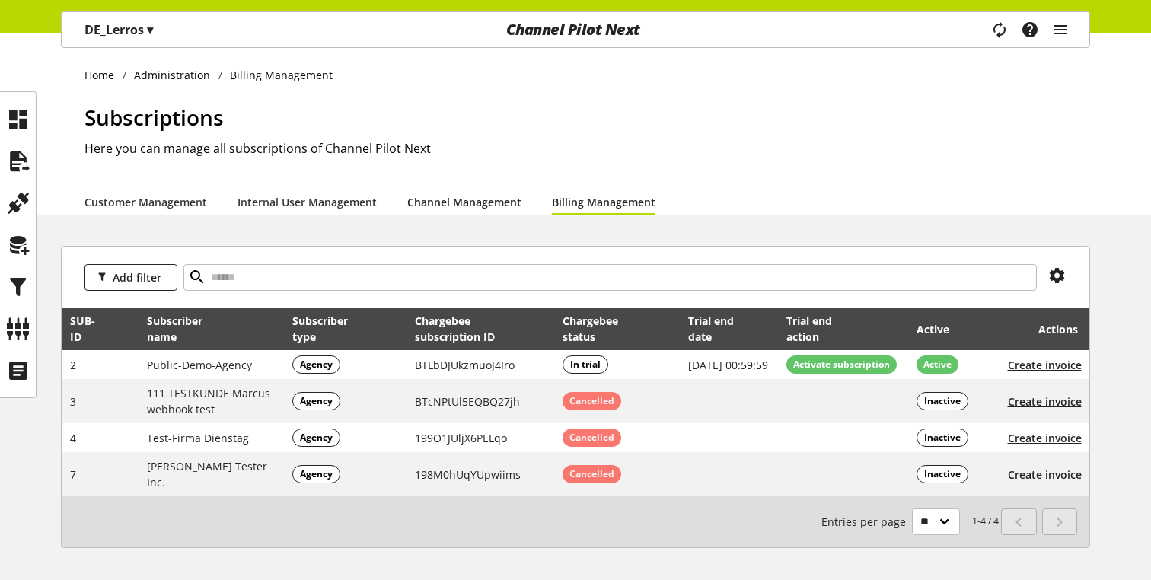
click at [496, 194] on link "Channel Management" at bounding box center [464, 202] width 114 height 16
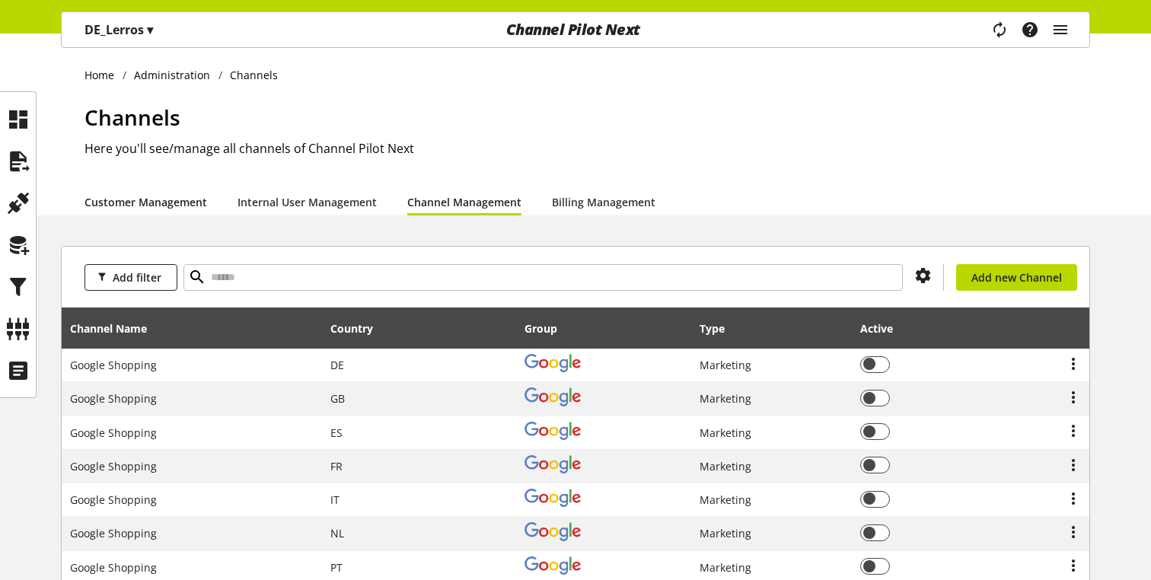
click at [190, 206] on link "Customer Management" at bounding box center [145, 202] width 123 height 16
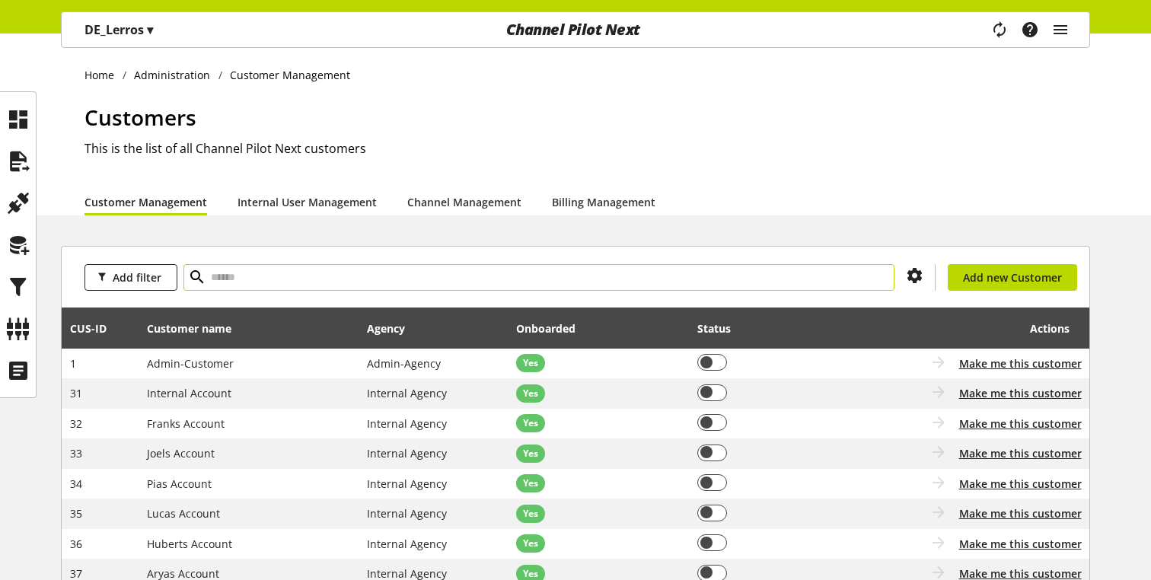
click at [253, 279] on input "text" at bounding box center [538, 277] width 711 height 27
type input "*****"
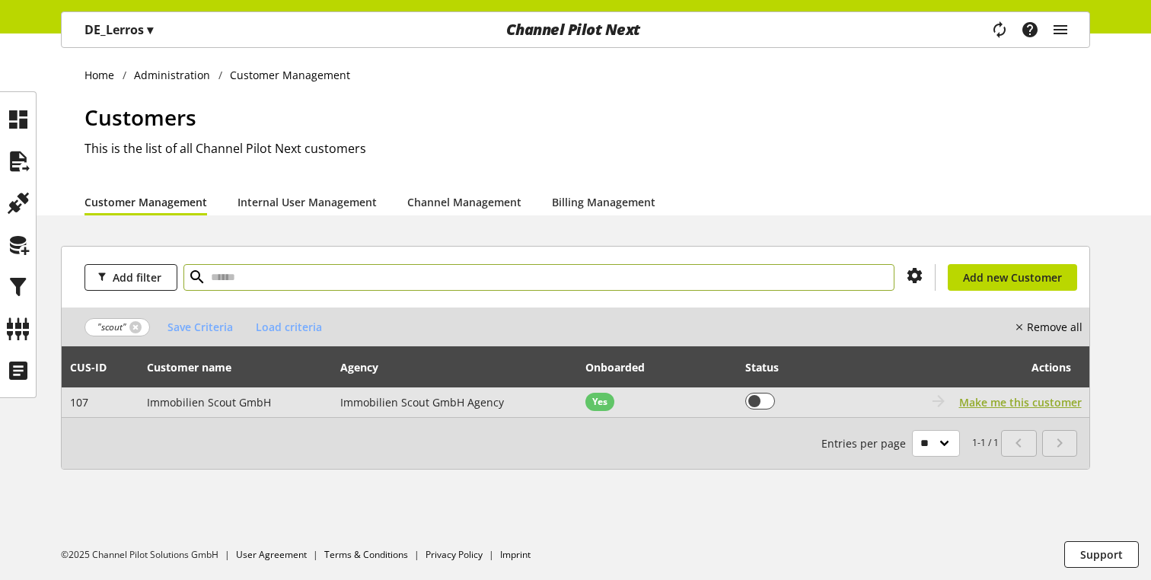
click at [1047, 403] on span "Make me this customer" at bounding box center [1020, 402] width 123 height 16
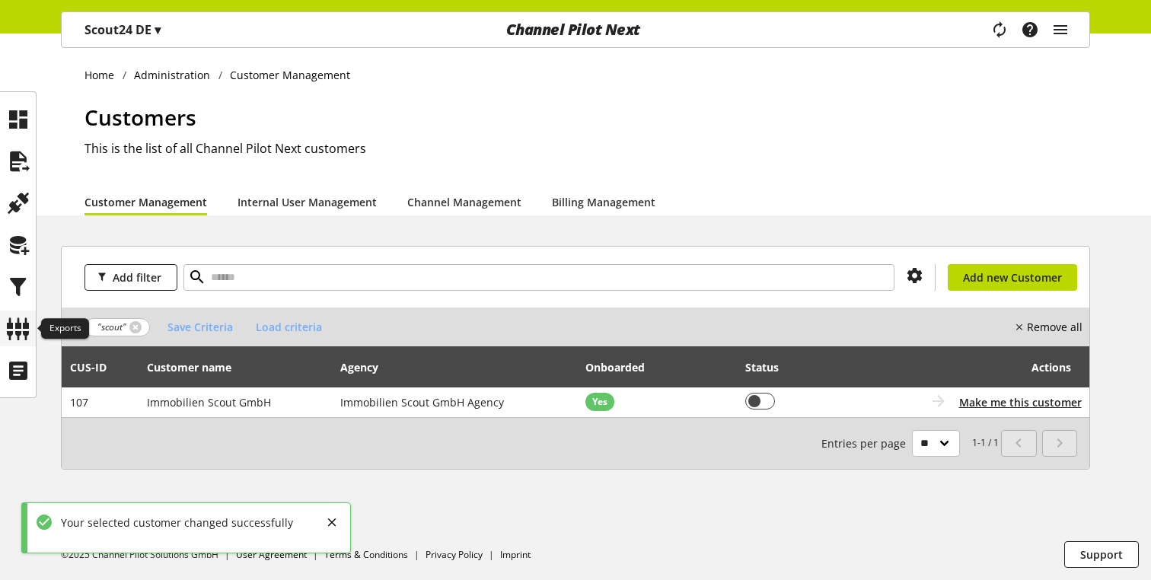
click at [18, 336] on icon at bounding box center [18, 329] width 24 height 30
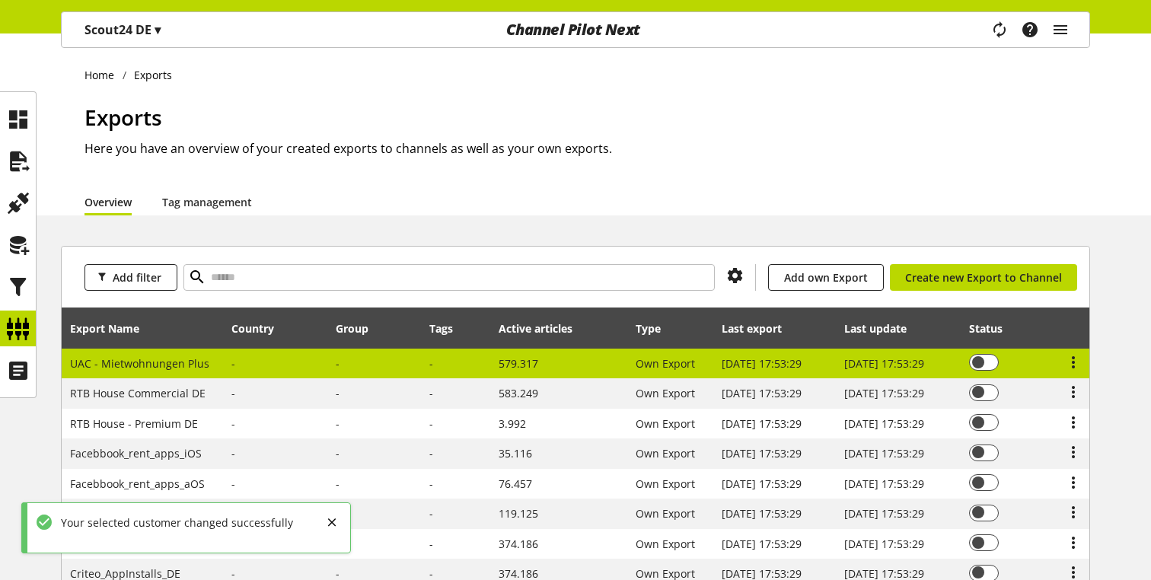
click at [154, 371] on td "UAC - Mietwohnungen Plus" at bounding box center [142, 364] width 161 height 30
select select "********"
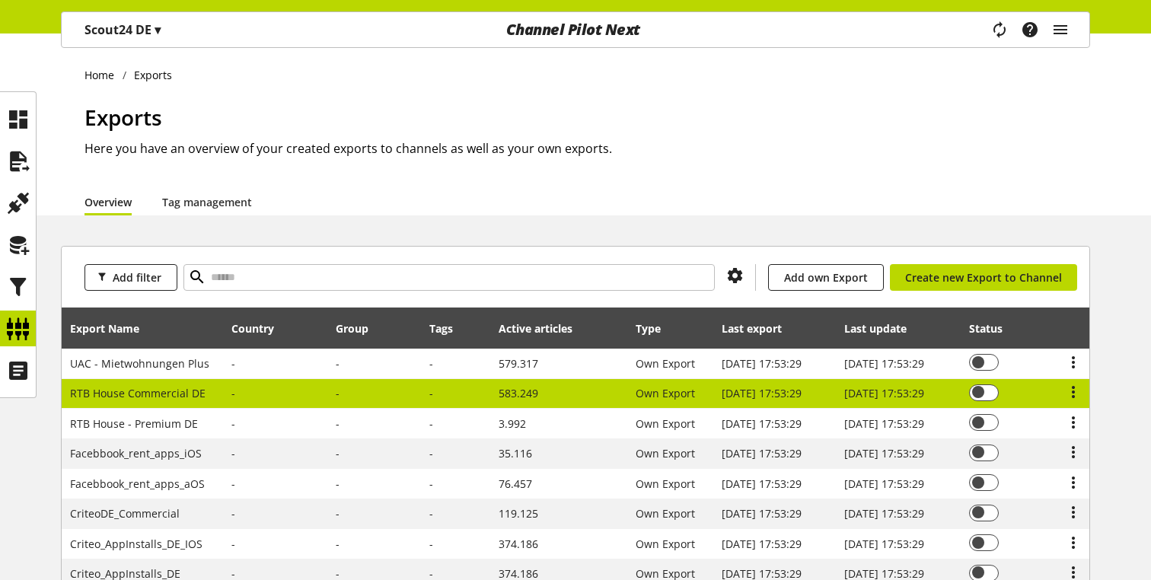
click at [140, 396] on span "RTB House Commercial DE" at bounding box center [137, 393] width 135 height 14
select select "********"
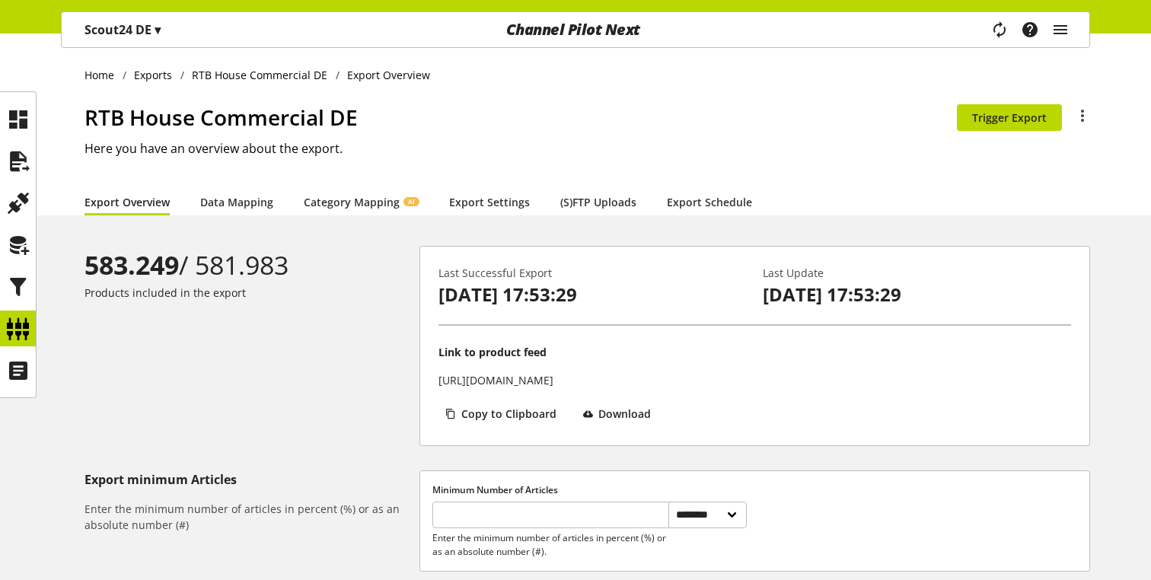
click at [123, 24] on p "Scout24 DE ▾" at bounding box center [122, 30] width 76 height 18
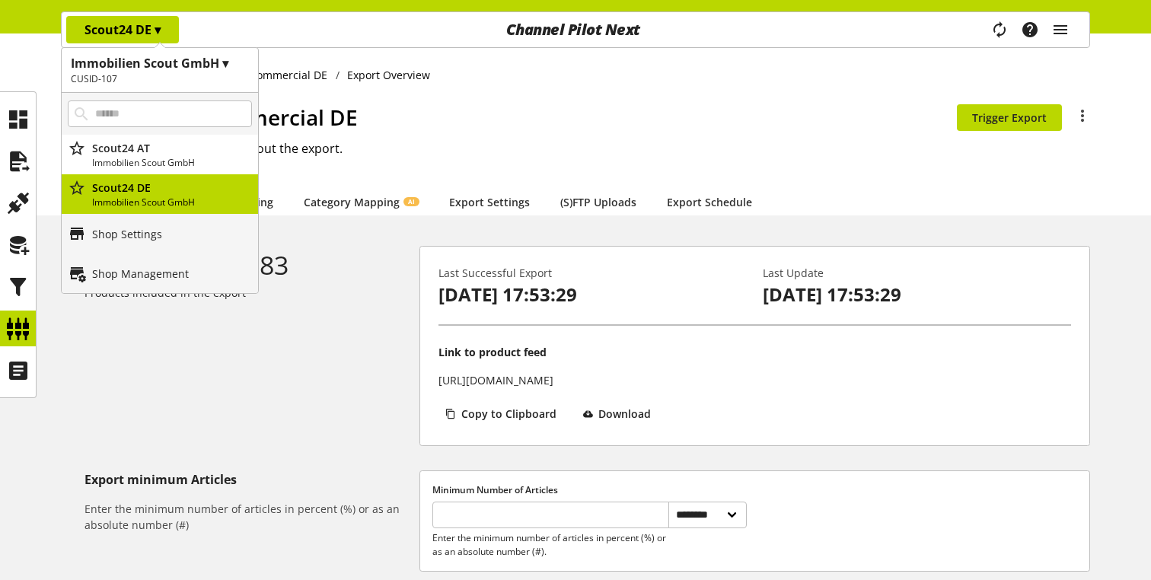
click at [502, 145] on h2 "Here you have an overview about the export." at bounding box center [586, 148] width 1005 height 18
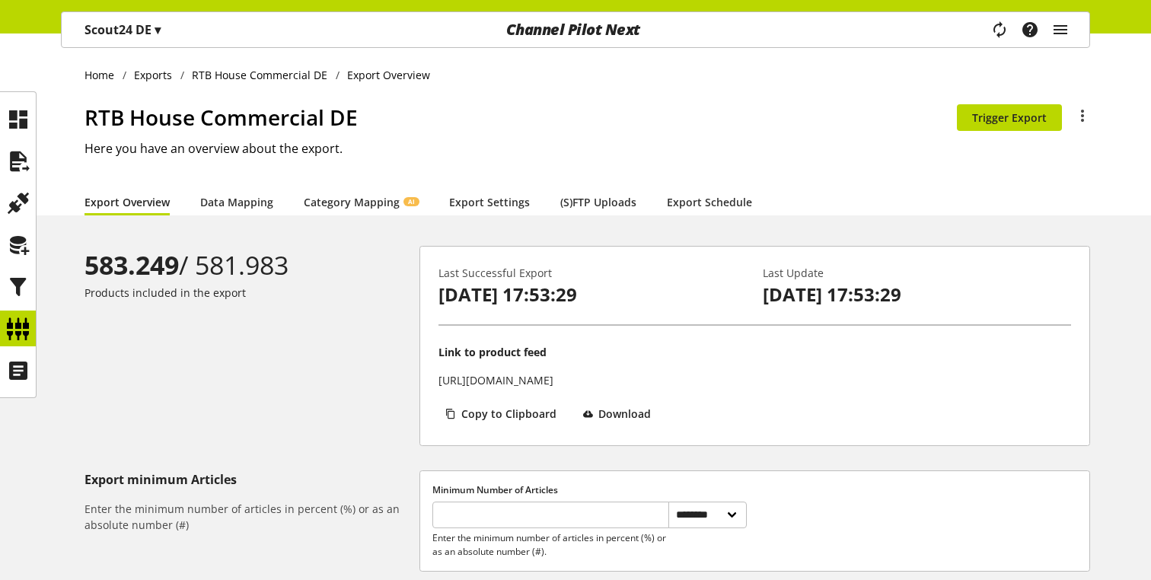
click at [94, 30] on p "Scout24 DE ▾" at bounding box center [122, 30] width 76 height 18
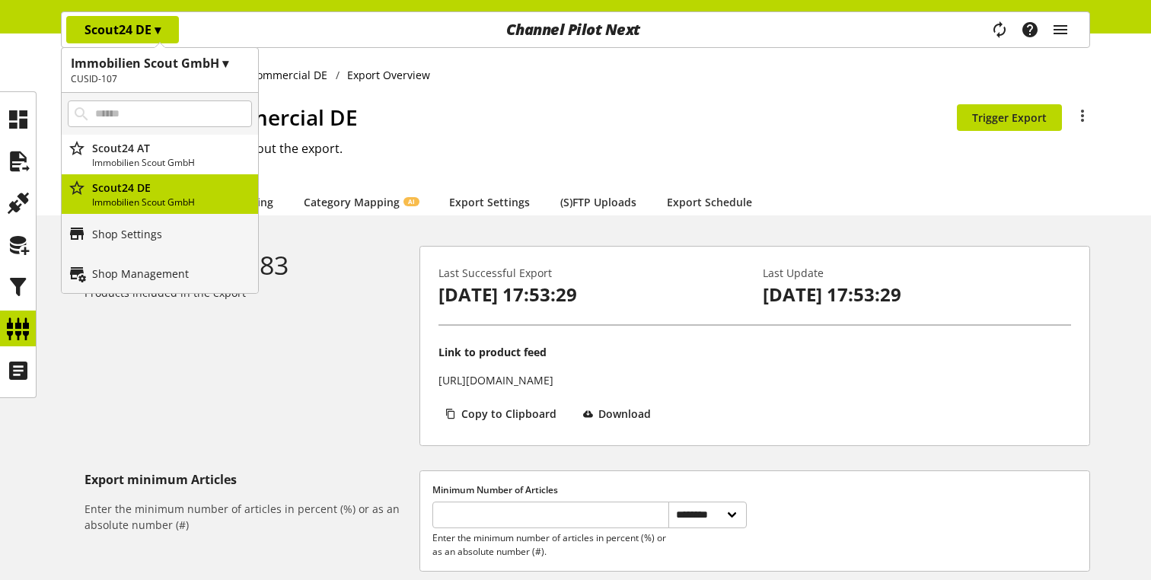
click at [314, 123] on h1 "RTB House Commercial DE" at bounding box center [520, 117] width 872 height 32
